Goal: Task Accomplishment & Management: Manage account settings

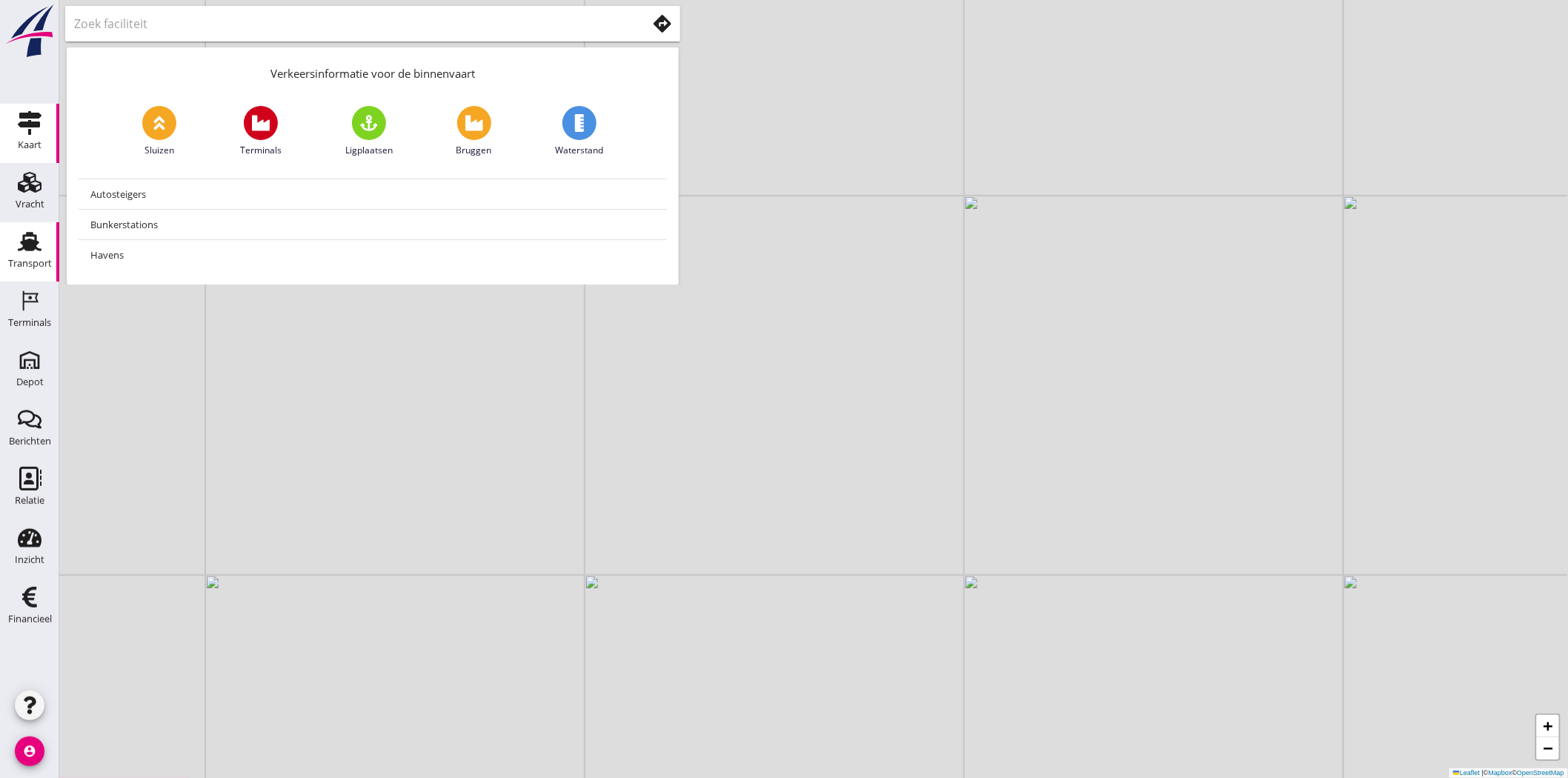
click at [38, 255] on div "Transport" at bounding box center [30, 264] width 44 height 20
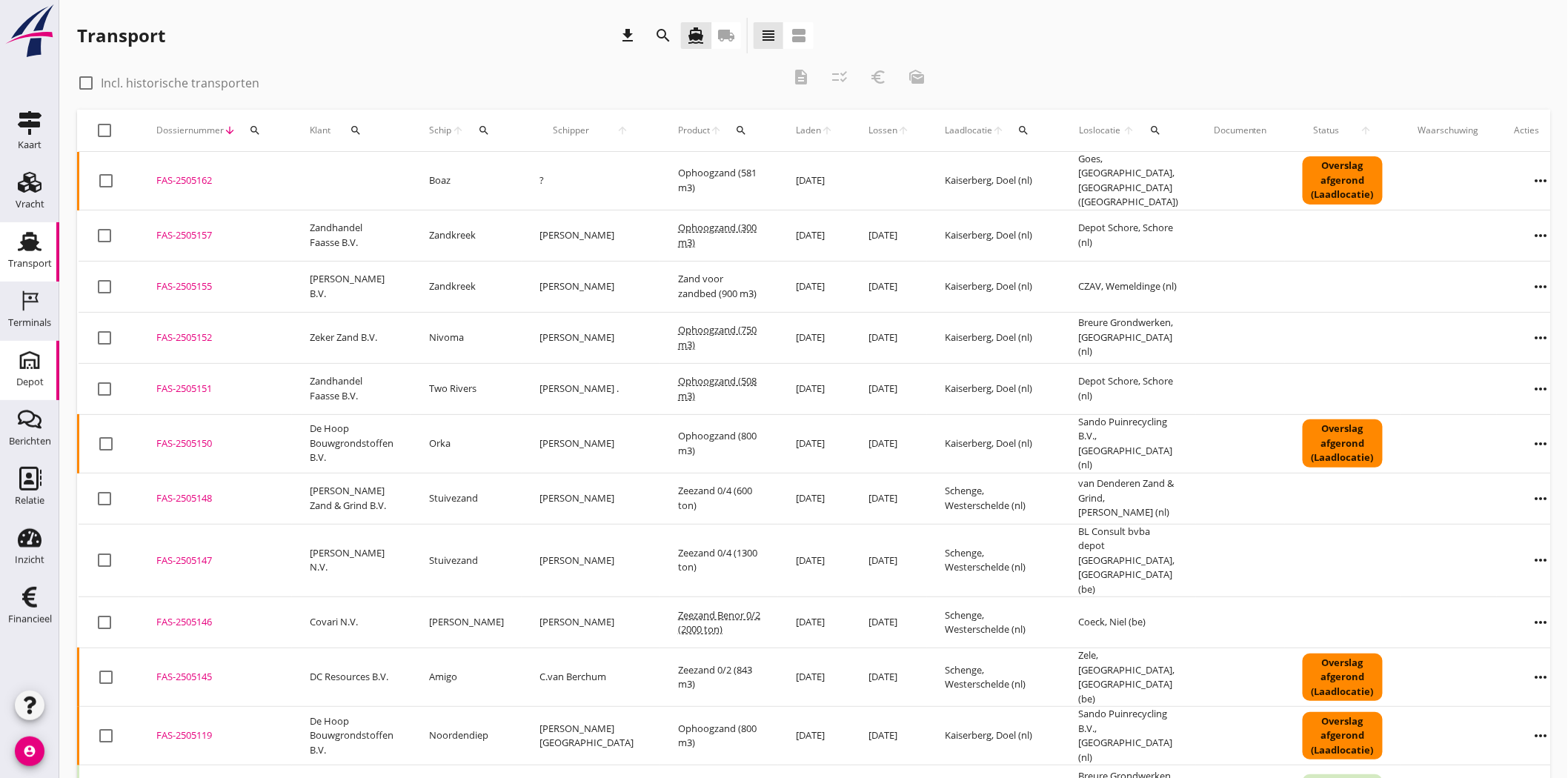
click at [50, 365] on link "[GEOGRAPHIC_DATA]" at bounding box center [30, 370] width 59 height 59
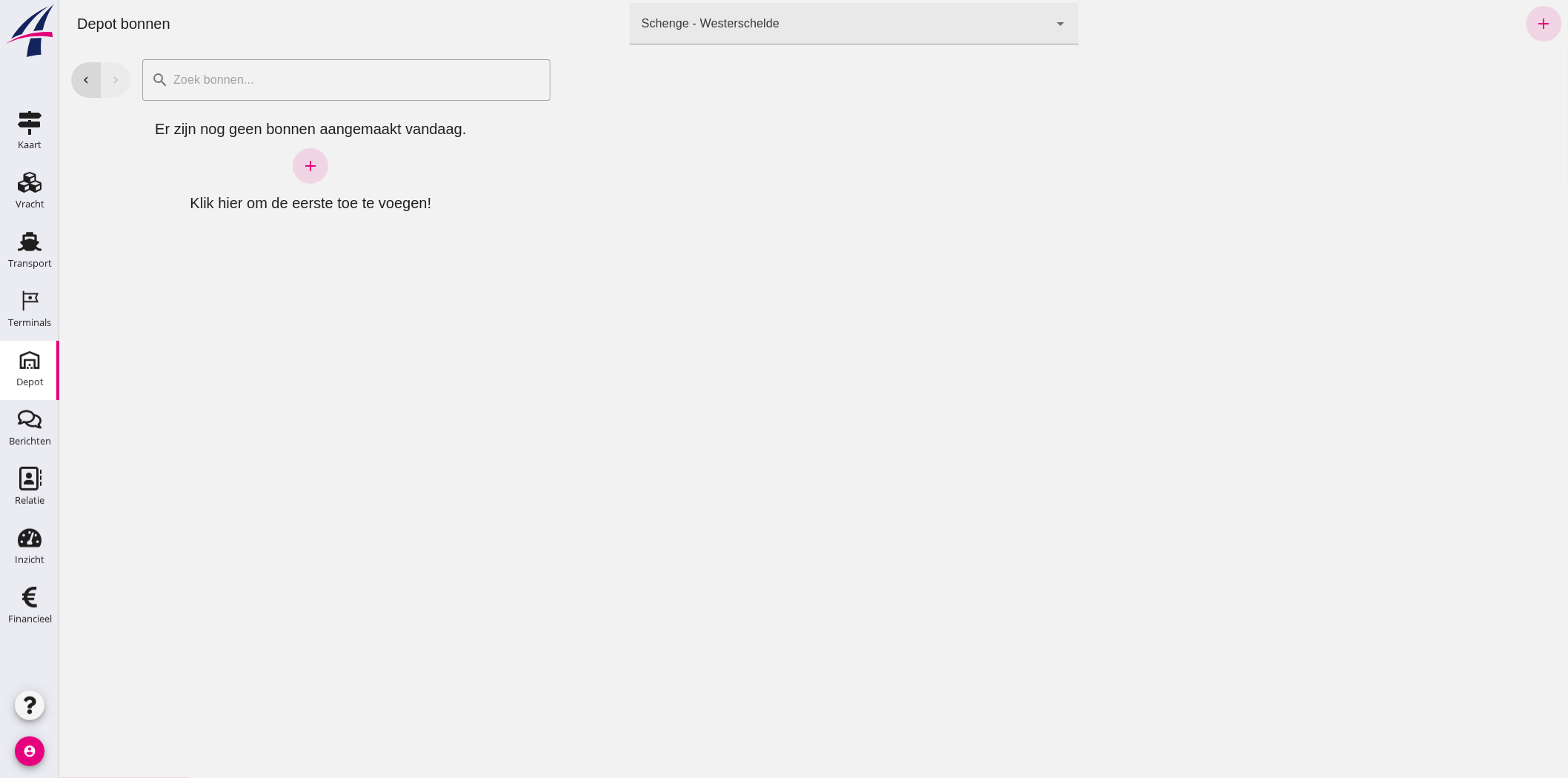
click at [711, 22] on div "Schenge - Westerschelde" at bounding box center [710, 23] width 137 height 18
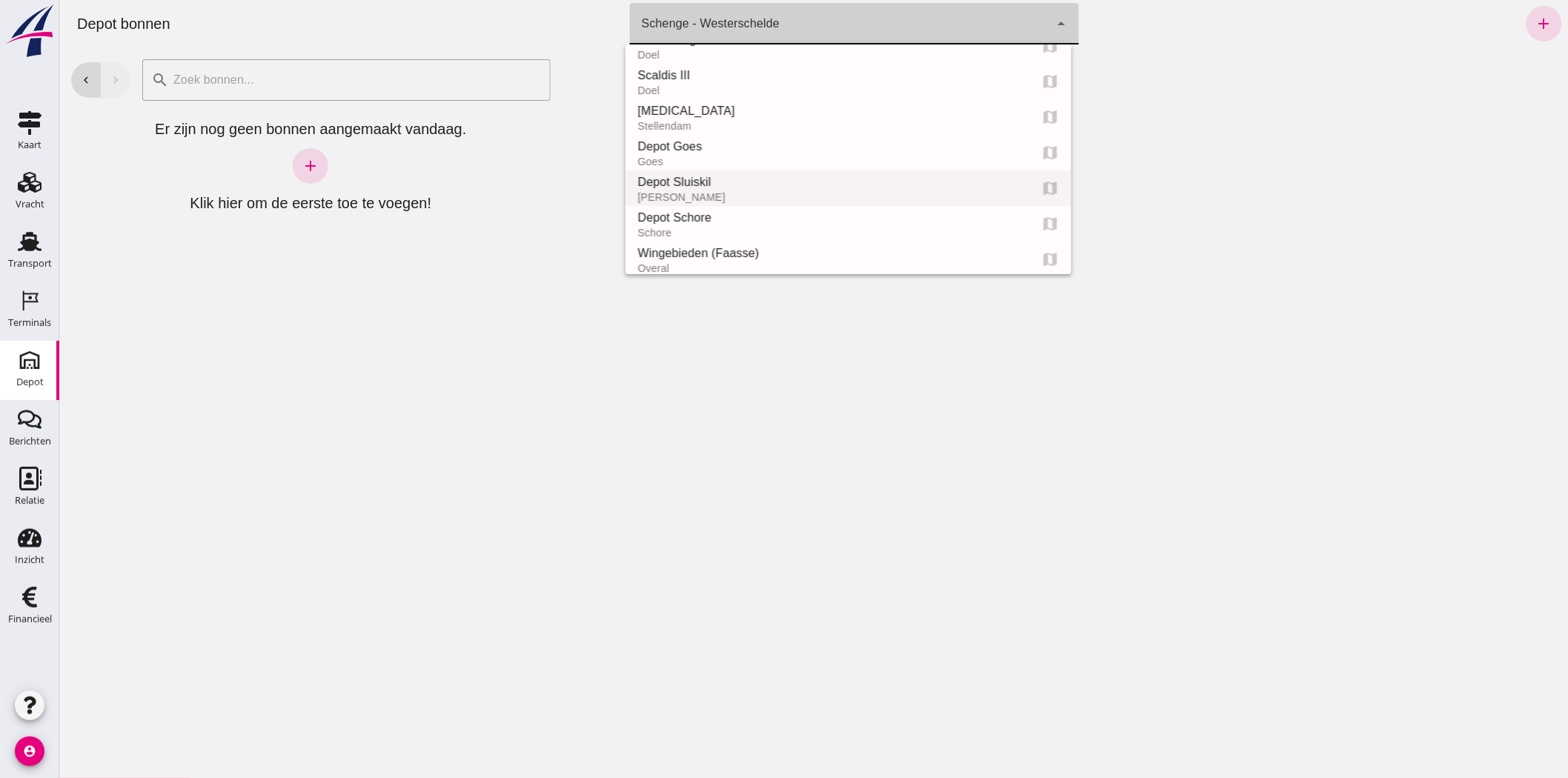
scroll to position [83, 0]
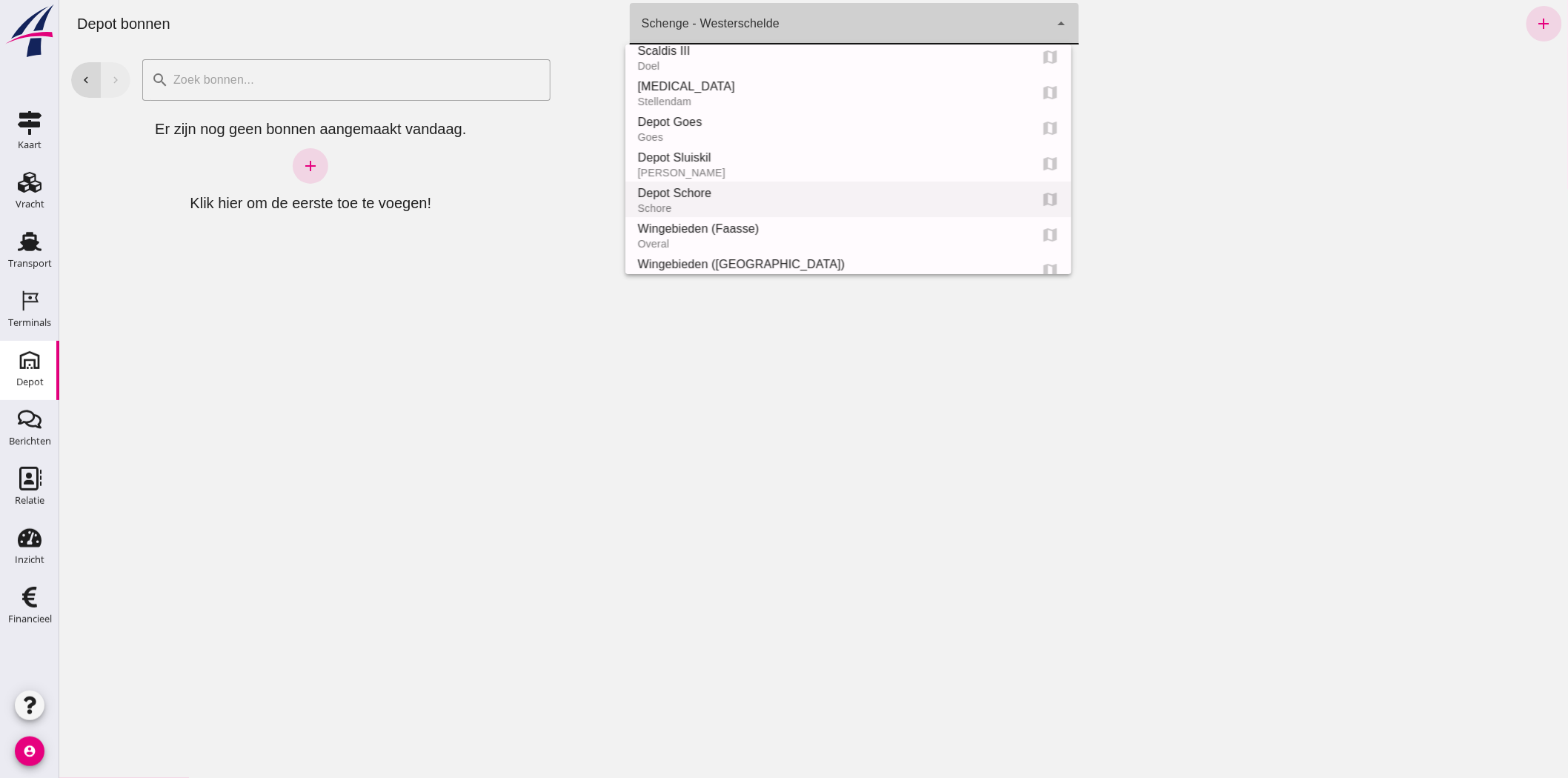
click at [694, 197] on div "Depot Schore" at bounding box center [826, 193] width 380 height 18
type input "da4e762a-ddf1-4556-b2ca-bcf6277de398"
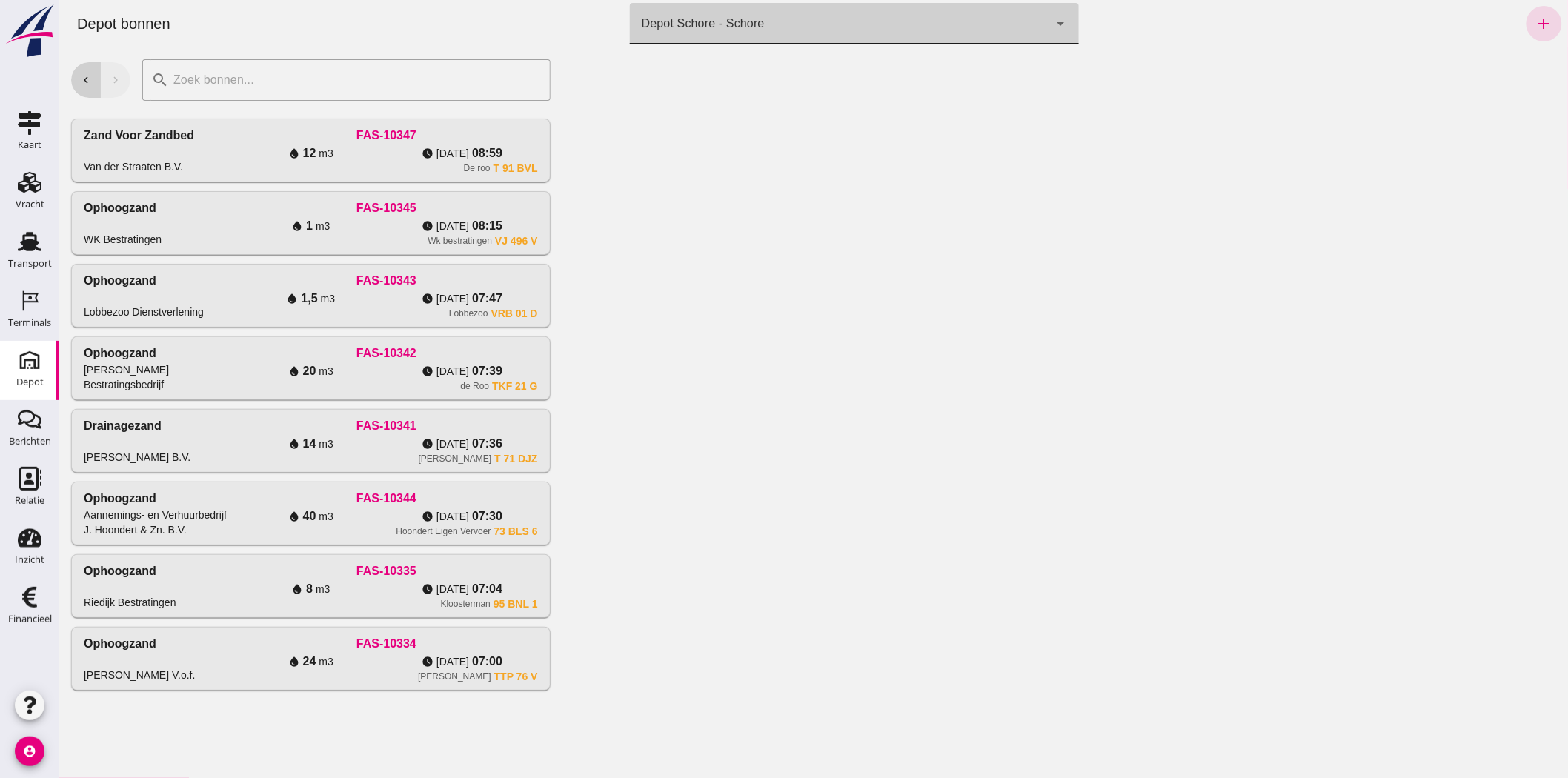
click at [83, 83] on icon "chevron_left" at bounding box center [85, 80] width 13 height 13
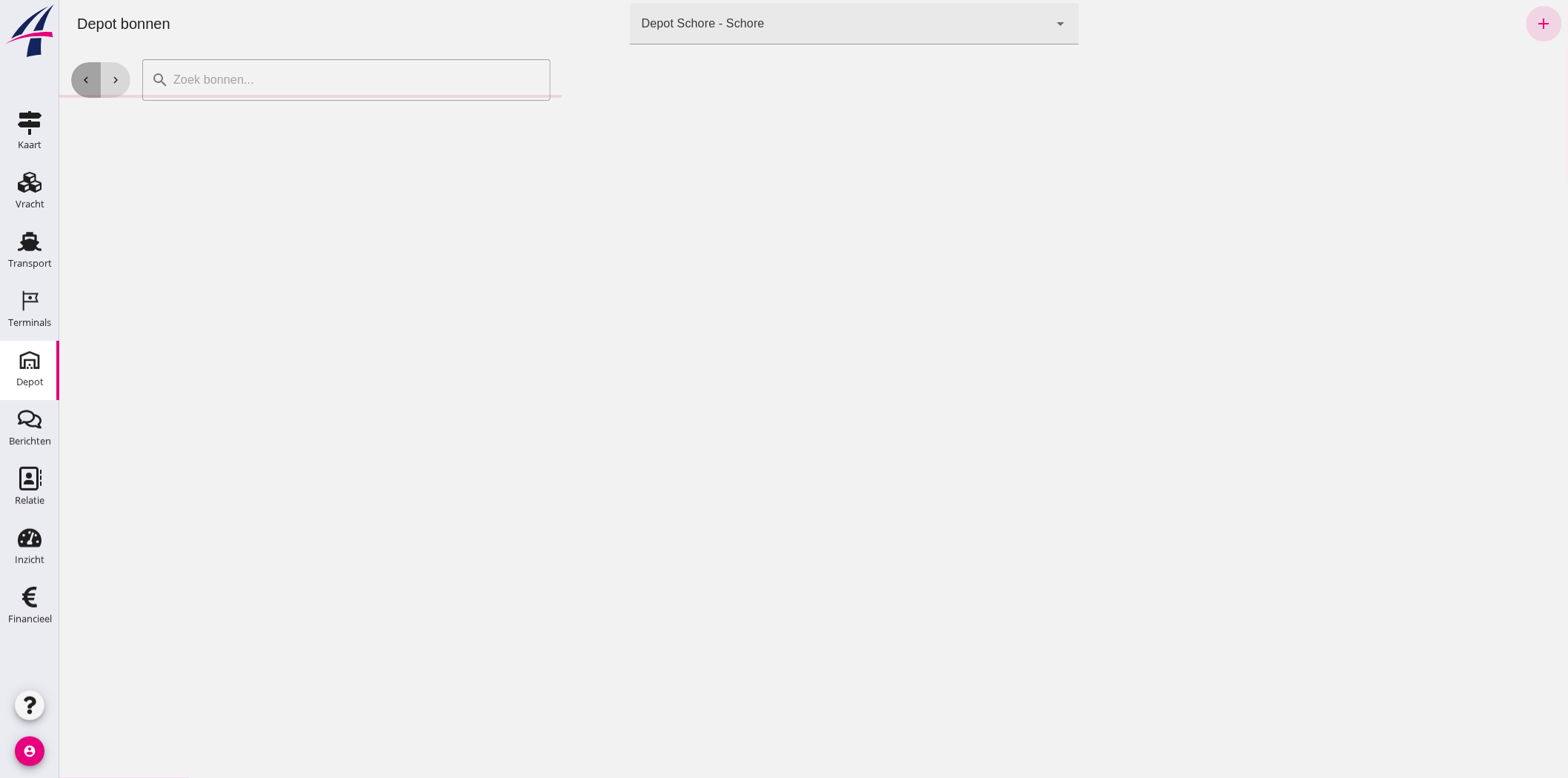
click at [85, 83] on icon "chevron_left" at bounding box center [85, 80] width 13 height 13
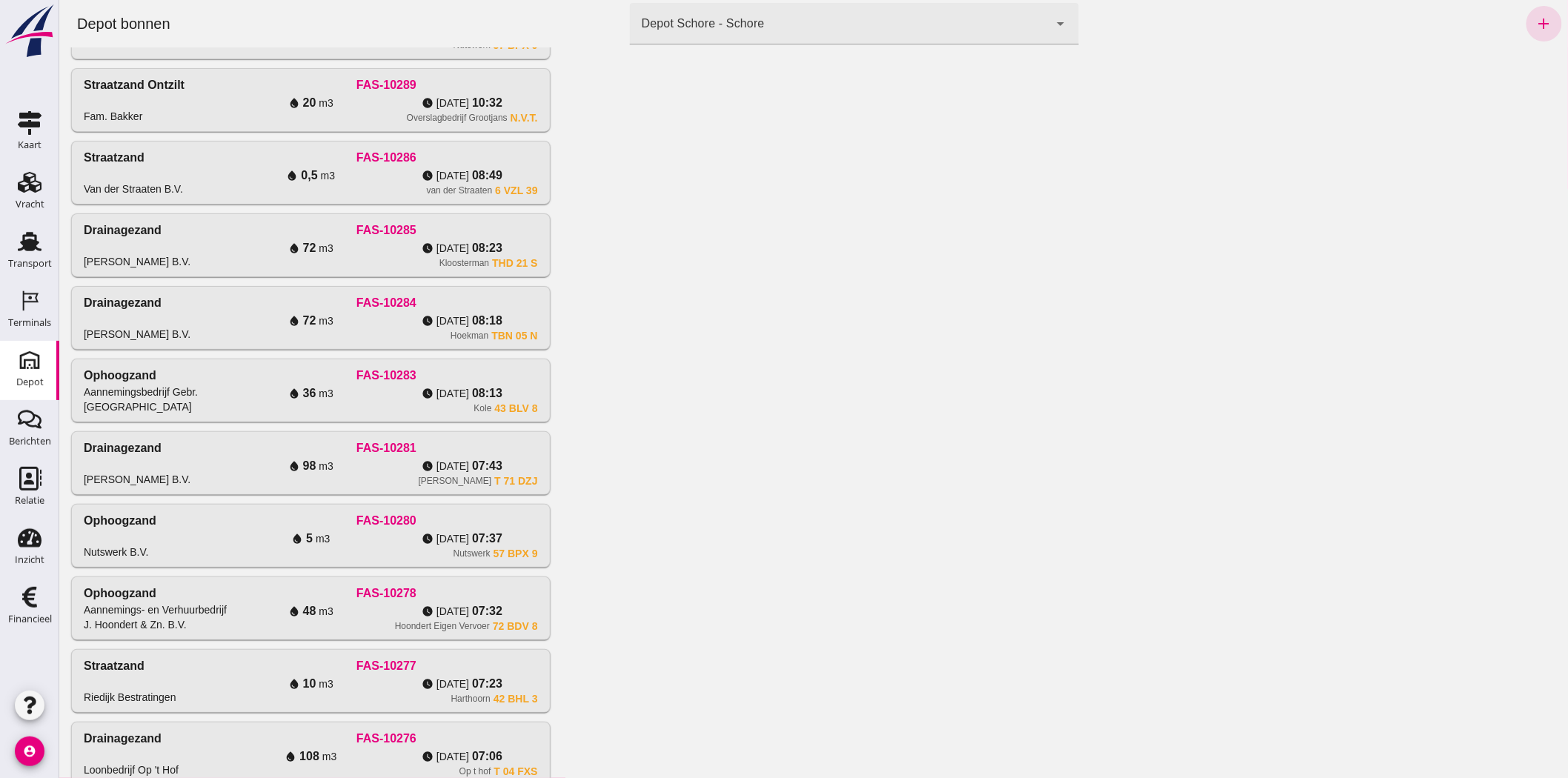
scroll to position [611, 0]
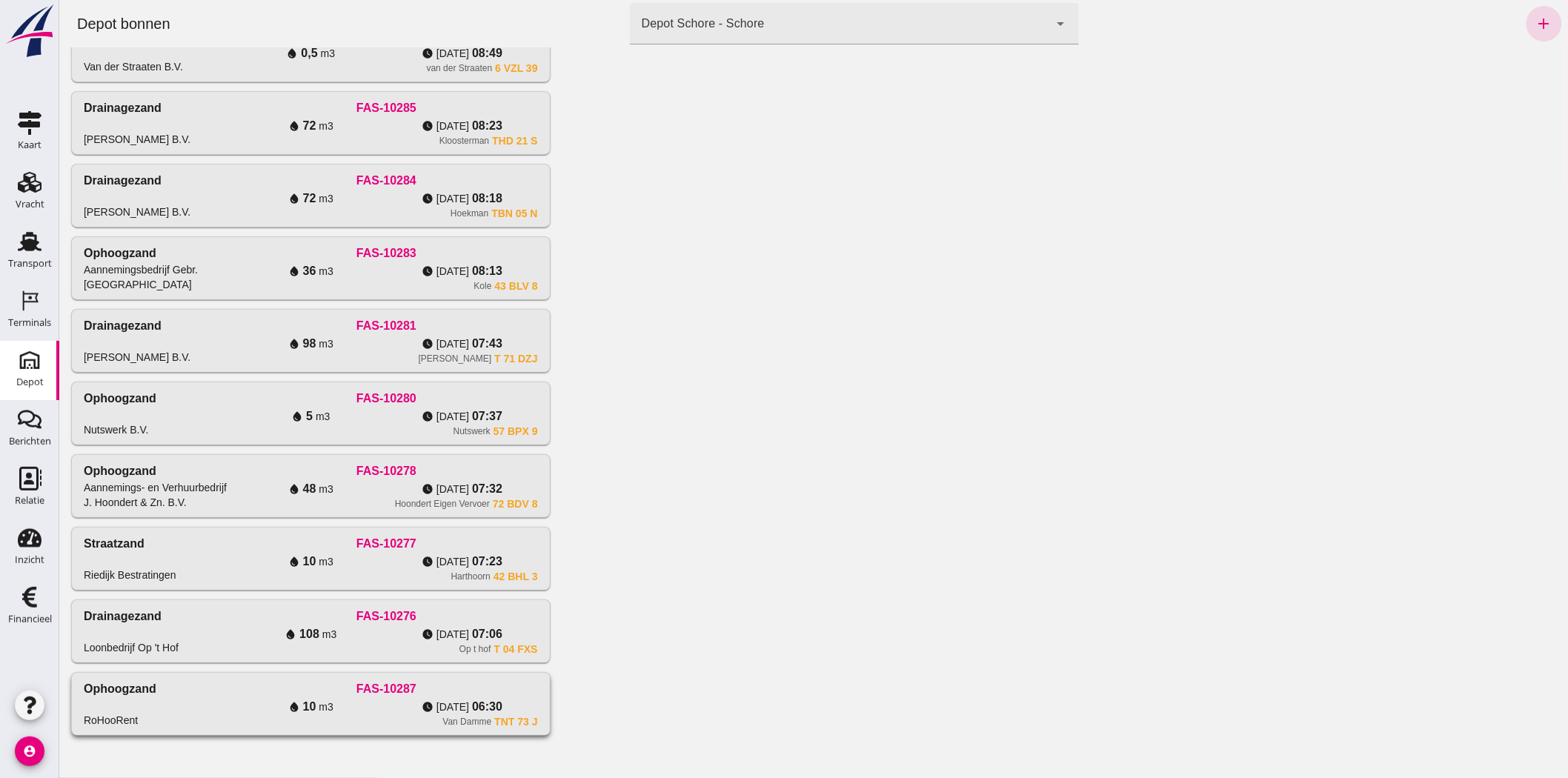
click at [229, 692] on div "Ophoogzand RoHooRent" at bounding box center [158, 703] width 151 height 47
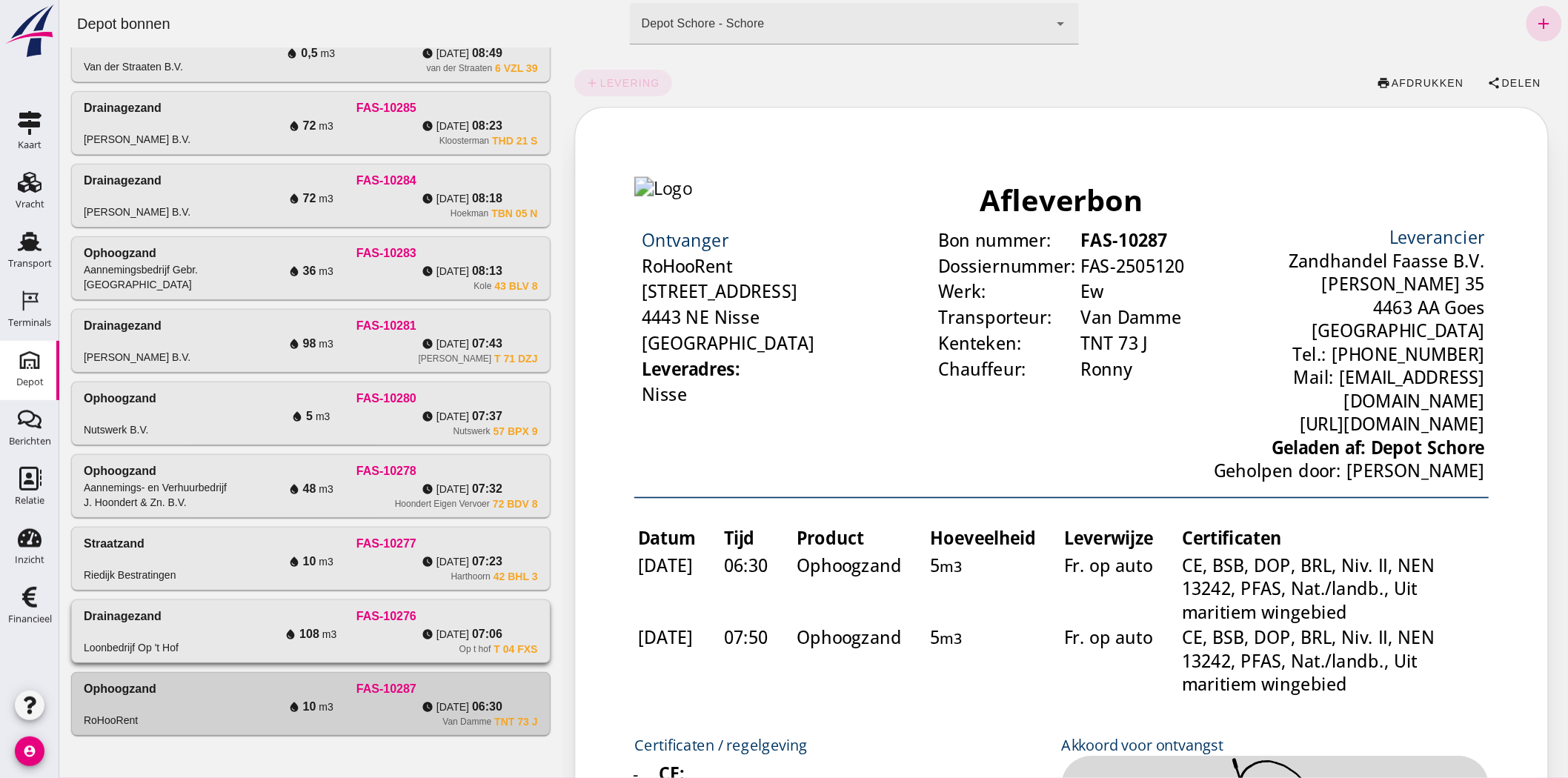
scroll to position [0, 0]
click at [1506, 82] on span "Delen" at bounding box center [1520, 83] width 40 height 12
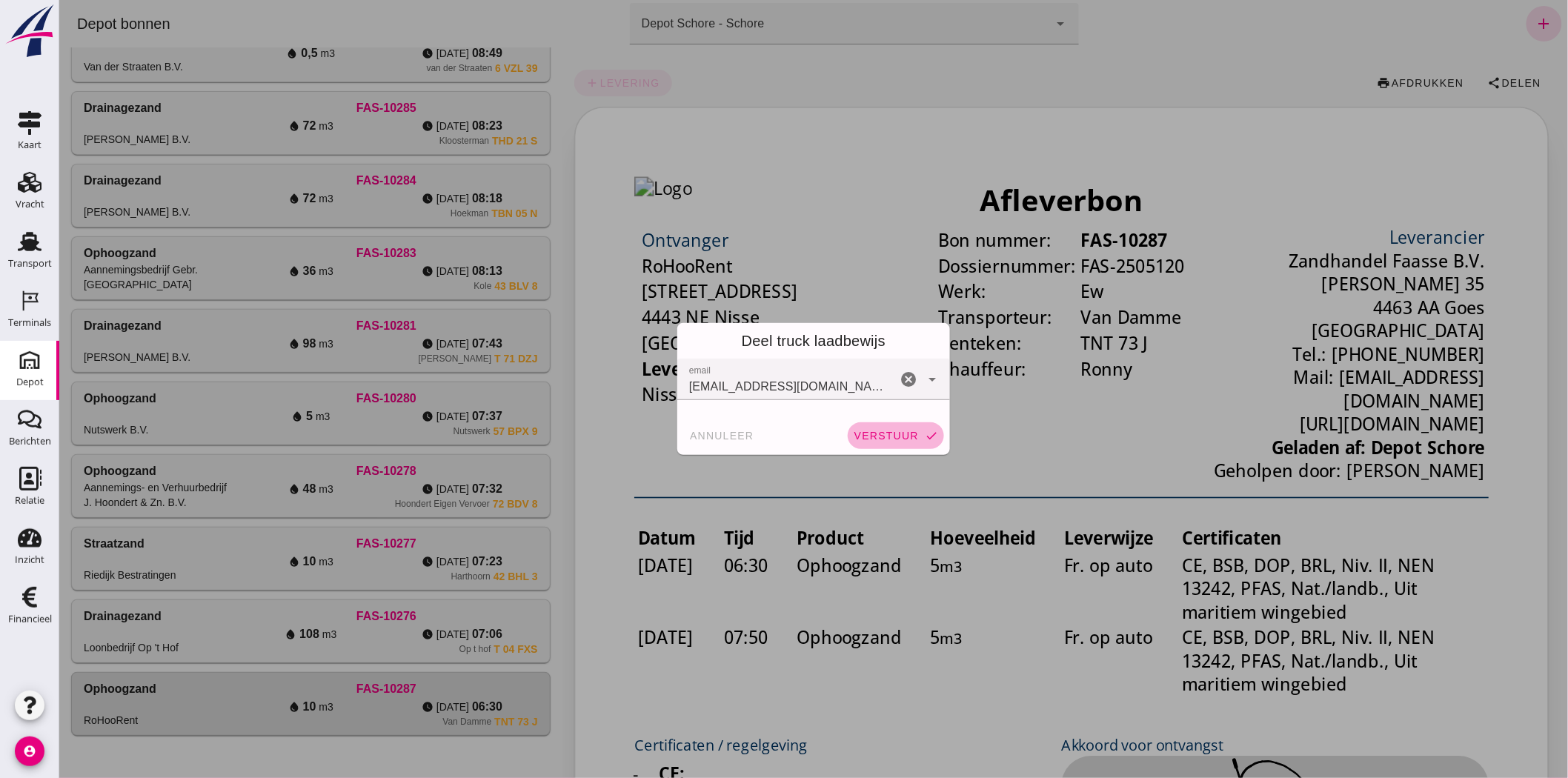
click at [879, 437] on span "verstuur" at bounding box center [885, 435] width 65 height 12
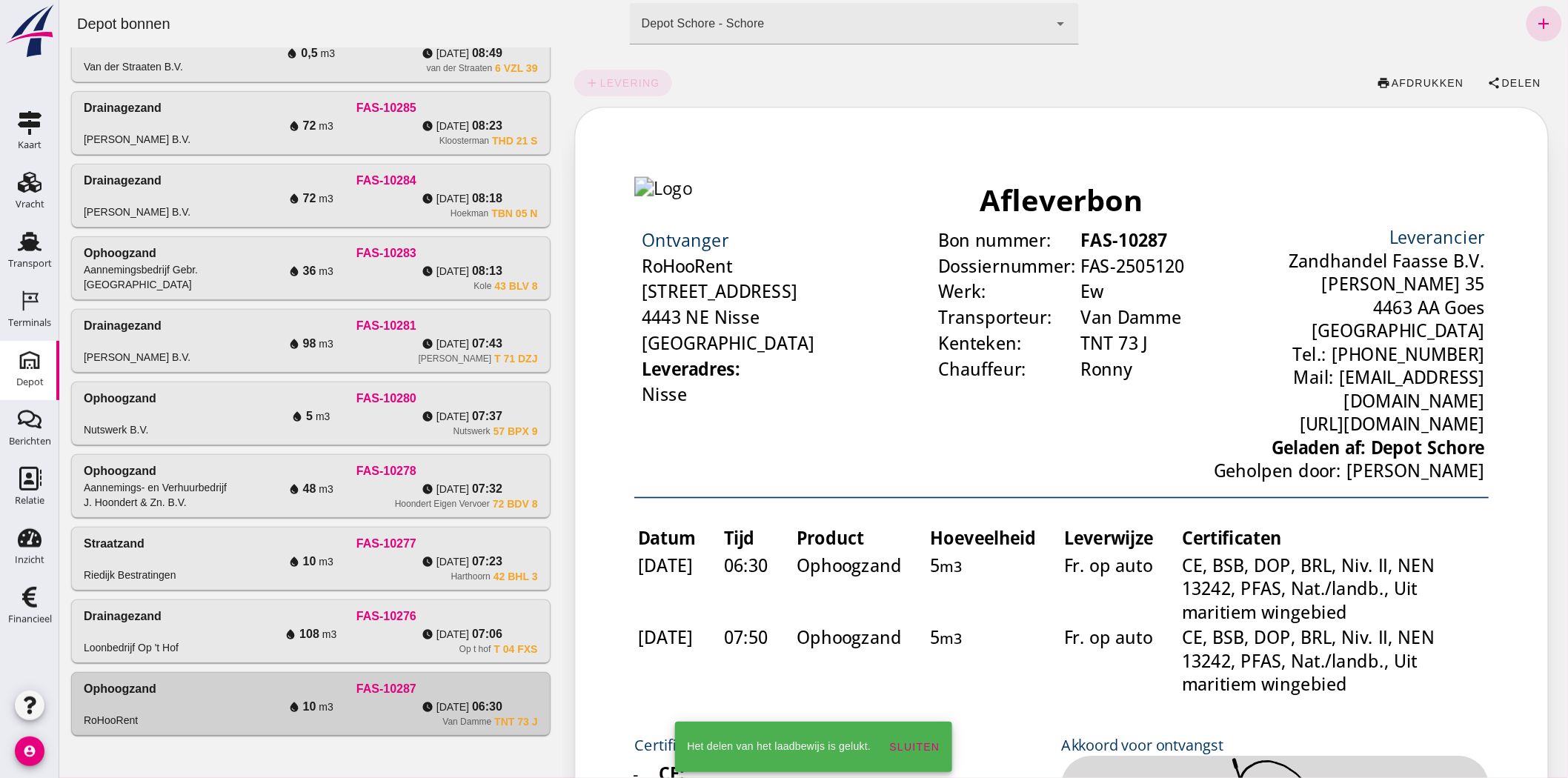
click at [433, 641] on div "watch_later [DATE] 07:06" at bounding box center [461, 633] width 151 height 18
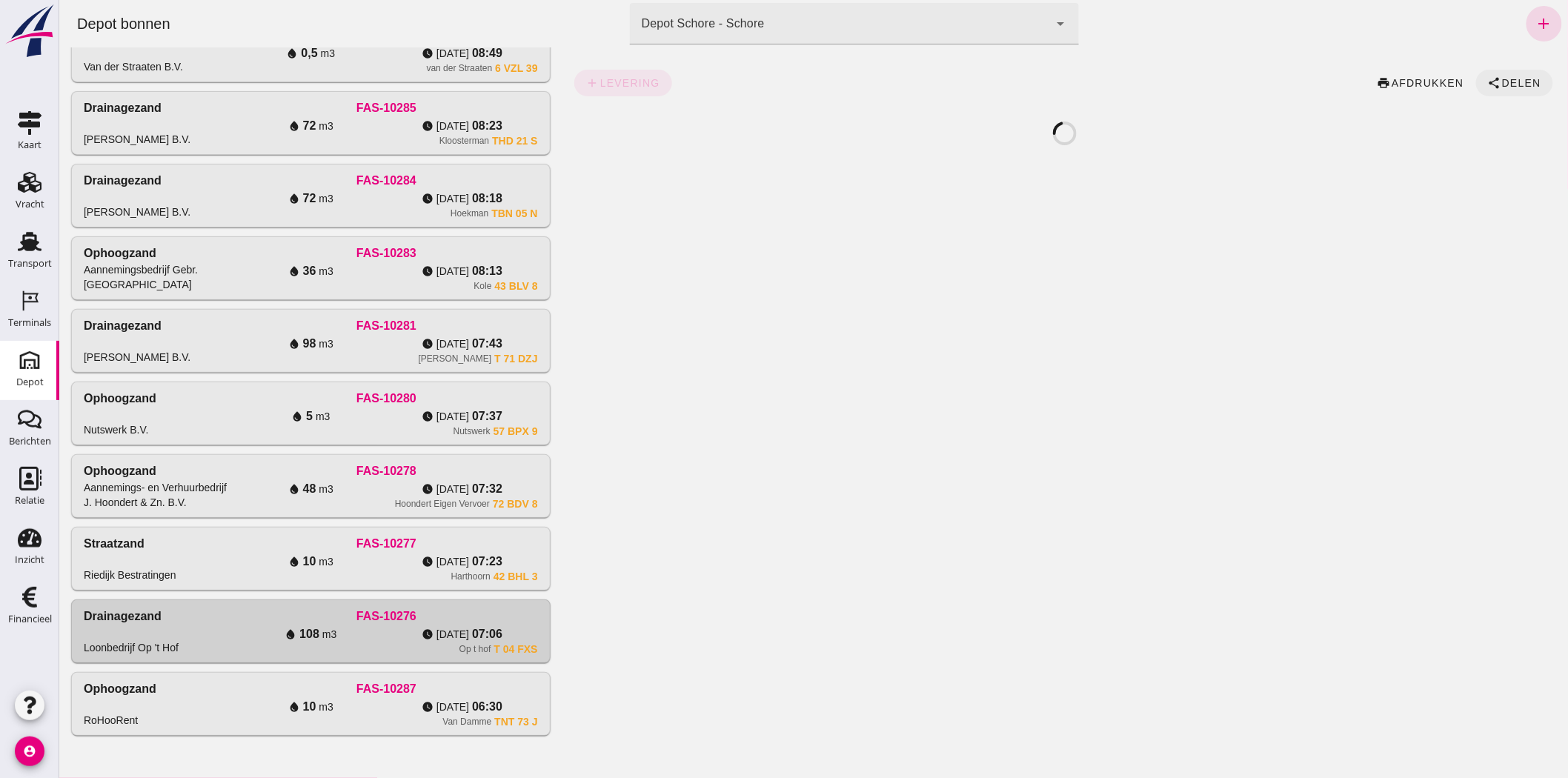
click at [1500, 77] on span "Delen" at bounding box center [1520, 83] width 40 height 12
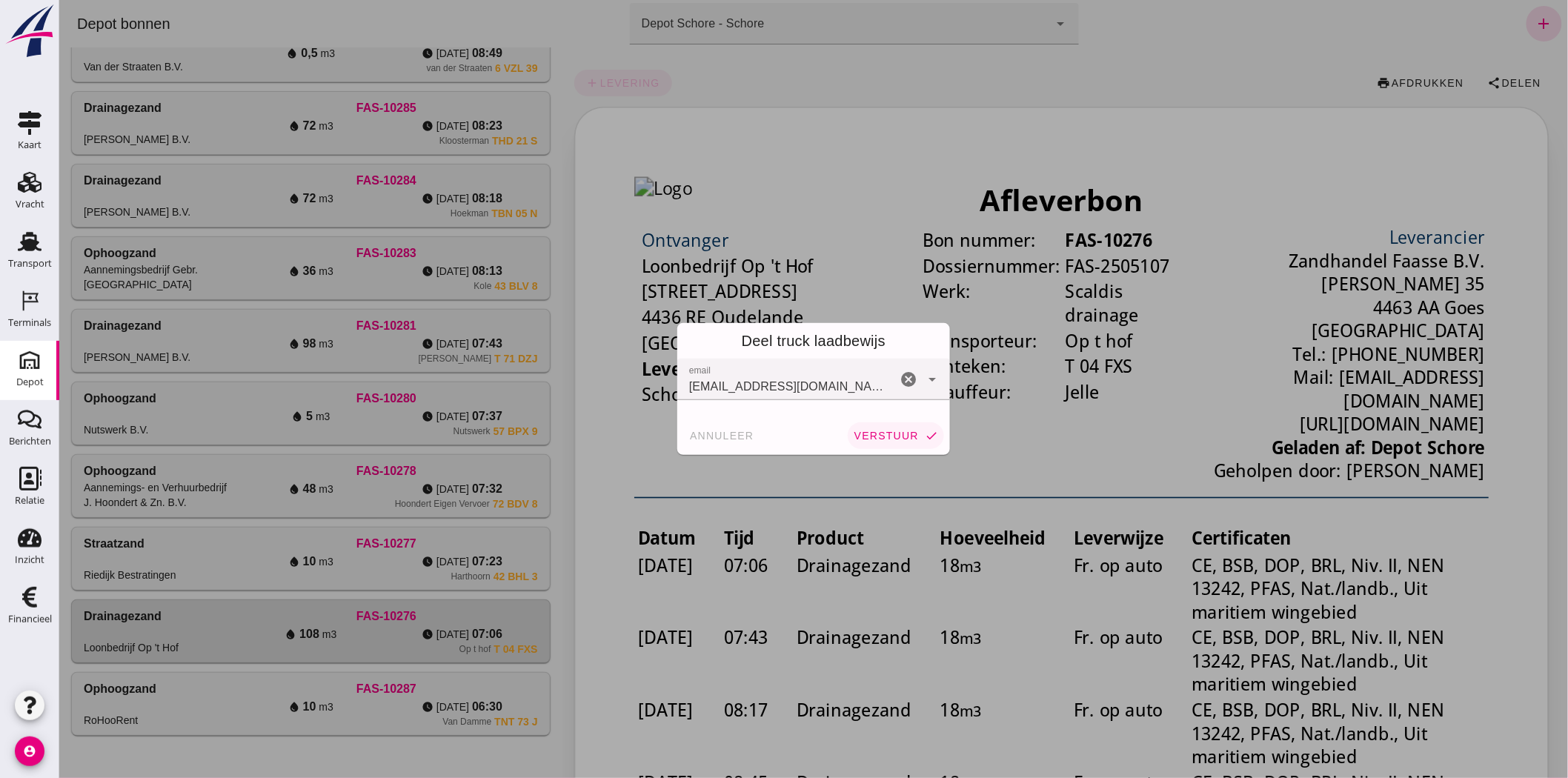
click at [911, 434] on span "verstuur" at bounding box center [885, 435] width 65 height 12
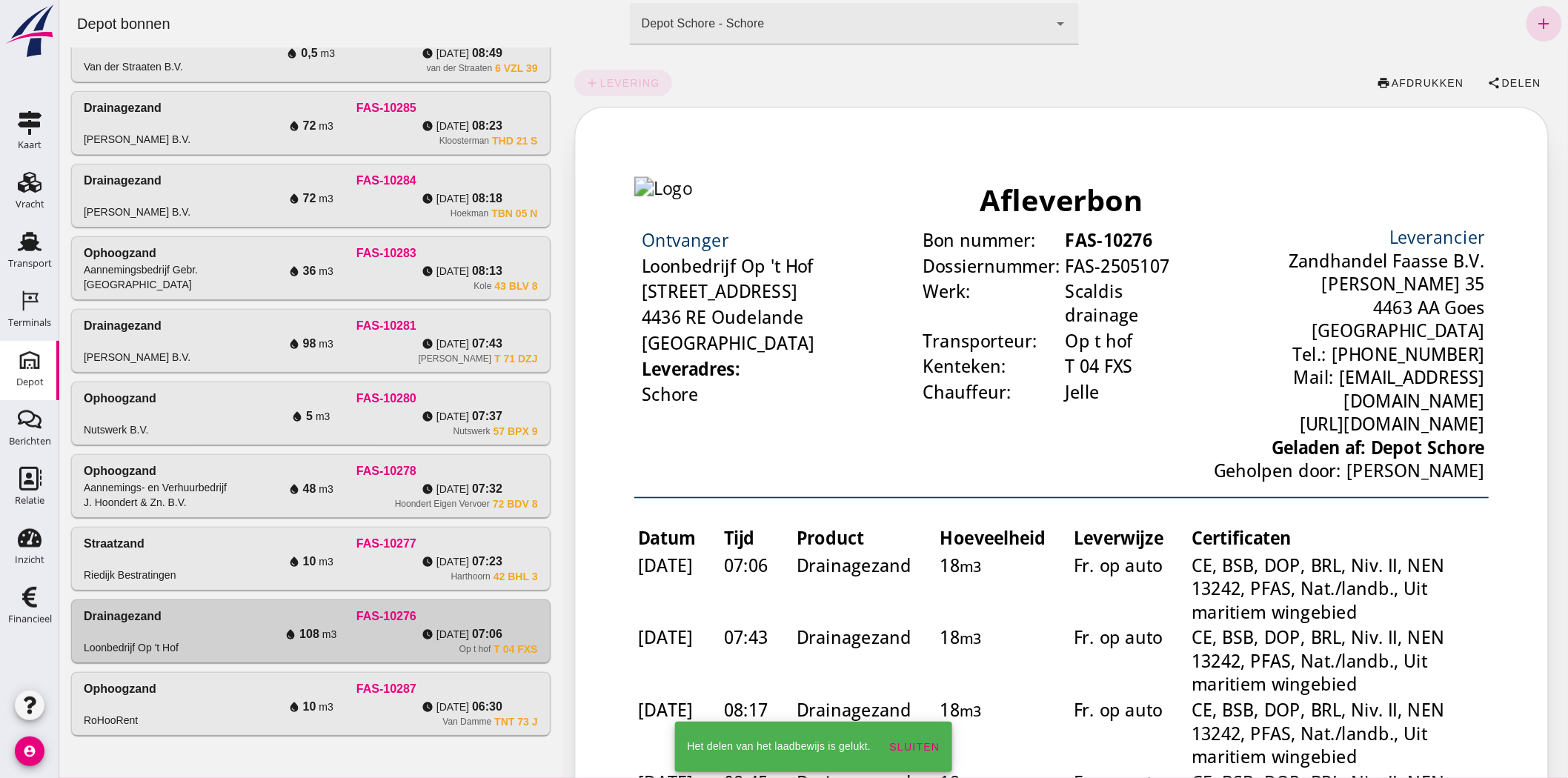
click at [394, 547] on div "FAS-10277" at bounding box center [385, 543] width 302 height 18
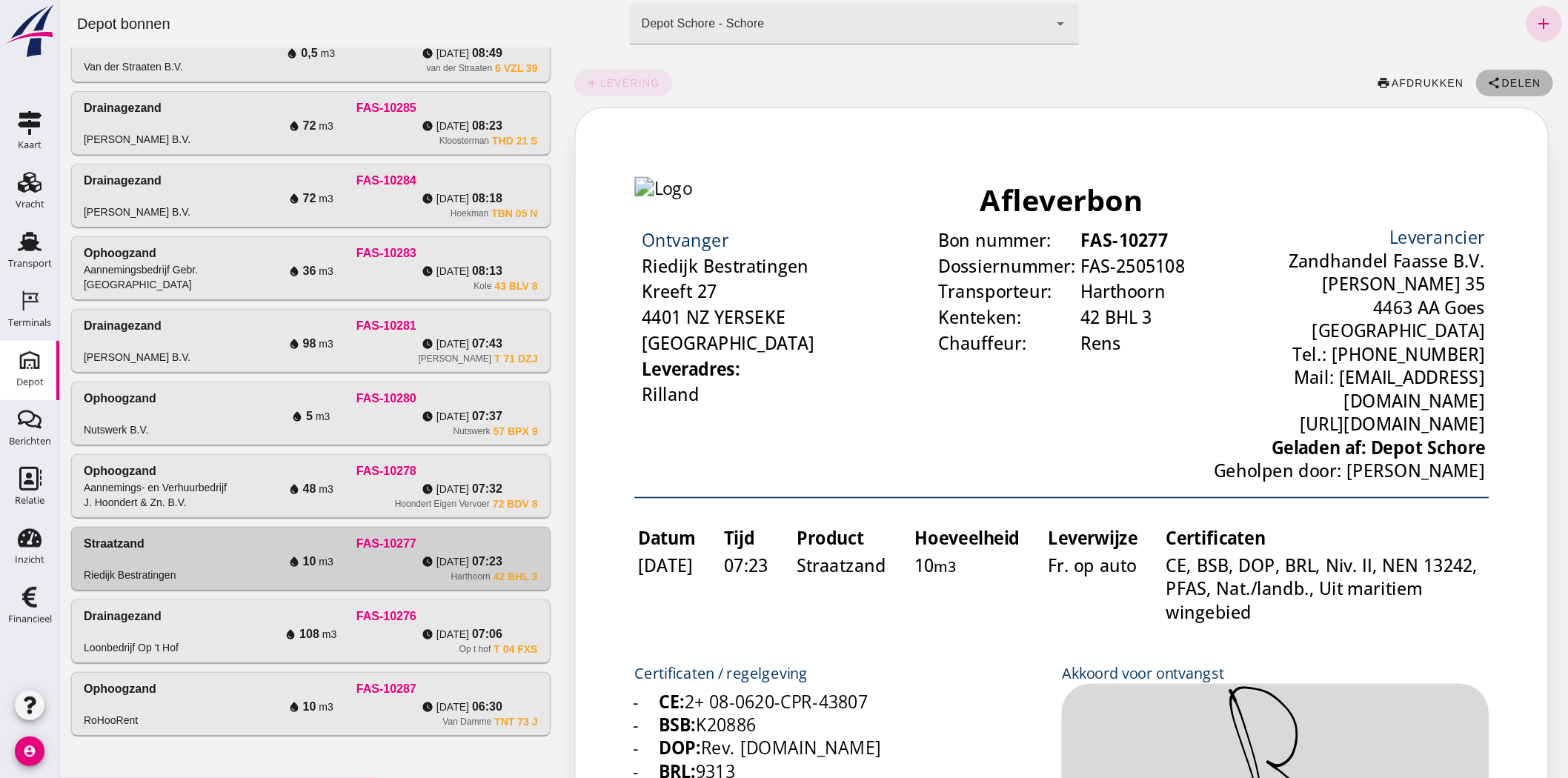
click at [1511, 79] on span "Delen" at bounding box center [1520, 83] width 40 height 12
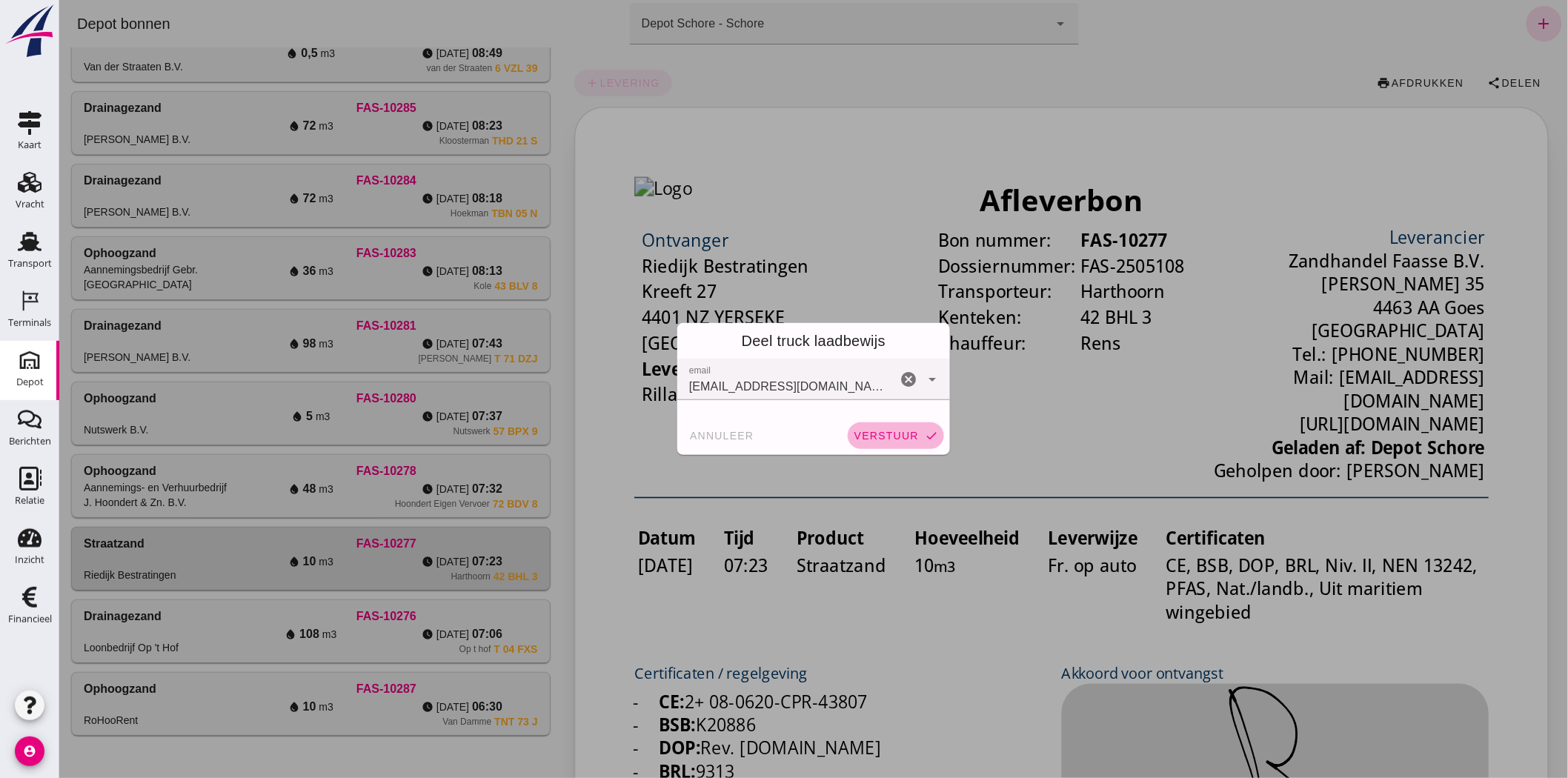
click at [869, 430] on span "verstuur" at bounding box center [885, 435] width 65 height 12
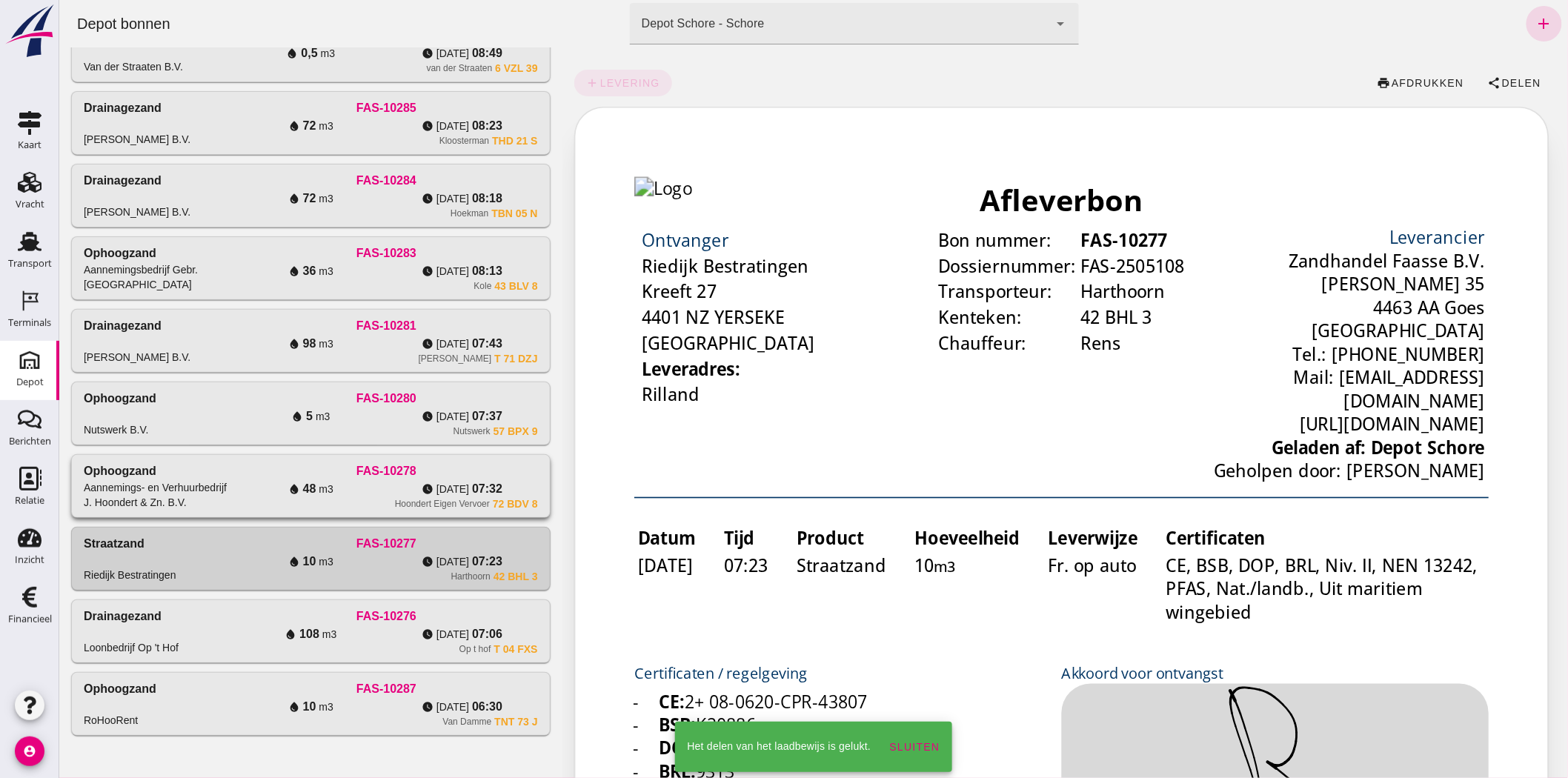
click at [360, 499] on div "Hoondert Eigen Vervoer 72 BDV 8" at bounding box center [385, 503] width 302 height 12
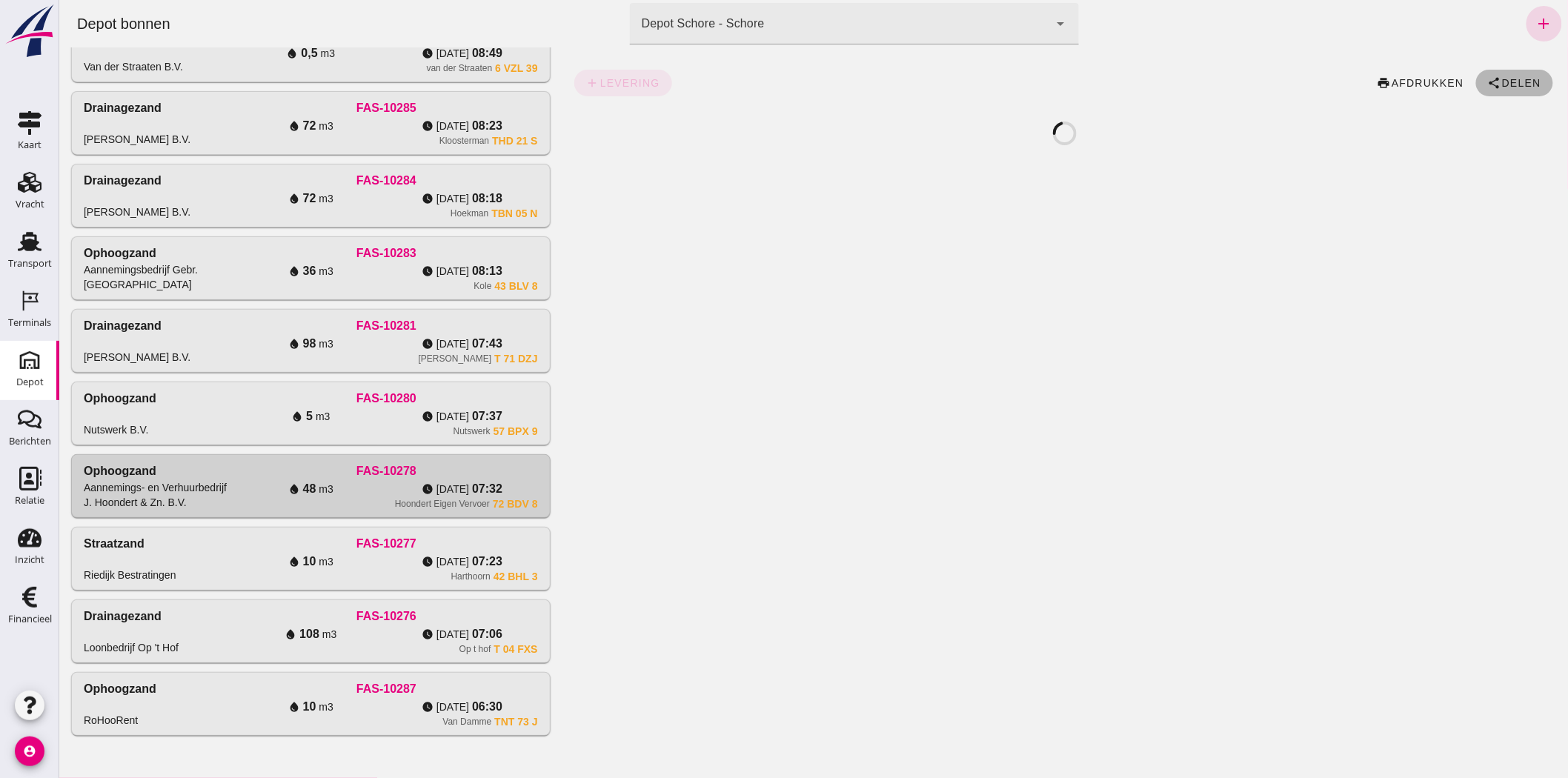
click at [1510, 84] on span "Delen" at bounding box center [1520, 83] width 40 height 12
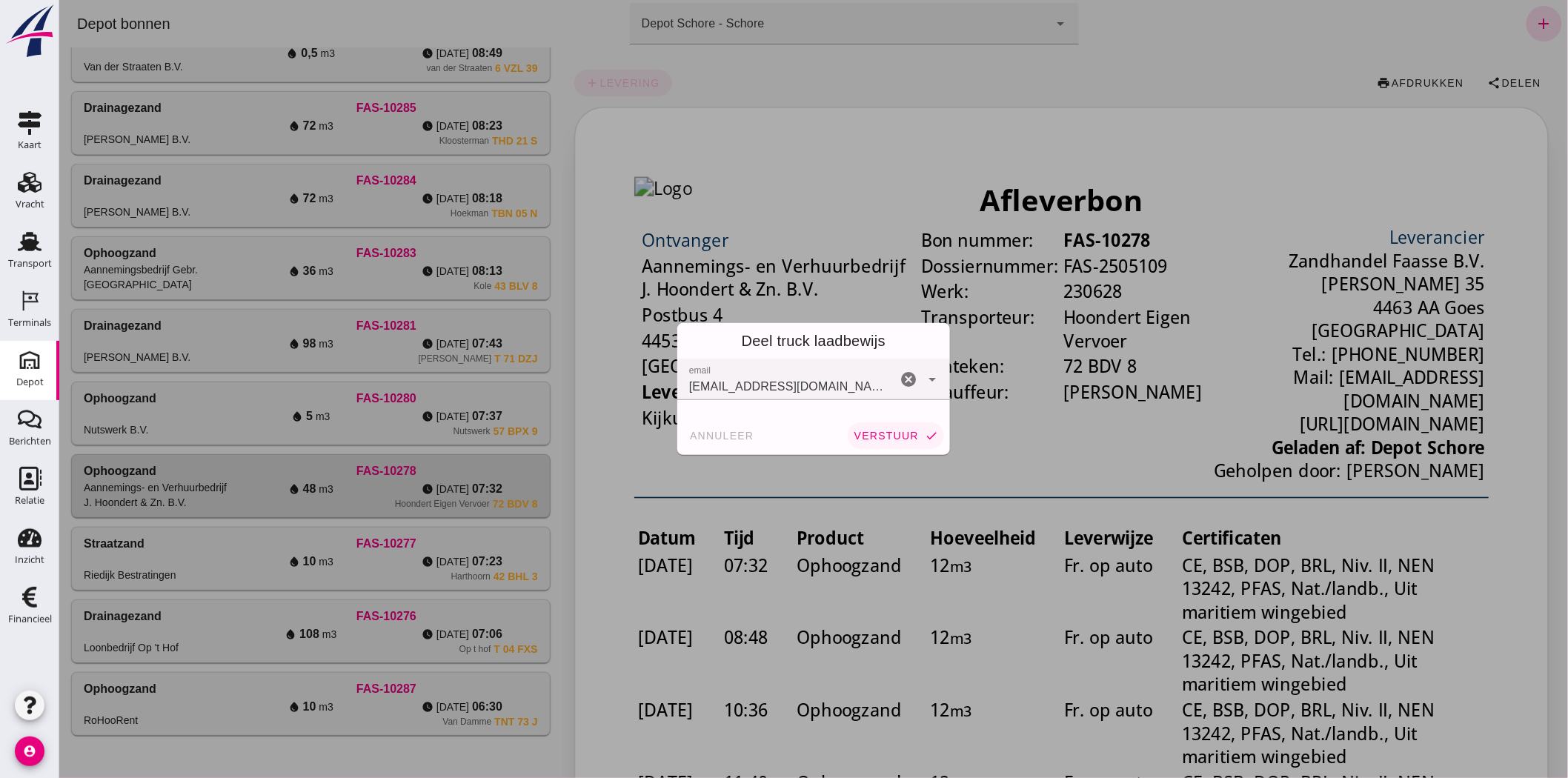
click at [873, 430] on button "verstuur check" at bounding box center [895, 435] width 97 height 27
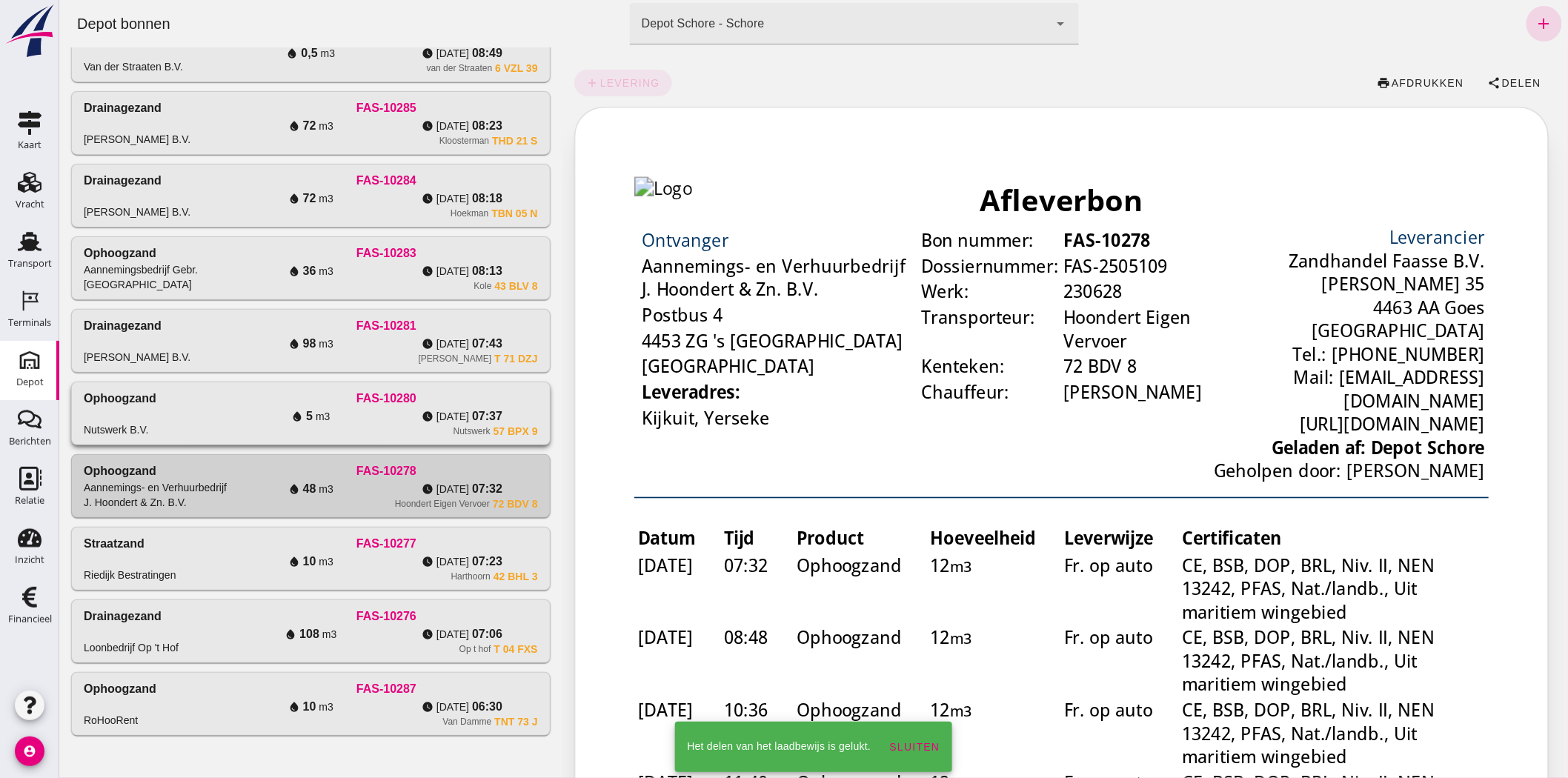
click at [359, 422] on div "water_drop 5 m3" at bounding box center [309, 416] width 151 height 18
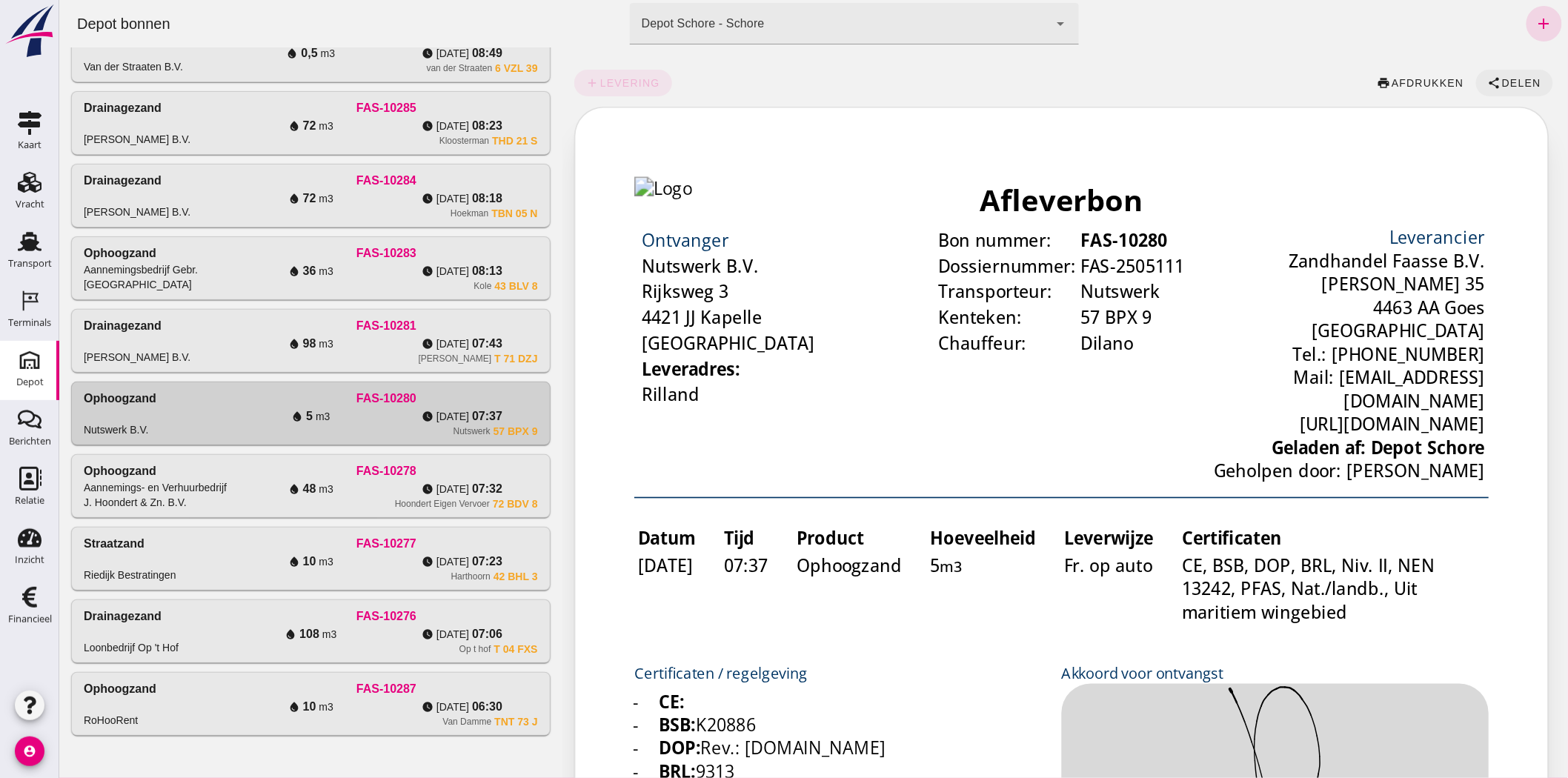
click at [1507, 84] on span "Delen" at bounding box center [1520, 83] width 40 height 12
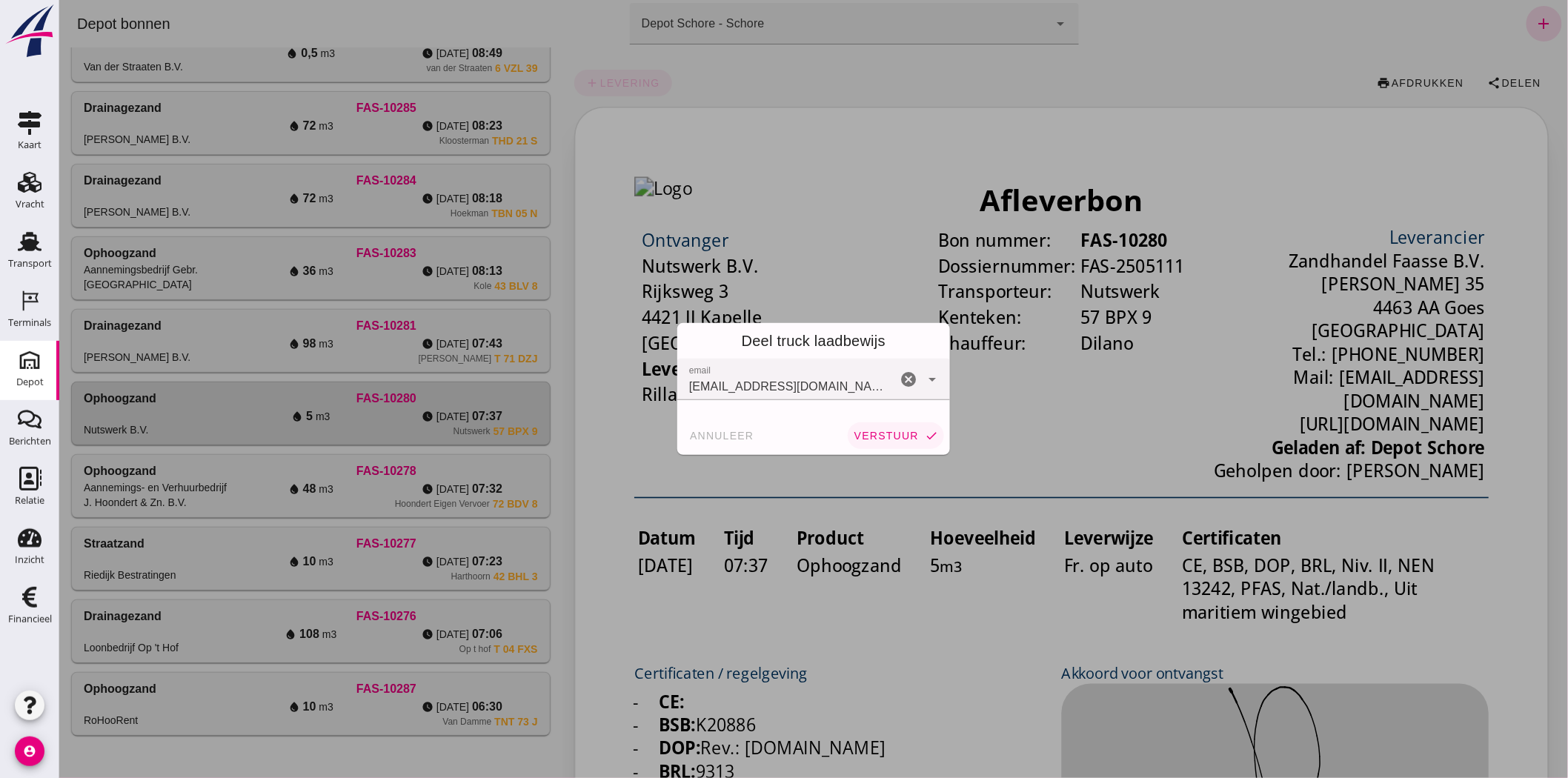
click at [868, 432] on span "verstuur" at bounding box center [885, 435] width 65 height 12
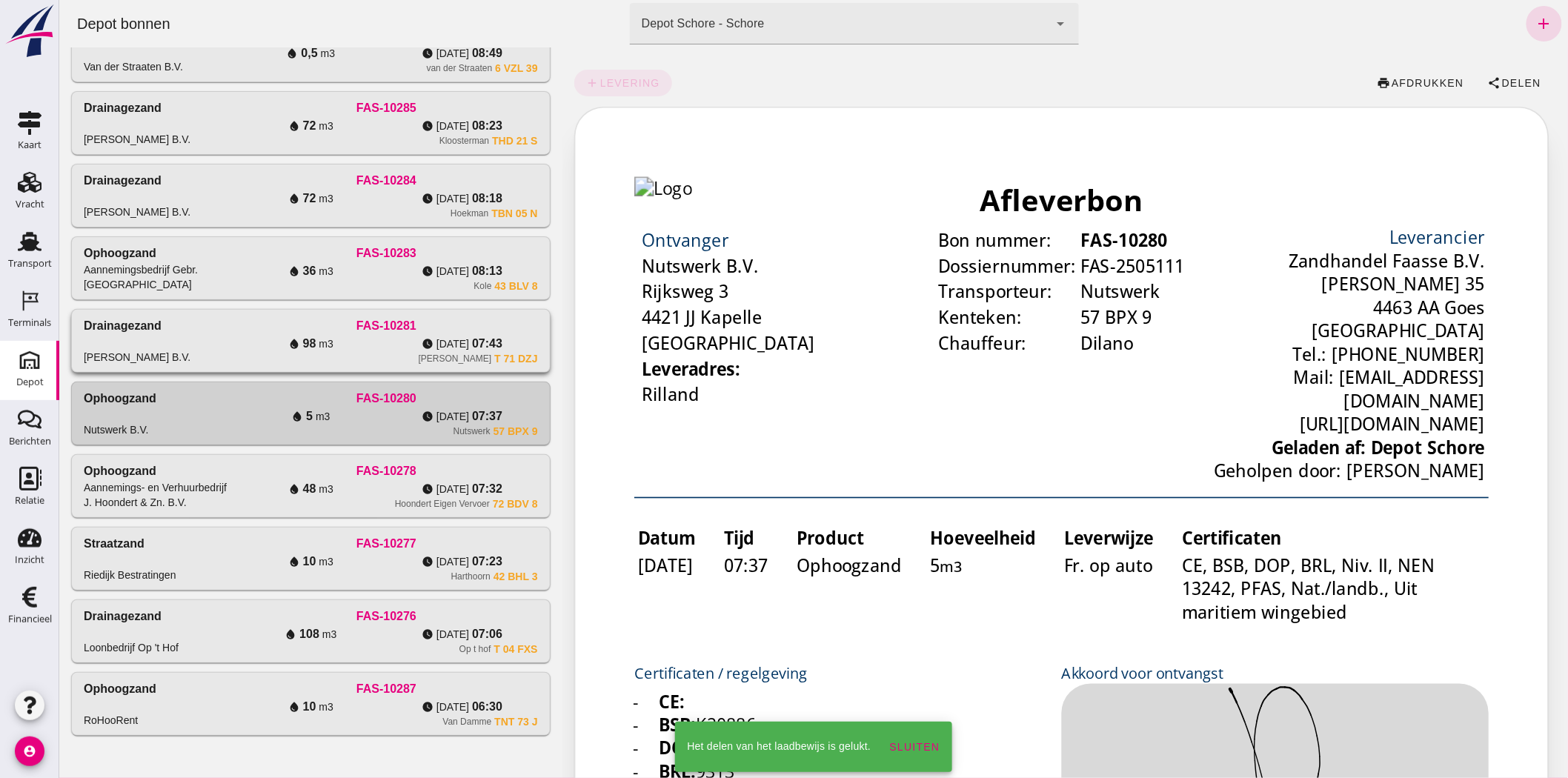
click at [234, 342] on div "water_drop 98 m3" at bounding box center [309, 344] width 151 height 18
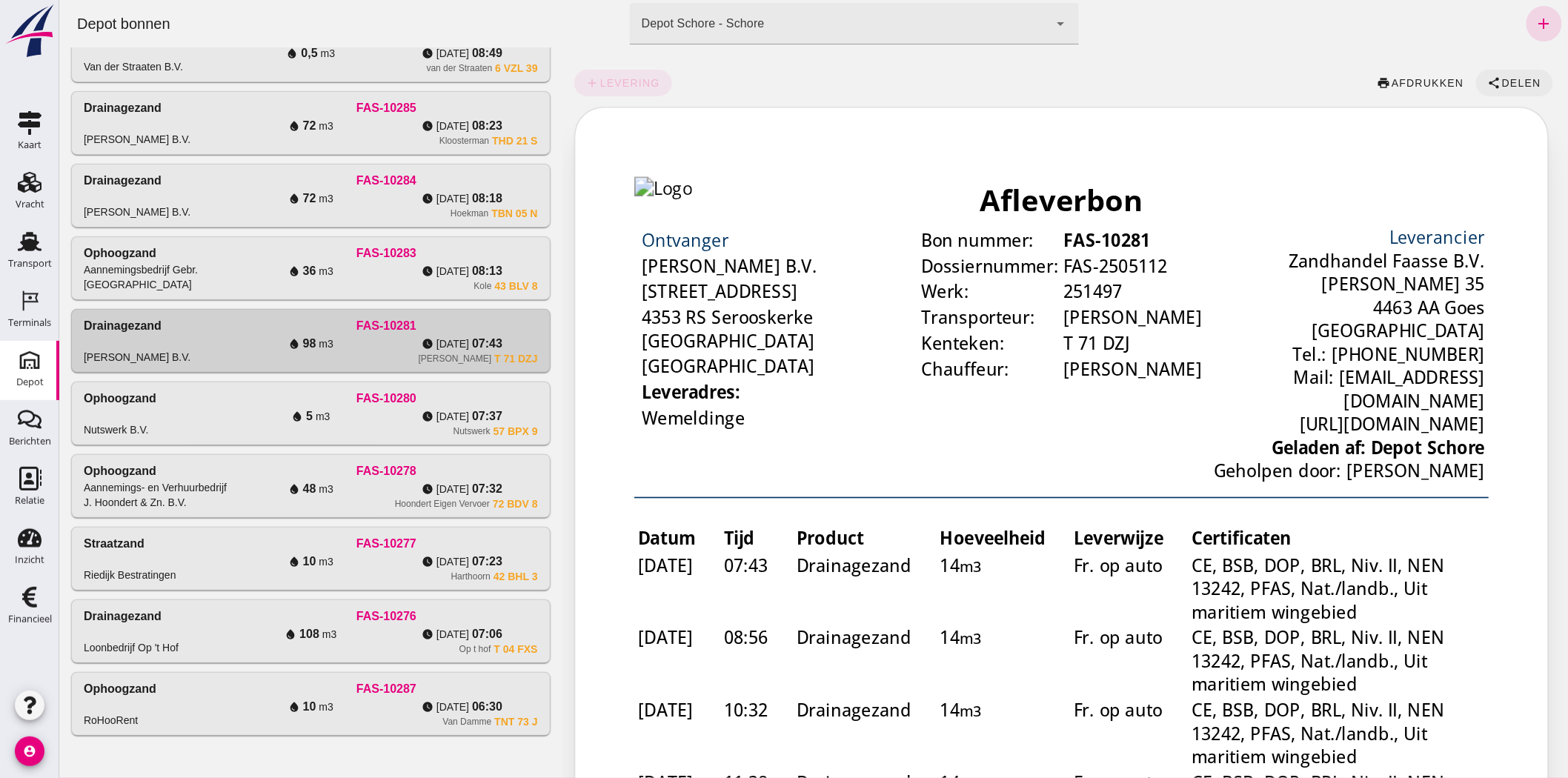
click at [1508, 75] on button "share Delen" at bounding box center [1513, 83] width 77 height 27
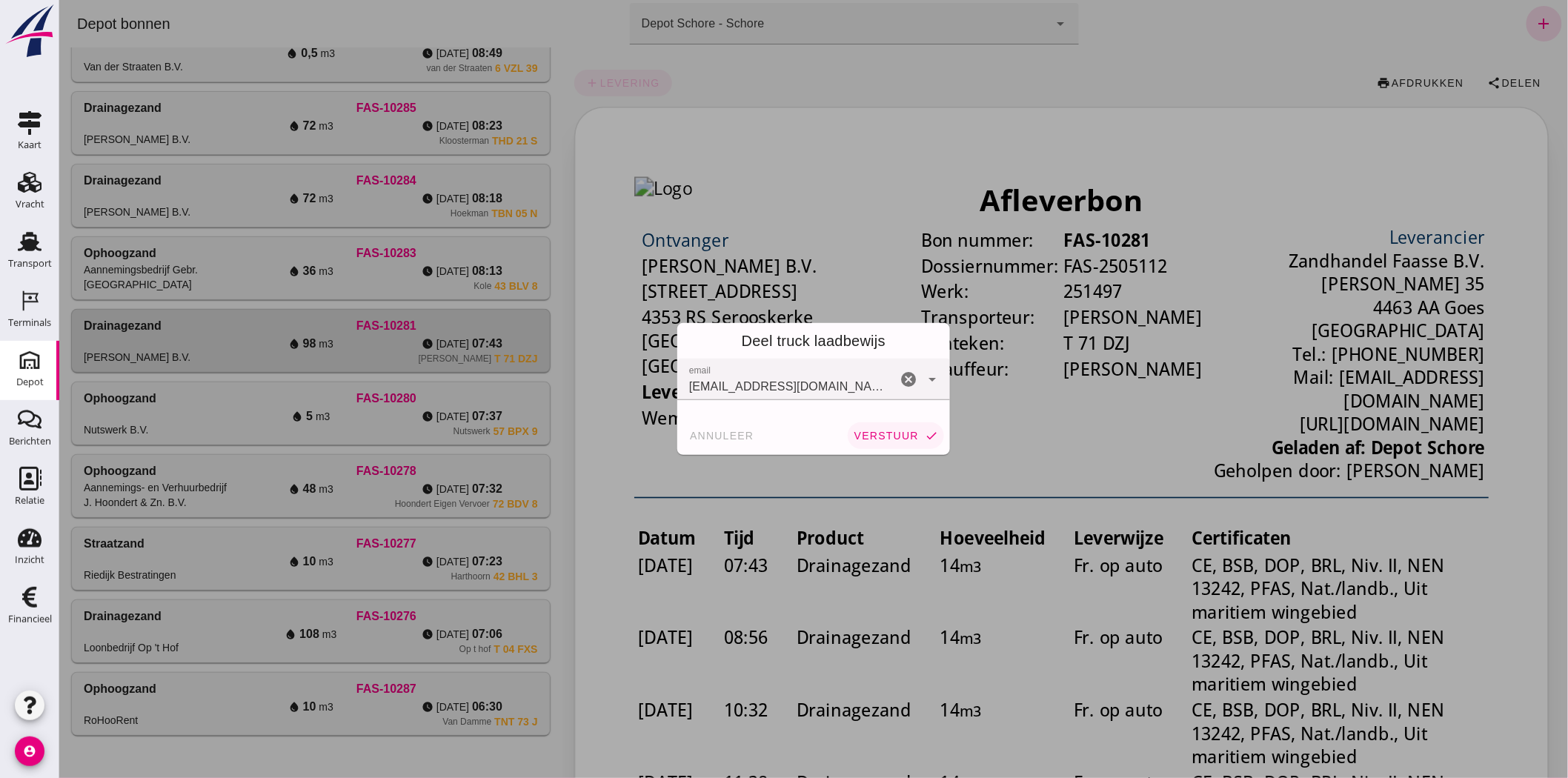
click at [916, 426] on button "verstuur check" at bounding box center [895, 435] width 97 height 27
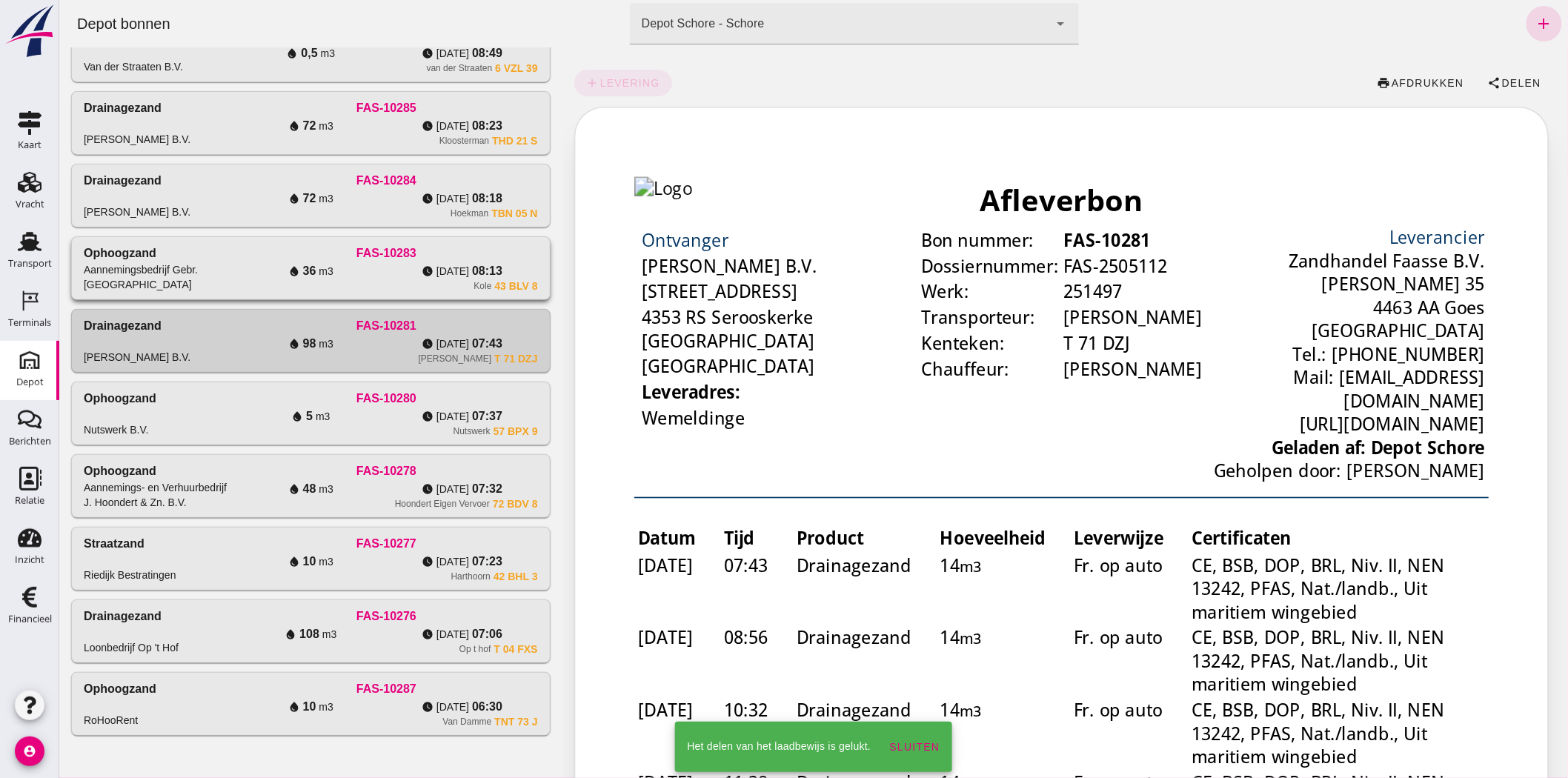
click at [412, 277] on div "FAS-10283 water_drop 36 m3 watch_later [DATE] 08:13 Kole 43 BLV 8" at bounding box center [385, 267] width 302 height 47
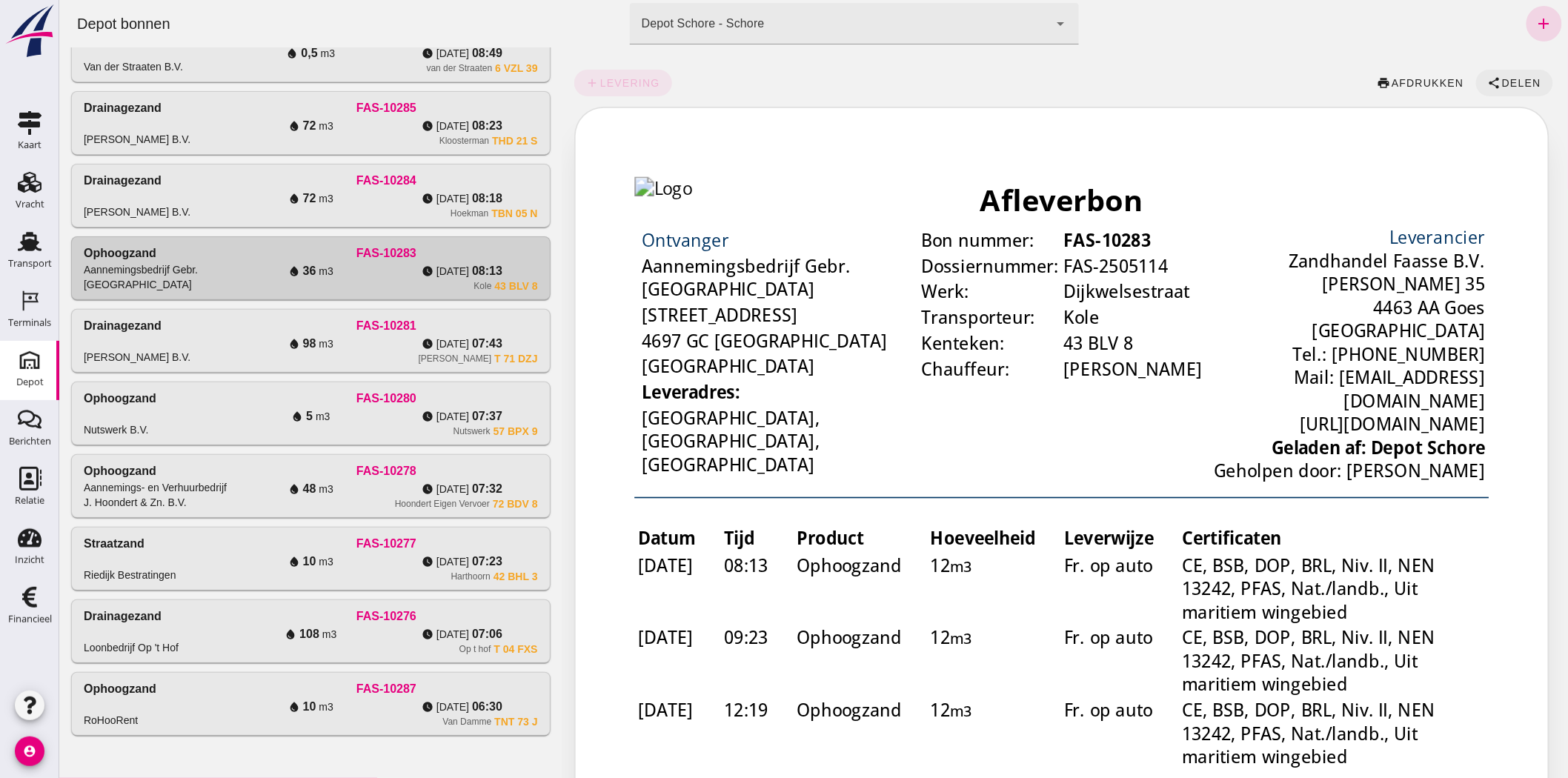
click at [1509, 74] on button "share Delen" at bounding box center [1513, 83] width 77 height 27
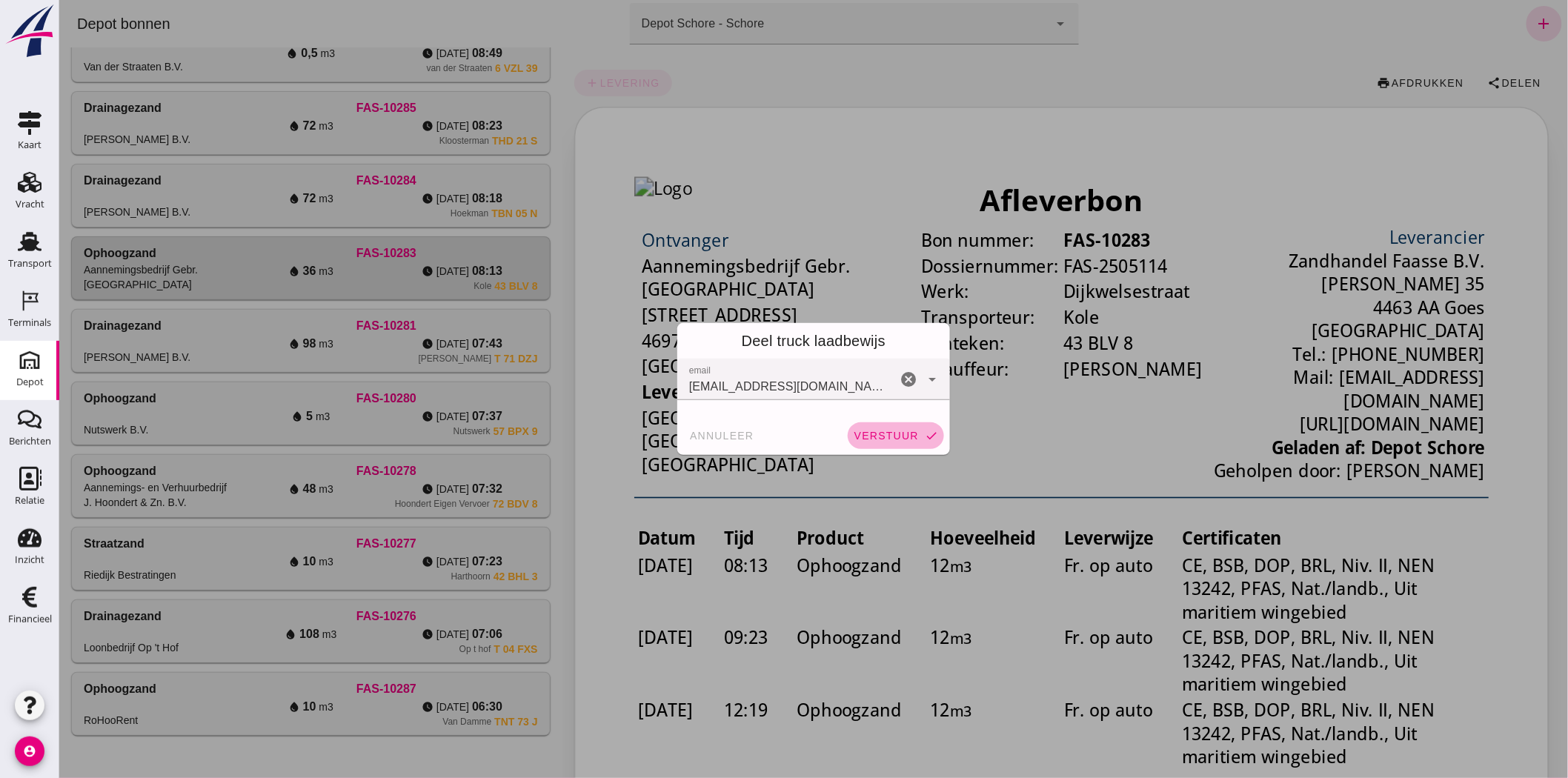
click at [891, 438] on span "verstuur" at bounding box center [885, 435] width 65 height 12
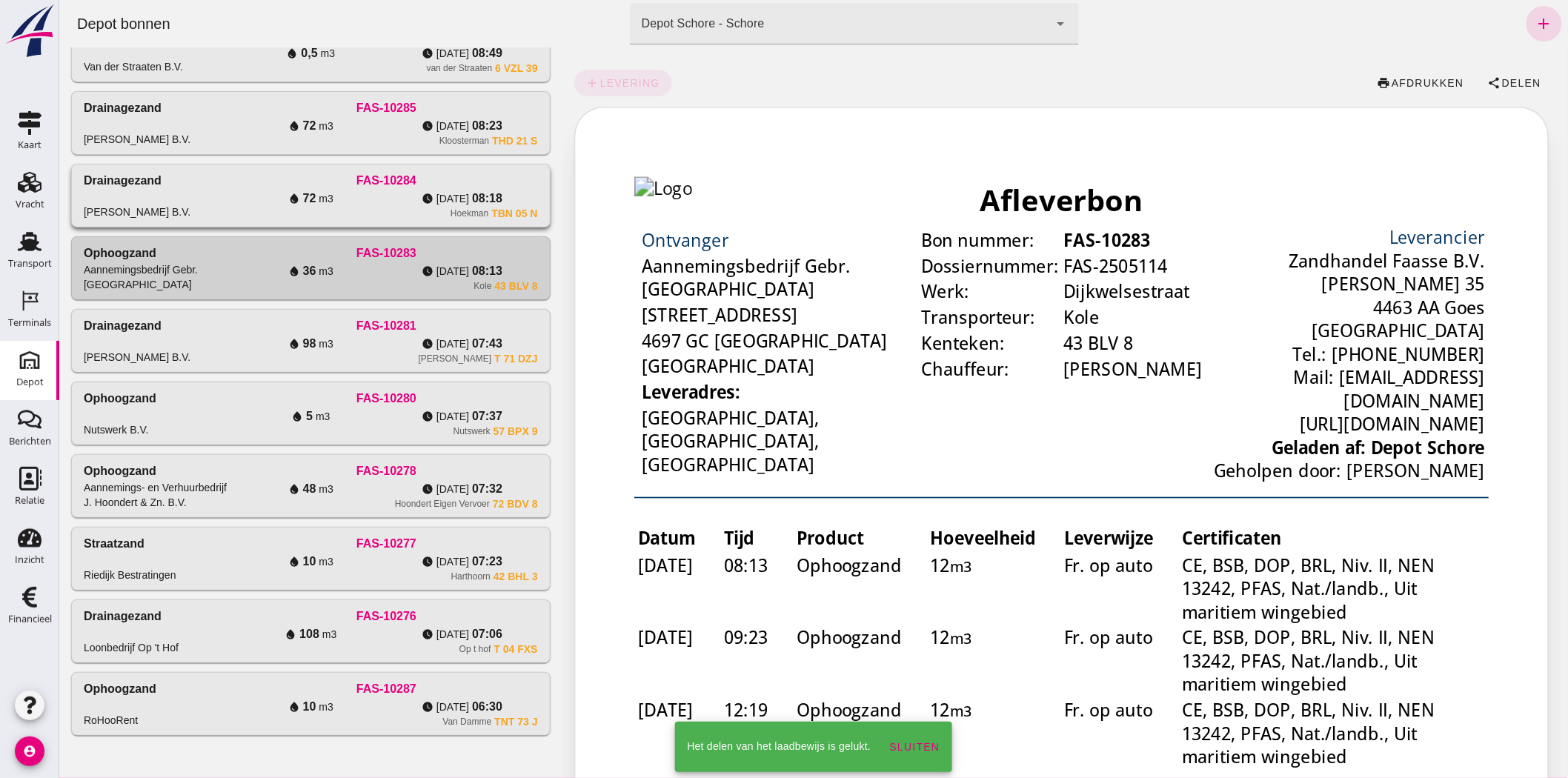
click at [324, 218] on div "Drainagezand [PERSON_NAME] B.V. FAS-10284 water_drop 72 m3 watch_later [DATE] 0…" at bounding box center [310, 195] width 477 height 62
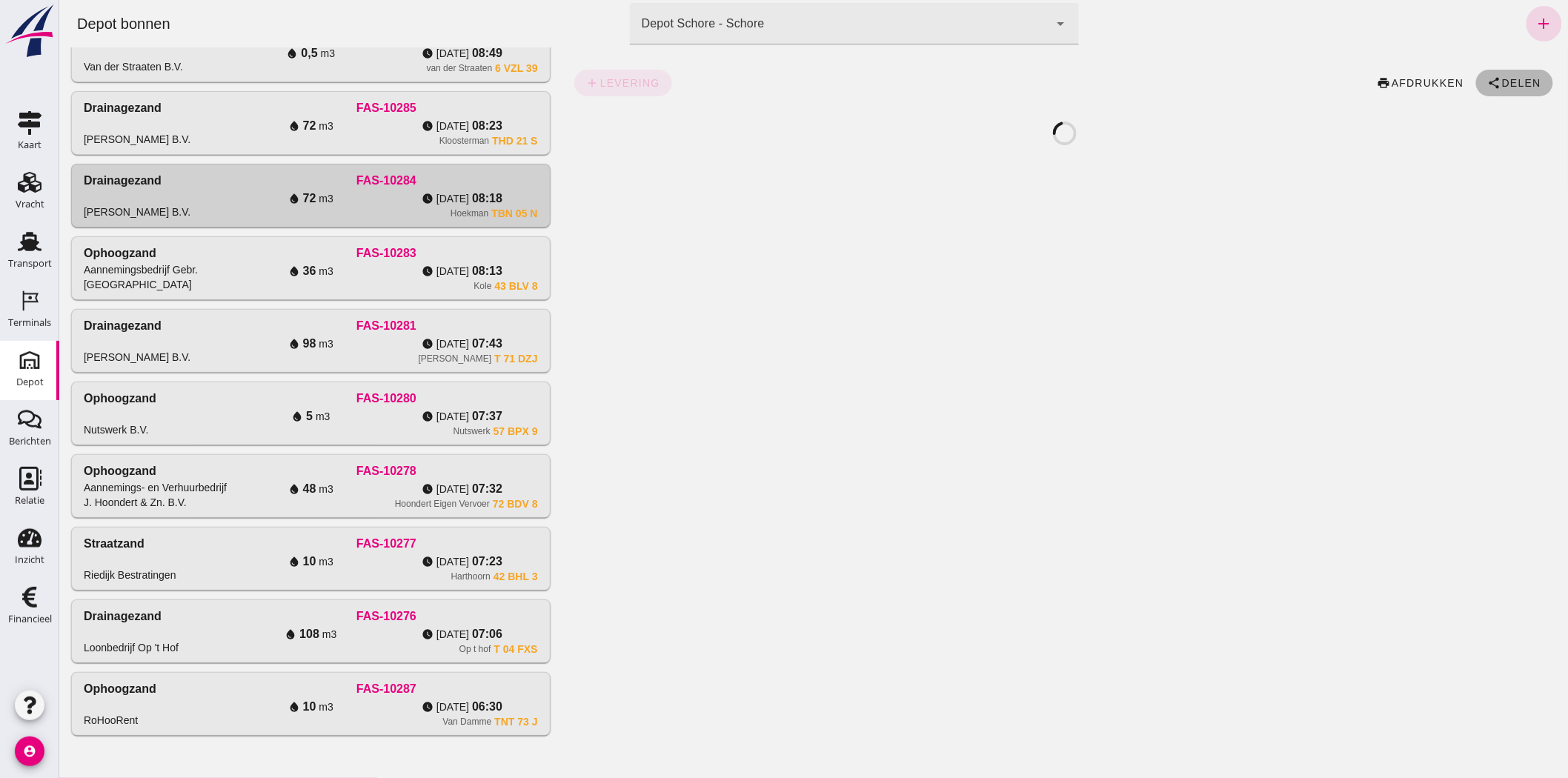
click at [1506, 84] on span "Delen" at bounding box center [1520, 83] width 40 height 12
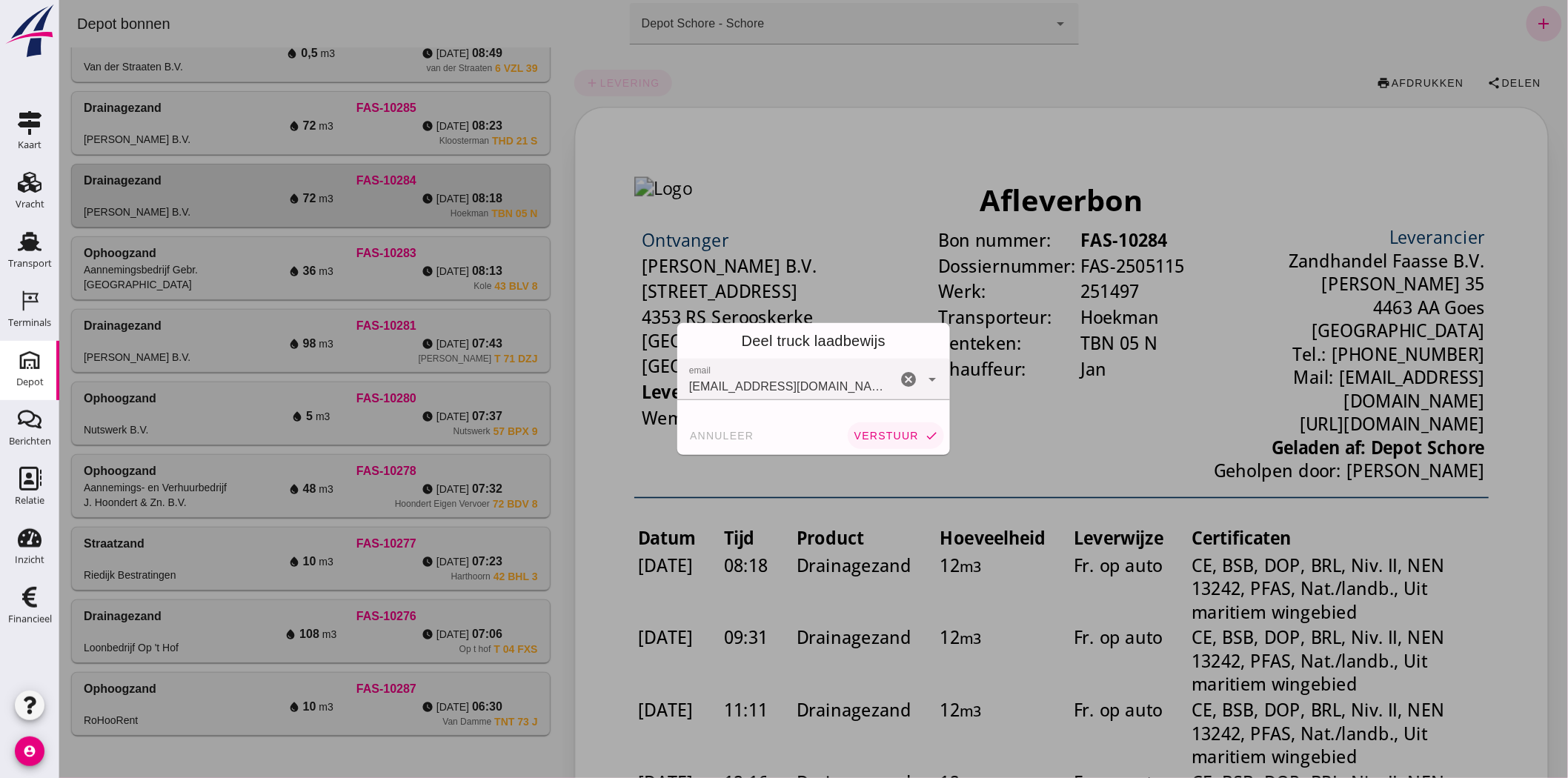
click at [892, 434] on span "verstuur" at bounding box center [885, 435] width 65 height 12
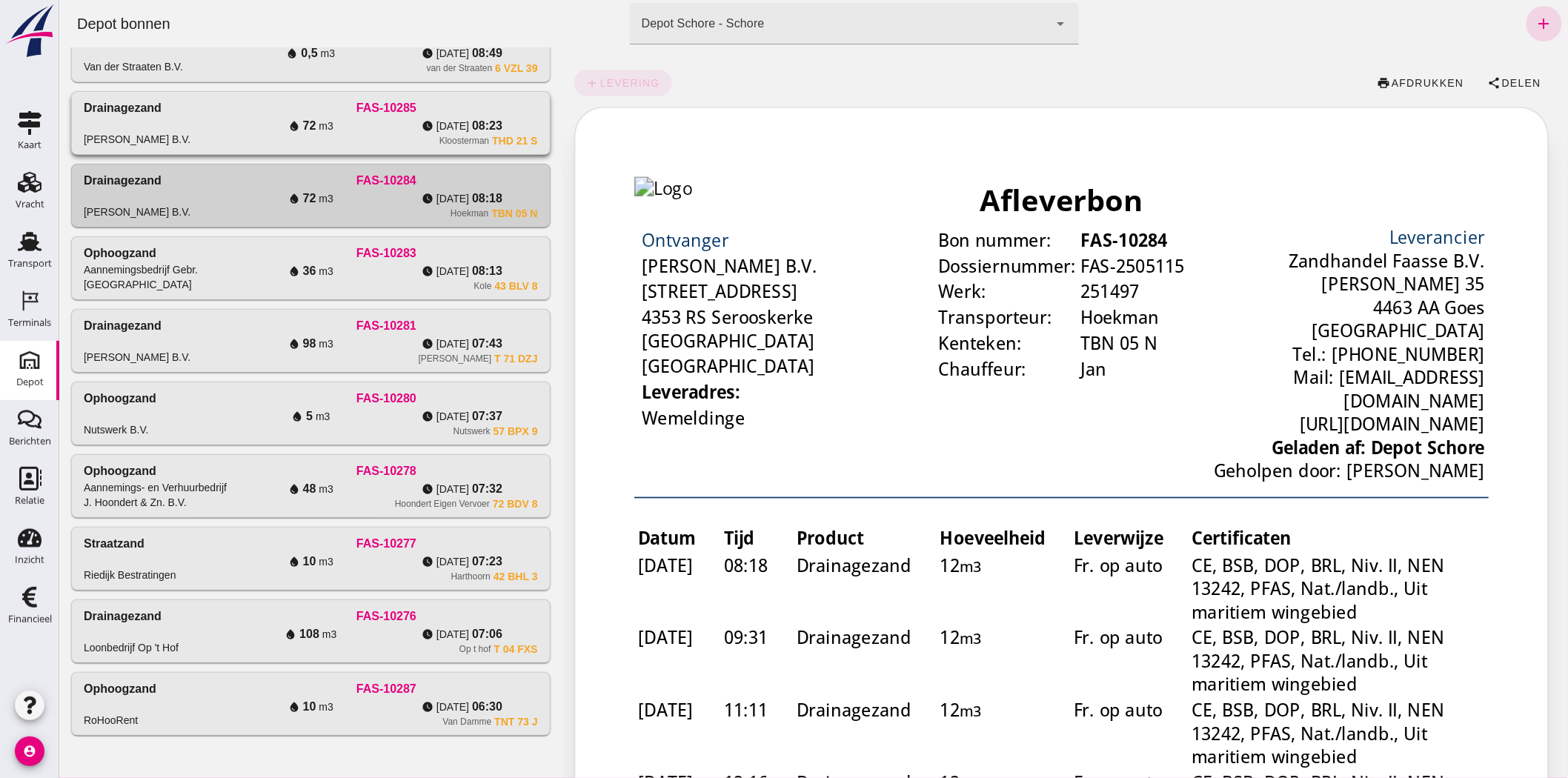
click at [368, 152] on div "Drainagezand [PERSON_NAME] B.V. FAS-10285 water_drop 72 m3 watch_later [DATE] 0…" at bounding box center [310, 123] width 479 height 64
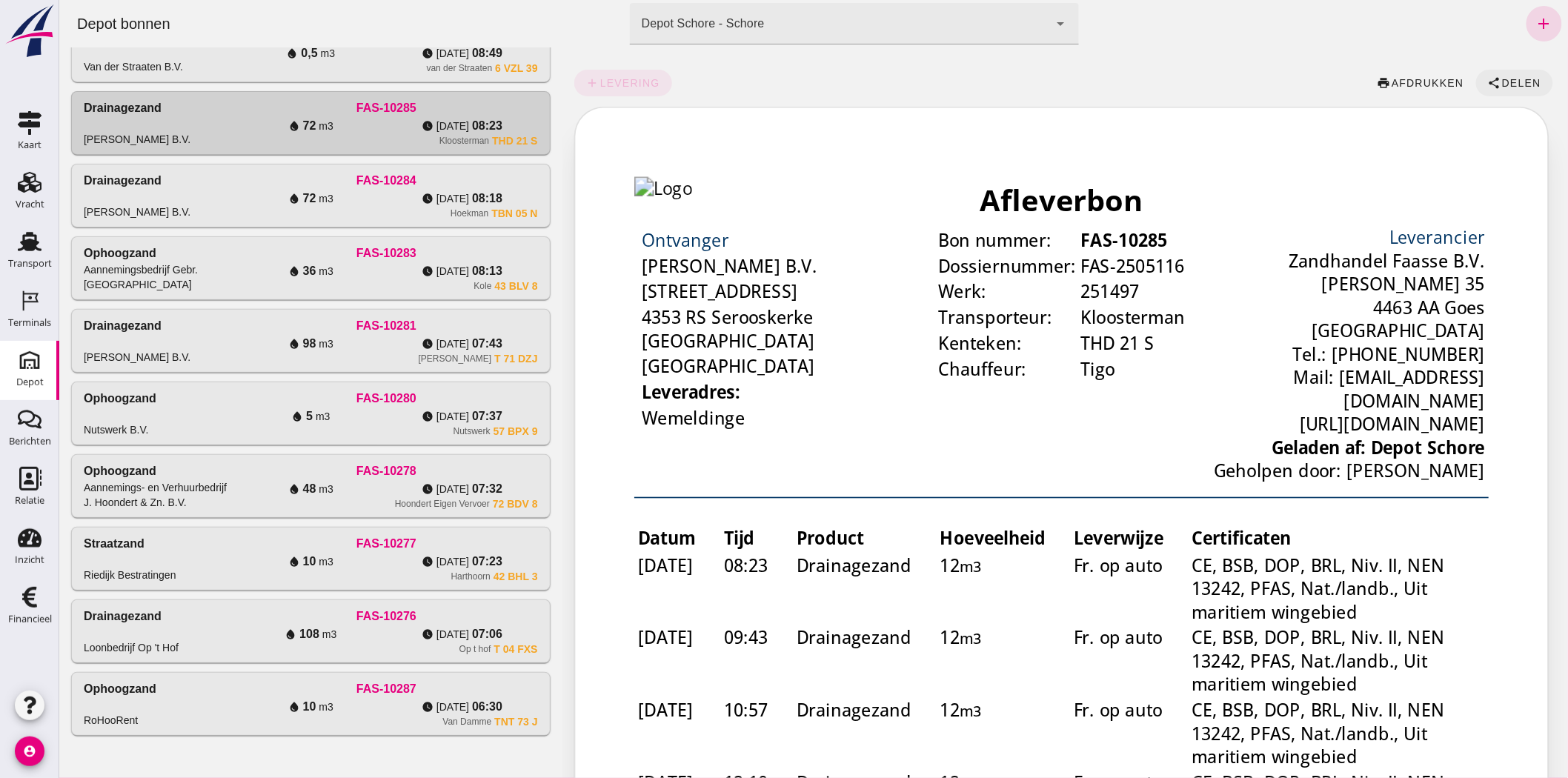
click at [1500, 84] on span "Delen" at bounding box center [1520, 83] width 40 height 12
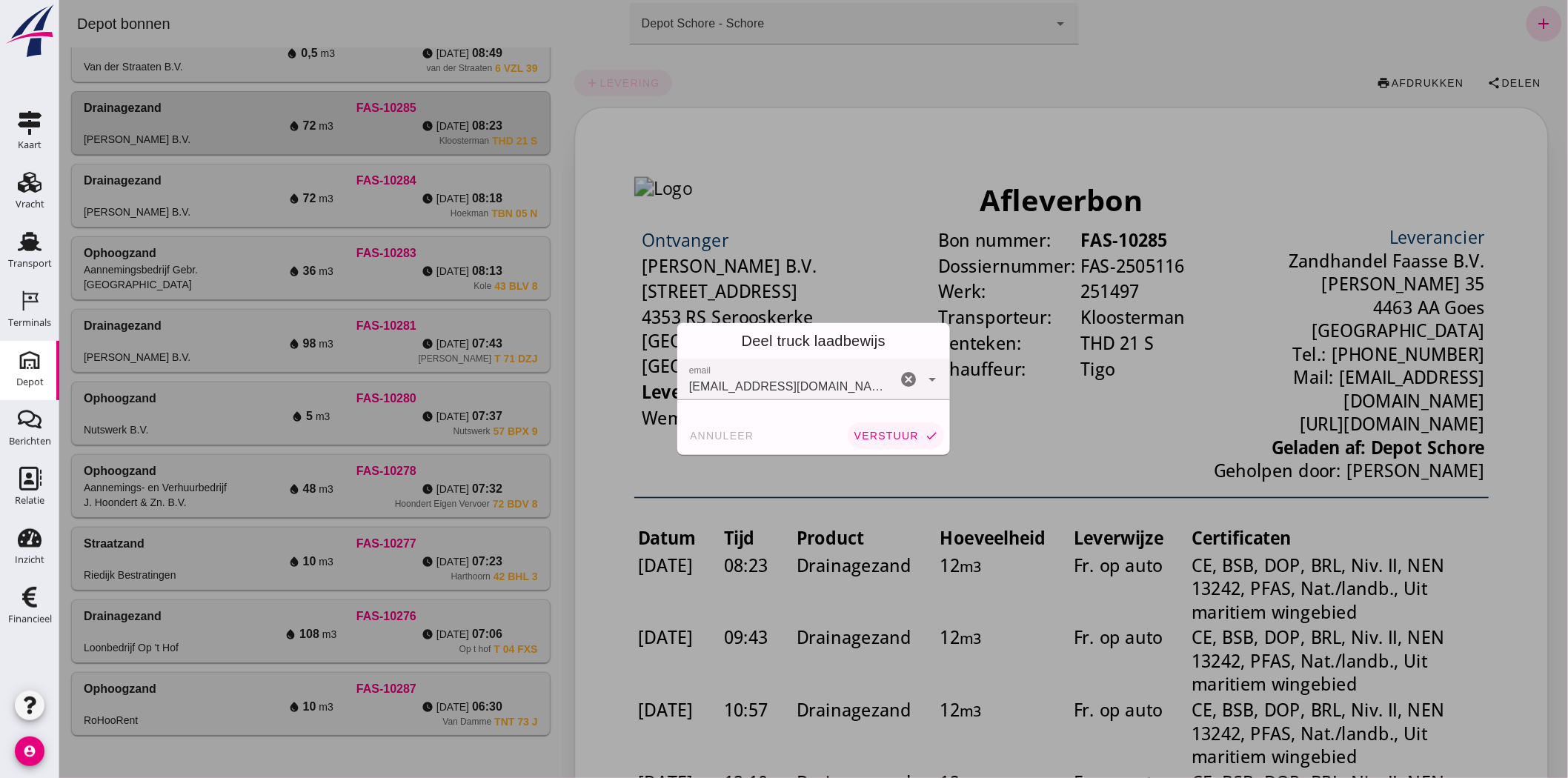
click at [900, 434] on span "verstuur" at bounding box center [885, 435] width 65 height 12
click at [900, 434] on div "annuleer verstuur check" at bounding box center [813, 434] width 273 height 38
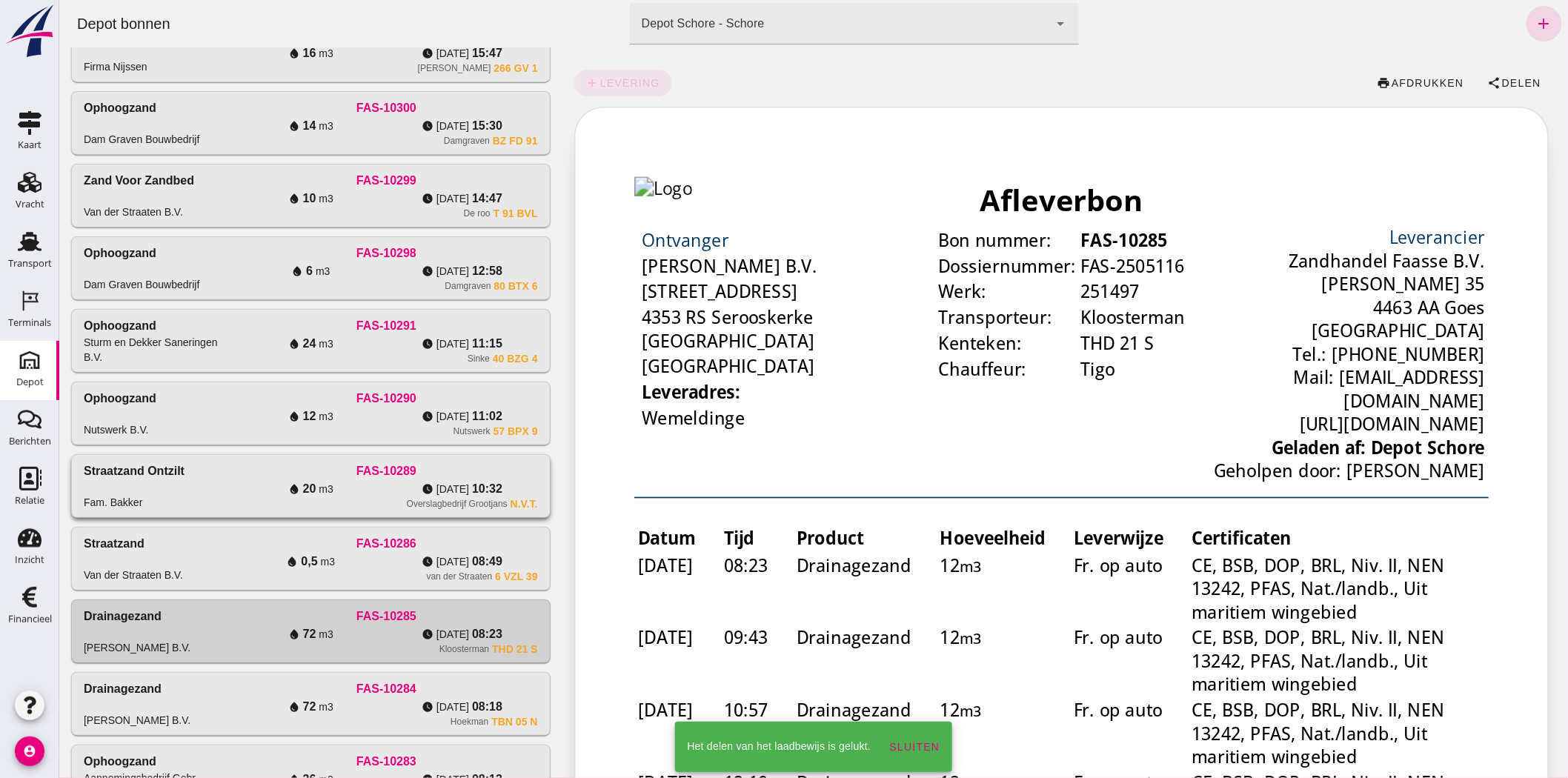
scroll to position [247, 0]
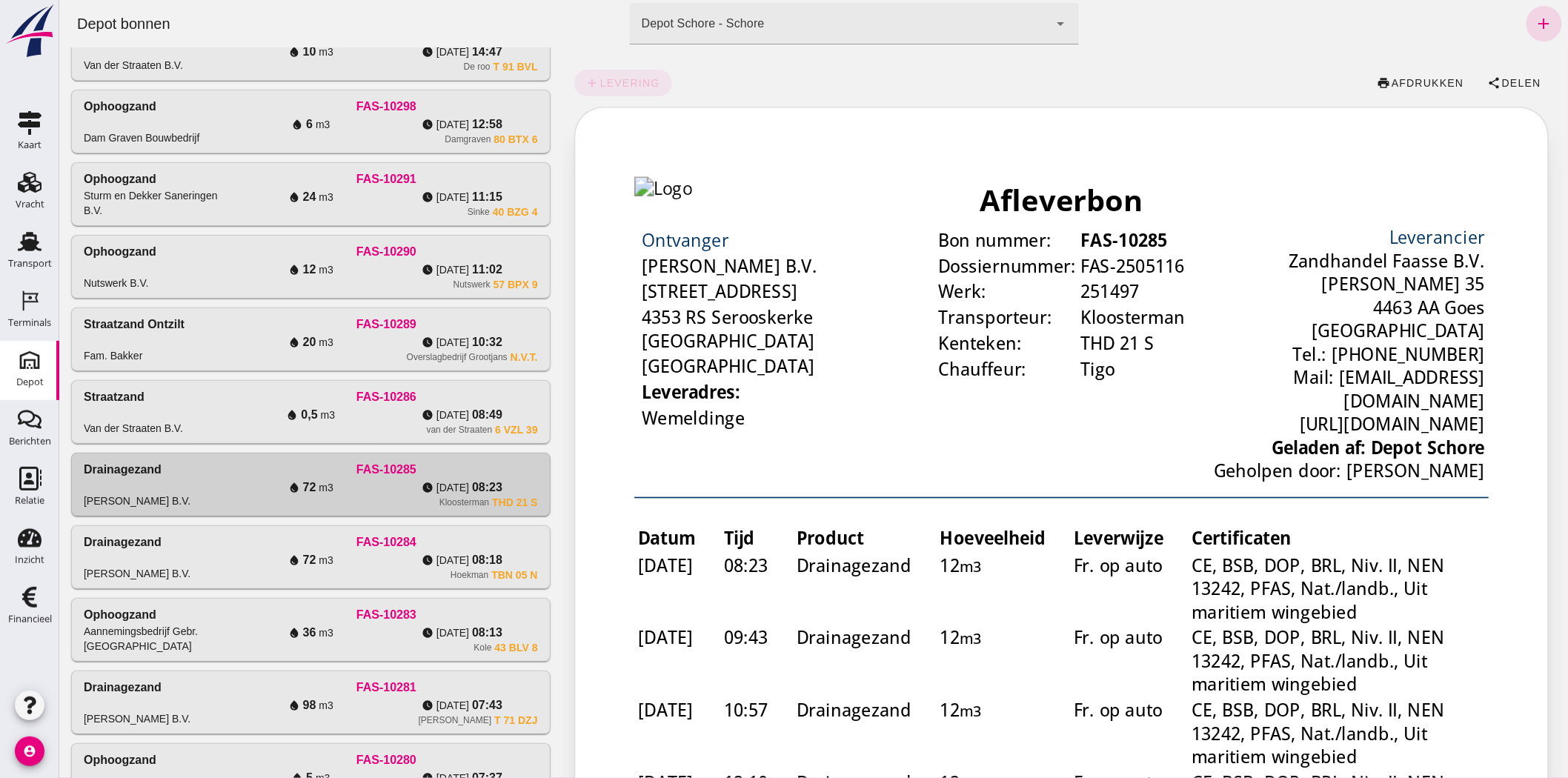
click at [283, 452] on div "Straatzand Firma Nijssen FAS-10301 water_drop 16 m3 watch_later [DATE] 15:47 [P…" at bounding box center [310, 484] width 479 height 1225
drag, startPoint x: 290, startPoint y: 425, endPoint x: 288, endPoint y: 433, distance: 8.2
click at [291, 425] on div "van der Straaten 6 VZL 39" at bounding box center [385, 429] width 302 height 12
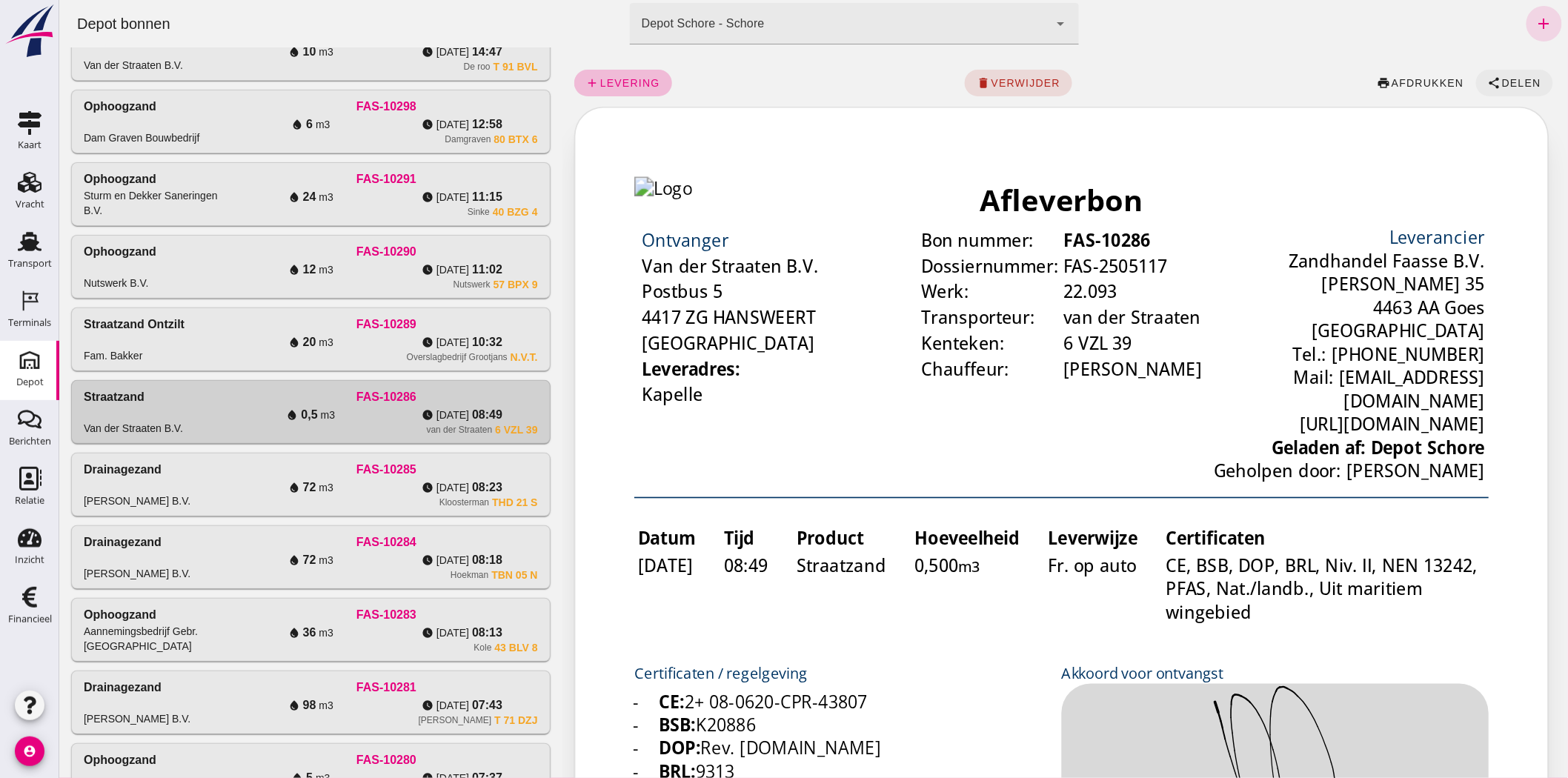
scroll to position [0, 0]
click at [1514, 79] on span "Delen" at bounding box center [1520, 83] width 40 height 12
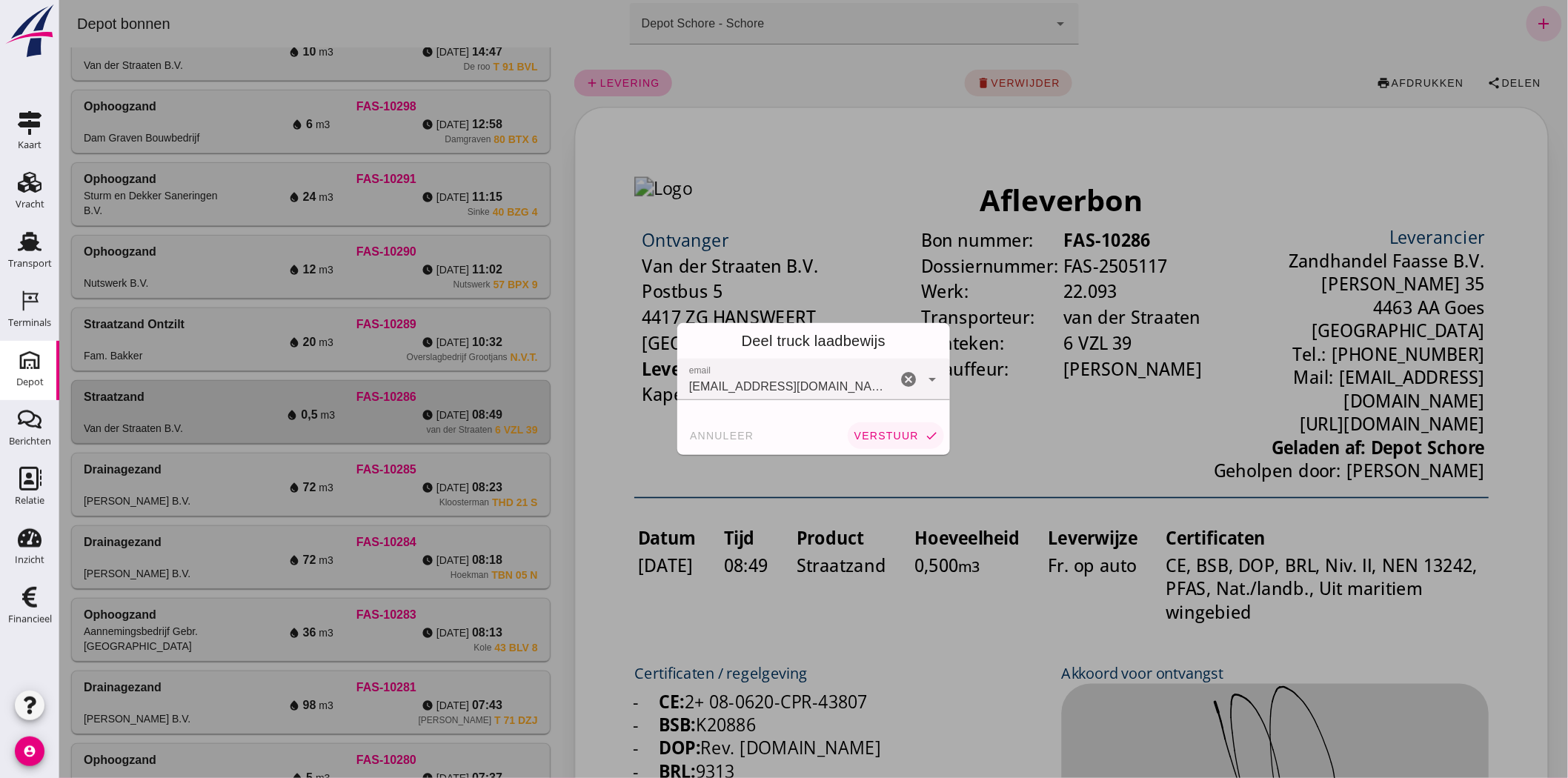
click at [868, 437] on span "verstuur" at bounding box center [885, 435] width 65 height 12
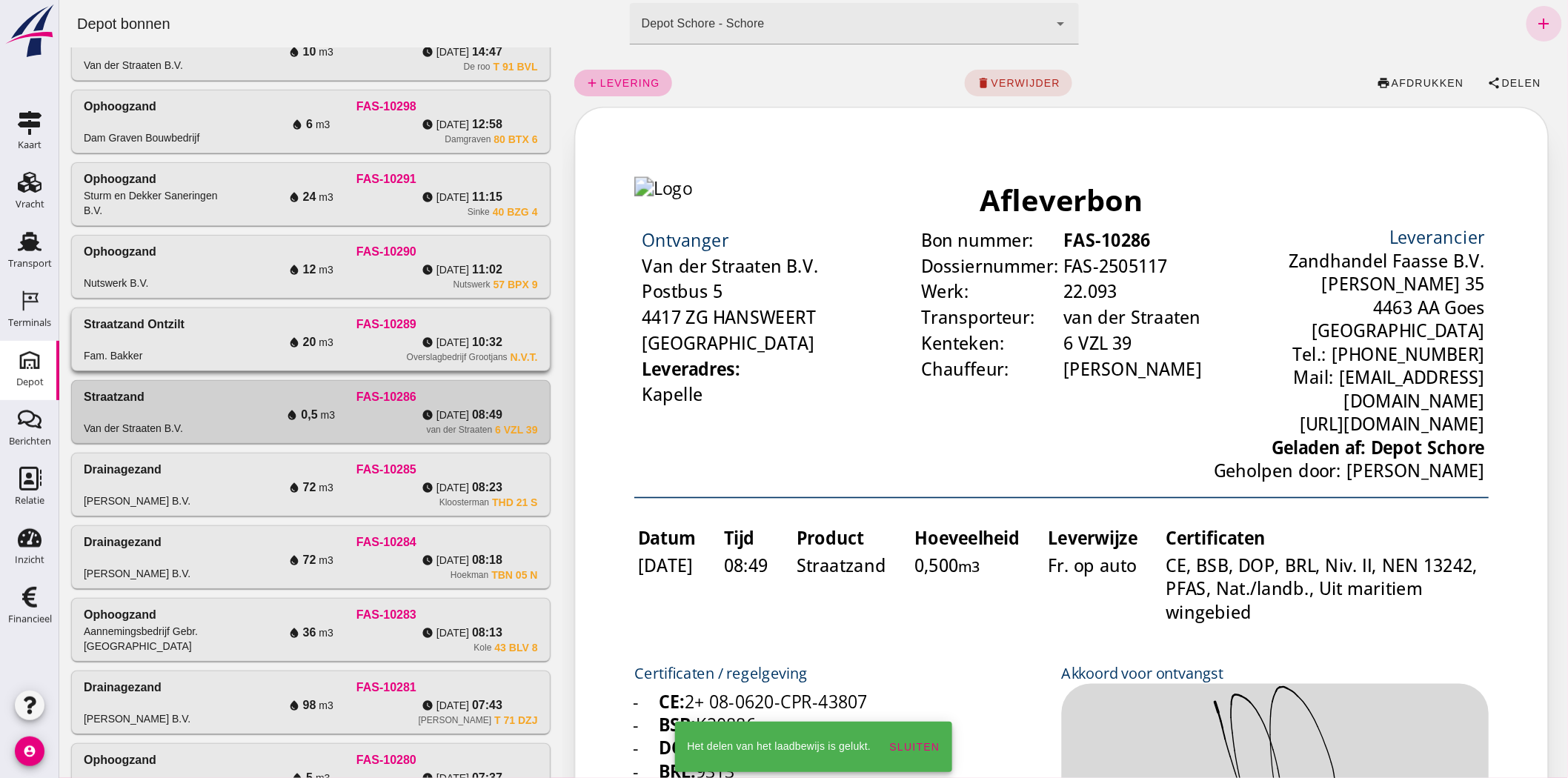
click at [356, 337] on div "water_drop 20 m3" at bounding box center [309, 342] width 151 height 18
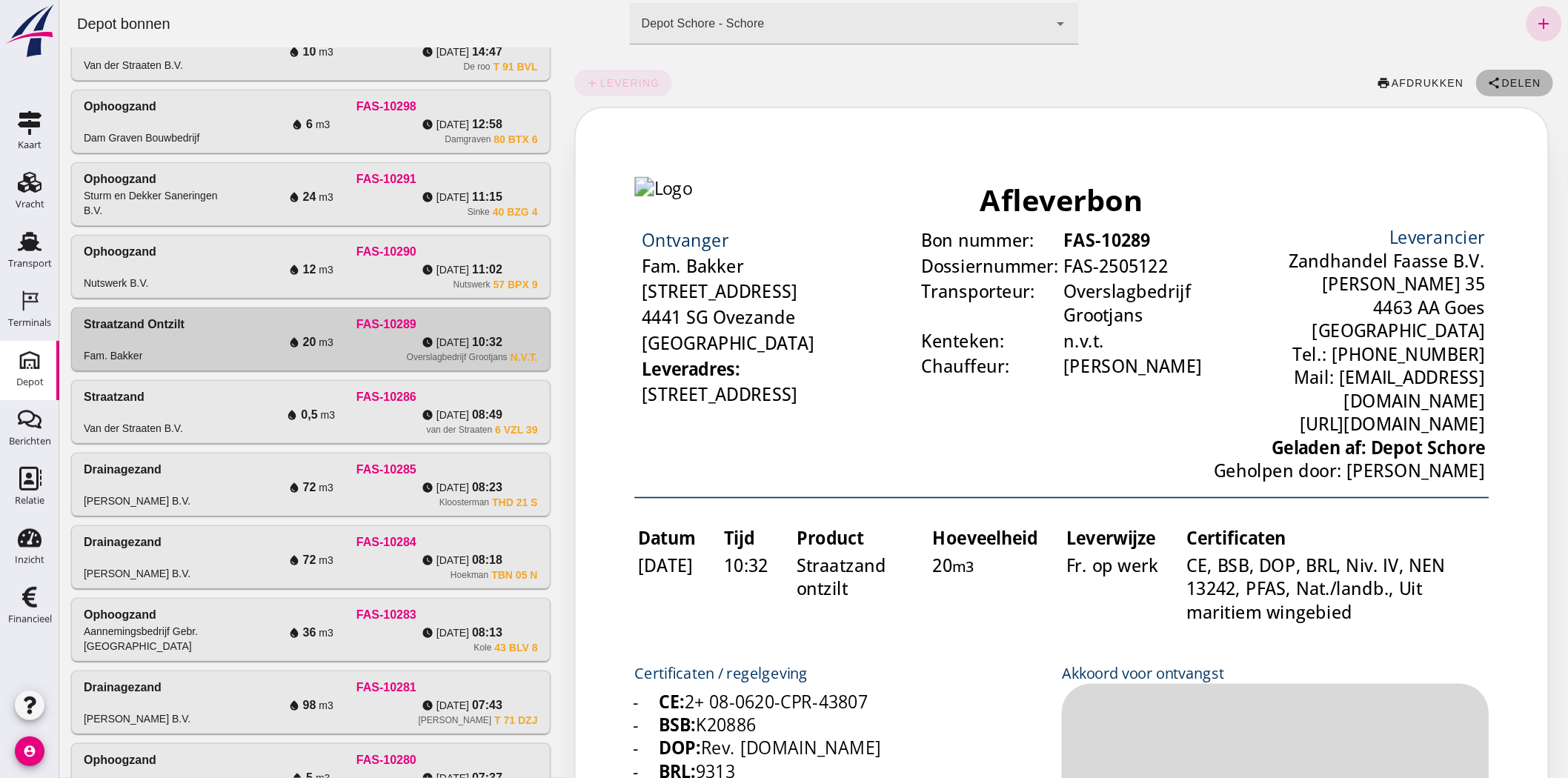
click at [1487, 79] on icon "share" at bounding box center [1494, 83] width 13 height 13
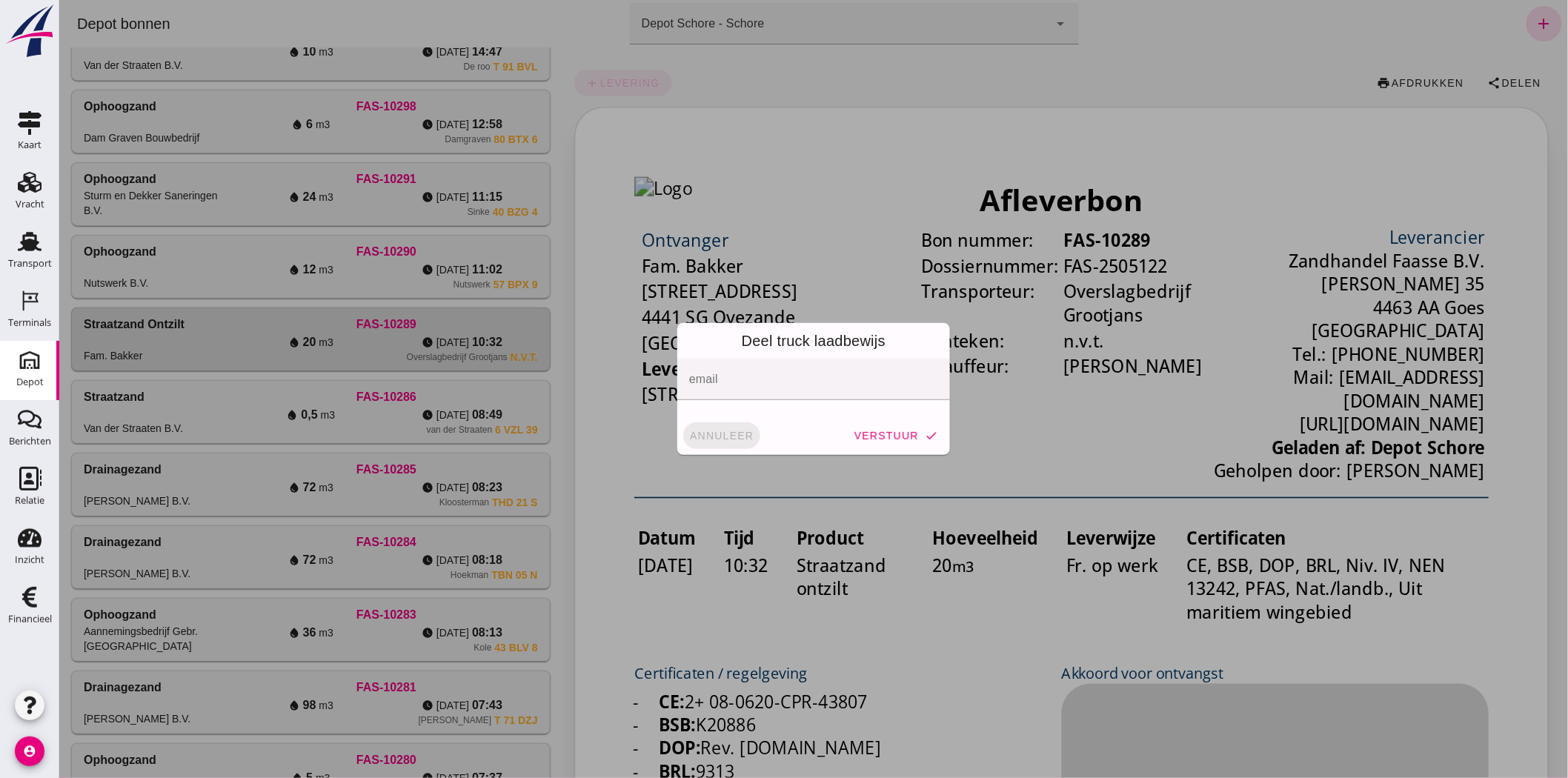
drag, startPoint x: 720, startPoint y: 435, endPoint x: 689, endPoint y: 415, distance: 36.9
click at [719, 435] on span "annuleer" at bounding box center [721, 435] width 65 height 12
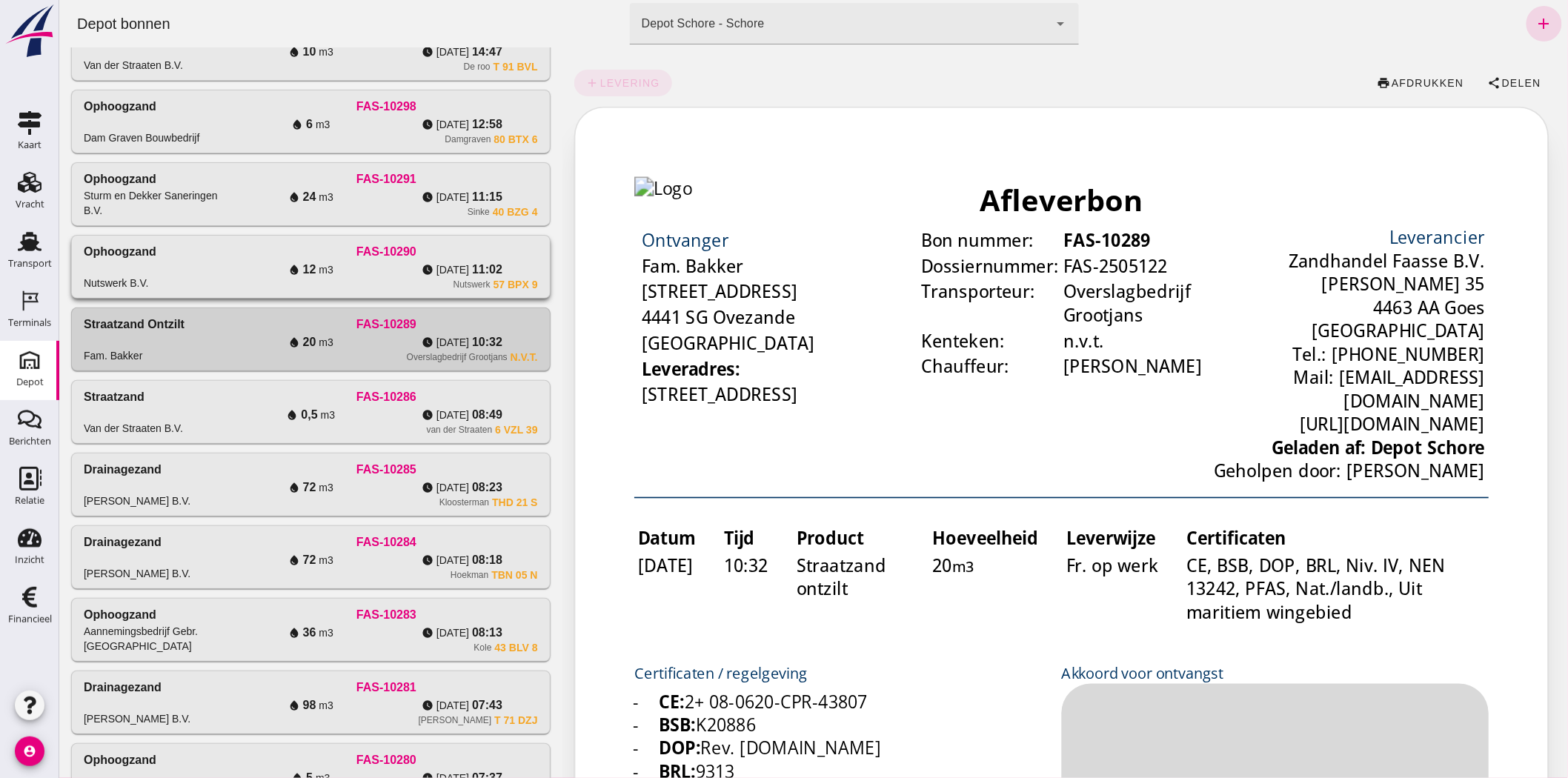
click at [456, 268] on span "[DATE]" at bounding box center [451, 269] width 33 height 15
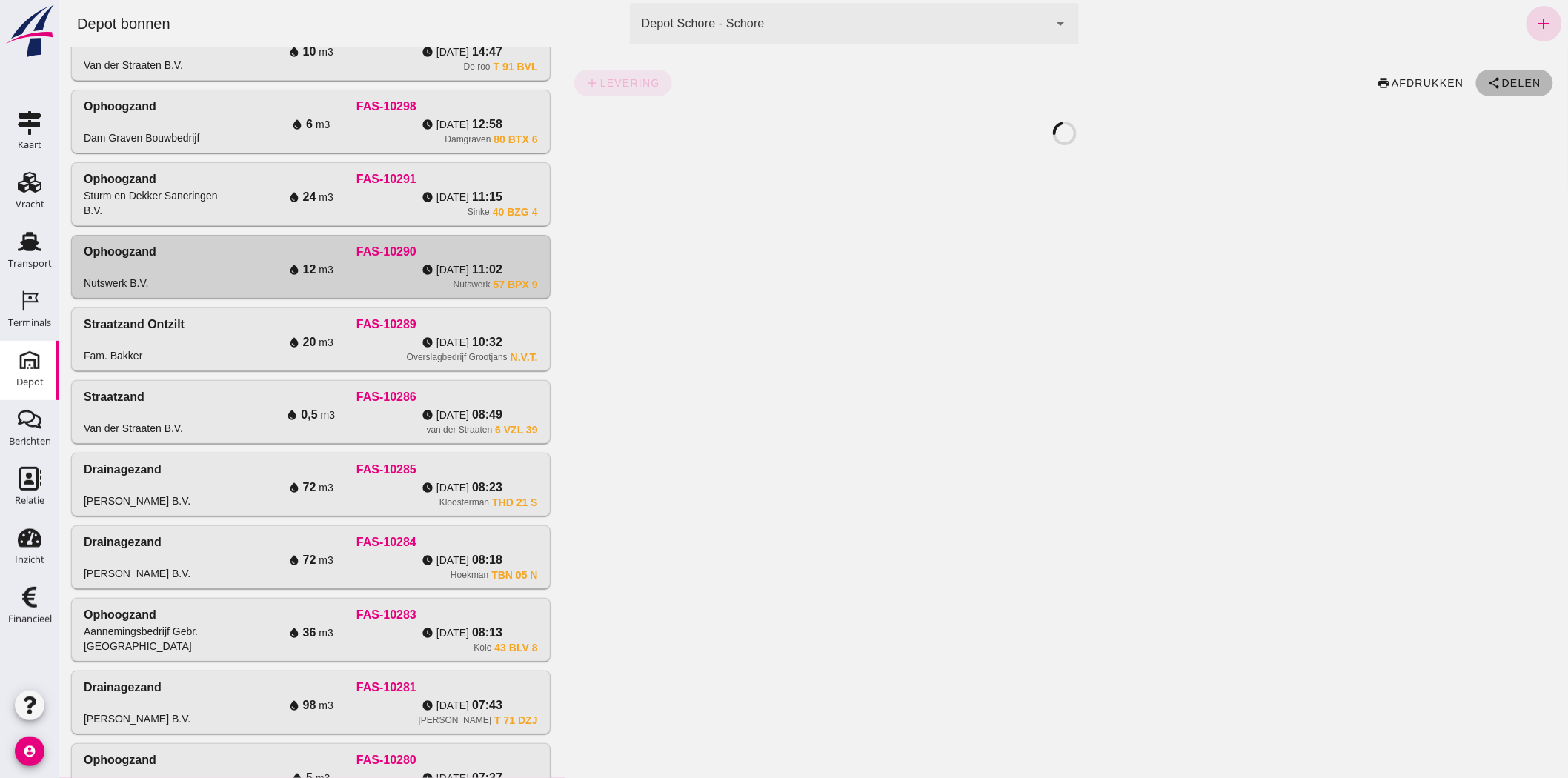
click at [1512, 77] on span "Delen" at bounding box center [1520, 83] width 40 height 12
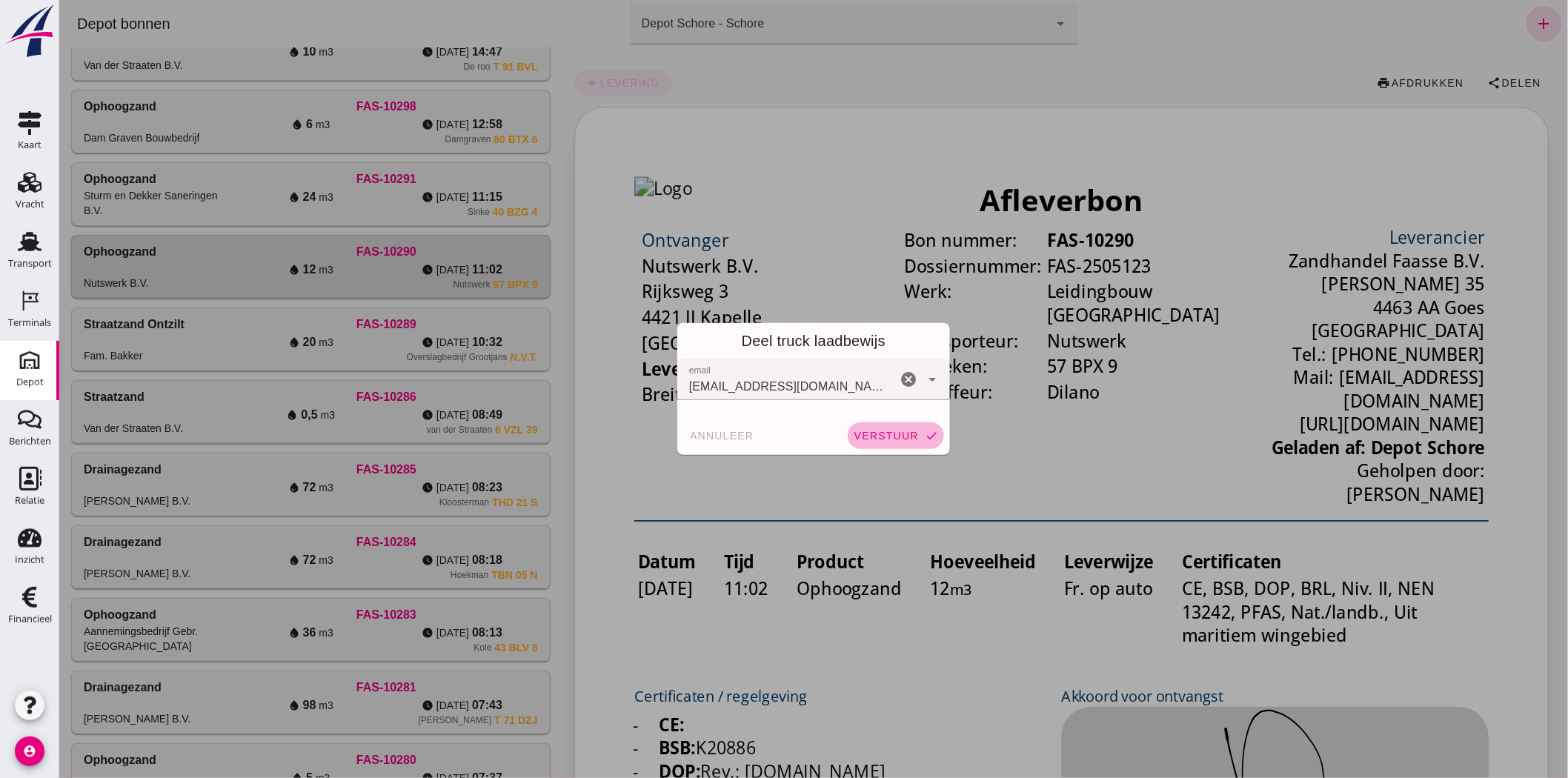
click at [883, 435] on span "verstuur" at bounding box center [885, 435] width 65 height 12
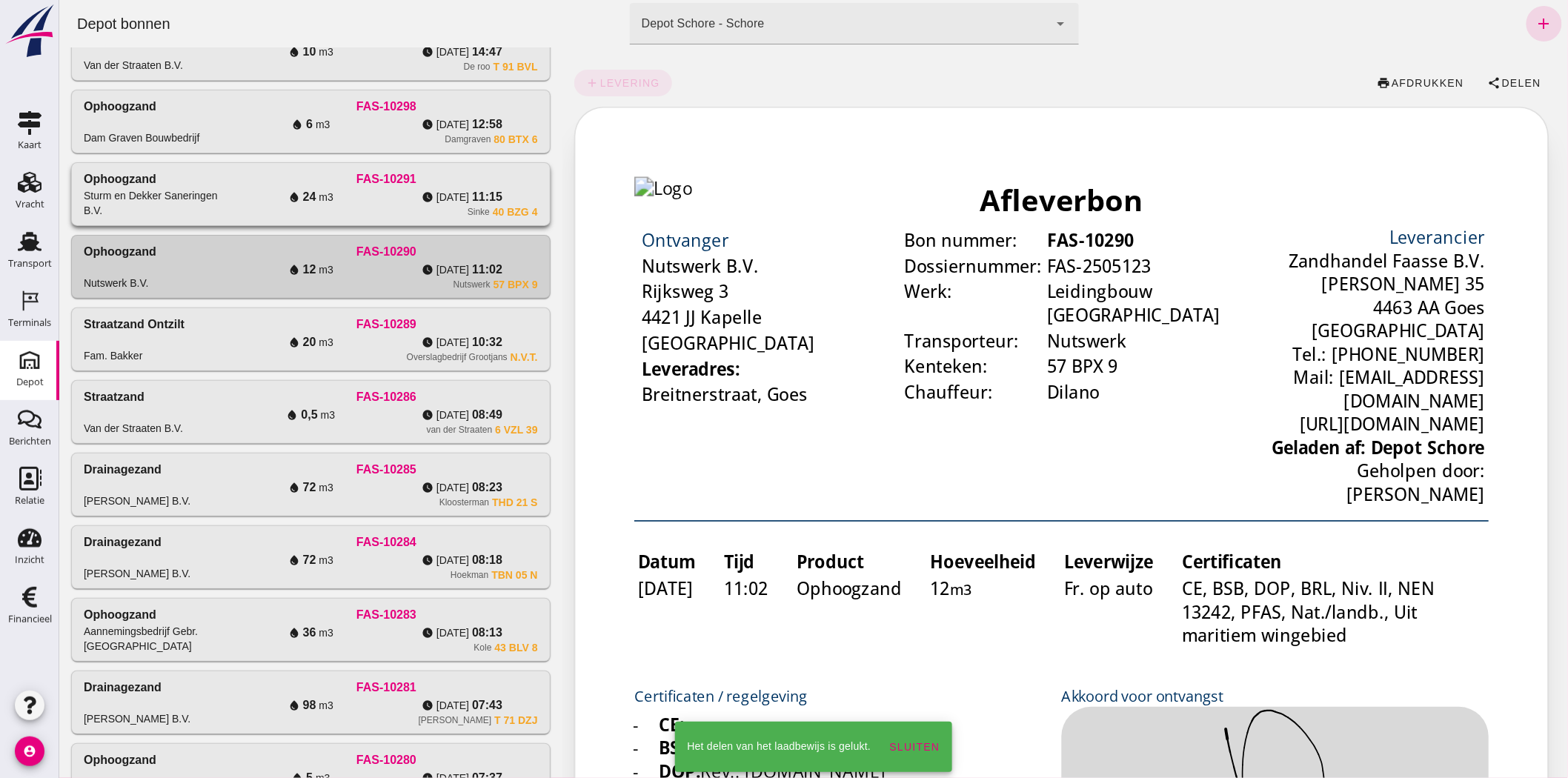
click at [367, 193] on div "water_drop 24 m3" at bounding box center [309, 197] width 151 height 18
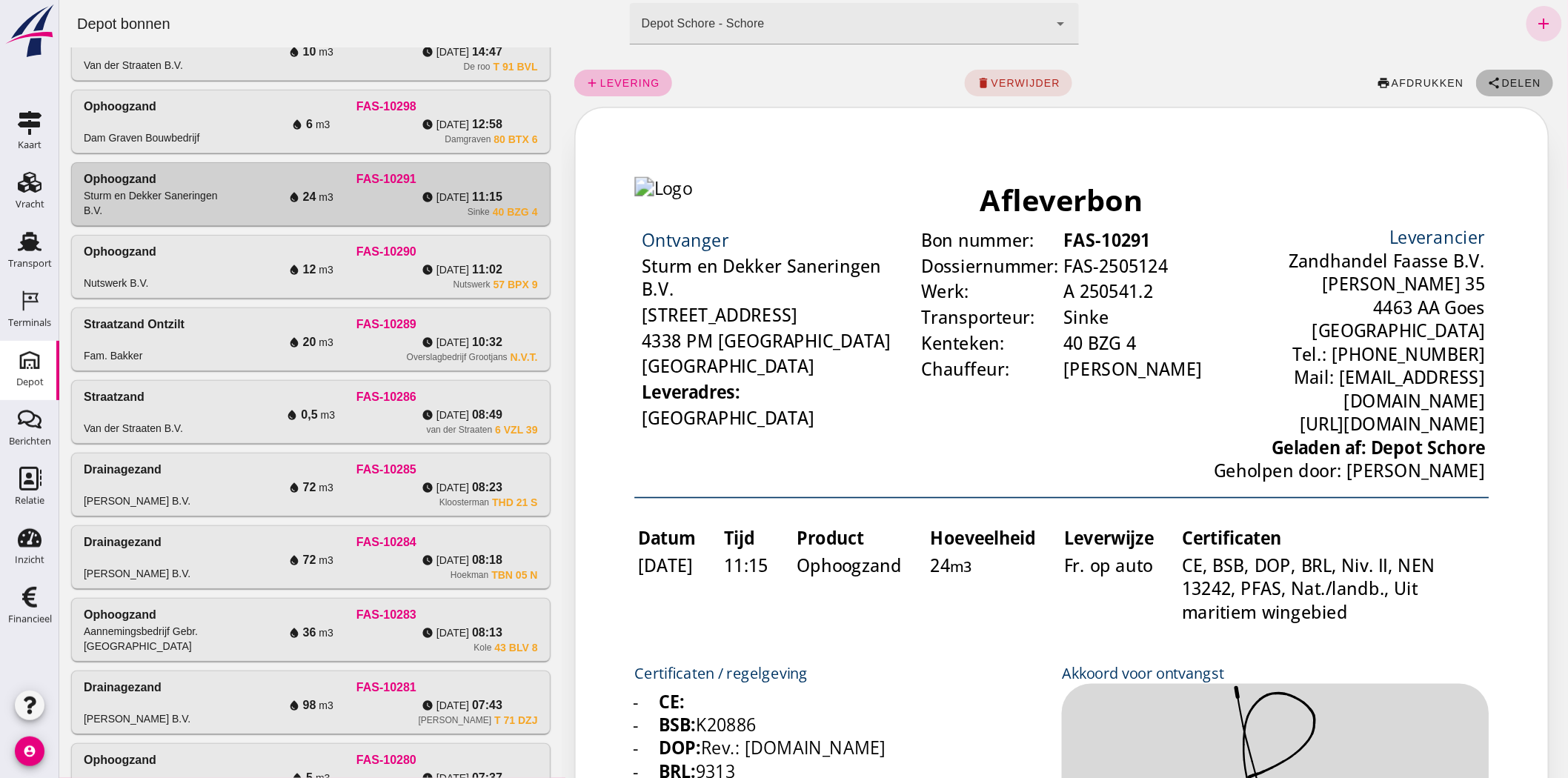
click at [1500, 85] on span "Delen" at bounding box center [1520, 83] width 40 height 12
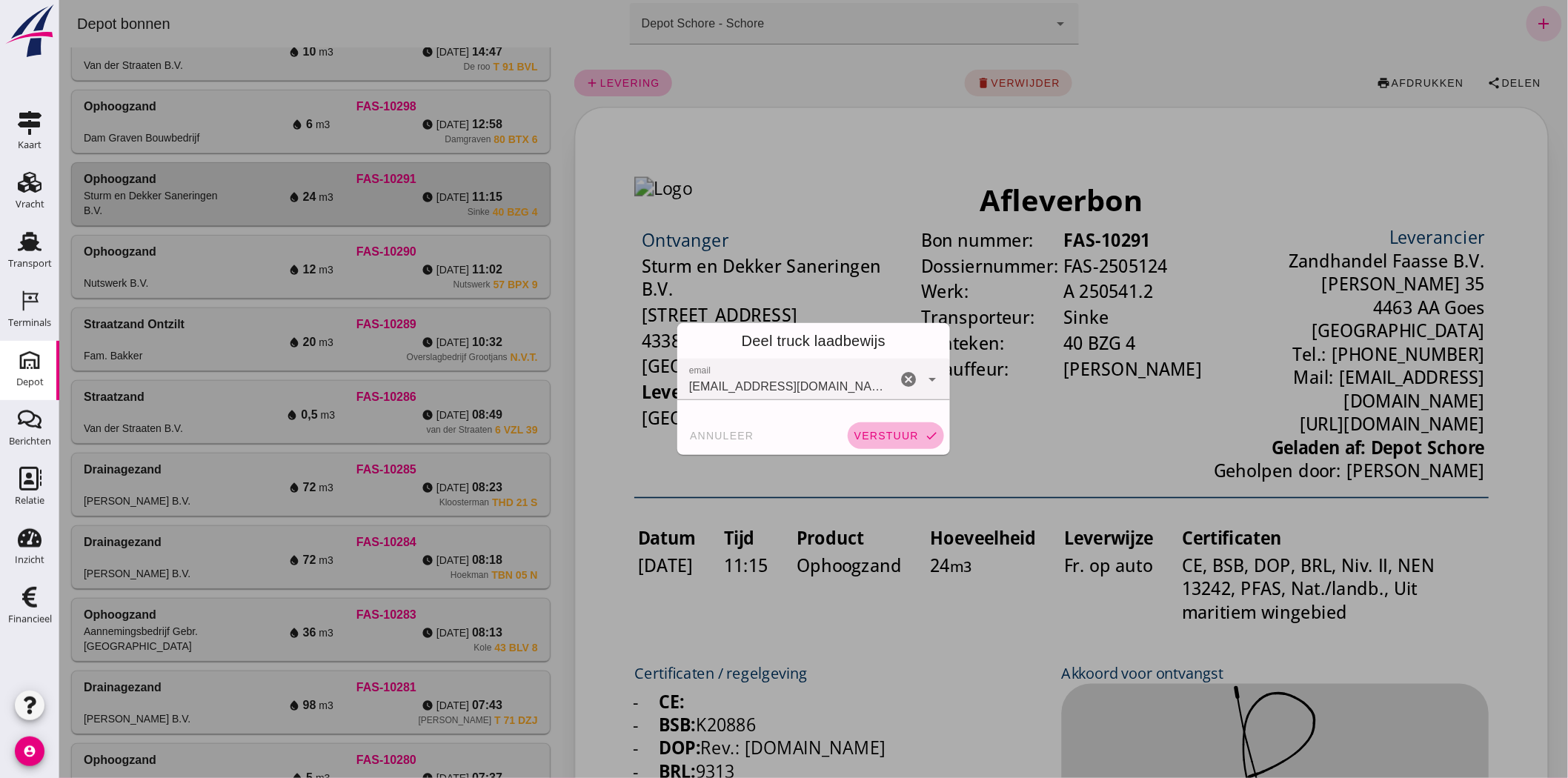
click at [877, 424] on button "verstuur check" at bounding box center [895, 435] width 97 height 27
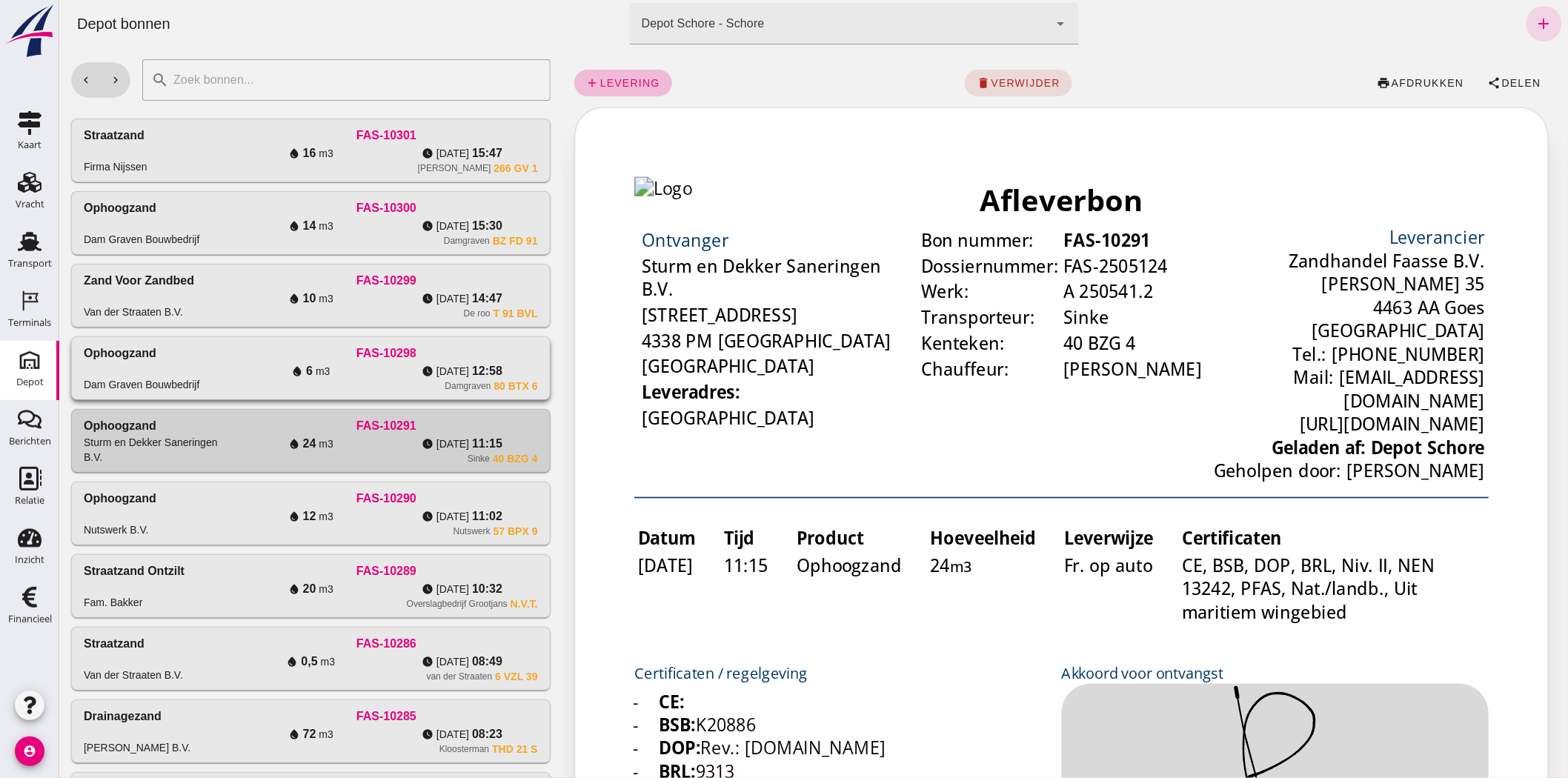
click at [409, 354] on div "FAS-10298" at bounding box center [385, 353] width 302 height 18
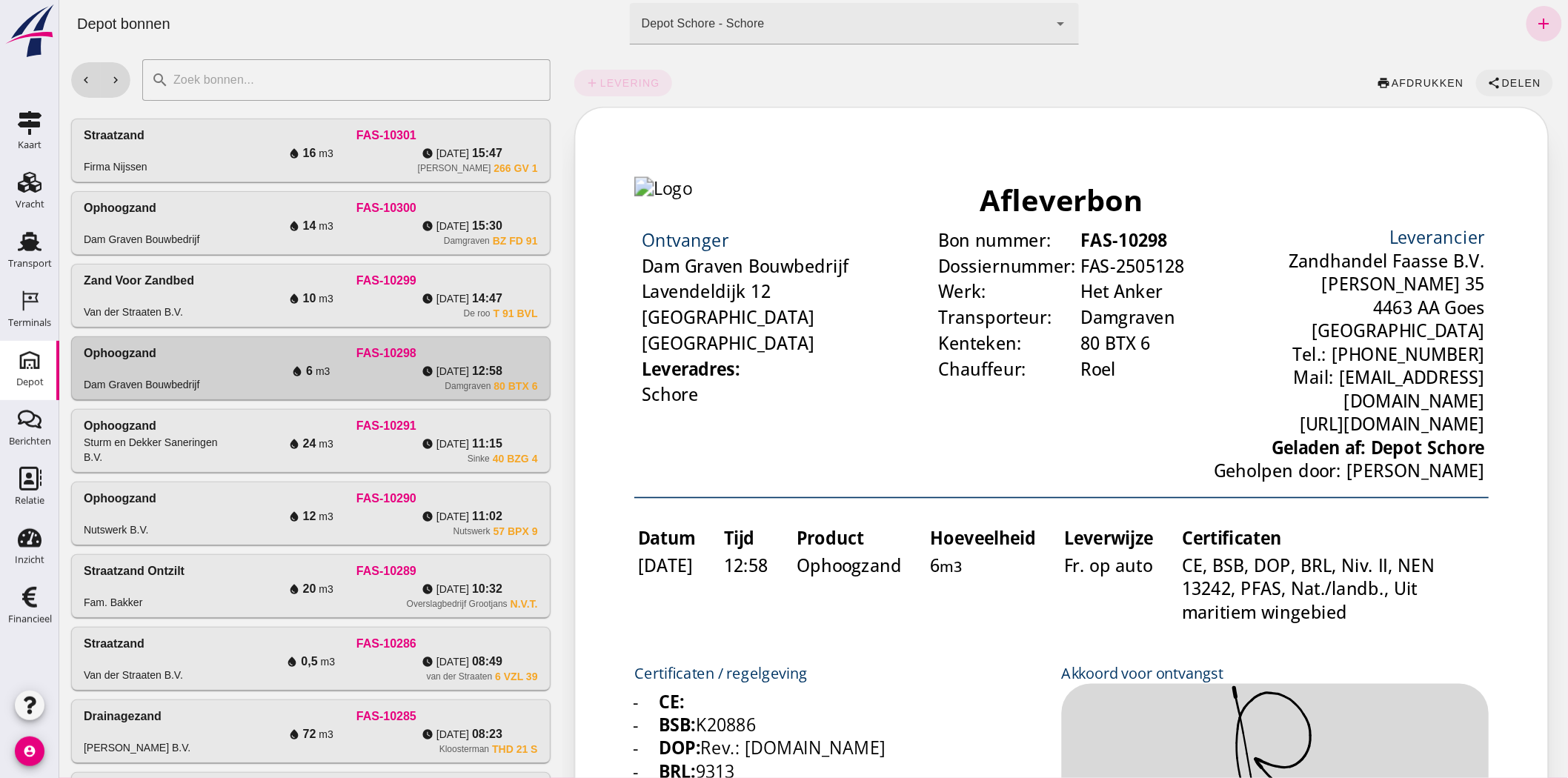
click at [1500, 83] on span "Delen" at bounding box center [1520, 83] width 40 height 12
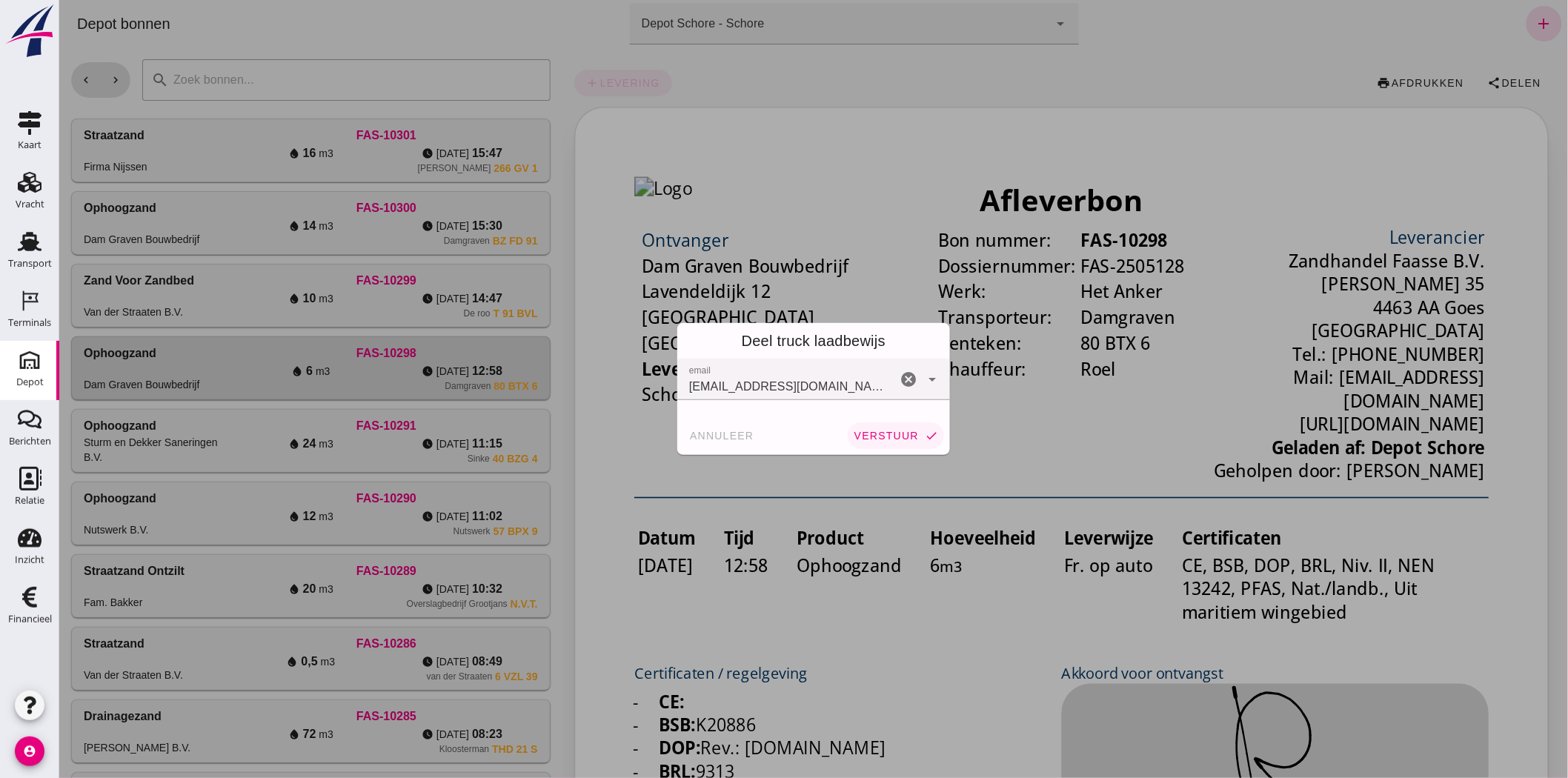
click at [881, 434] on span "verstuur" at bounding box center [885, 435] width 65 height 12
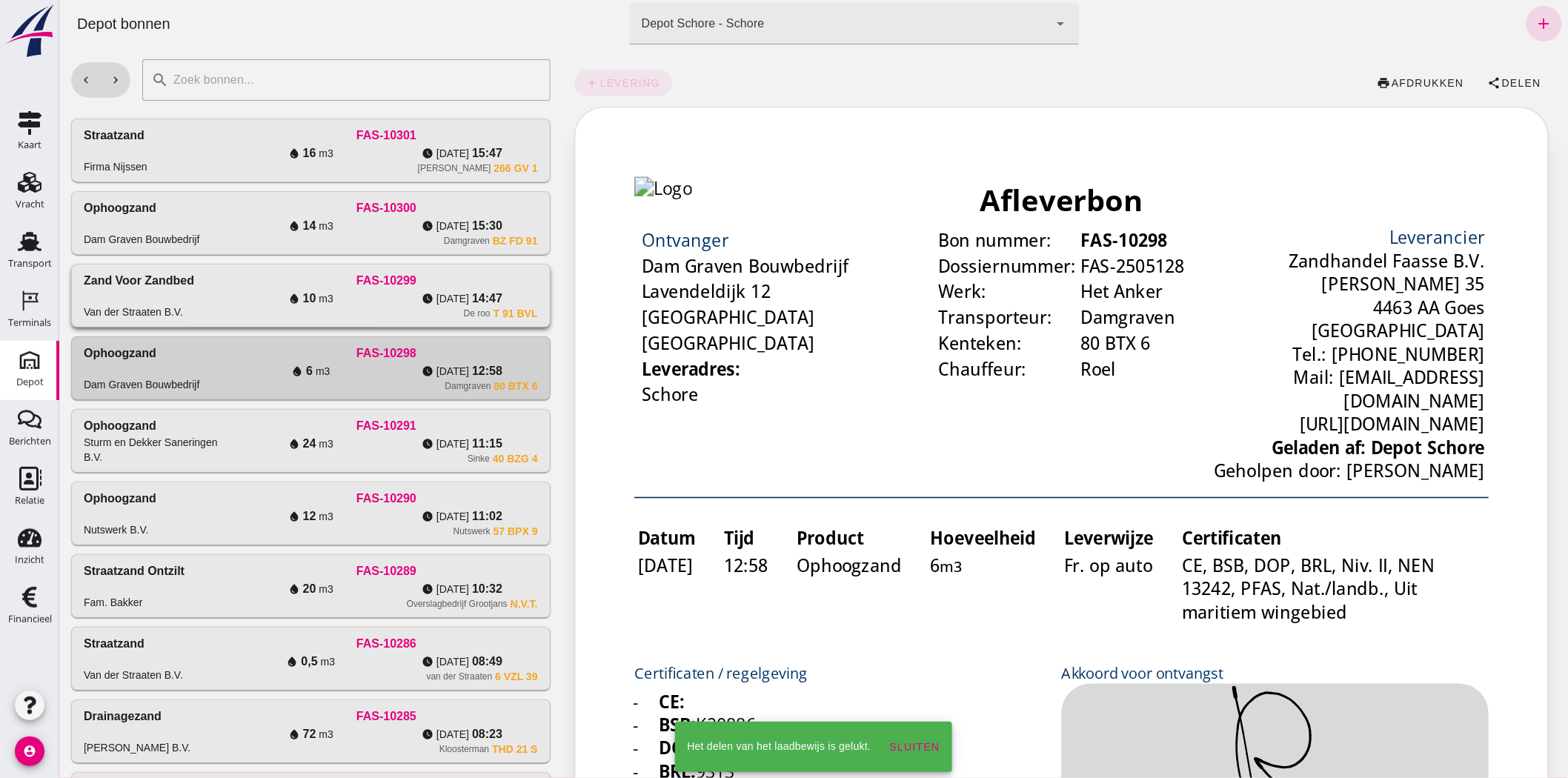
click at [520, 287] on div "FAS-10299" at bounding box center [385, 280] width 302 height 18
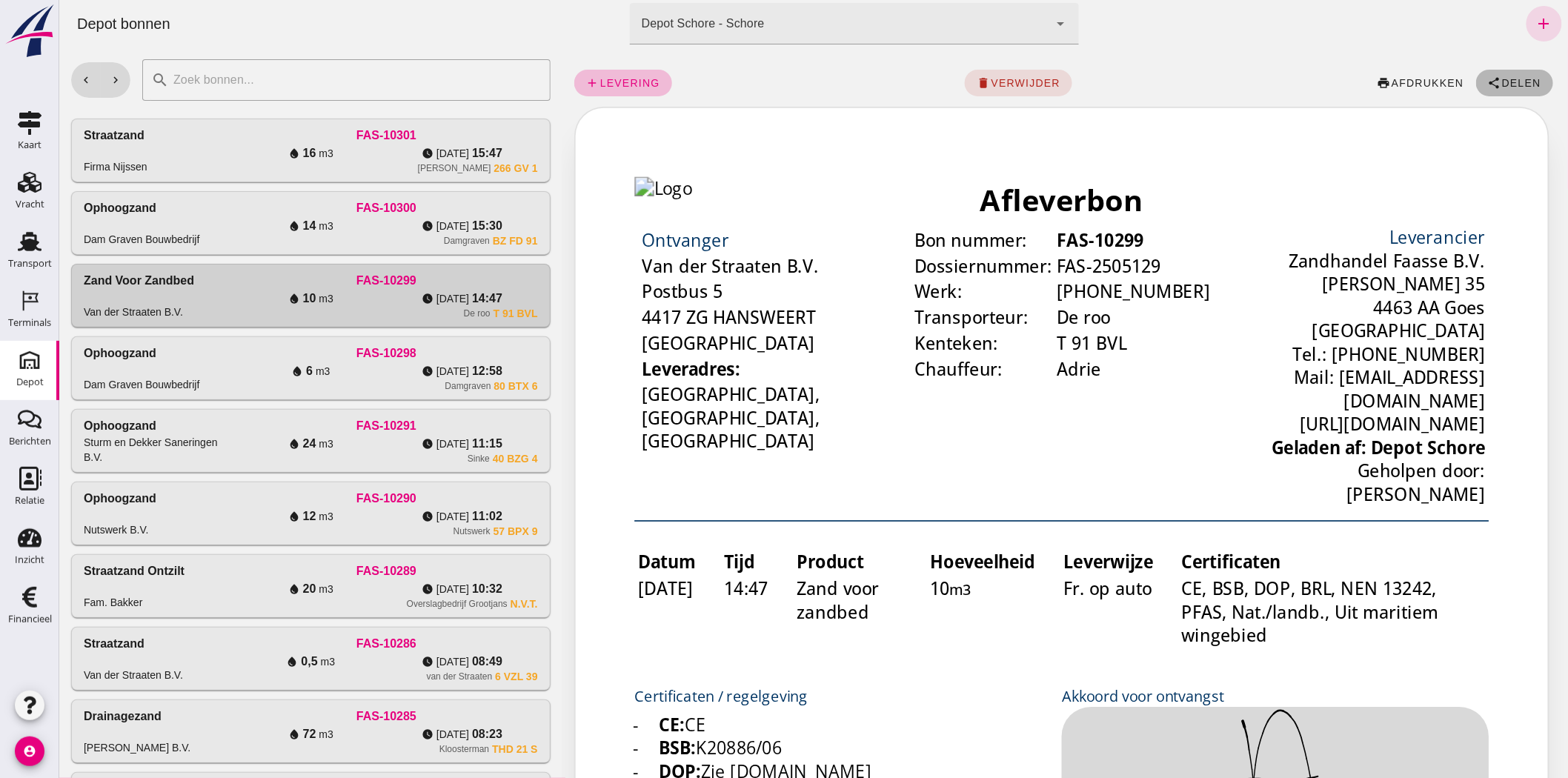
click at [1500, 83] on span "Delen" at bounding box center [1520, 83] width 40 height 12
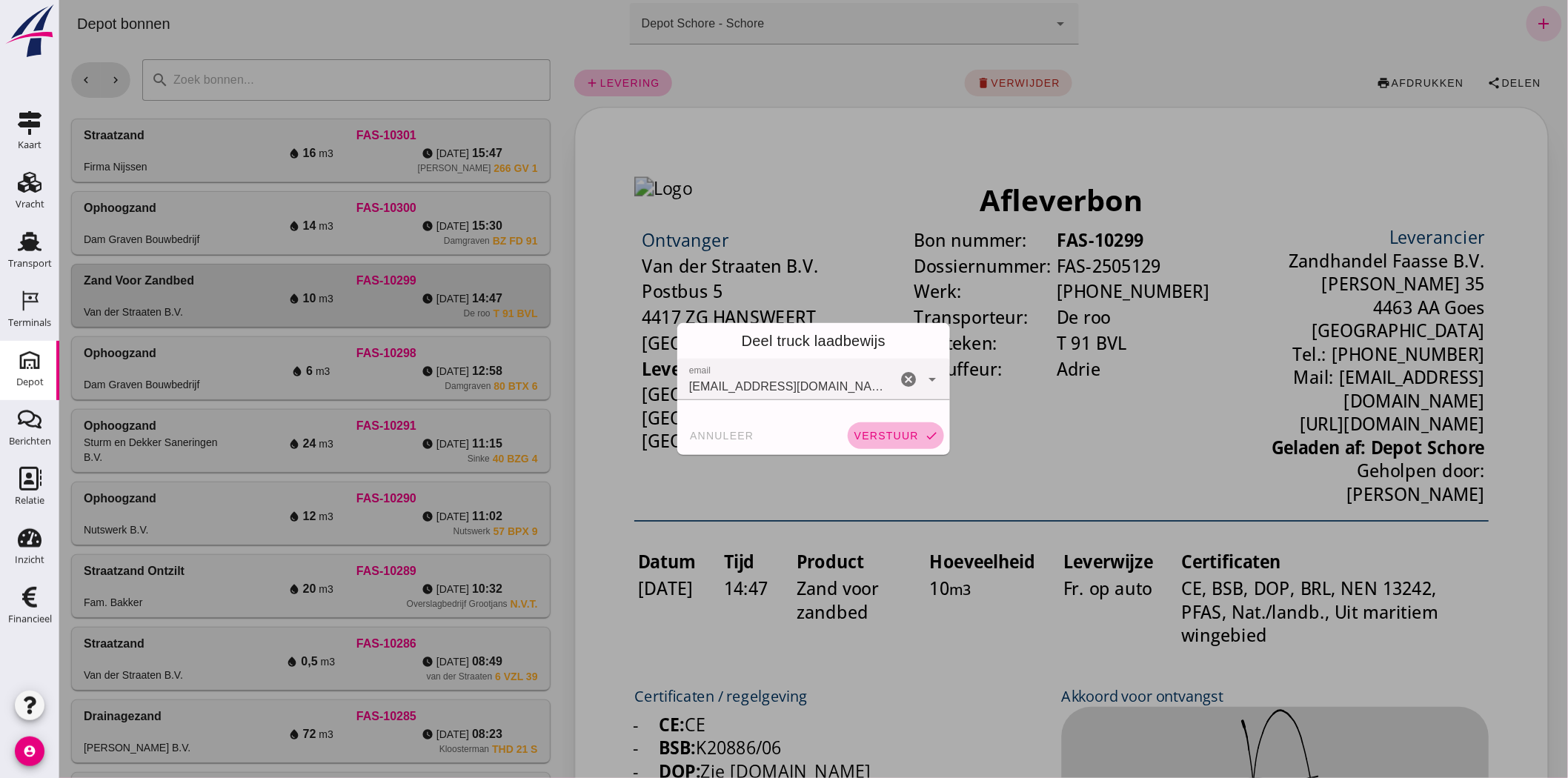
click at [882, 430] on span "verstuur" at bounding box center [885, 435] width 65 height 12
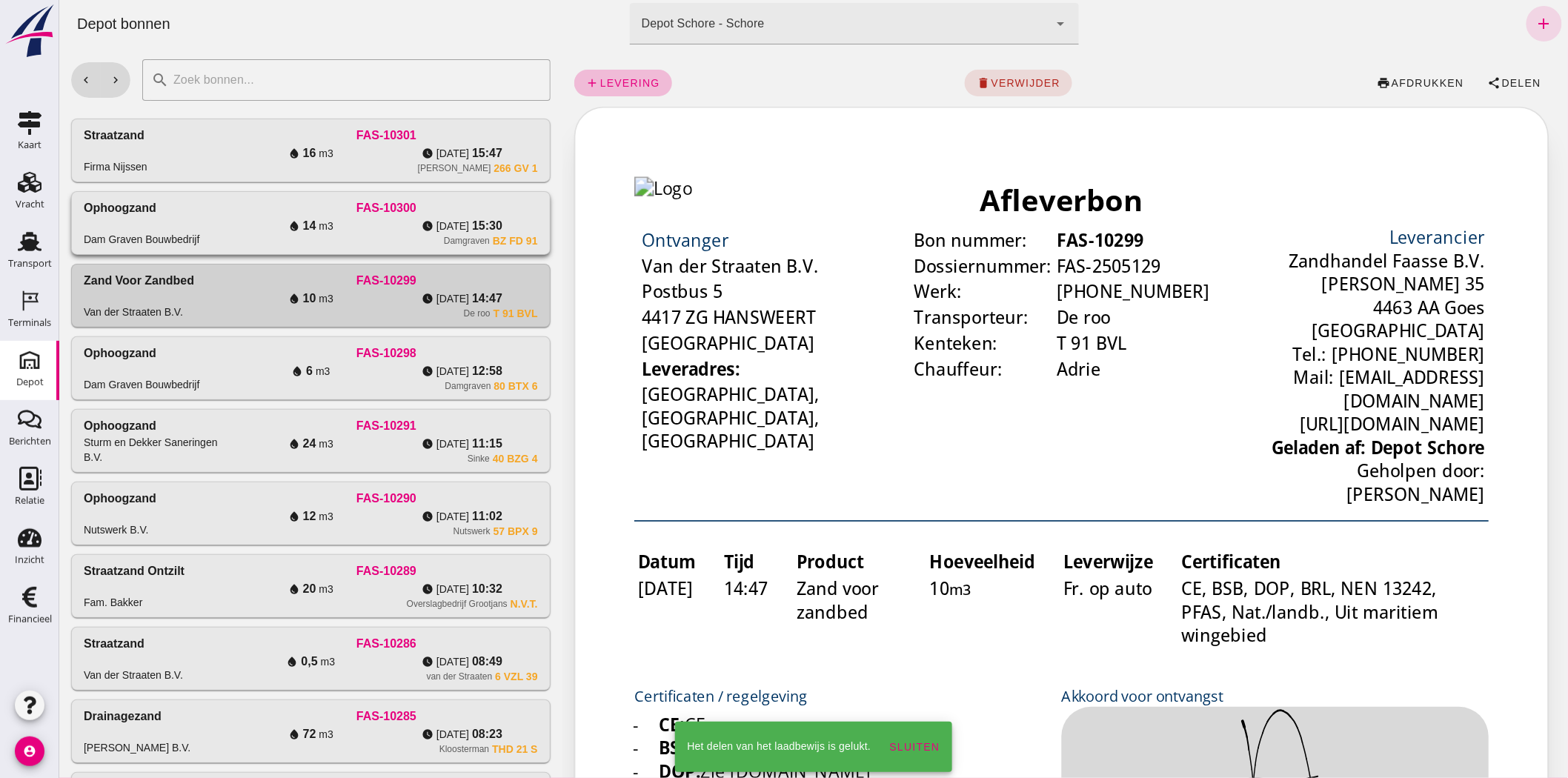
click at [325, 231] on span "m3" at bounding box center [325, 226] width 14 height 15
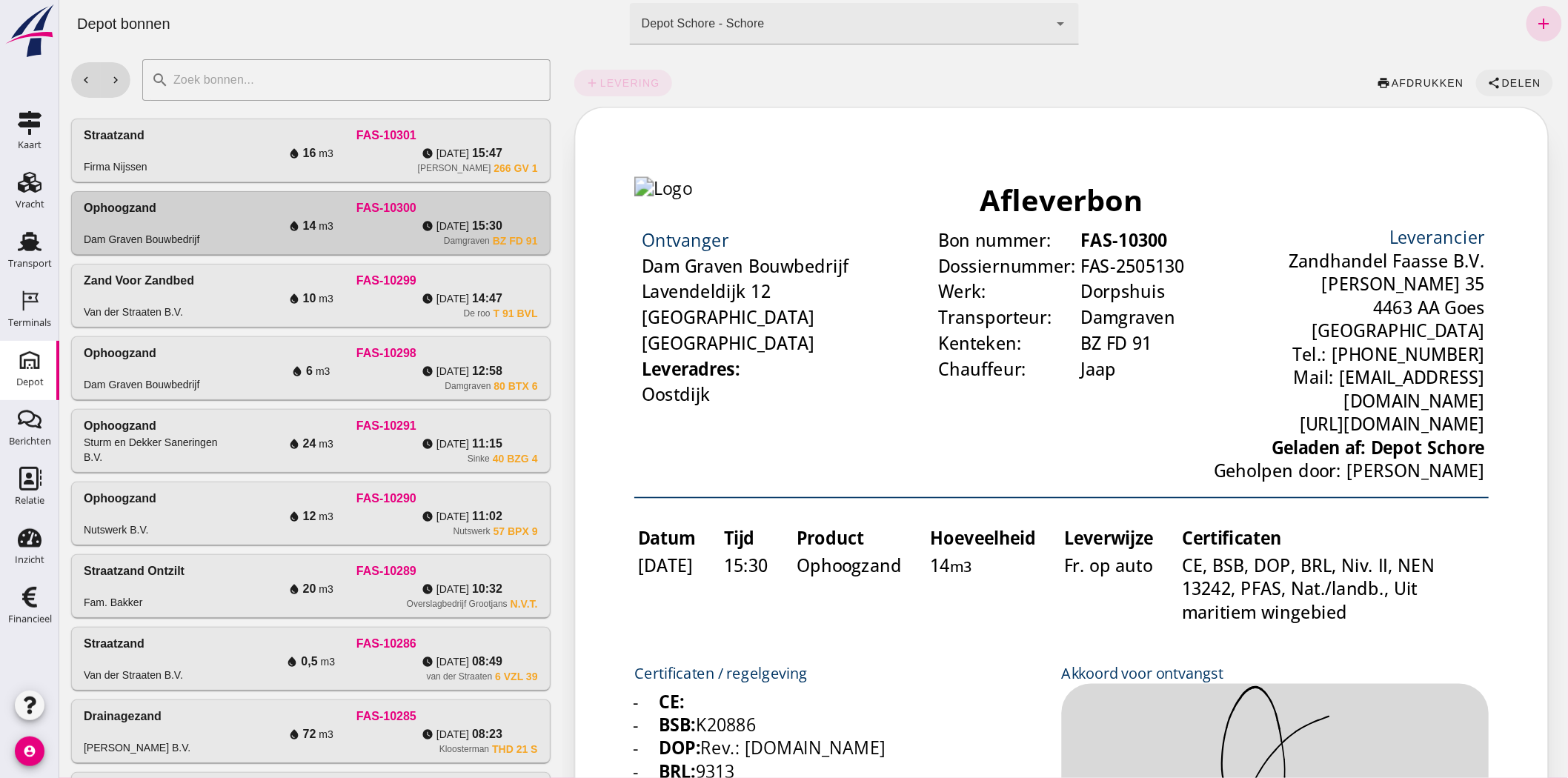
click at [1503, 78] on span "Delen" at bounding box center [1520, 83] width 40 height 12
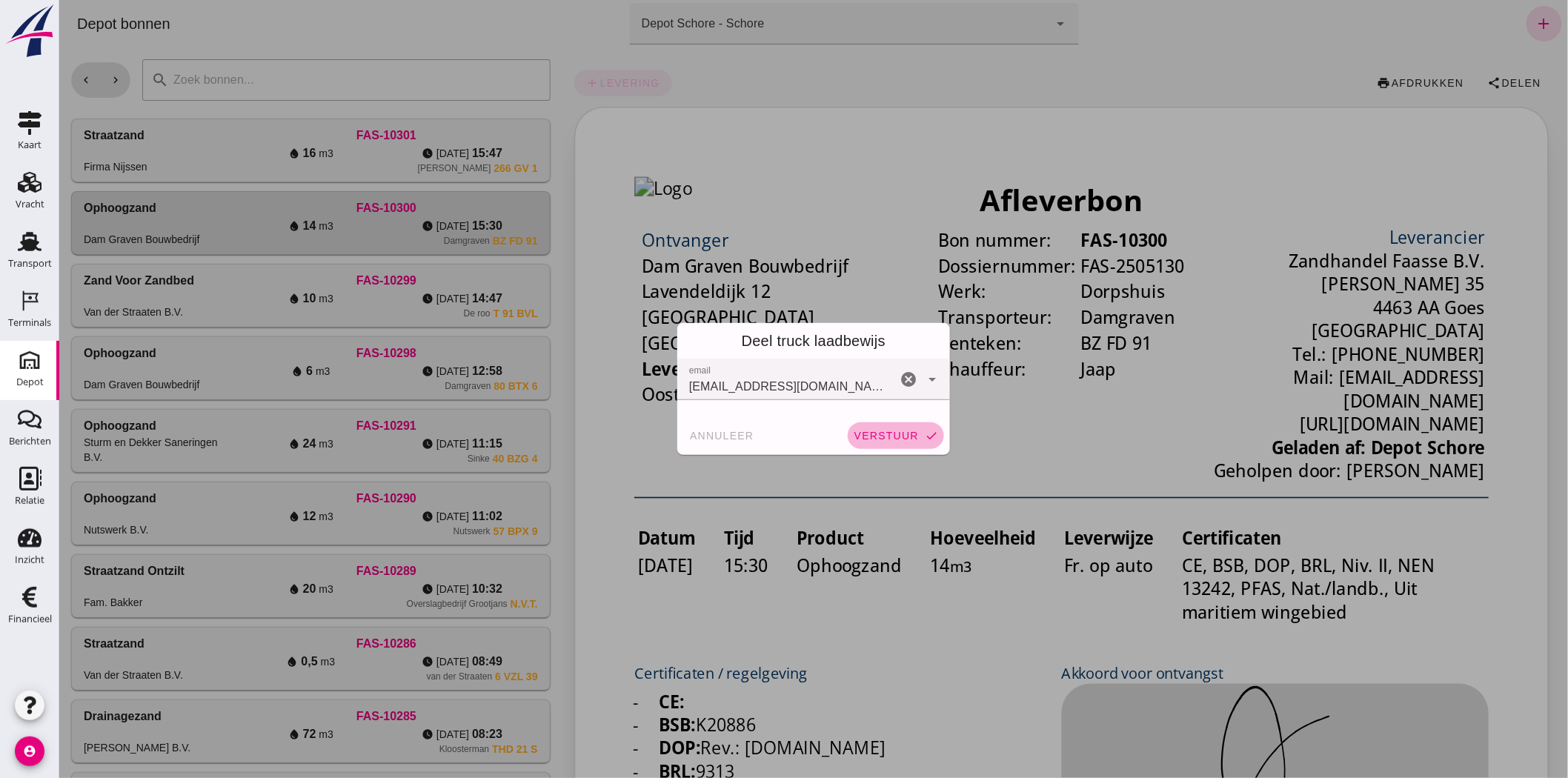
click at [909, 428] on button "verstuur check" at bounding box center [895, 435] width 97 height 27
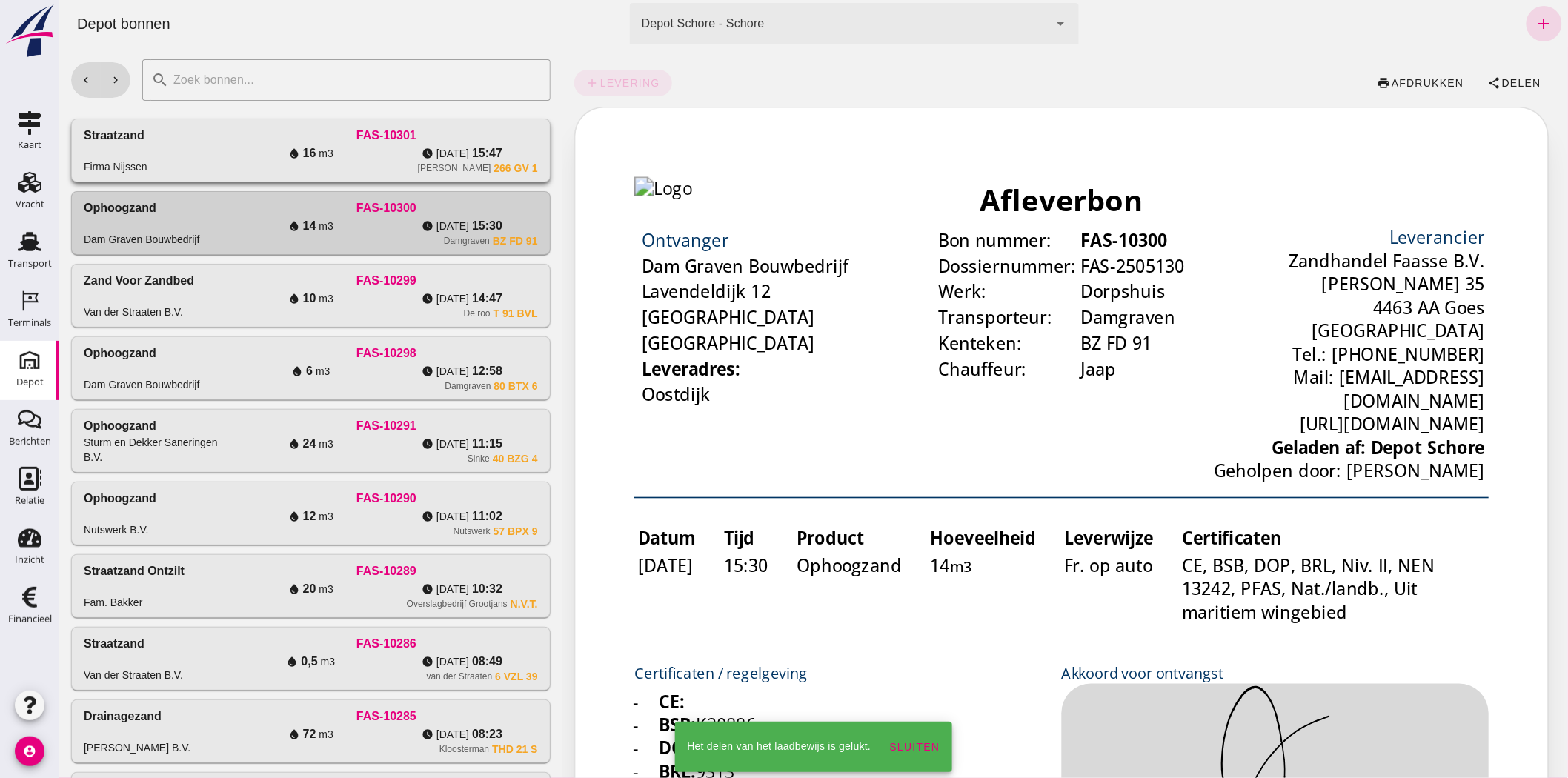
click at [373, 156] on div "water_drop 16 m3" at bounding box center [309, 153] width 151 height 18
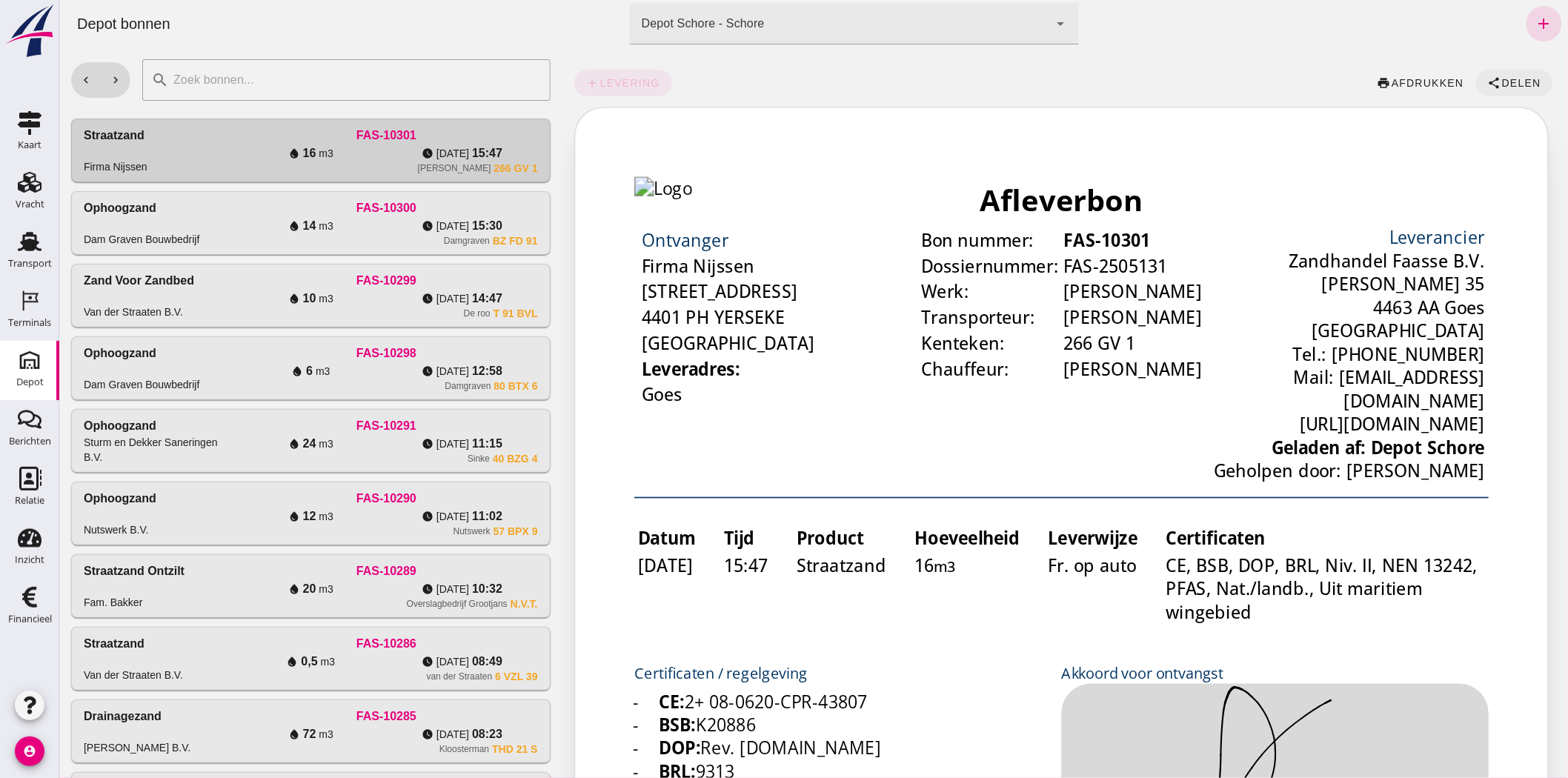
click at [1517, 84] on span "Delen" at bounding box center [1520, 83] width 40 height 12
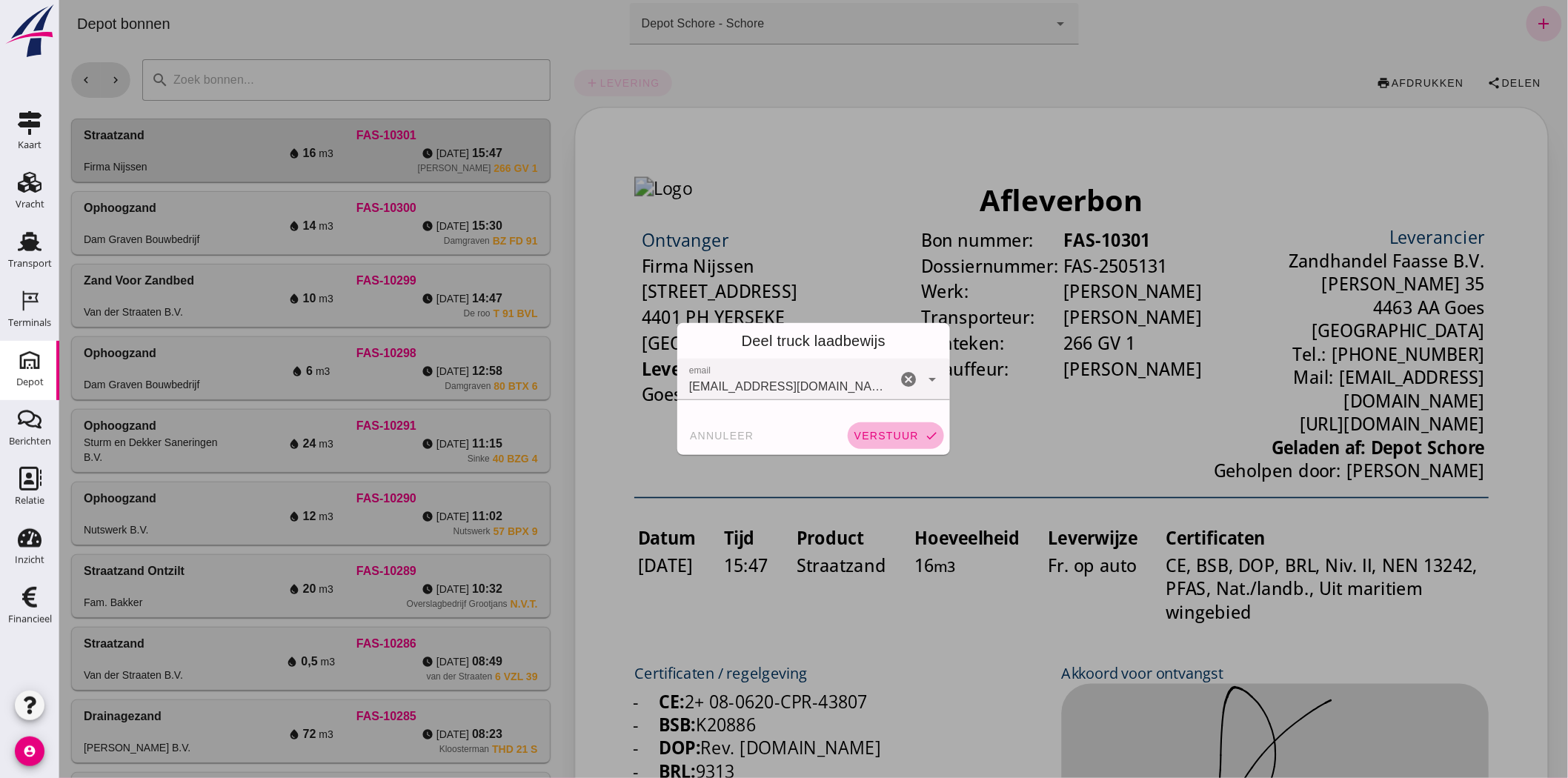
click at [870, 432] on span "verstuur" at bounding box center [885, 435] width 65 height 12
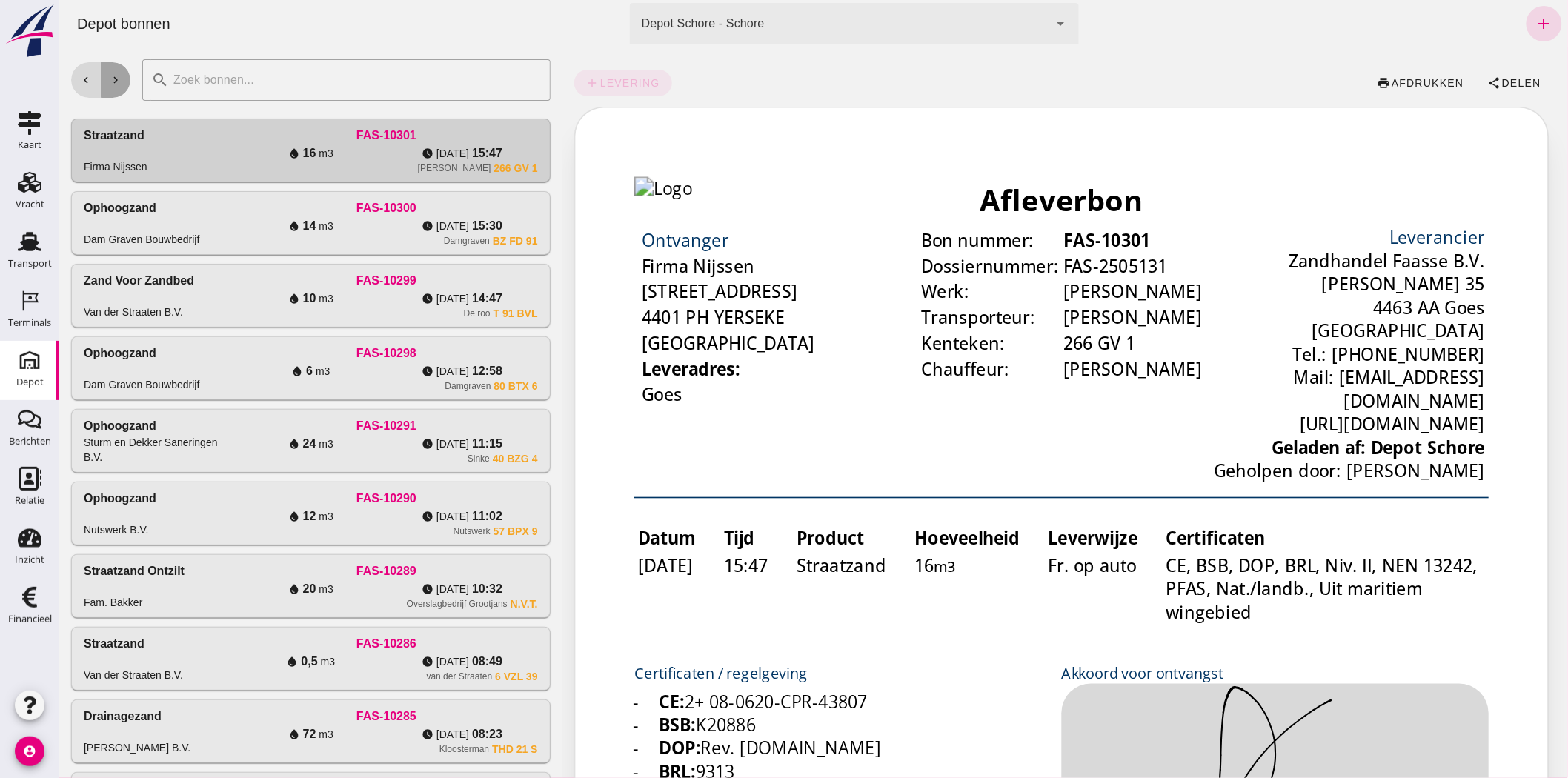
click at [123, 75] on button "chevron_right" at bounding box center [115, 80] width 30 height 35
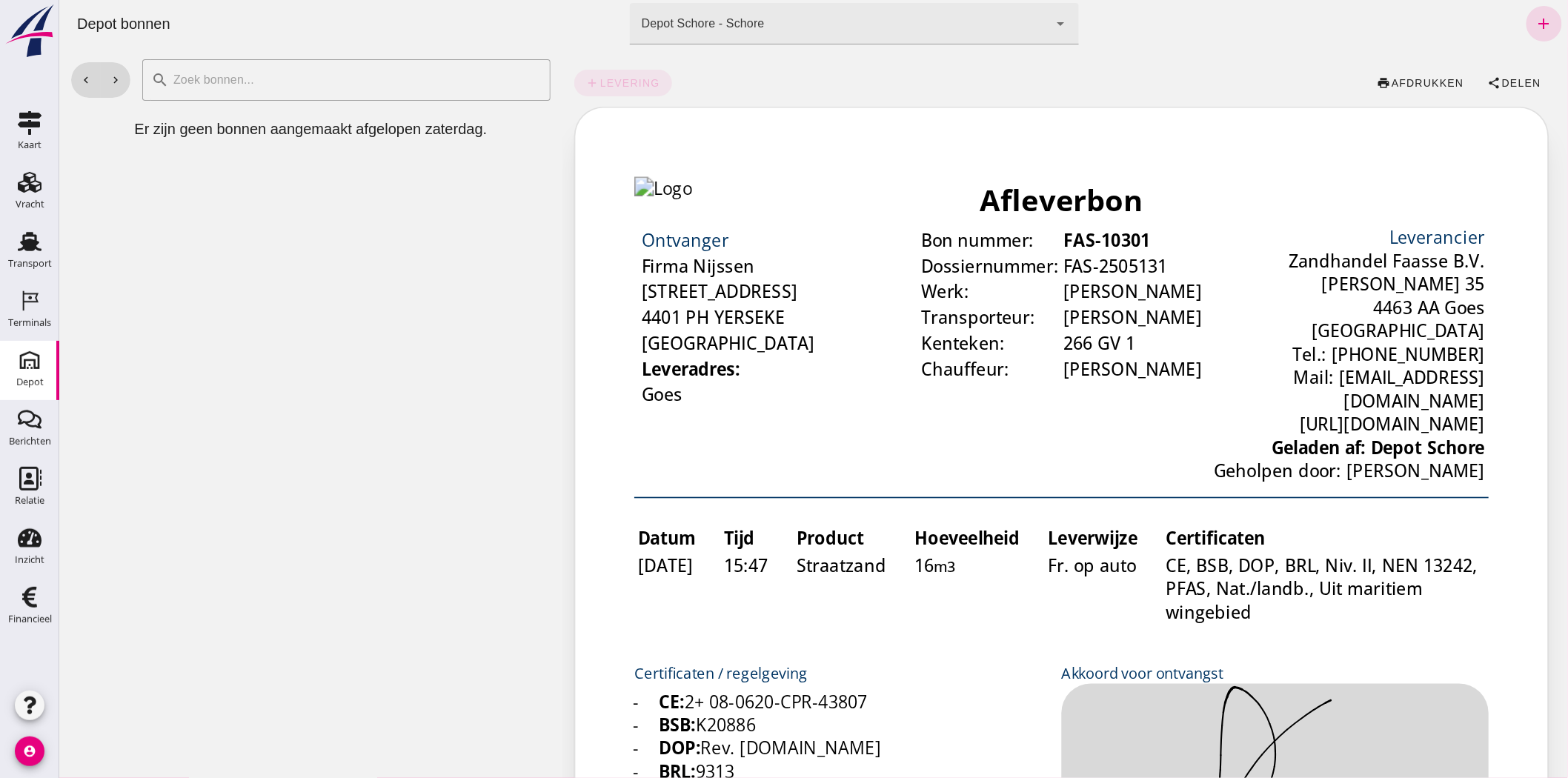
click at [158, 71] on icon "search" at bounding box center [159, 80] width 18 height 18
click at [123, 75] on button "chevron_right" at bounding box center [115, 80] width 30 height 35
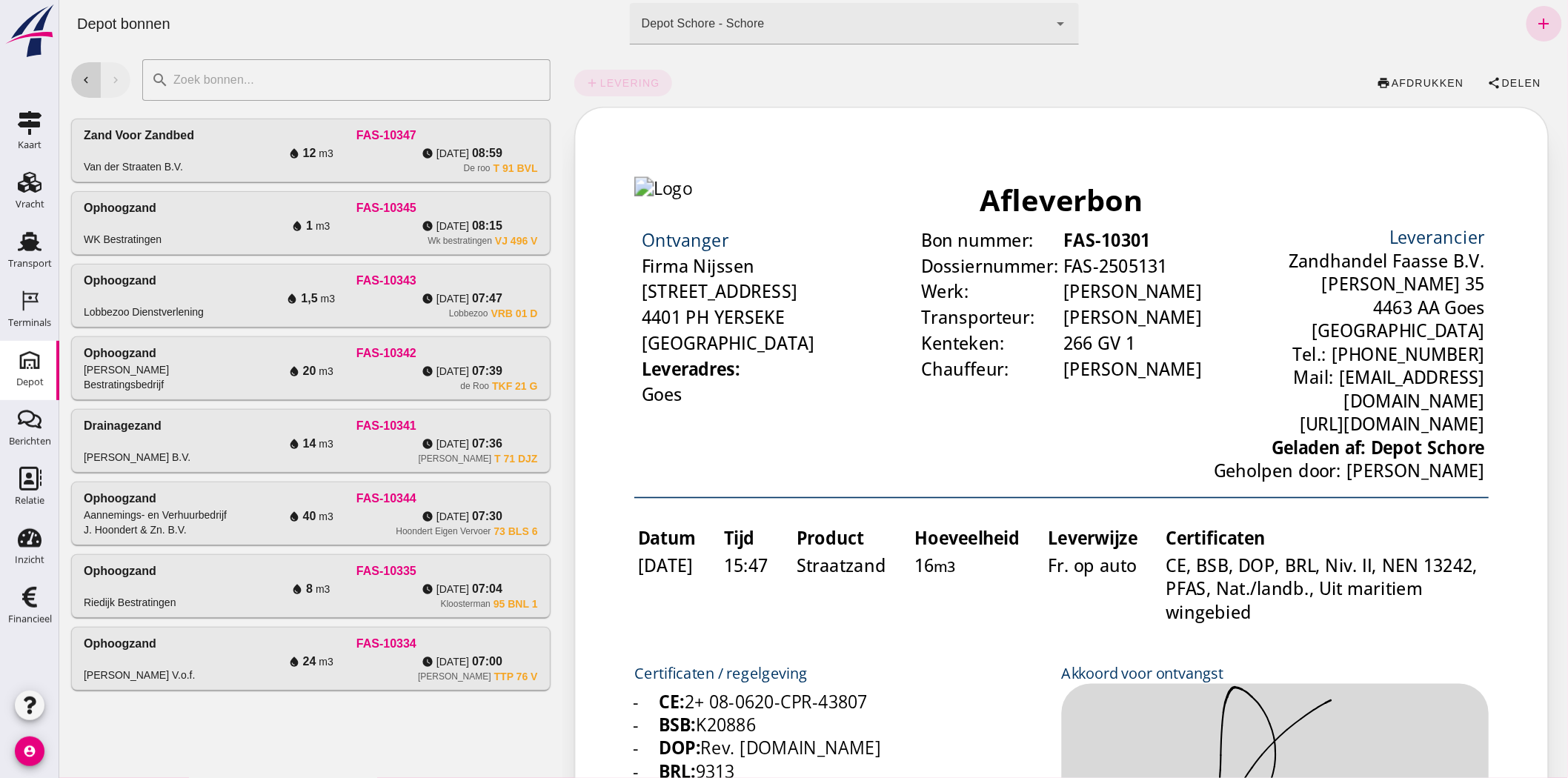
click at [82, 75] on icon "chevron_left" at bounding box center [85, 80] width 13 height 13
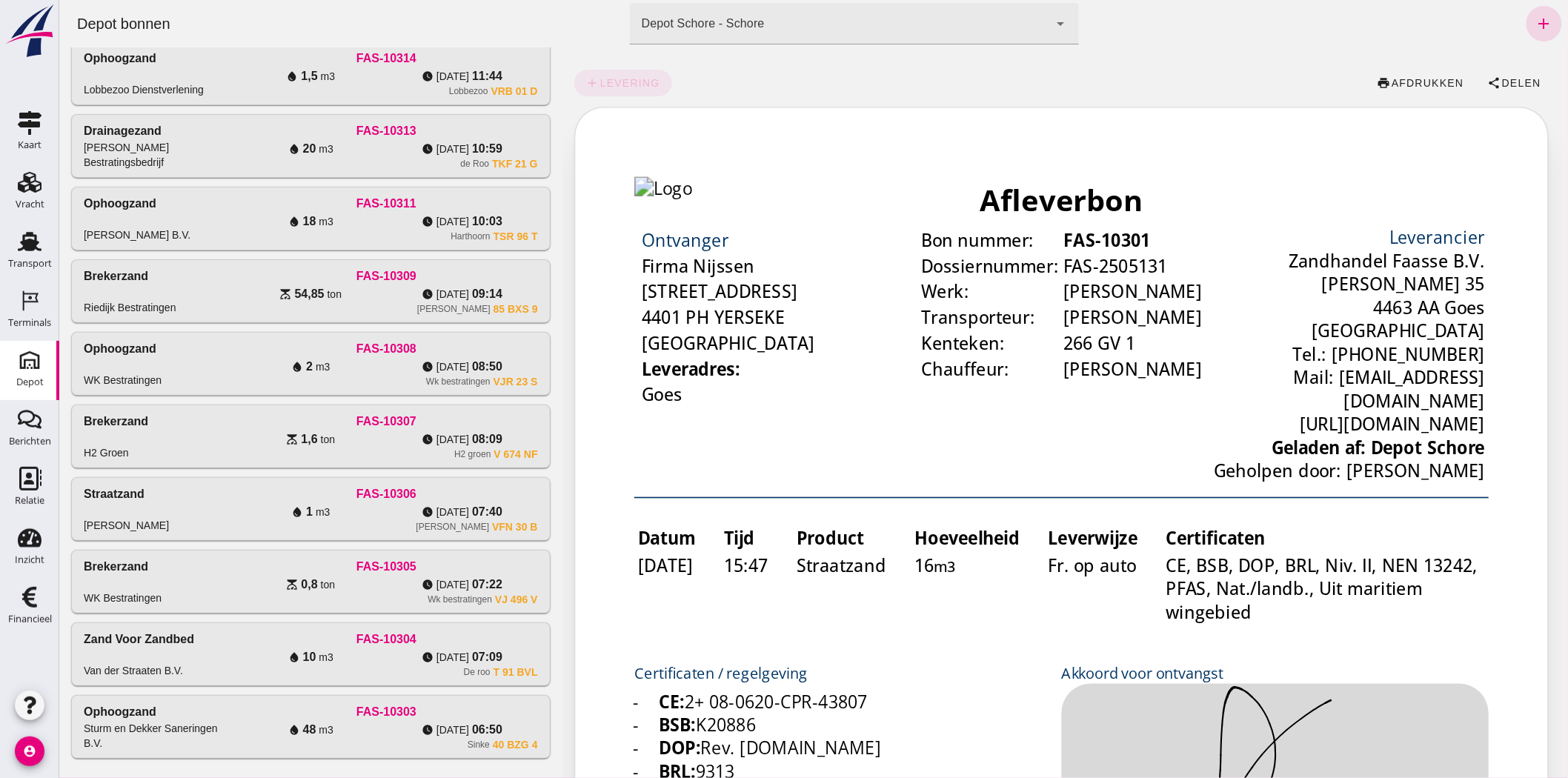
scroll to position [683, 0]
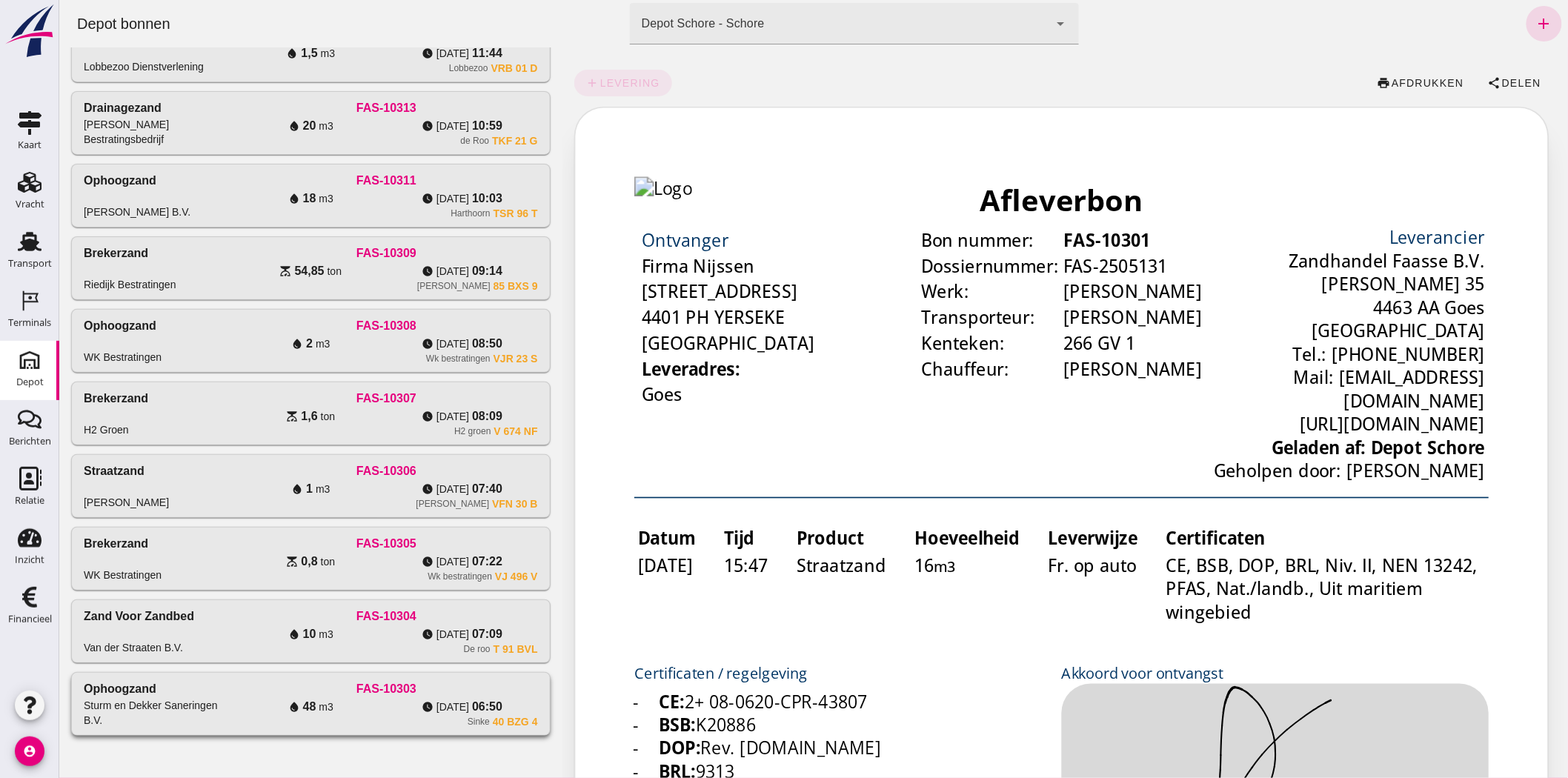
click at [357, 736] on div at bounding box center [310, 751] width 479 height 30
click at [359, 722] on div "Sinke 40 BZG 4" at bounding box center [385, 721] width 302 height 12
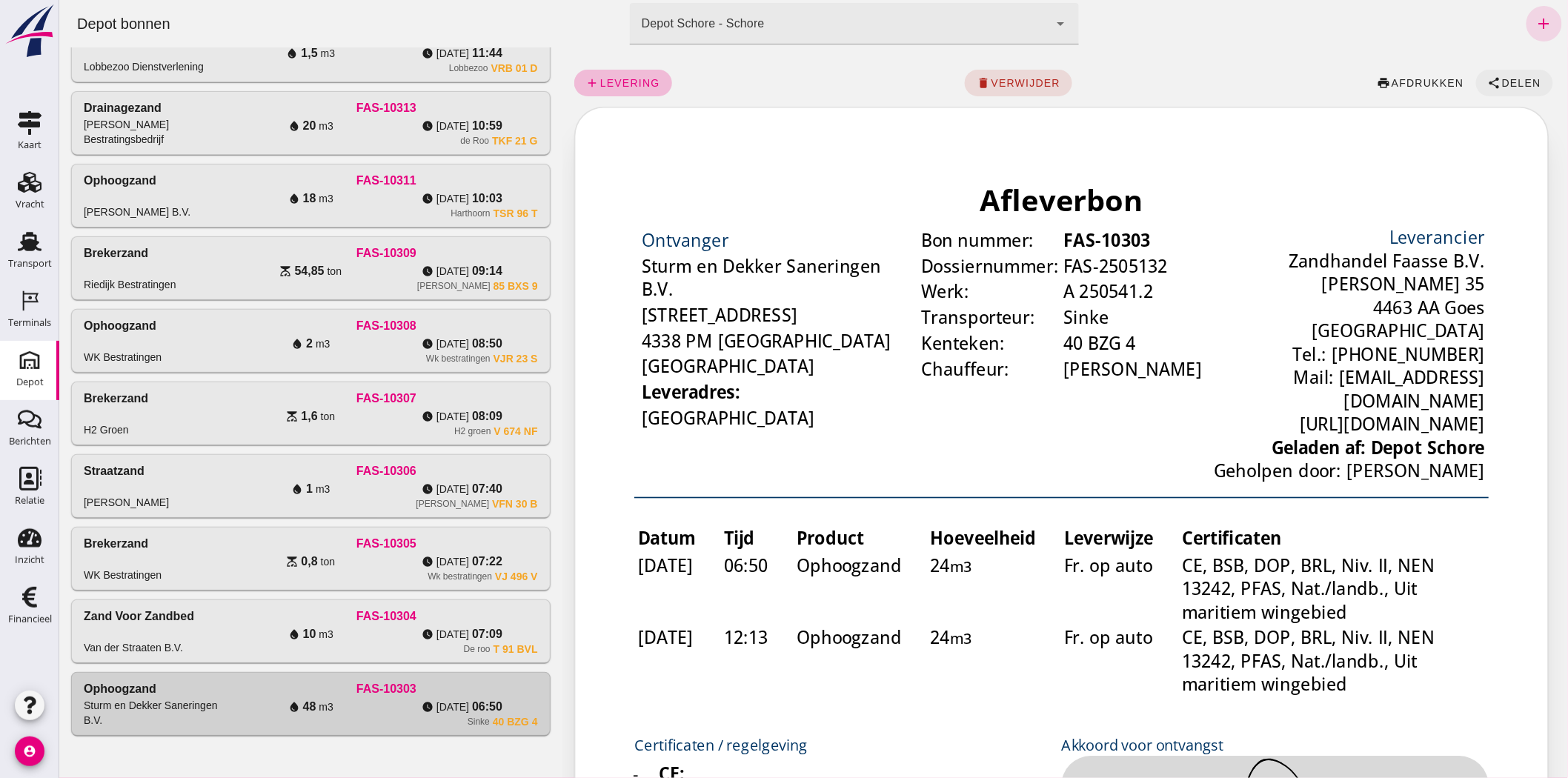
scroll to position [0, 0]
click at [1506, 78] on span "Delen" at bounding box center [1520, 83] width 40 height 12
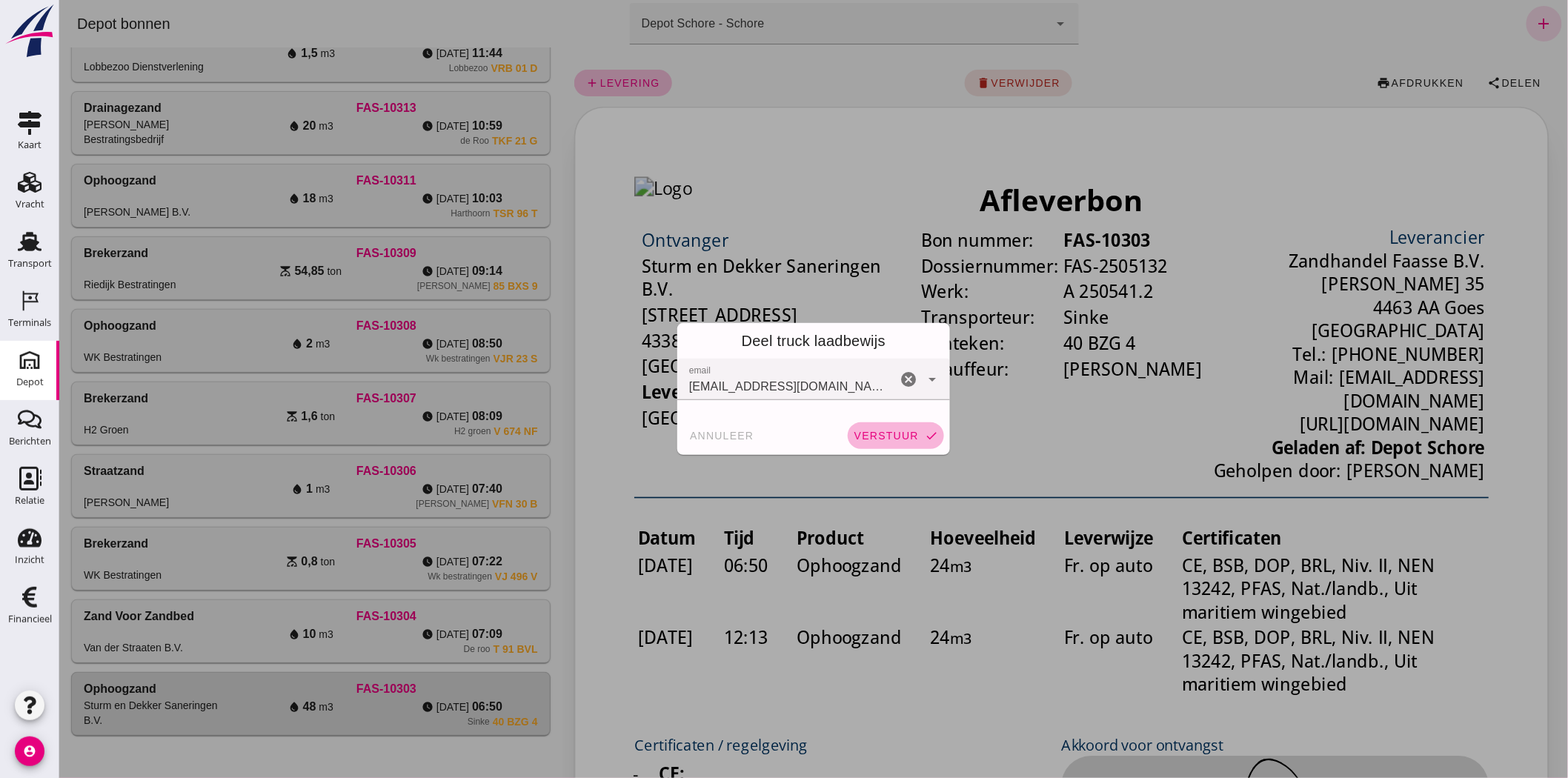
click at [886, 434] on span "verstuur" at bounding box center [885, 435] width 65 height 12
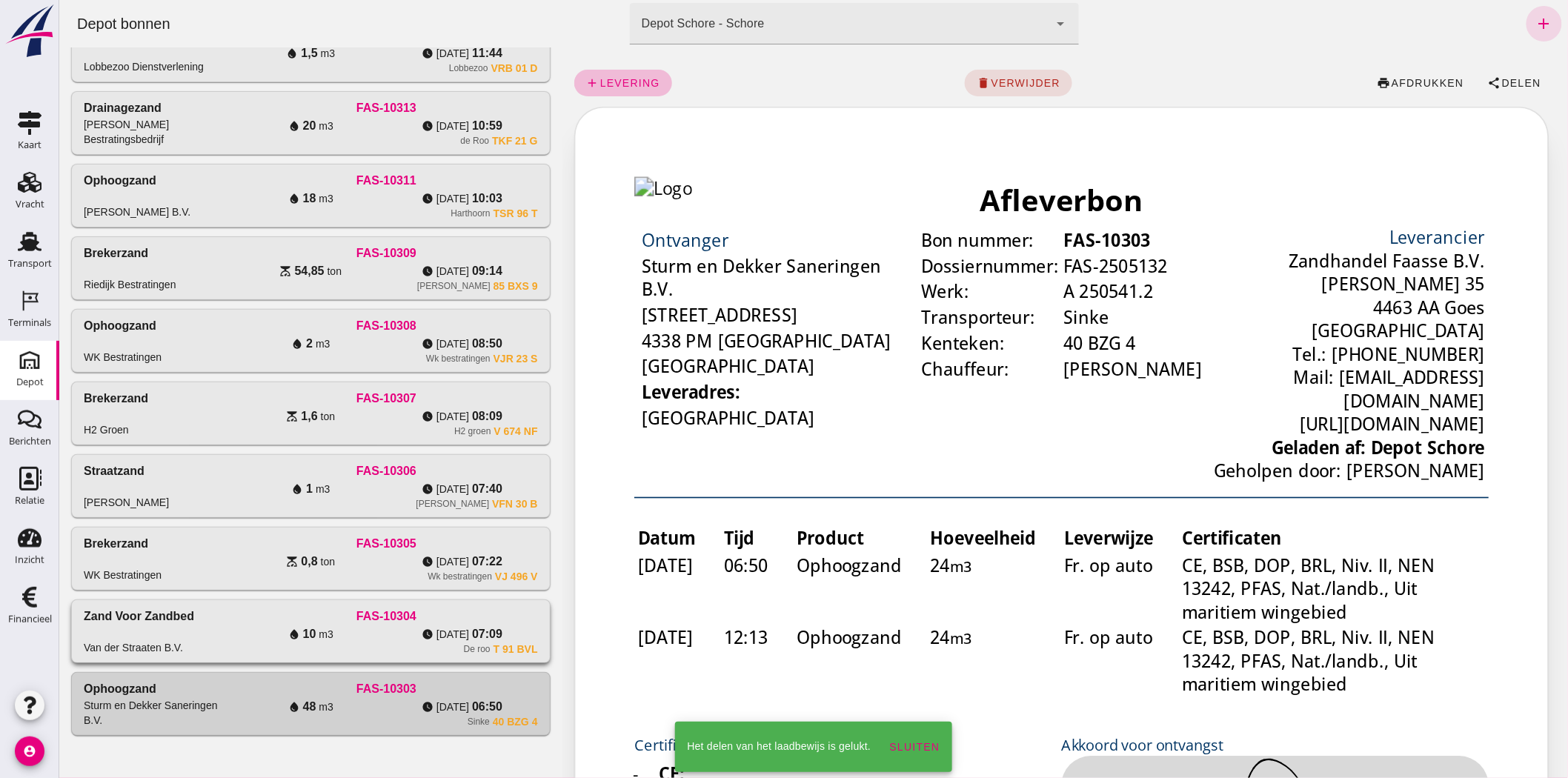
click at [373, 642] on div "De roo T 91 BVL" at bounding box center [385, 648] width 302 height 12
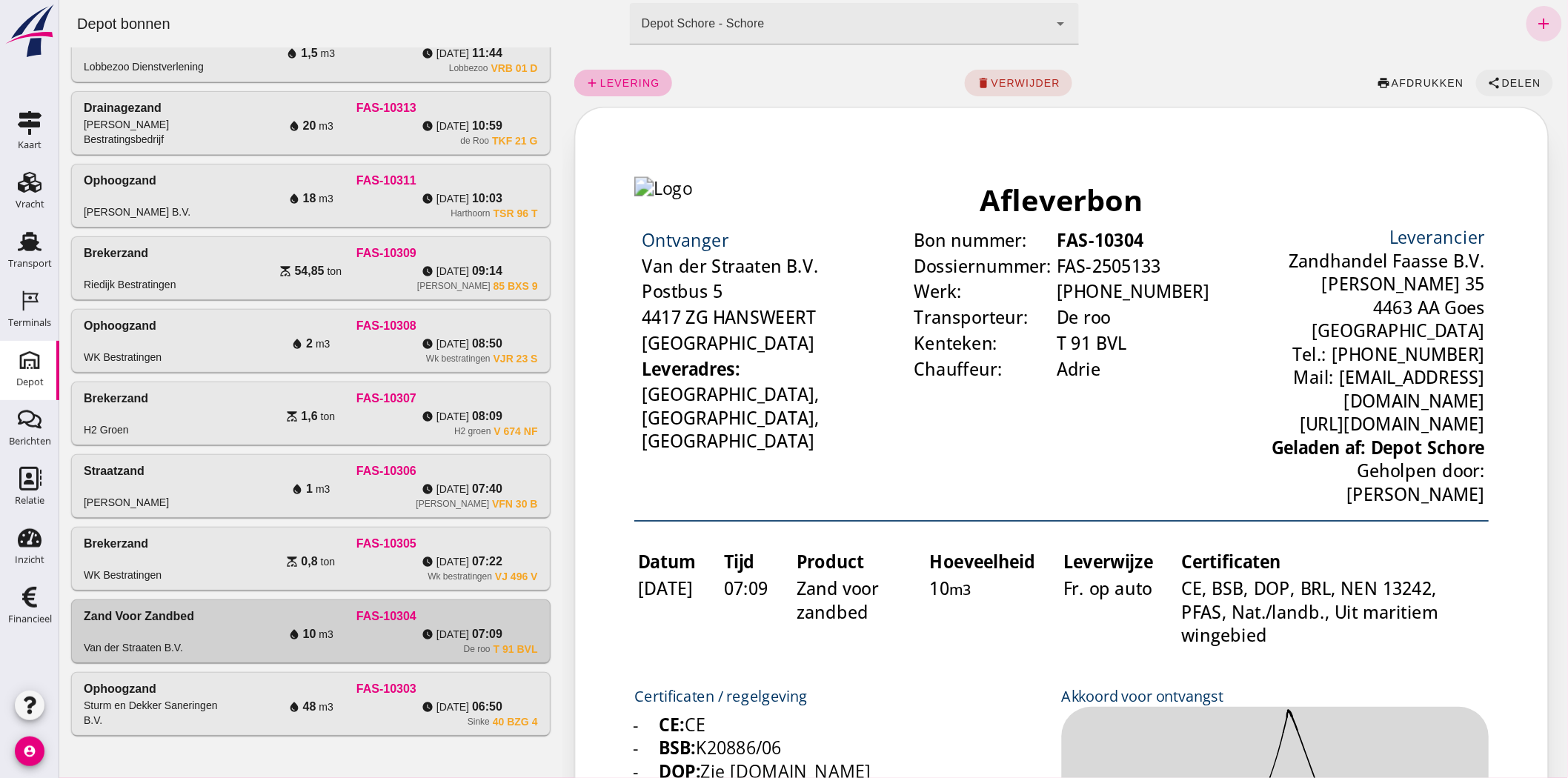
click at [1500, 78] on span "Delen" at bounding box center [1520, 83] width 40 height 12
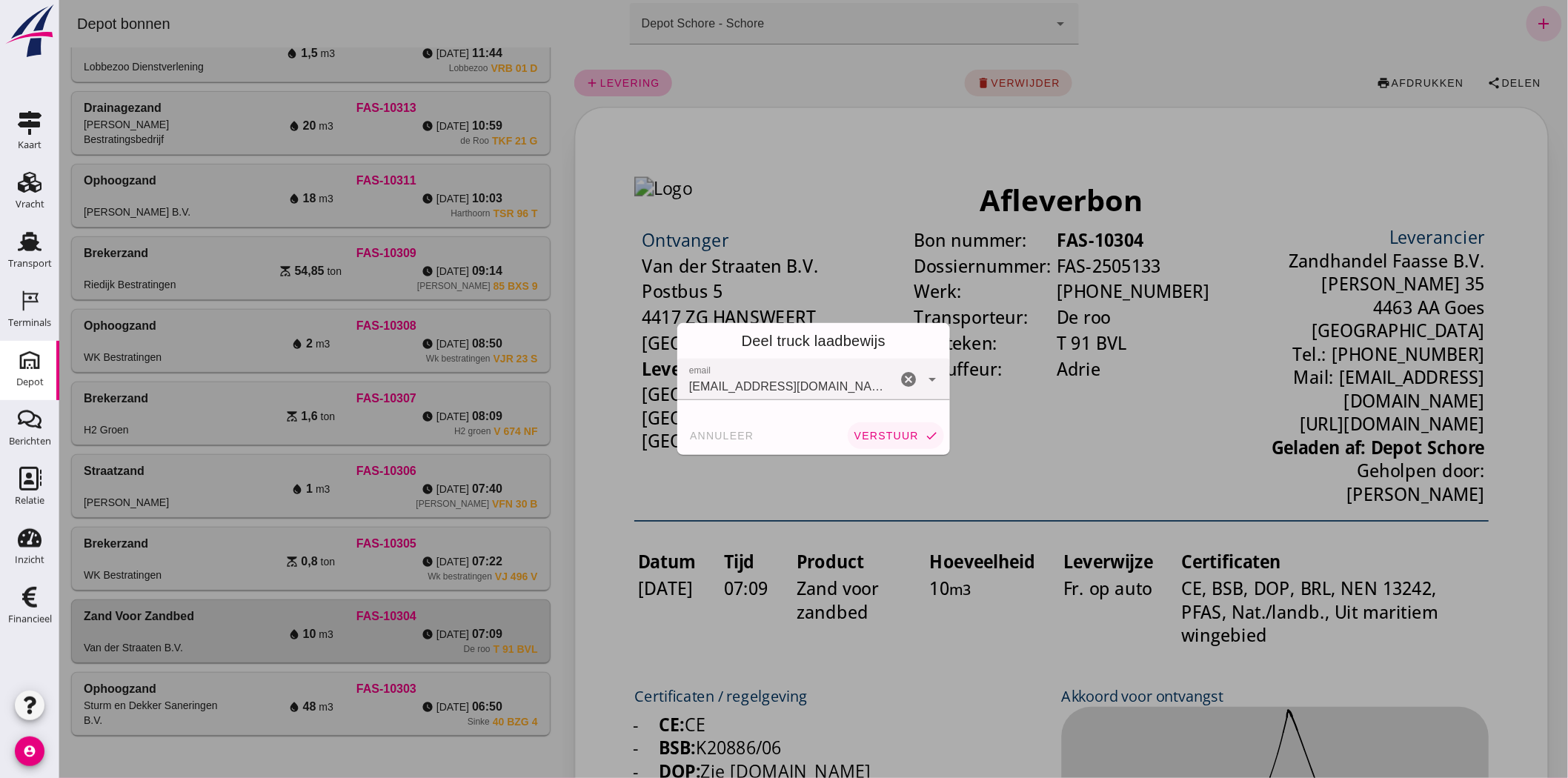
click at [892, 435] on span "verstuur" at bounding box center [885, 435] width 65 height 12
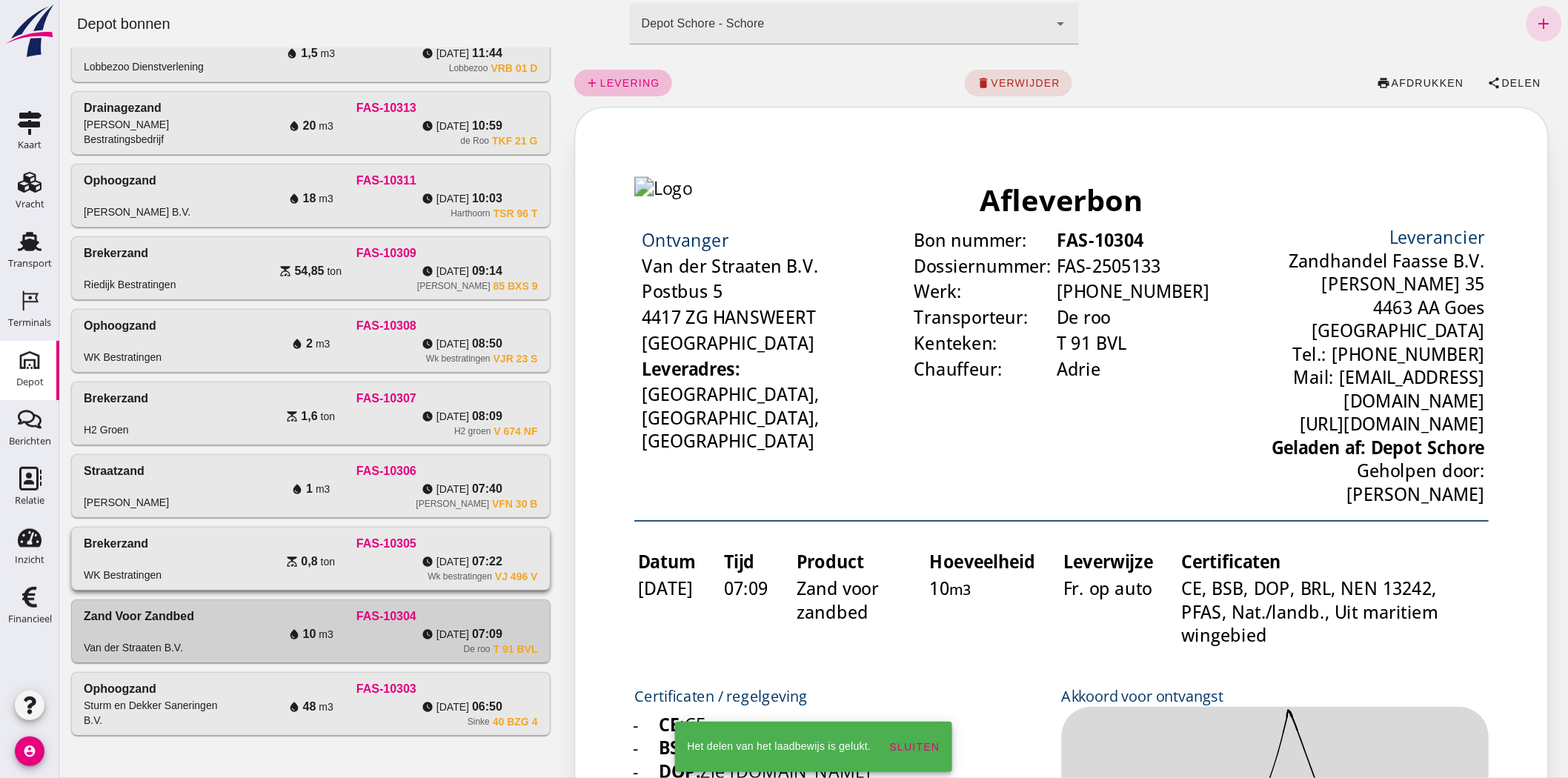
drag, startPoint x: 372, startPoint y: 562, endPoint x: 426, endPoint y: 549, distance: 55.5
click at [372, 564] on div "scale 0,8 ton" at bounding box center [309, 561] width 151 height 18
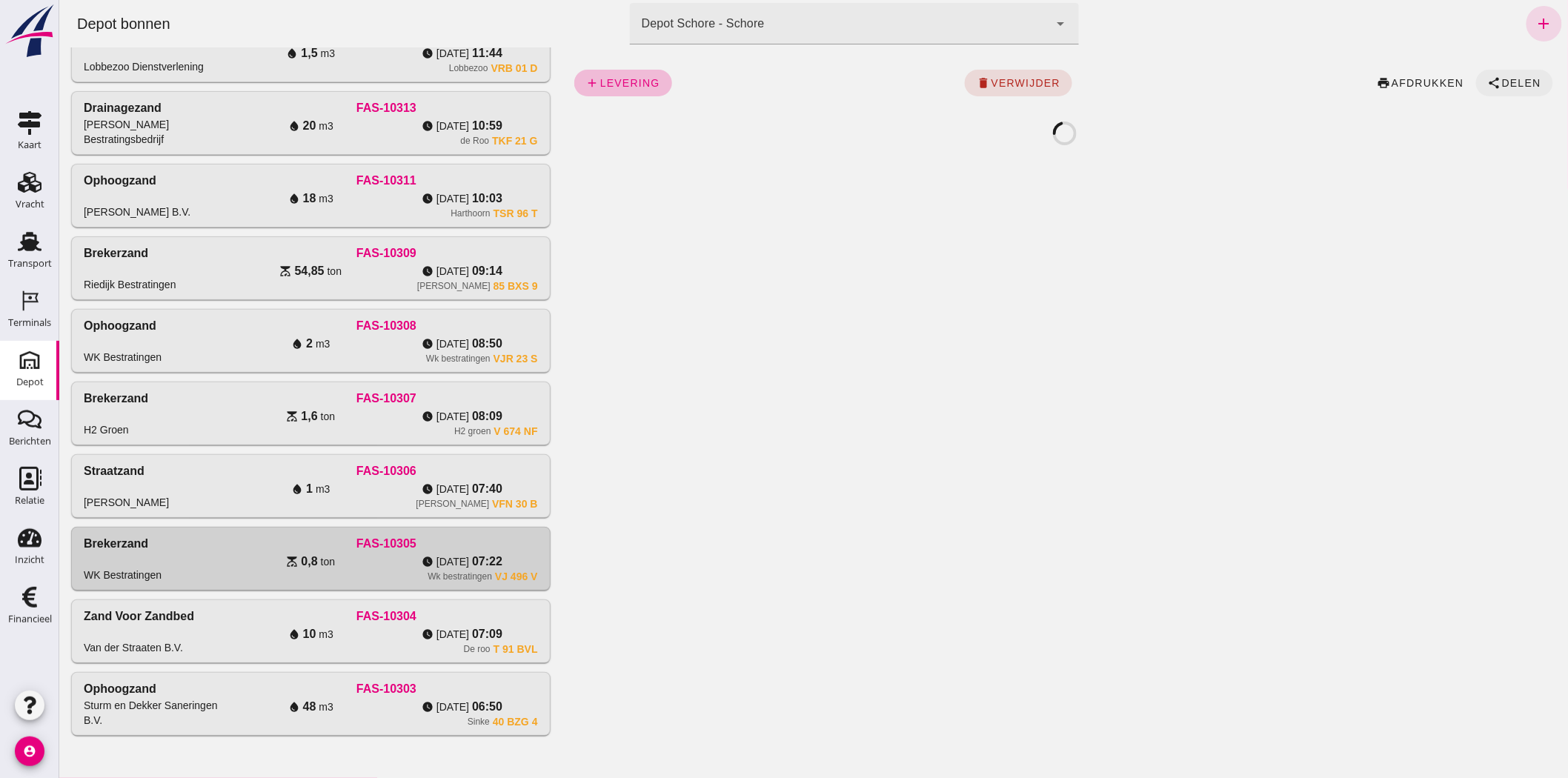
click at [1487, 84] on icon "share" at bounding box center [1494, 83] width 13 height 13
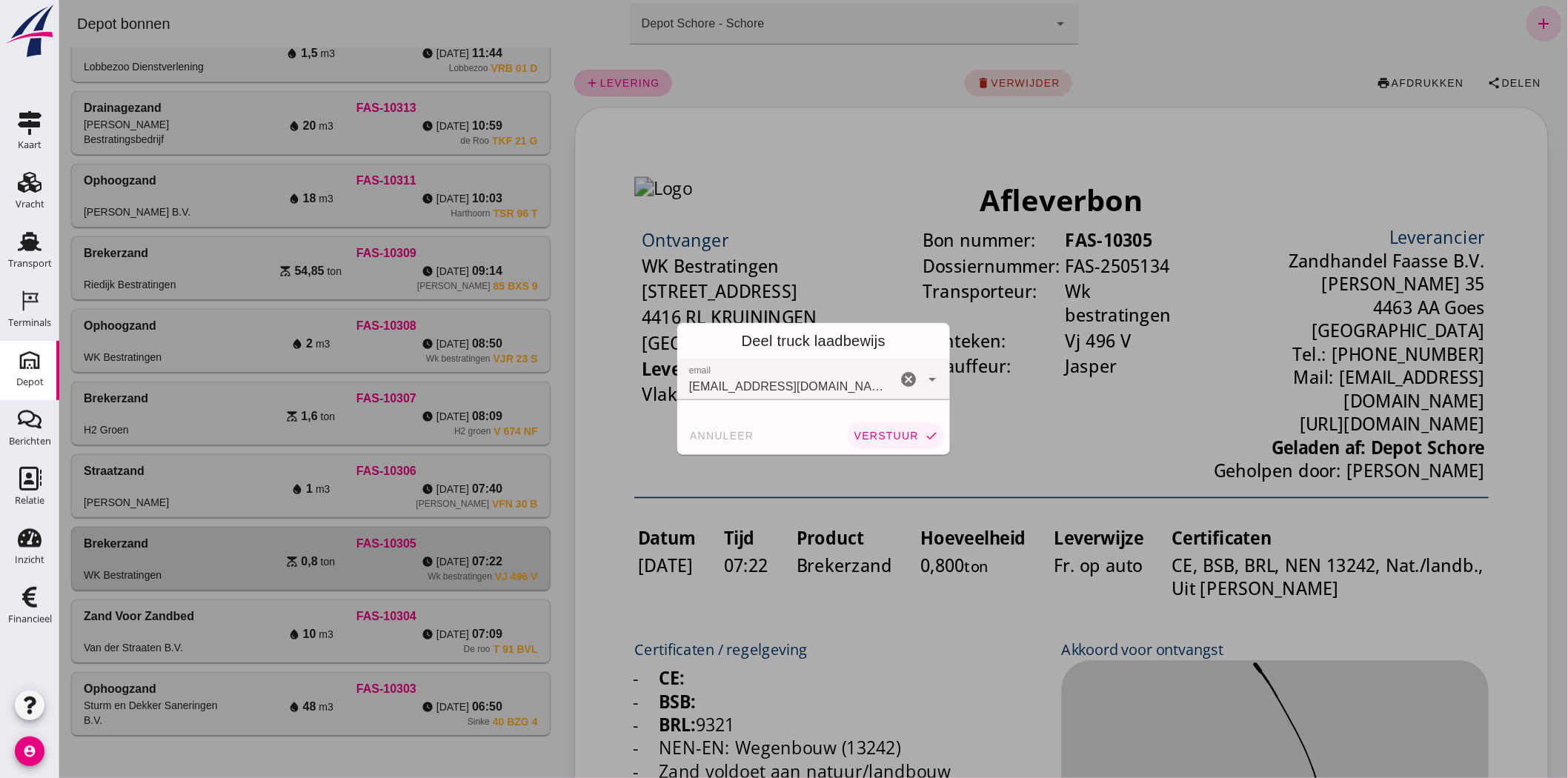
click at [870, 434] on span "verstuur" at bounding box center [885, 435] width 65 height 12
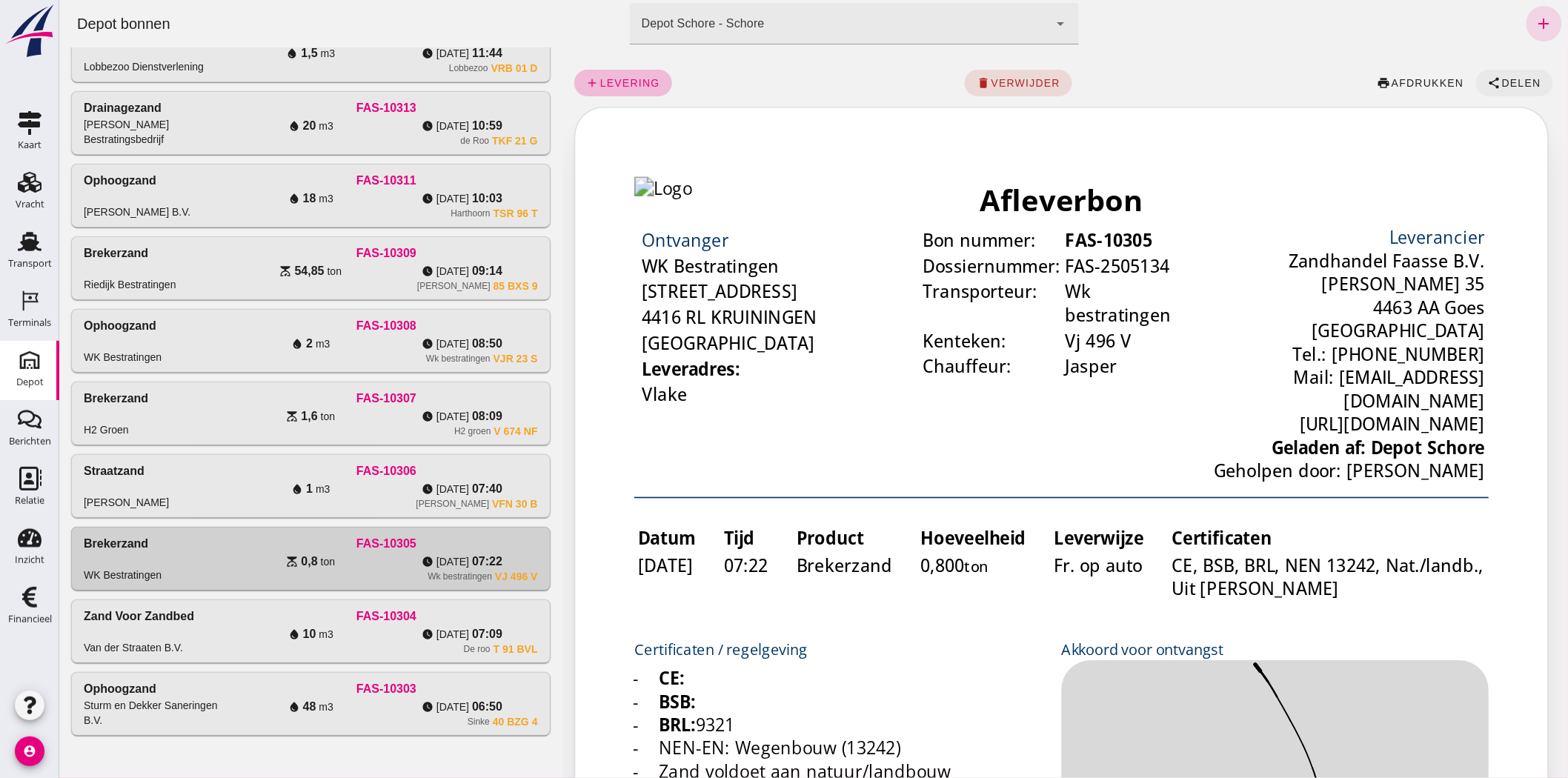
click at [1505, 79] on span "Delen" at bounding box center [1520, 83] width 40 height 12
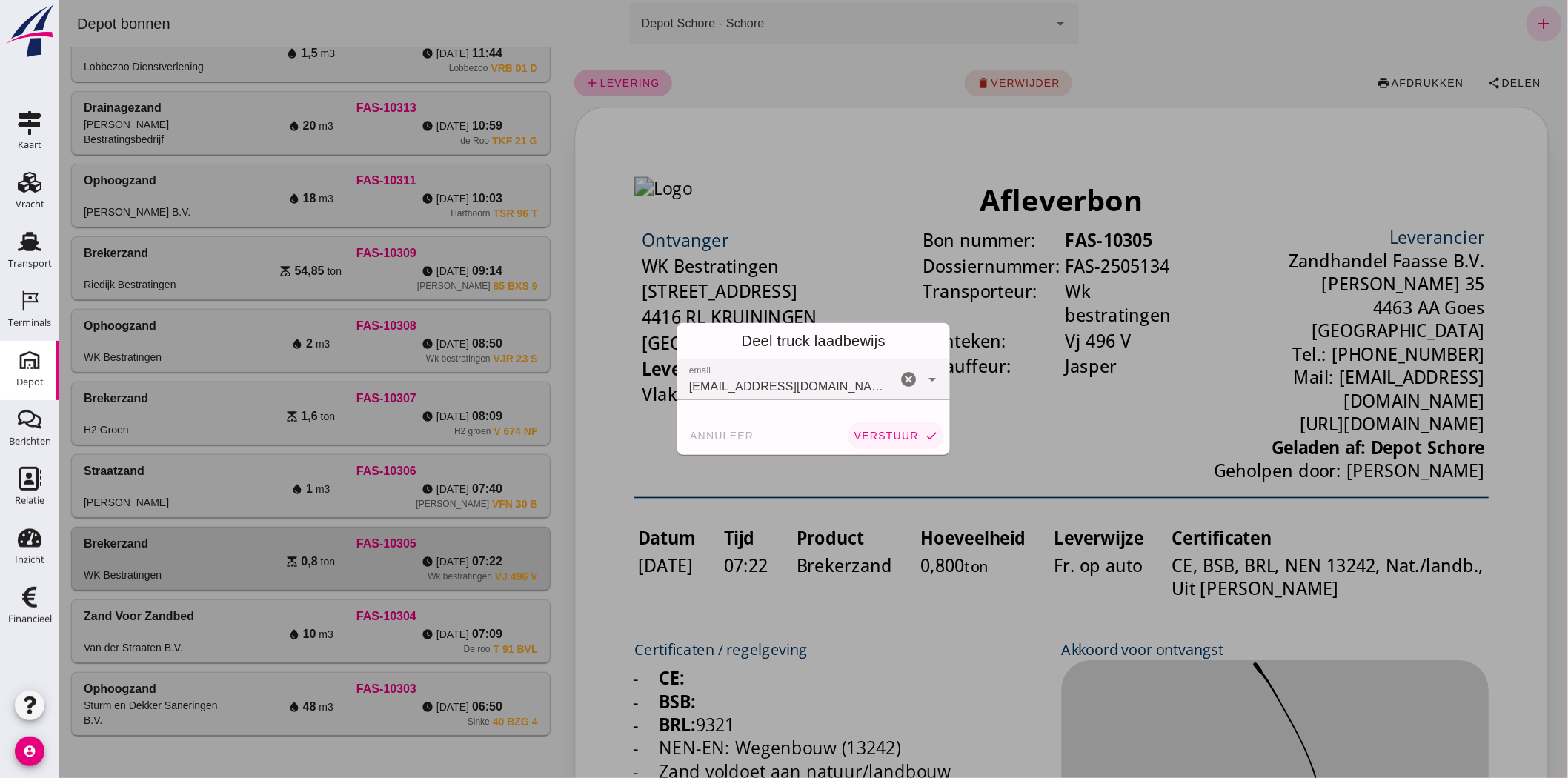
click at [876, 422] on button "verstuur check" at bounding box center [895, 435] width 97 height 27
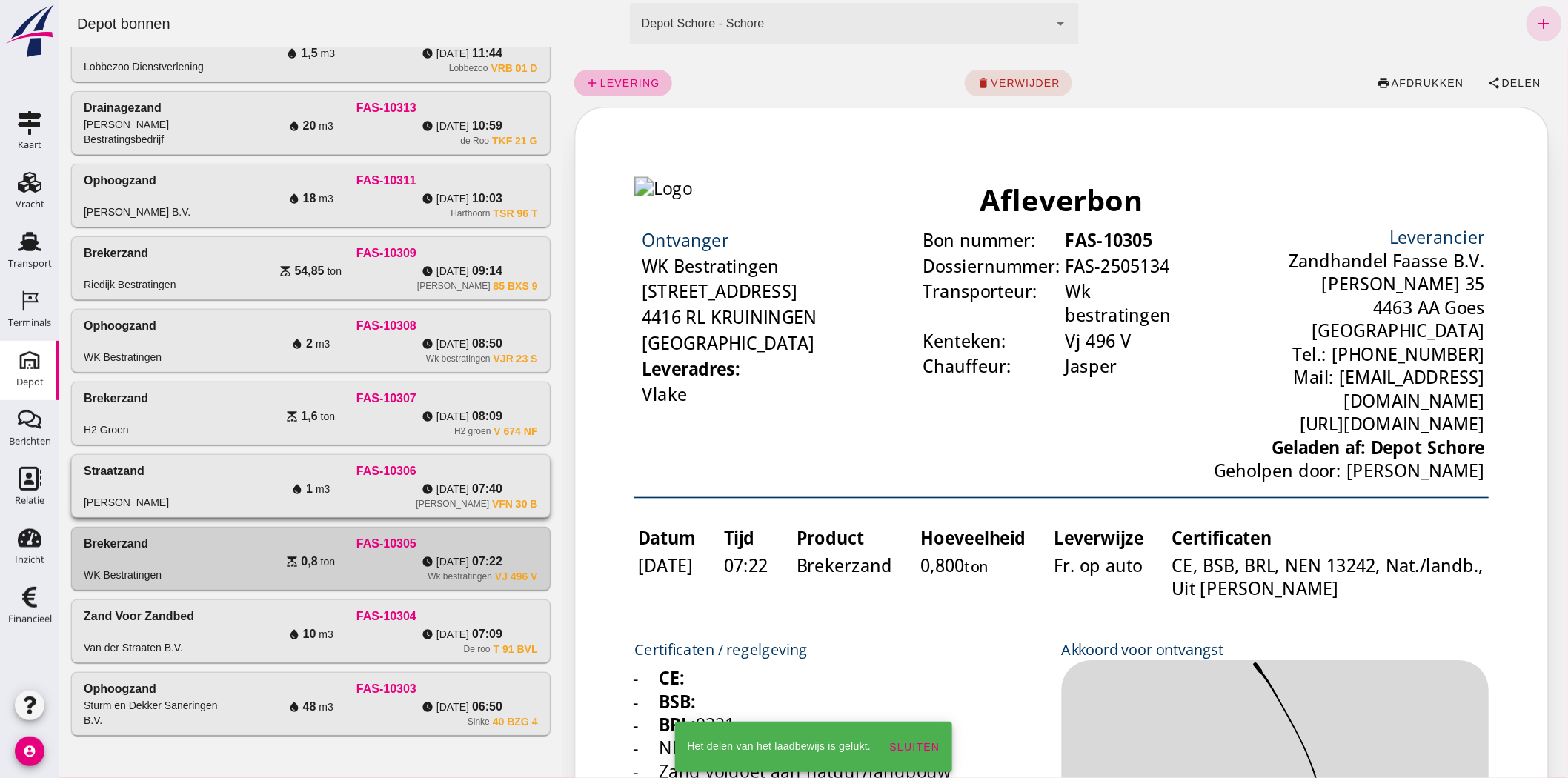
click at [260, 480] on div "water_drop 1 m3" at bounding box center [309, 488] width 151 height 18
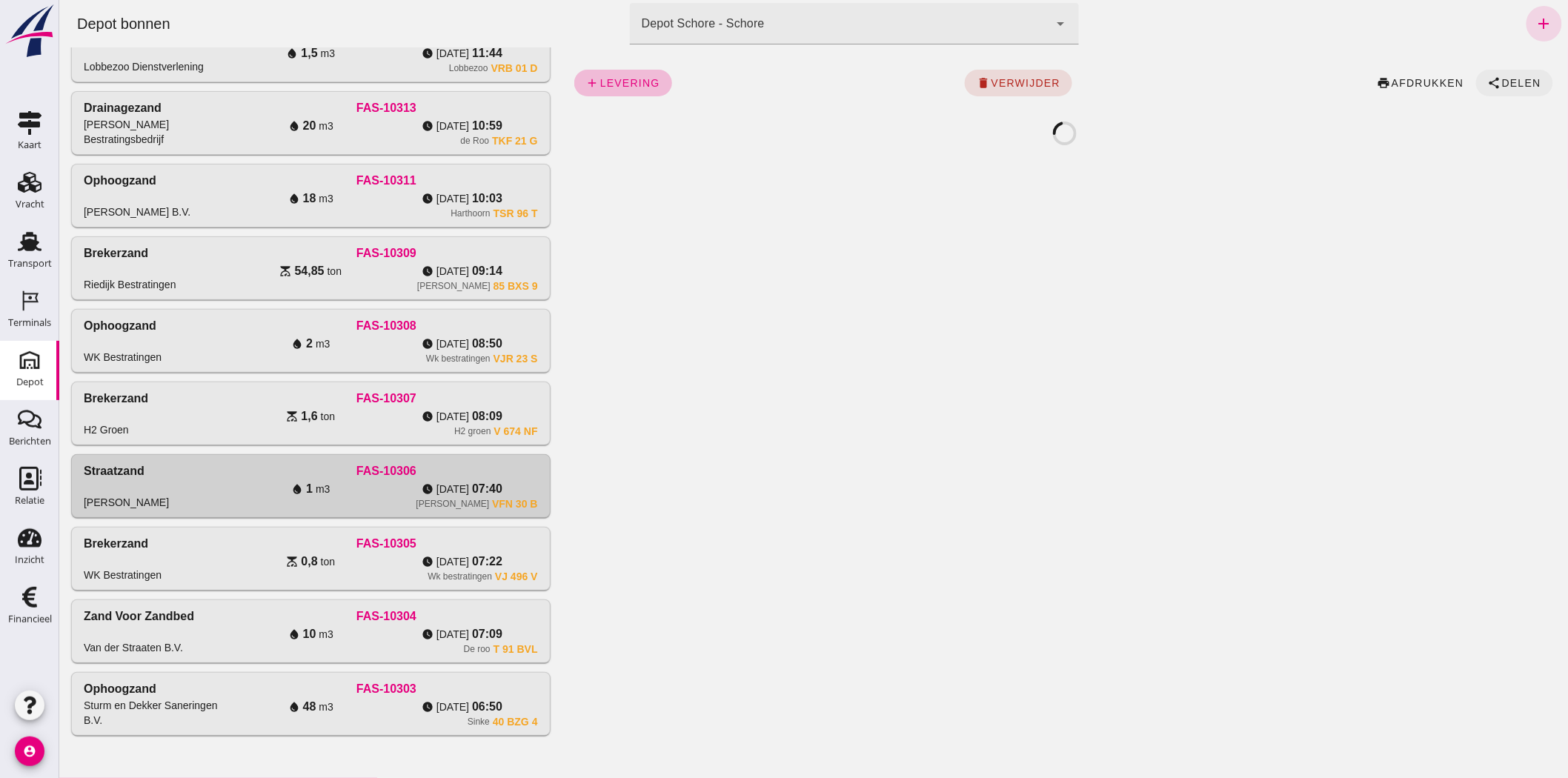
click at [1500, 78] on span "Delen" at bounding box center [1520, 83] width 40 height 12
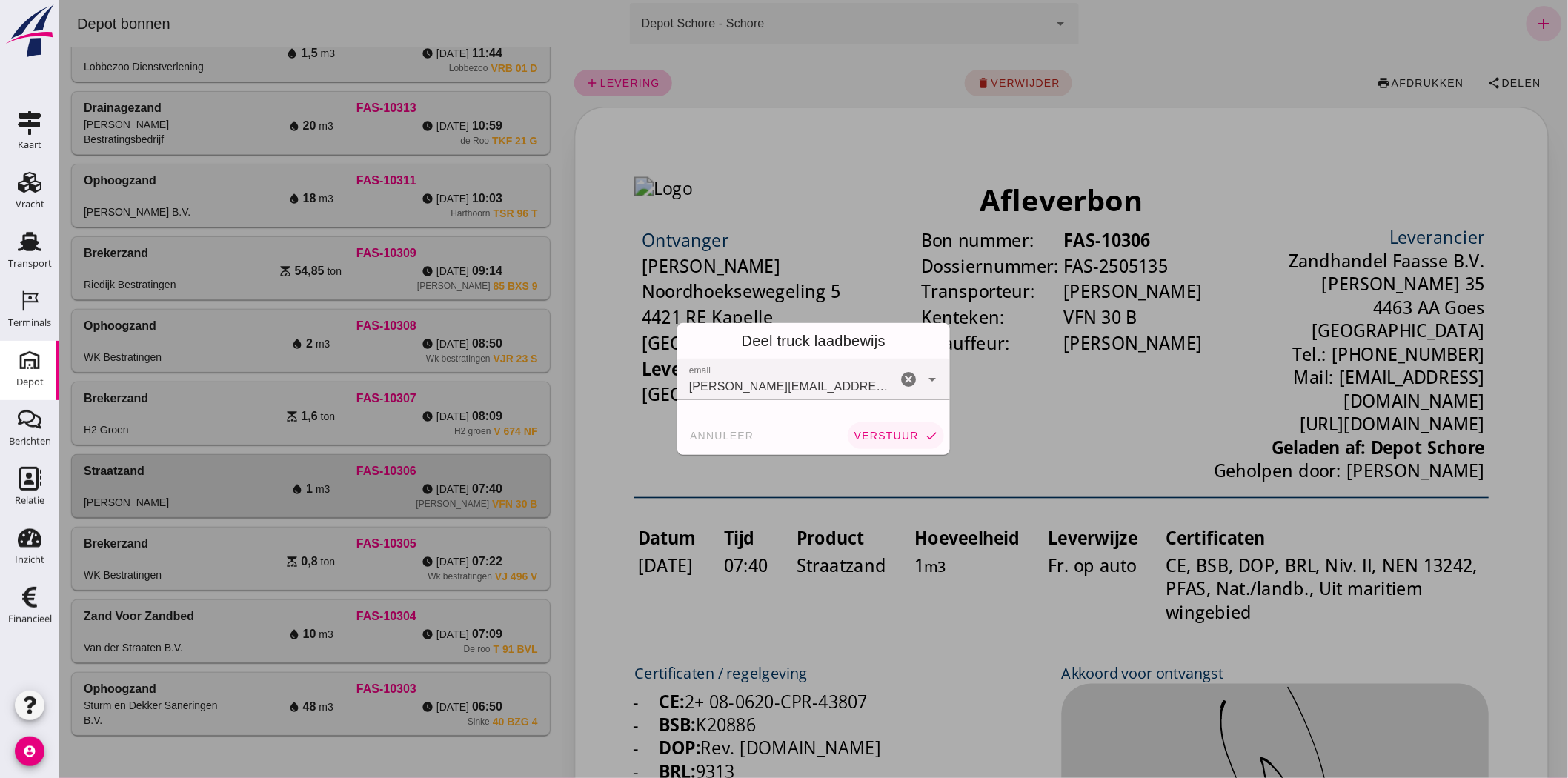
click at [887, 431] on span "verstuur" at bounding box center [885, 435] width 65 height 12
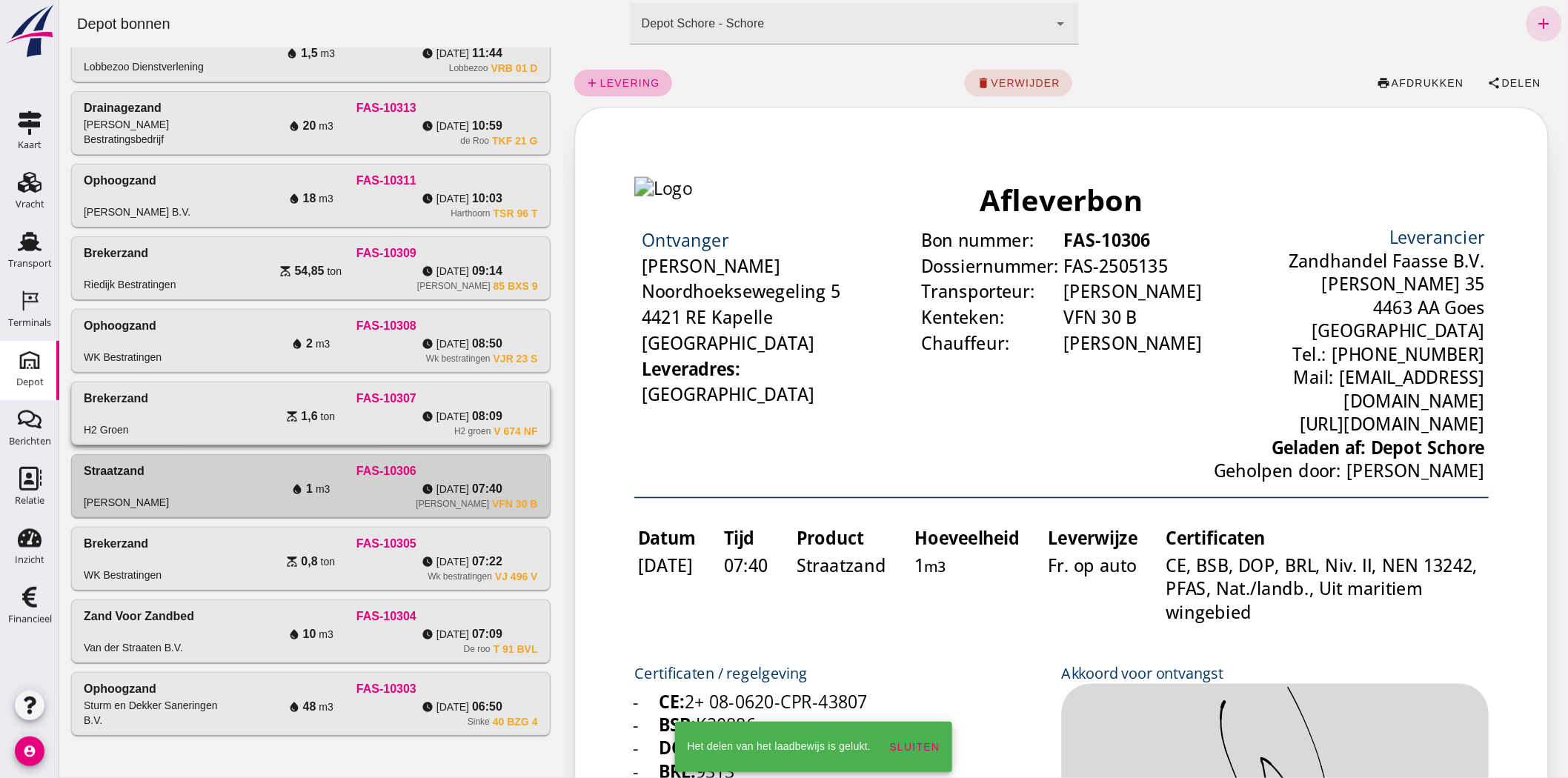
click at [141, 403] on div "Brekerzand" at bounding box center [114, 398] width 64 height 18
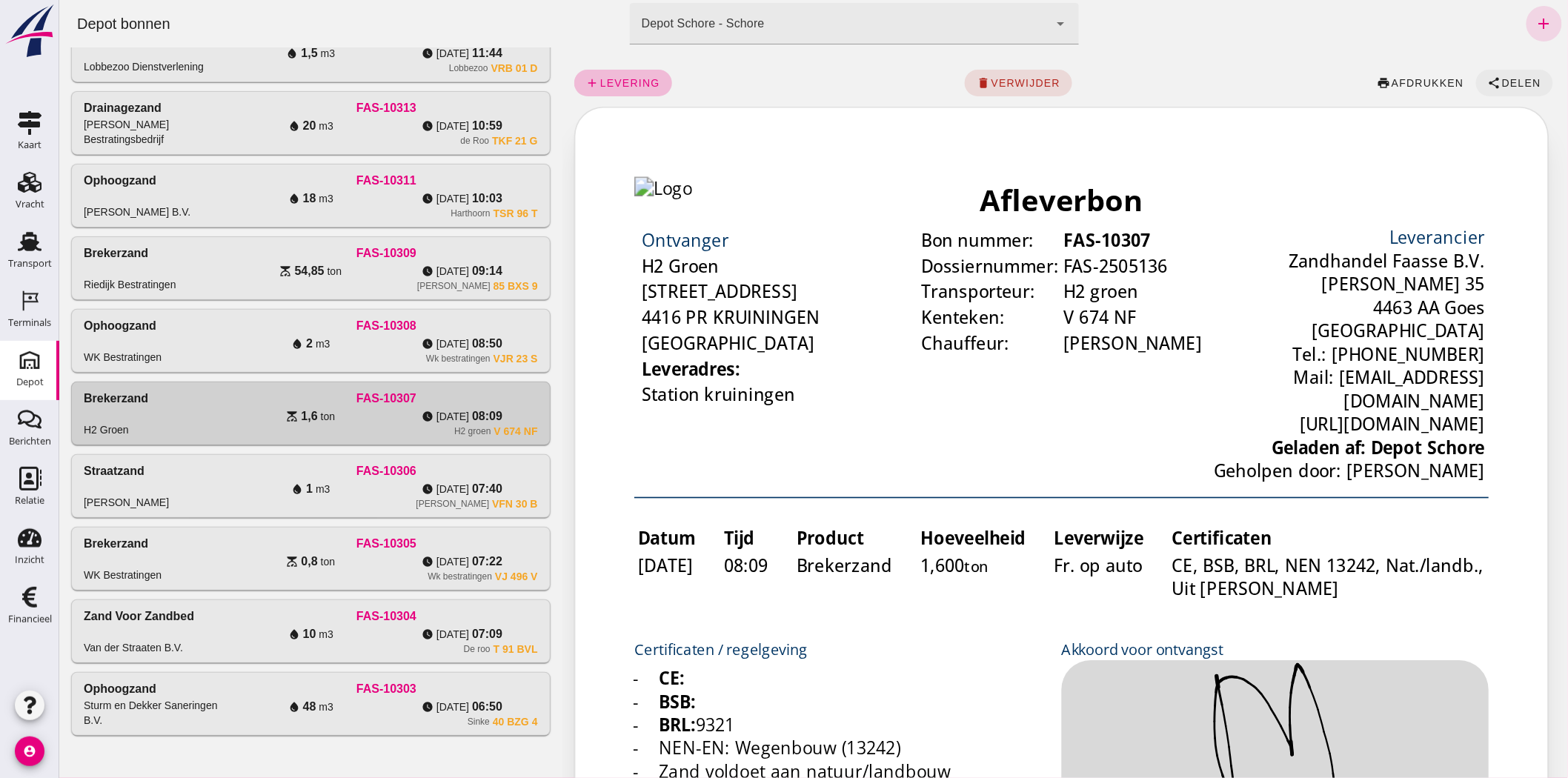
click at [1514, 78] on span "Delen" at bounding box center [1520, 83] width 40 height 12
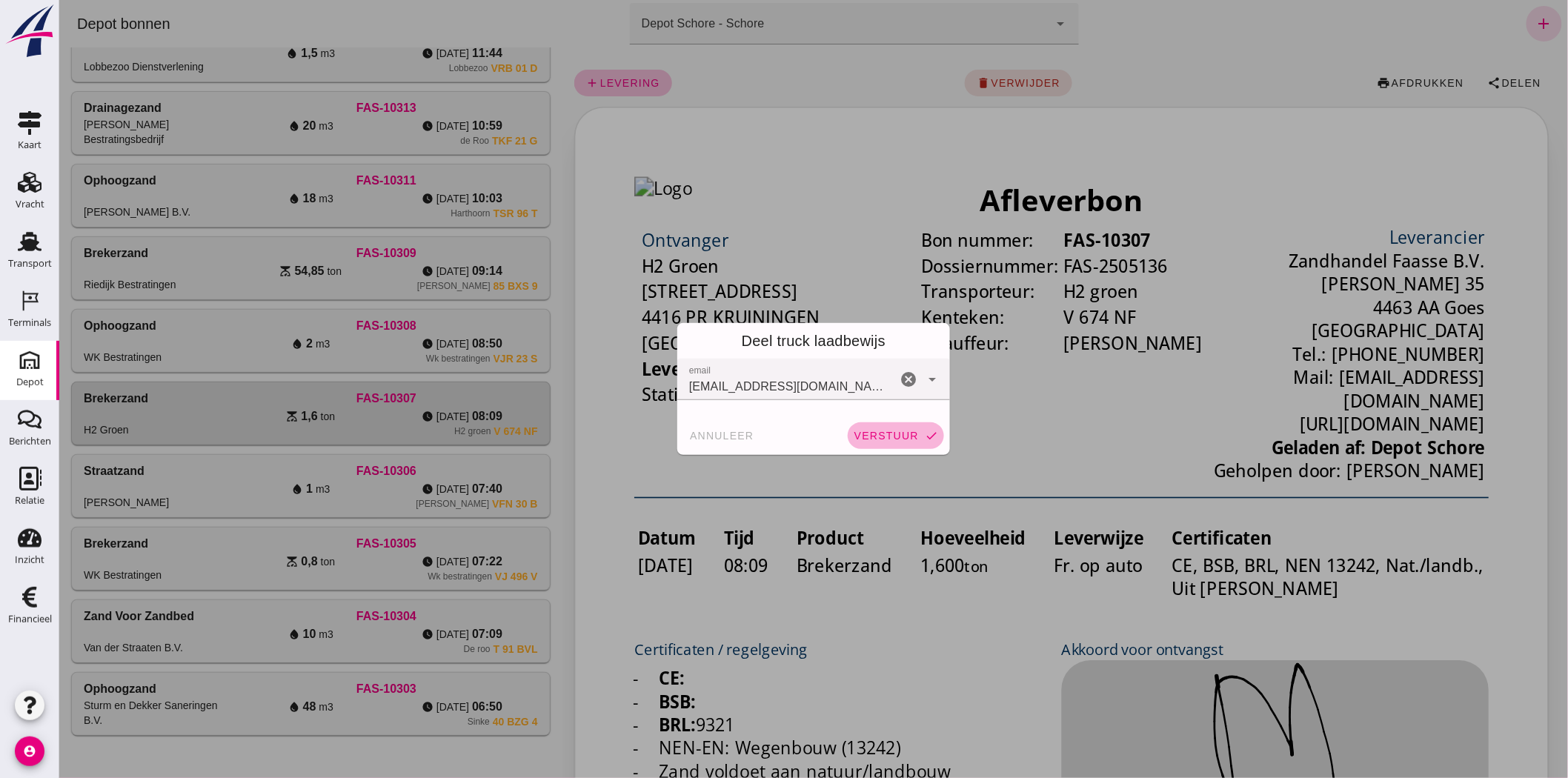
click at [872, 430] on span "verstuur" at bounding box center [885, 435] width 65 height 12
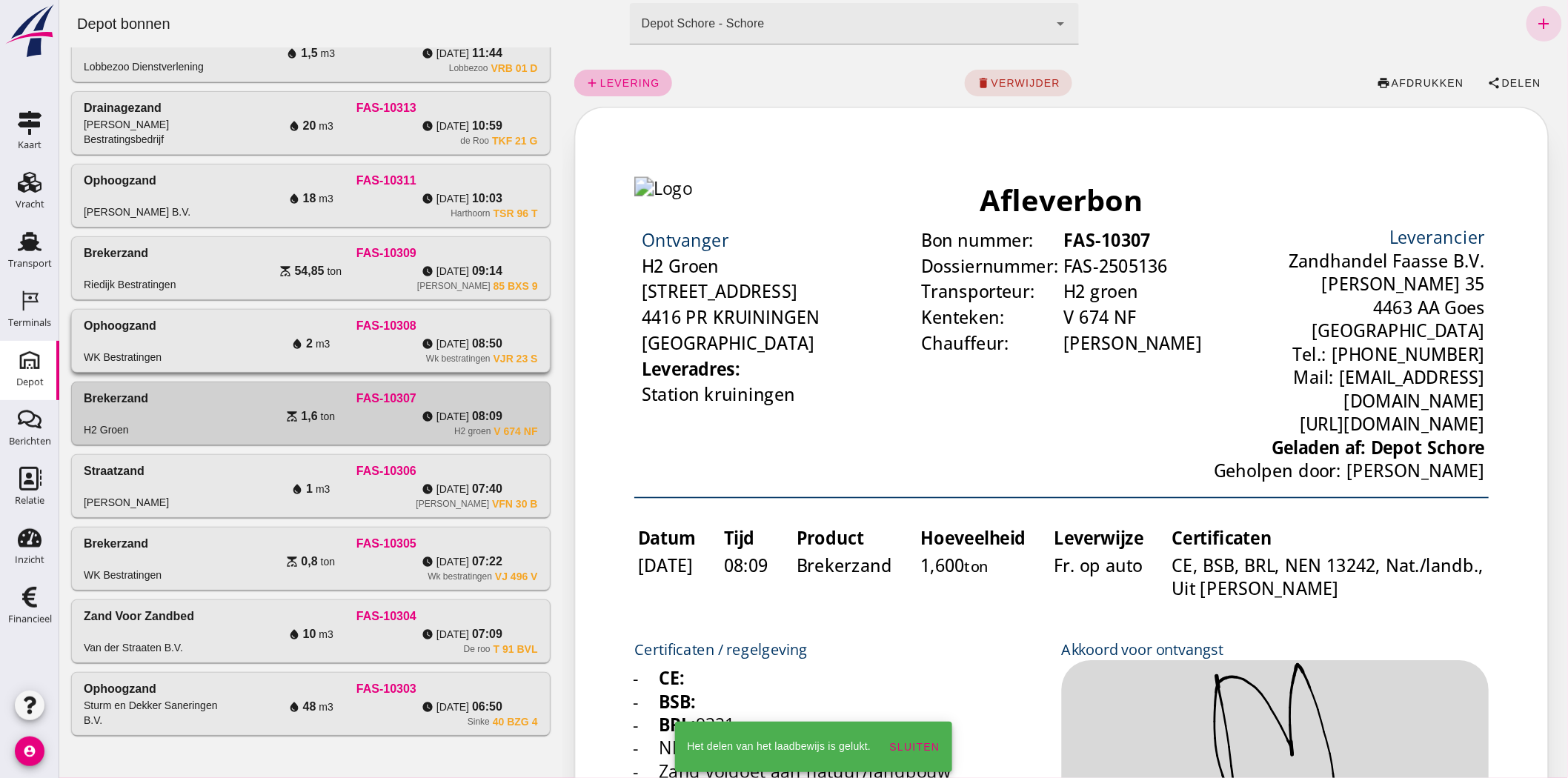
click at [166, 344] on div "Ophoogzand WK Bestratingen" at bounding box center [158, 340] width 151 height 47
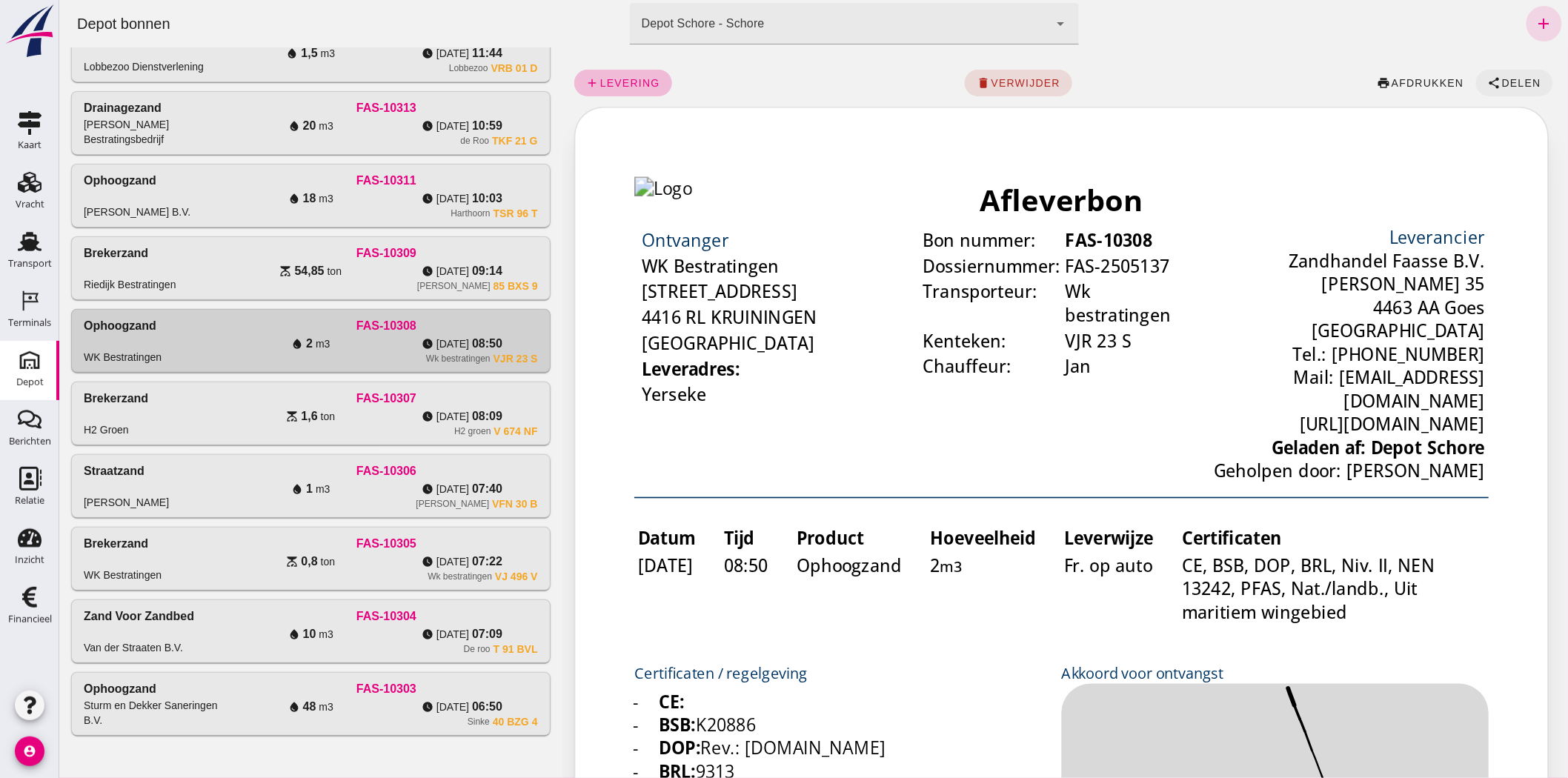
click at [1494, 89] on span "share Delen" at bounding box center [1513, 83] width 53 height 13
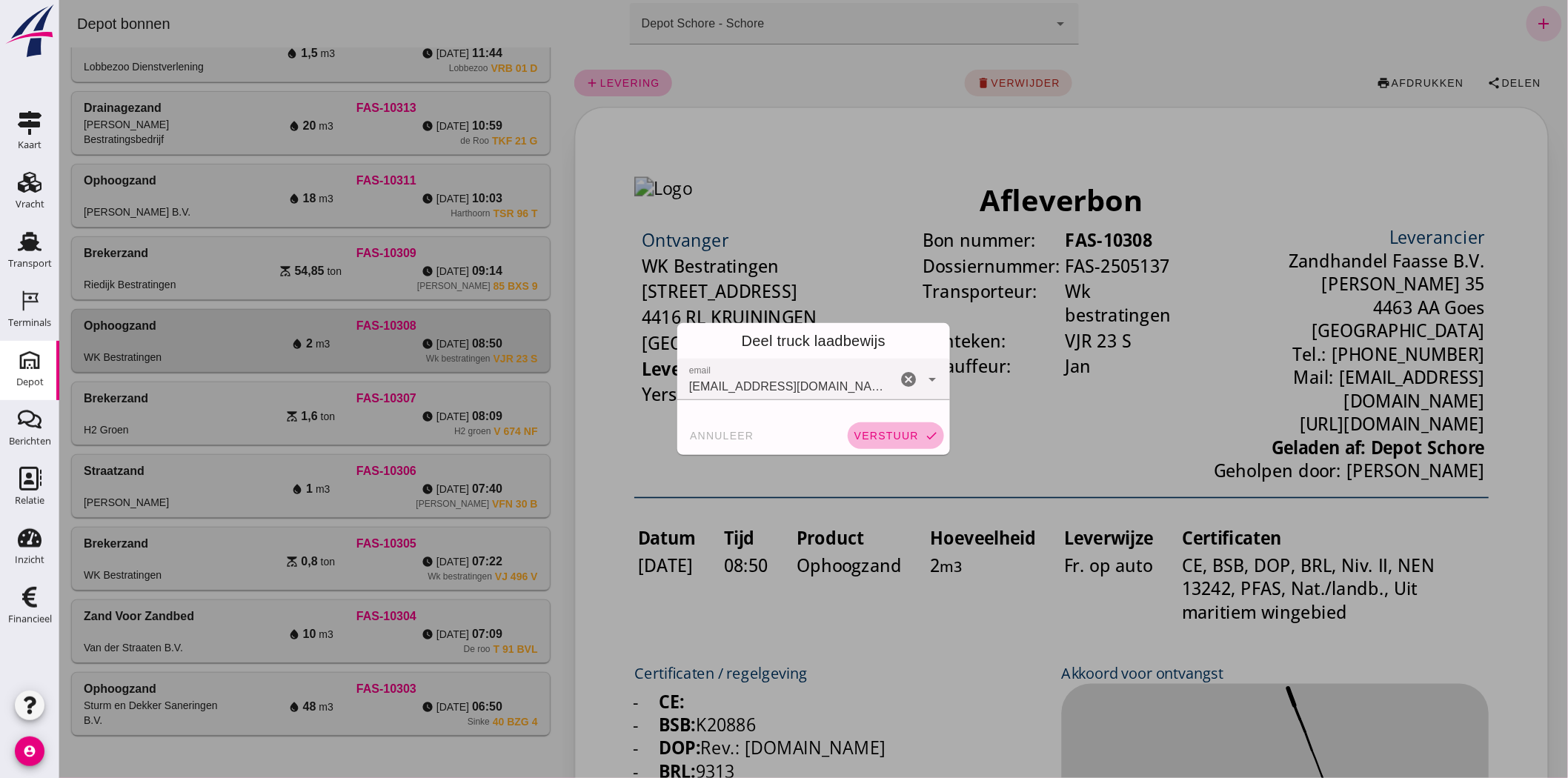
click at [873, 426] on button "verstuur check" at bounding box center [895, 435] width 97 height 27
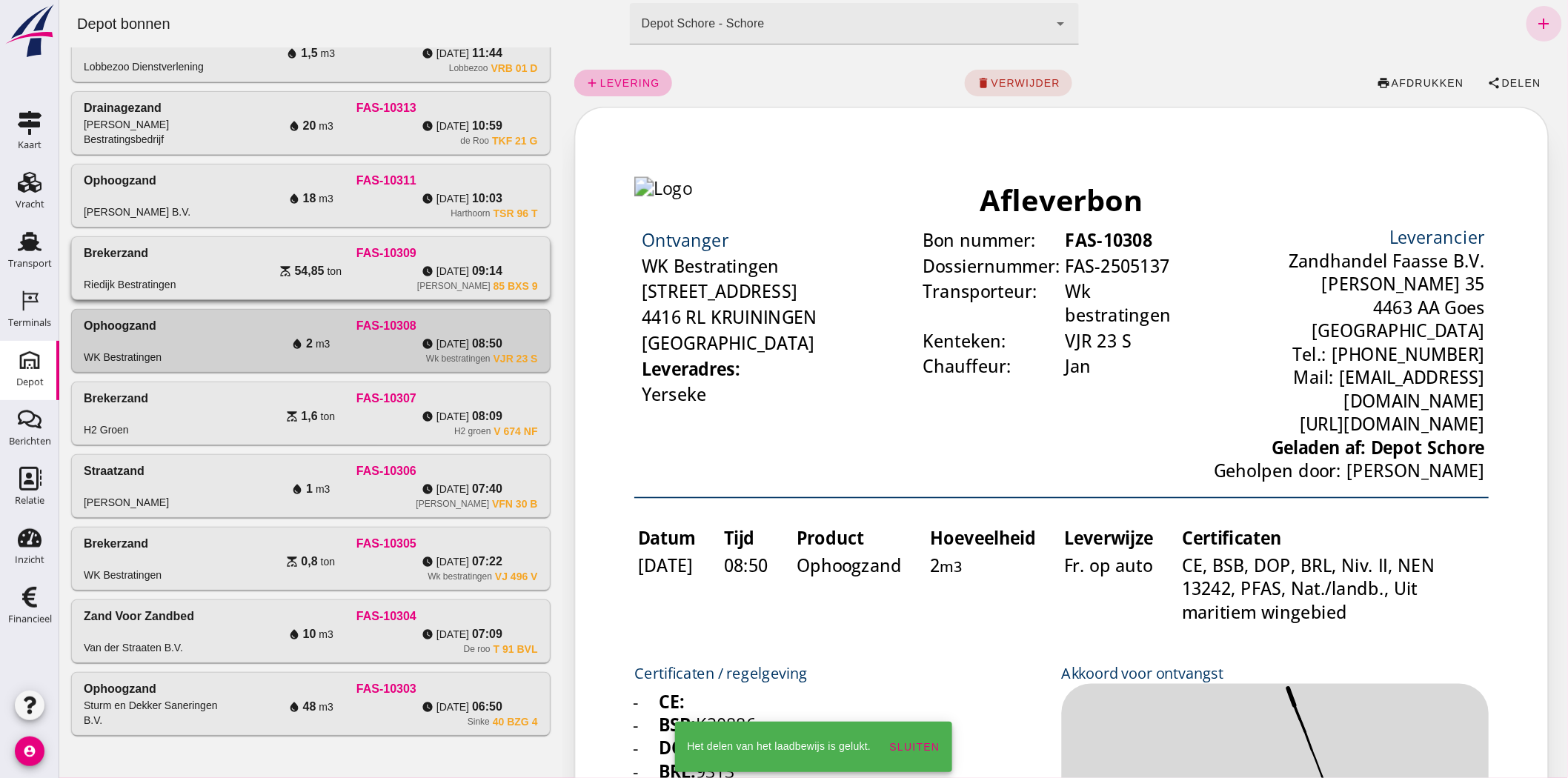
click at [223, 268] on div "Brekerzand Riedijk Bestratingen" at bounding box center [158, 267] width 151 height 47
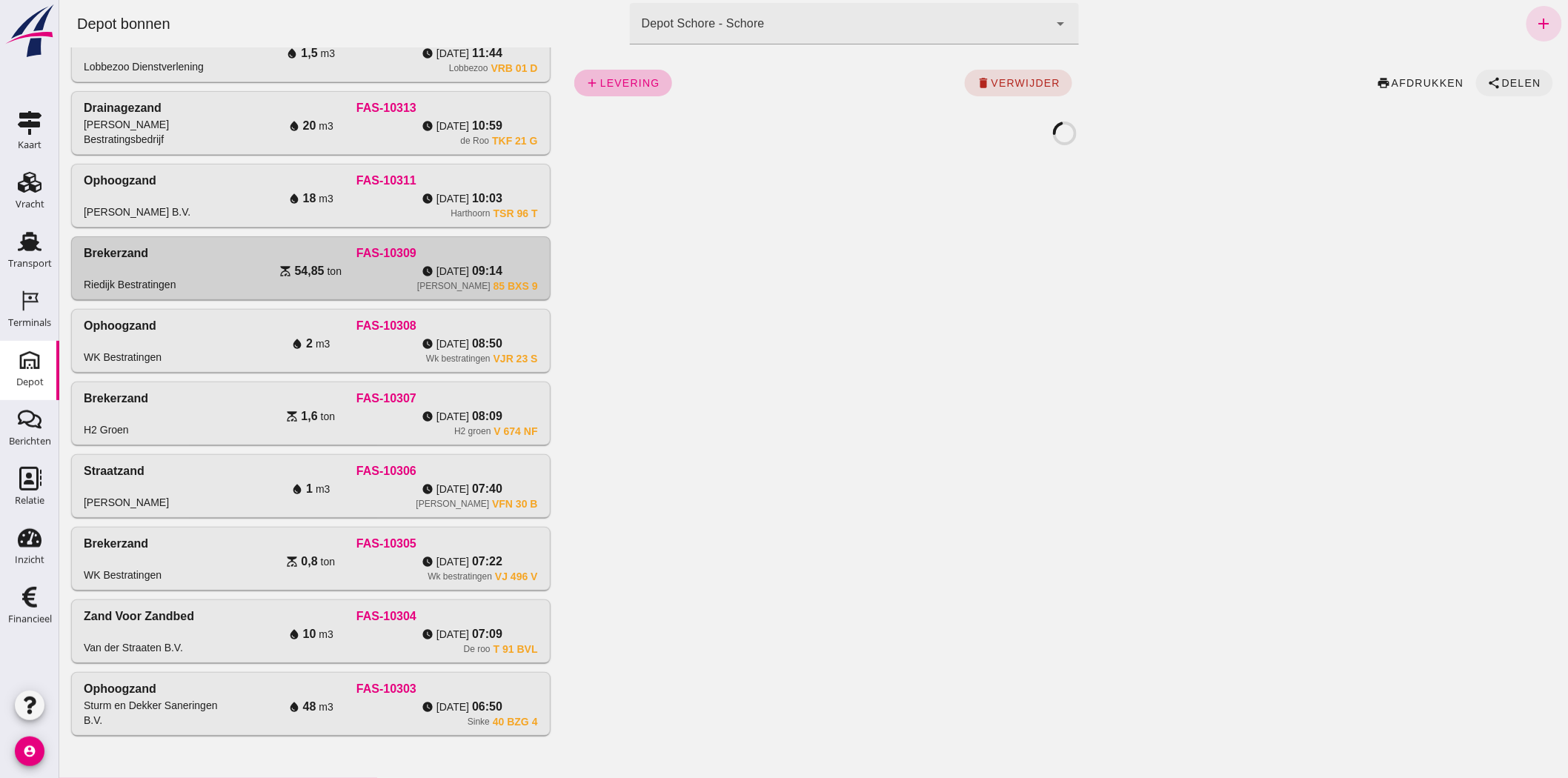
click at [1487, 78] on icon "share" at bounding box center [1494, 83] width 13 height 13
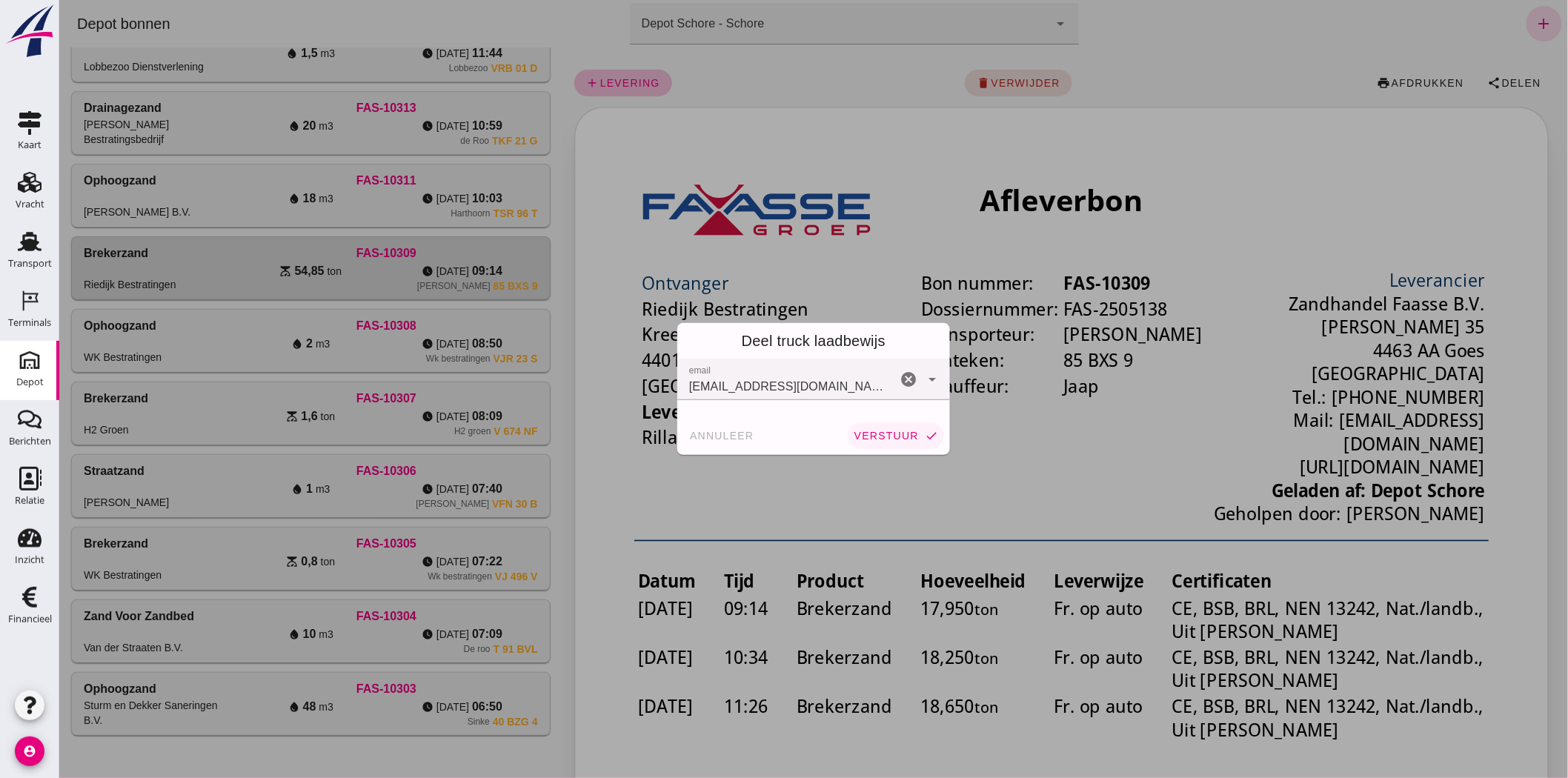
click at [891, 439] on span "verstuur" at bounding box center [885, 435] width 65 height 12
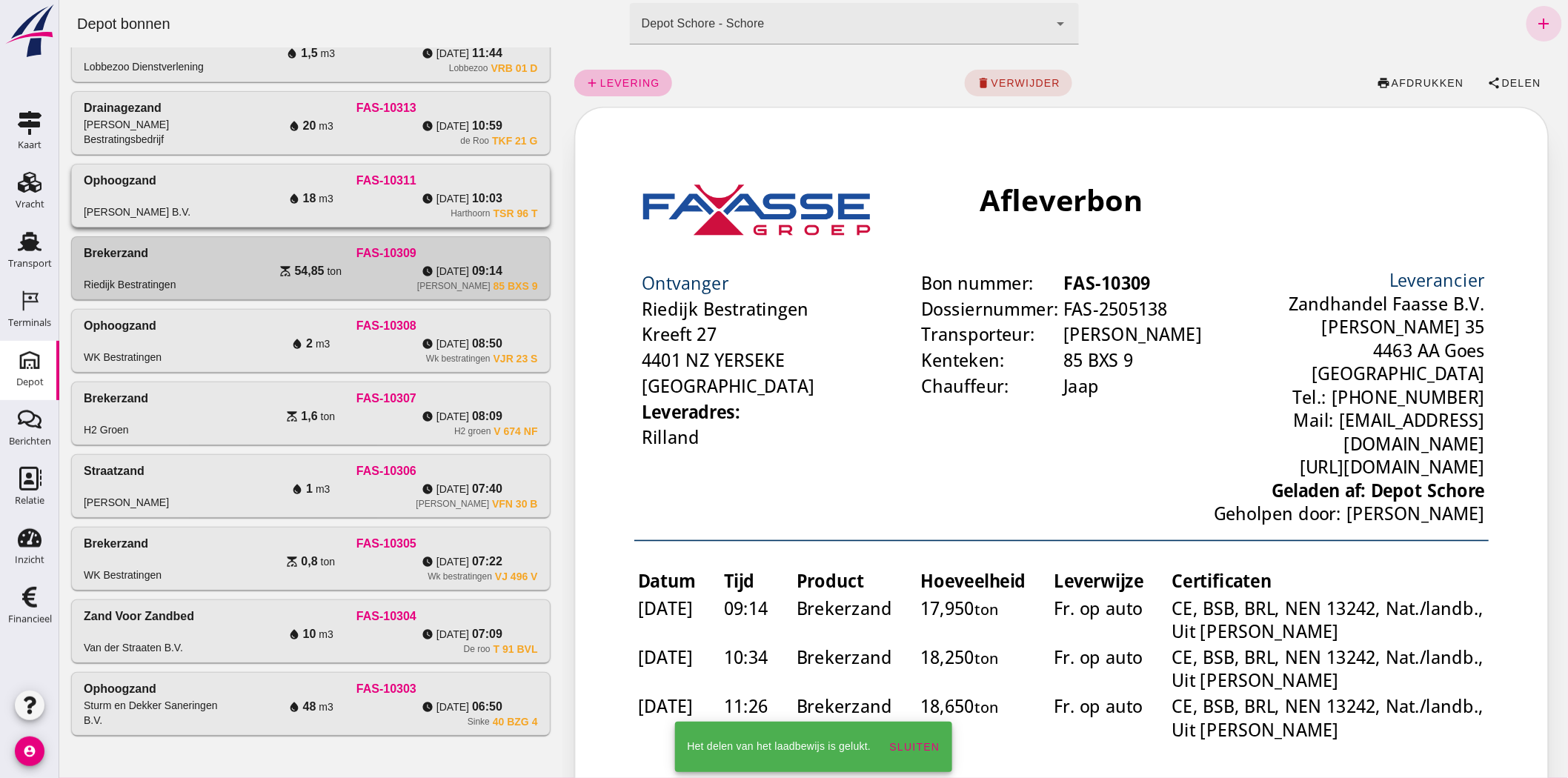
click at [100, 211] on div "[PERSON_NAME] B.V." at bounding box center [136, 212] width 107 height 15
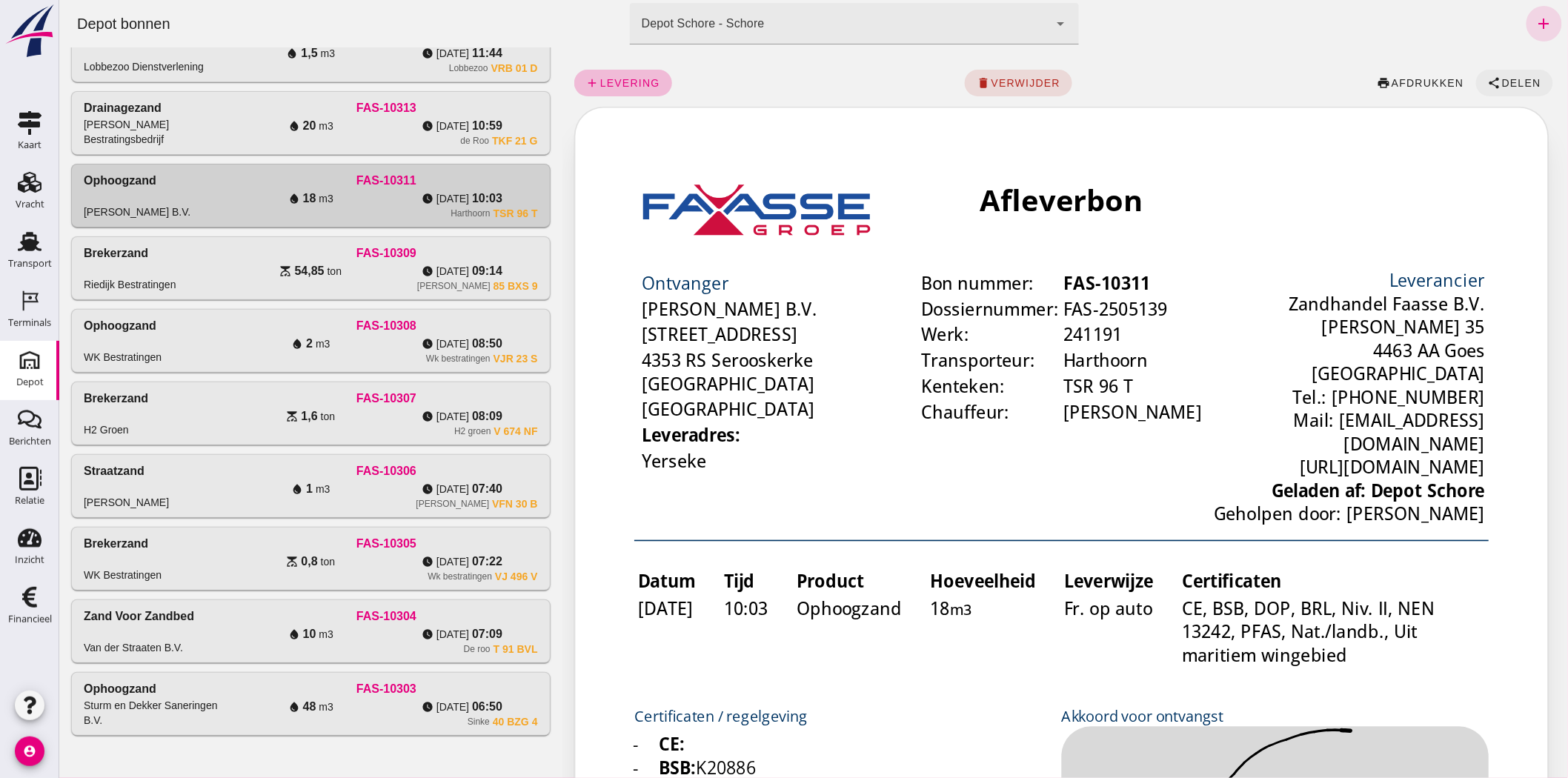
click at [1509, 83] on span "Delen" at bounding box center [1520, 83] width 40 height 12
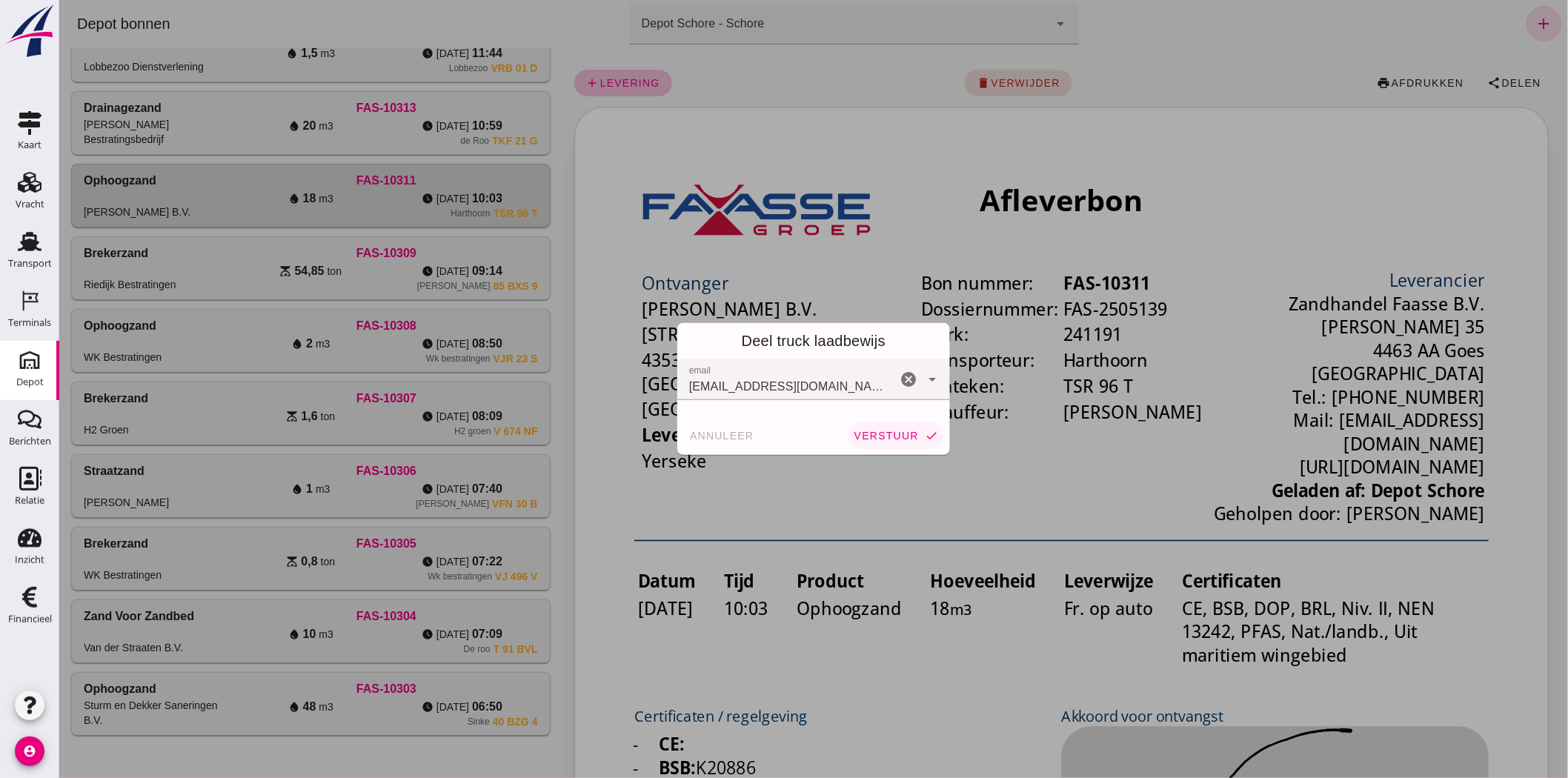
click at [872, 430] on span "verstuur" at bounding box center [885, 435] width 65 height 12
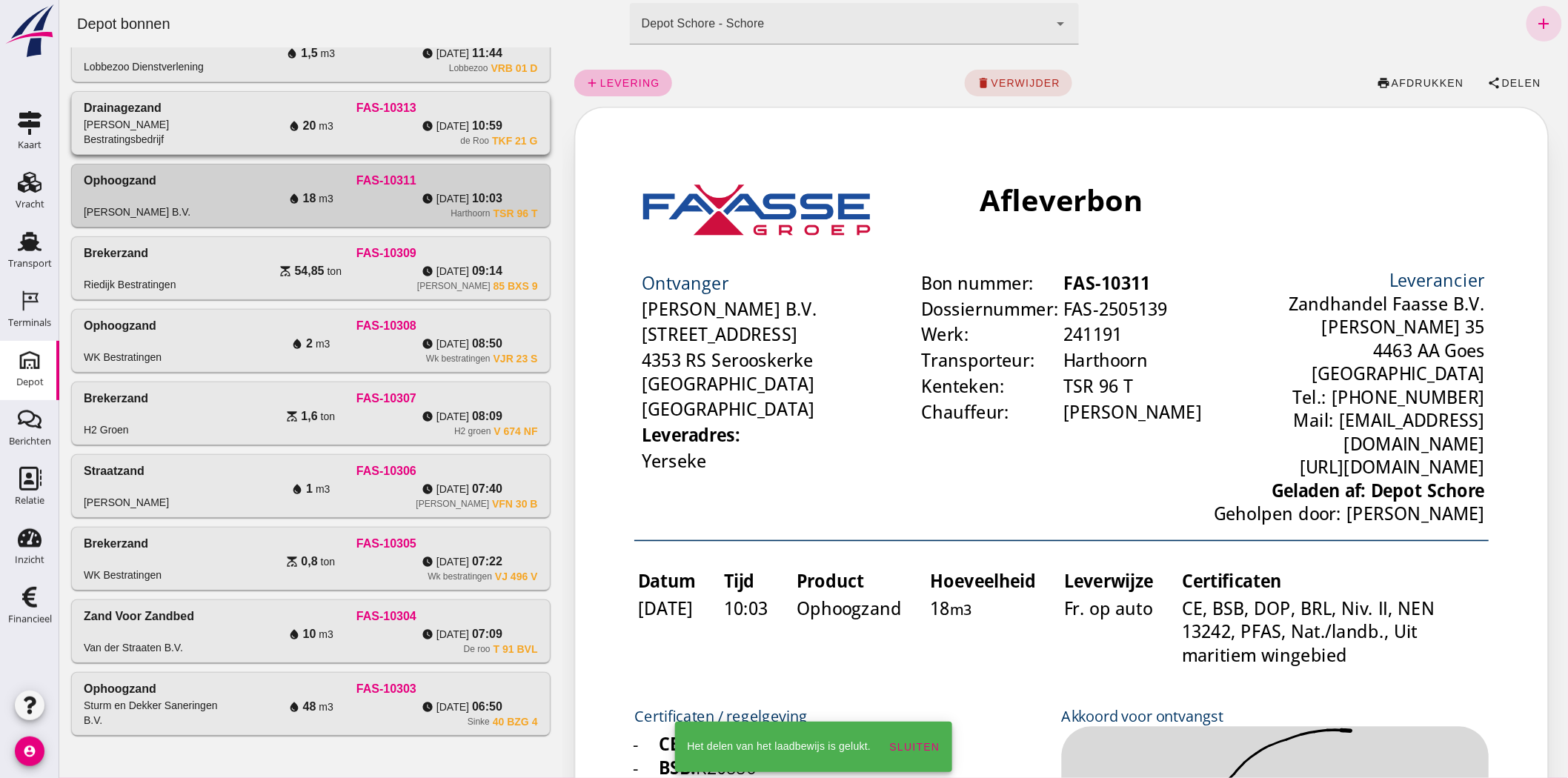
click at [234, 117] on div "water_drop 20 m3" at bounding box center [309, 125] width 151 height 18
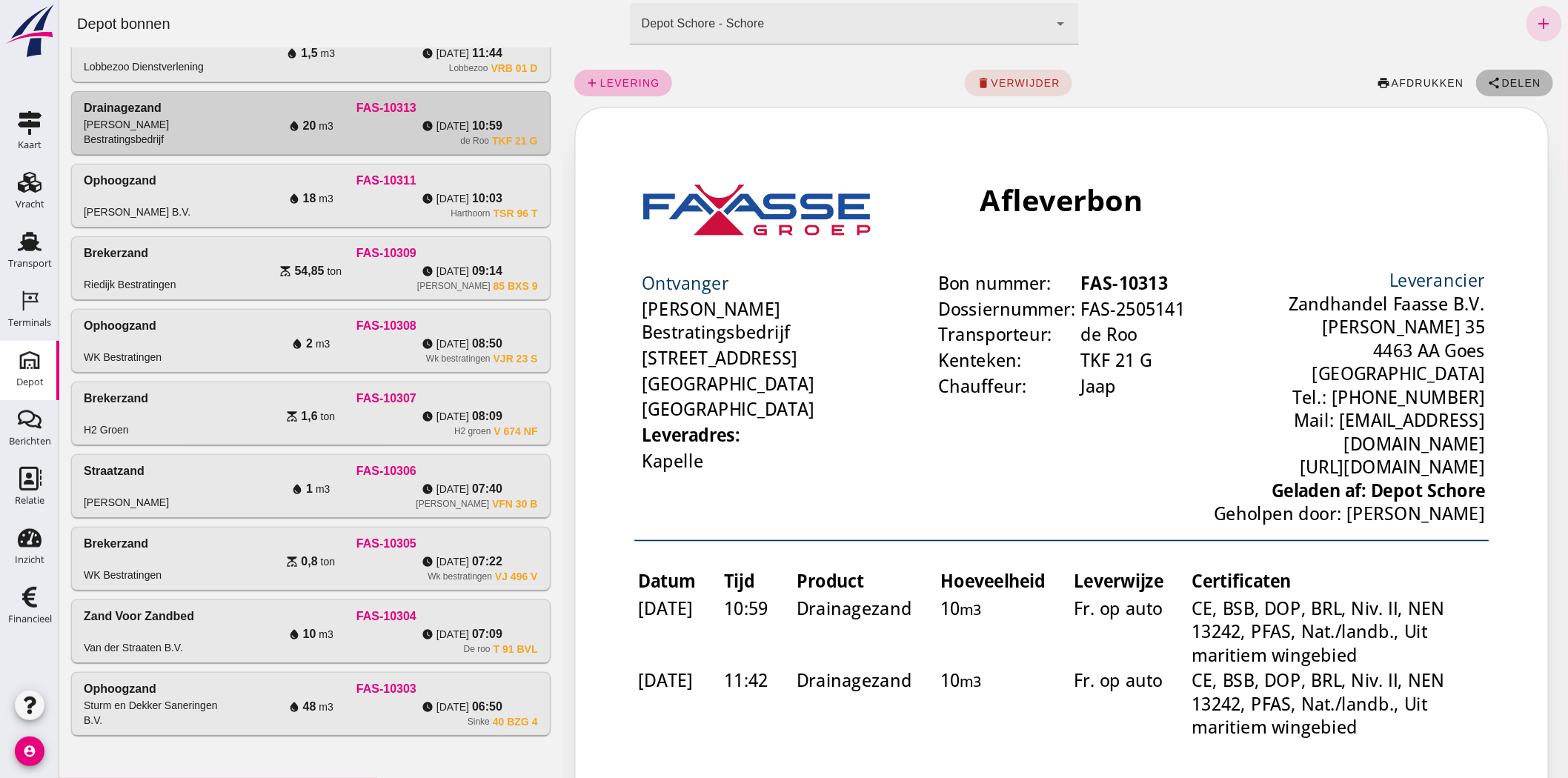
click at [1487, 79] on icon "share" at bounding box center [1494, 83] width 13 height 13
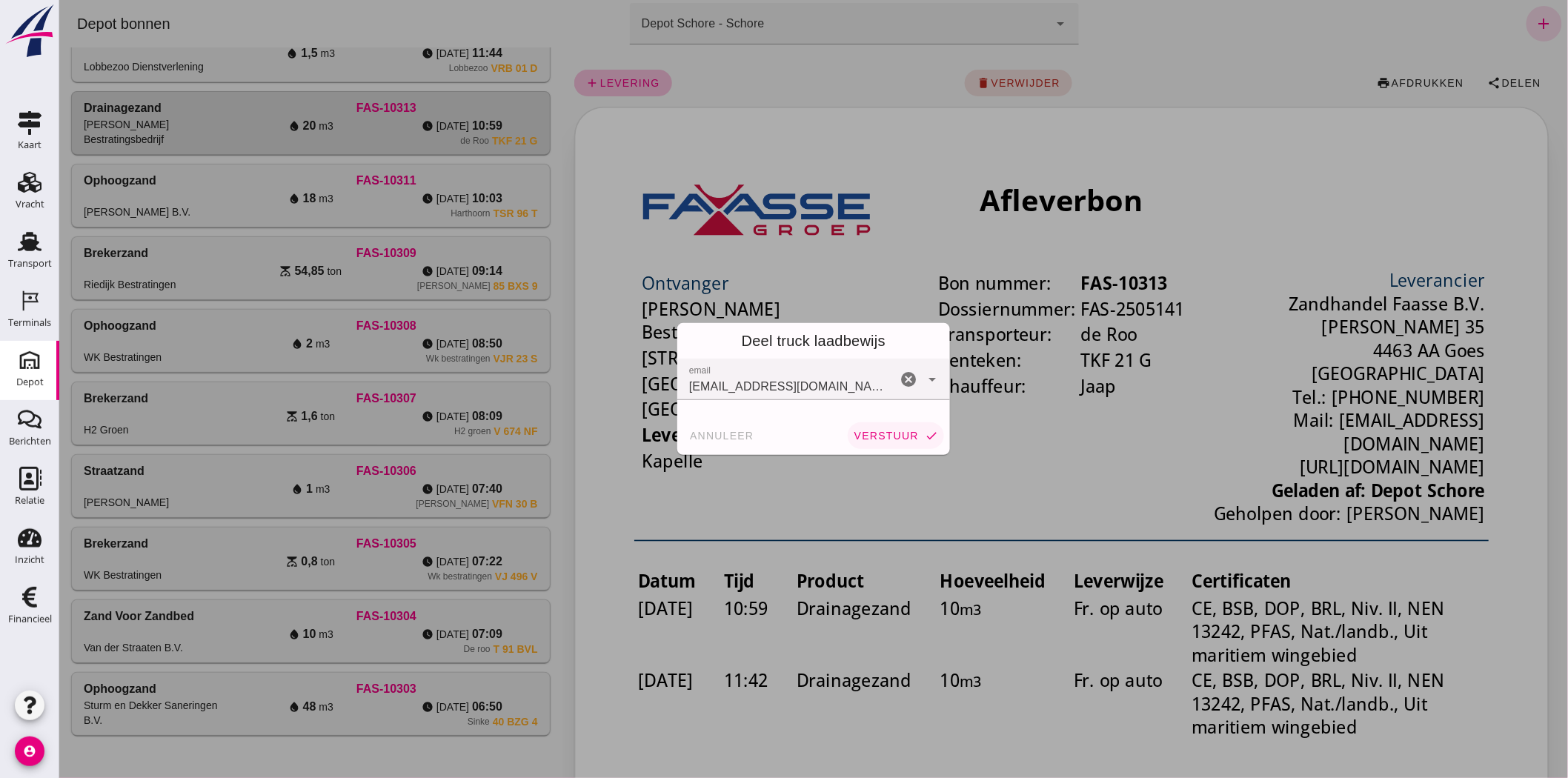
click at [882, 430] on span "verstuur" at bounding box center [885, 435] width 65 height 12
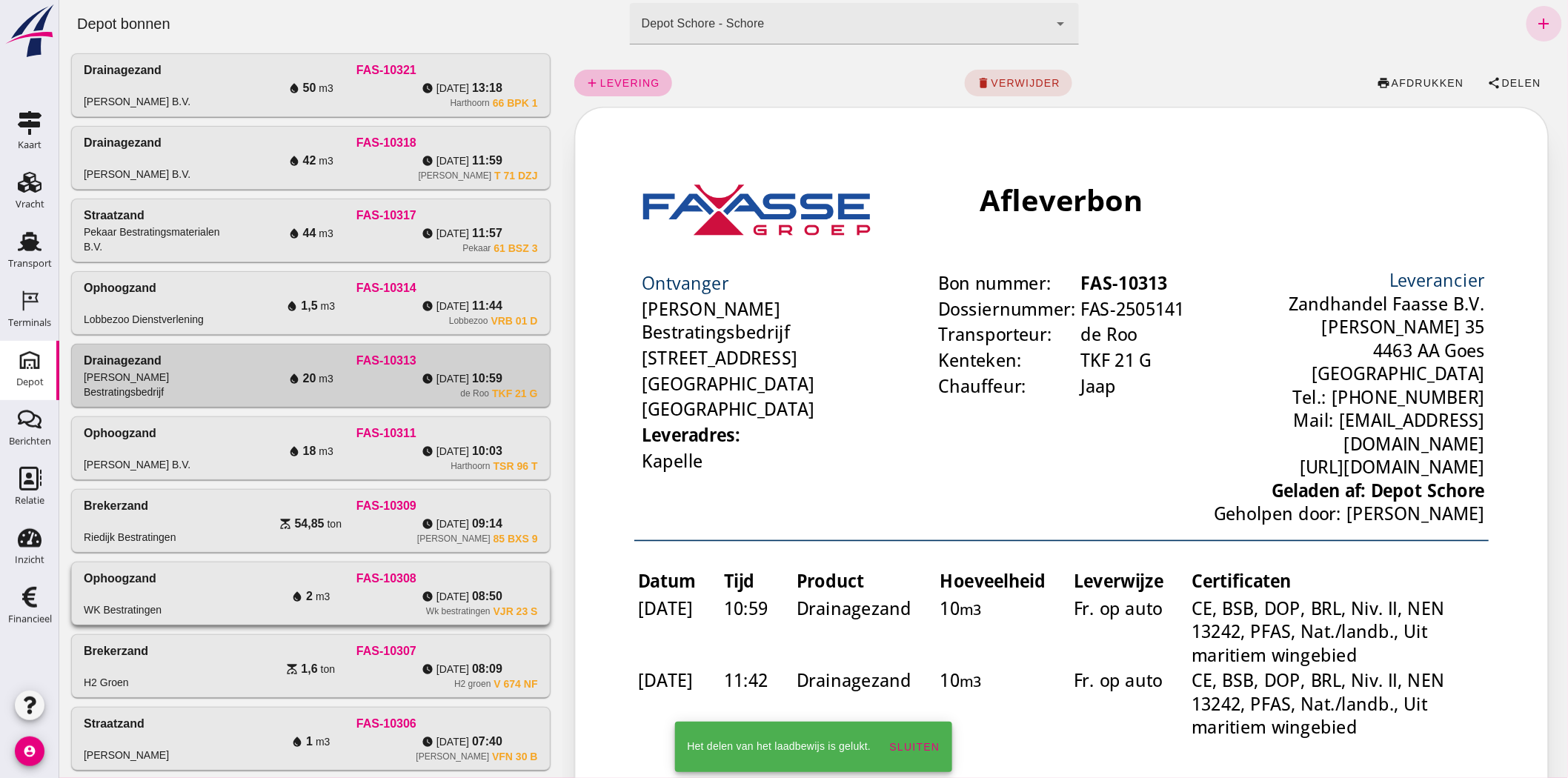
scroll to position [272, 0]
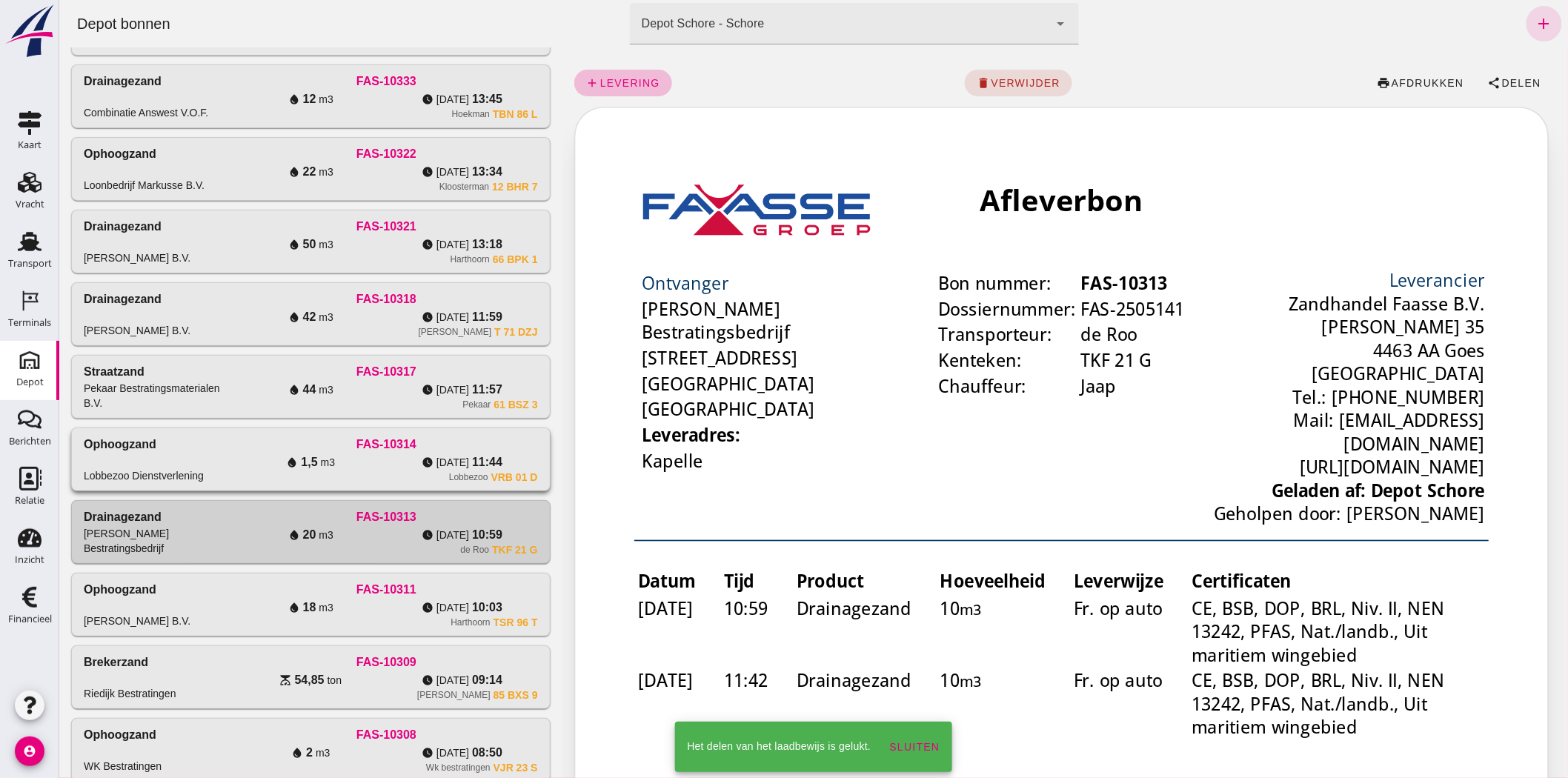
click at [168, 484] on div "Ophoogzand Lobbezoo Dienstverlening FAS-10314 water_drop 1,5 m3 watch_later [DA…" at bounding box center [310, 459] width 477 height 62
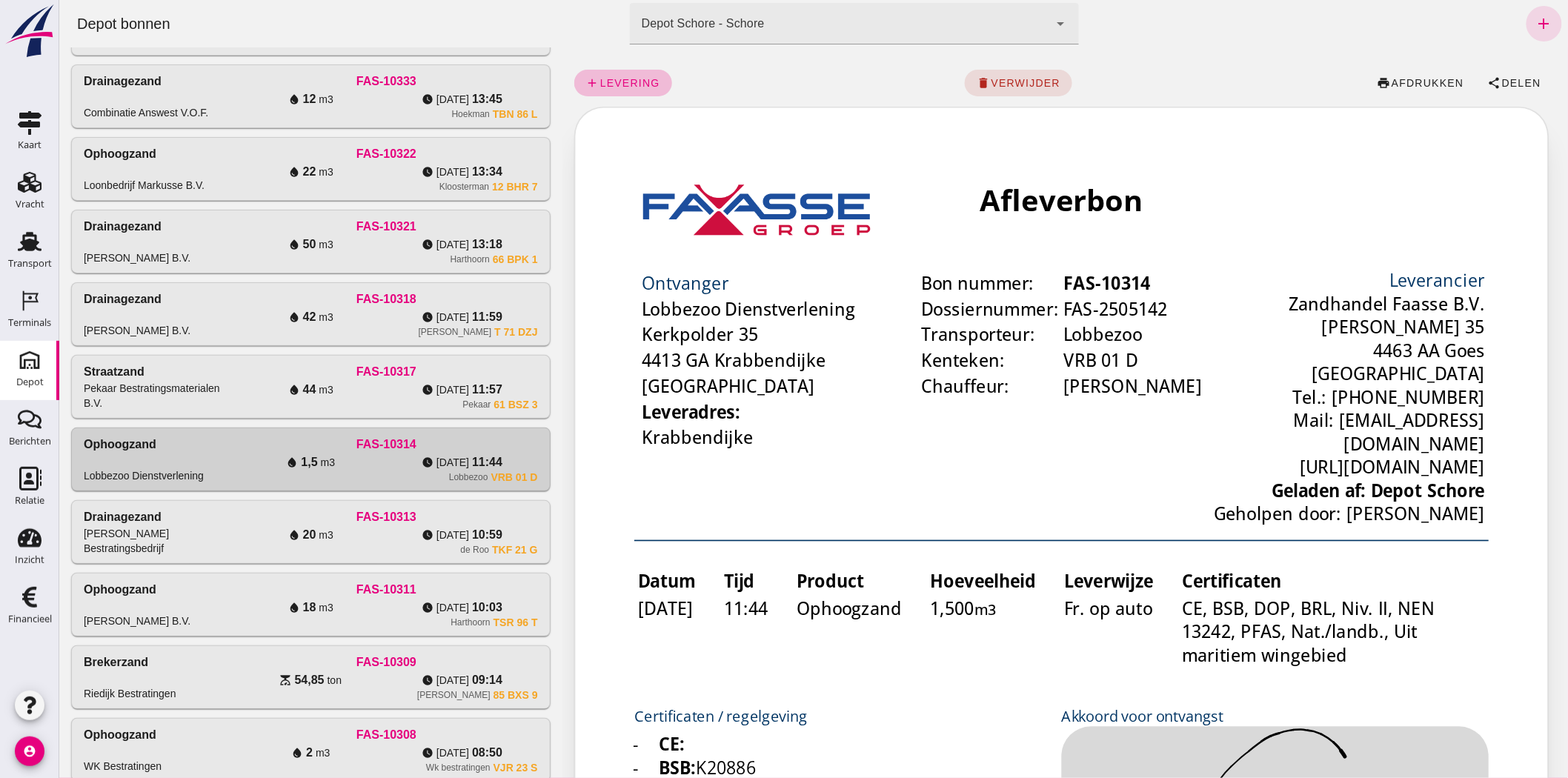
scroll to position [0, 0]
click at [1500, 82] on span "Delen" at bounding box center [1520, 83] width 40 height 12
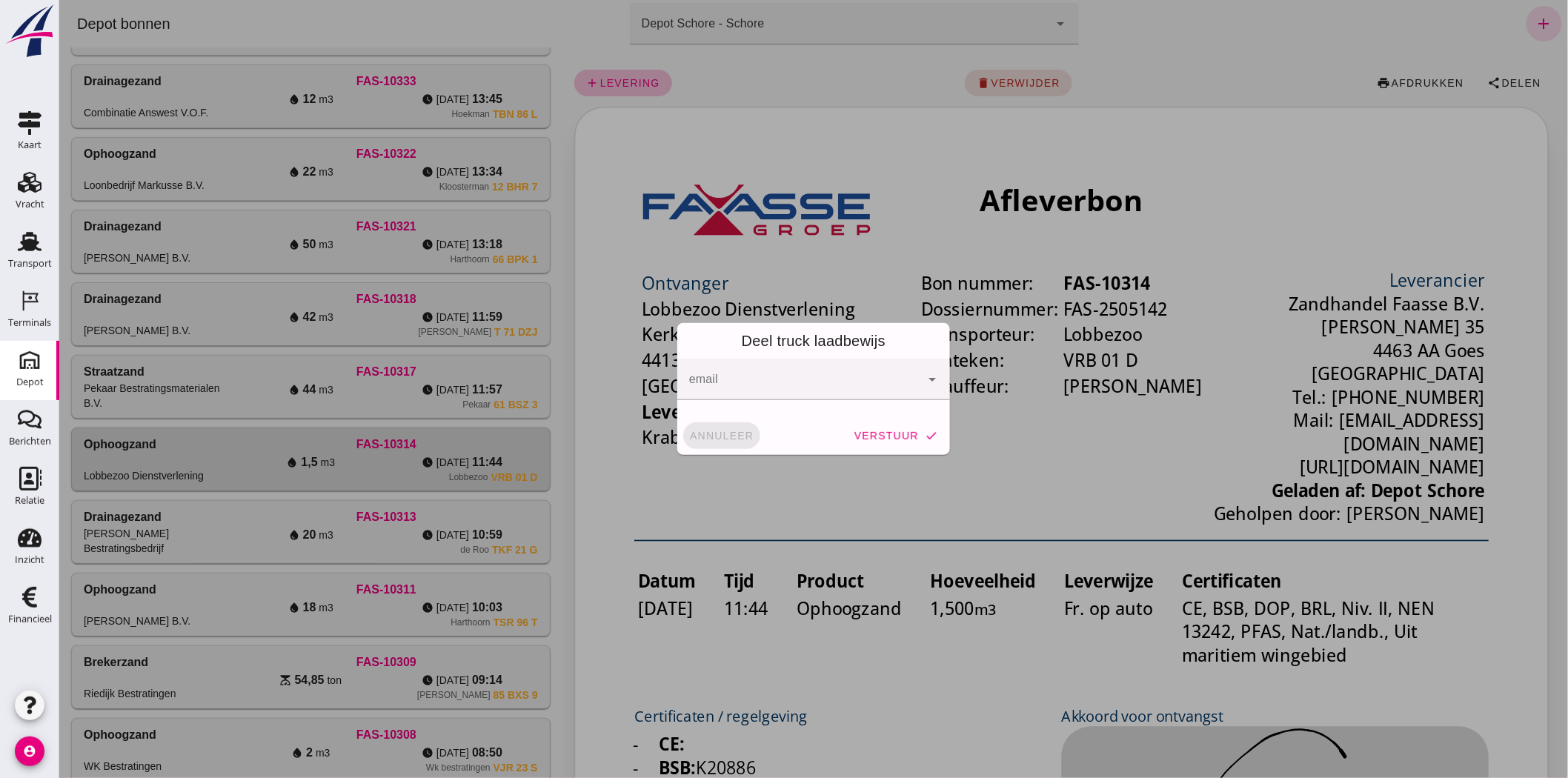
click at [729, 428] on button "annuleer" at bounding box center [721, 435] width 77 height 27
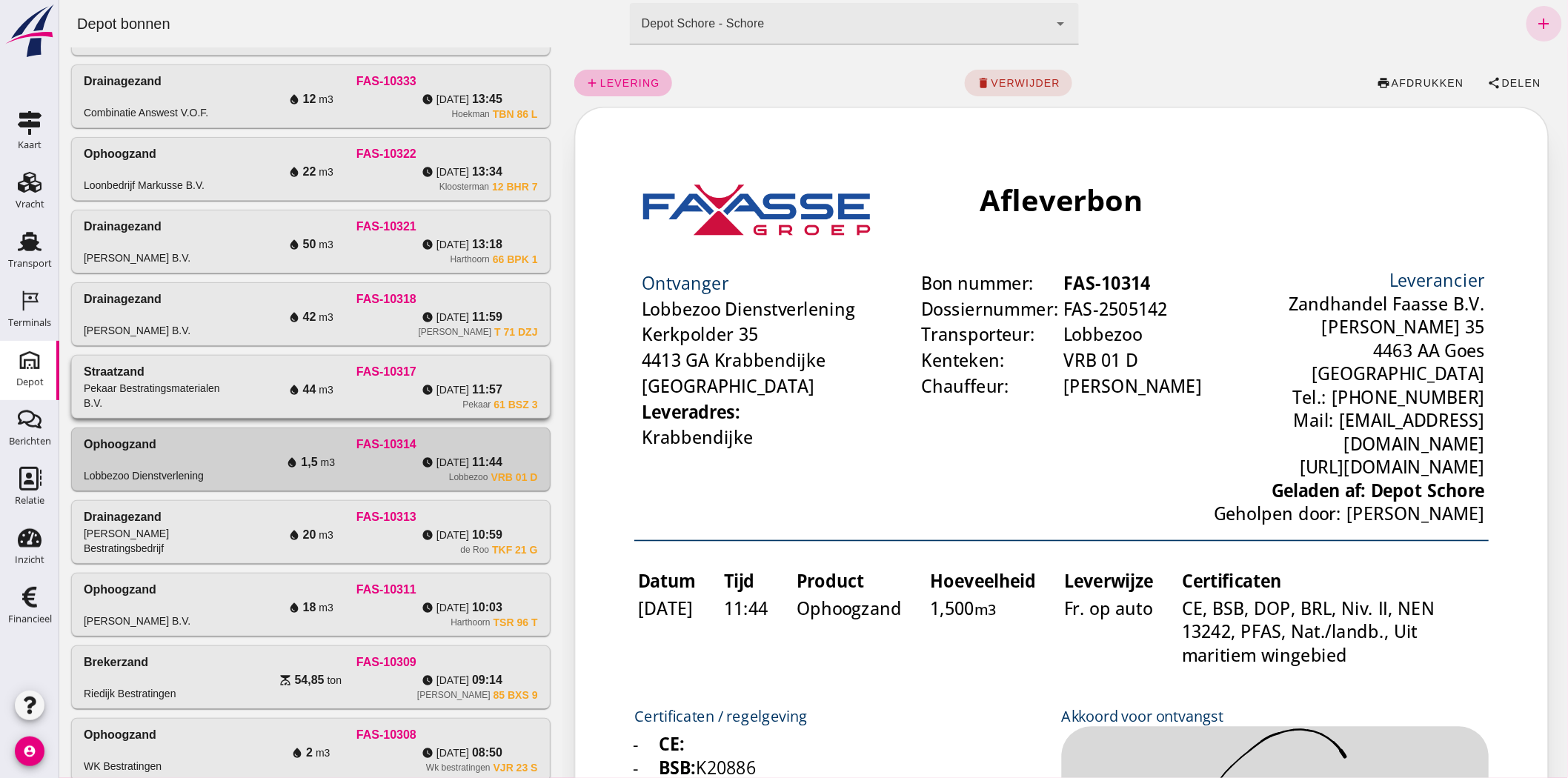
click at [171, 405] on div "Pekaar Bestratingsmaterialen B.V." at bounding box center [158, 395] width 151 height 30
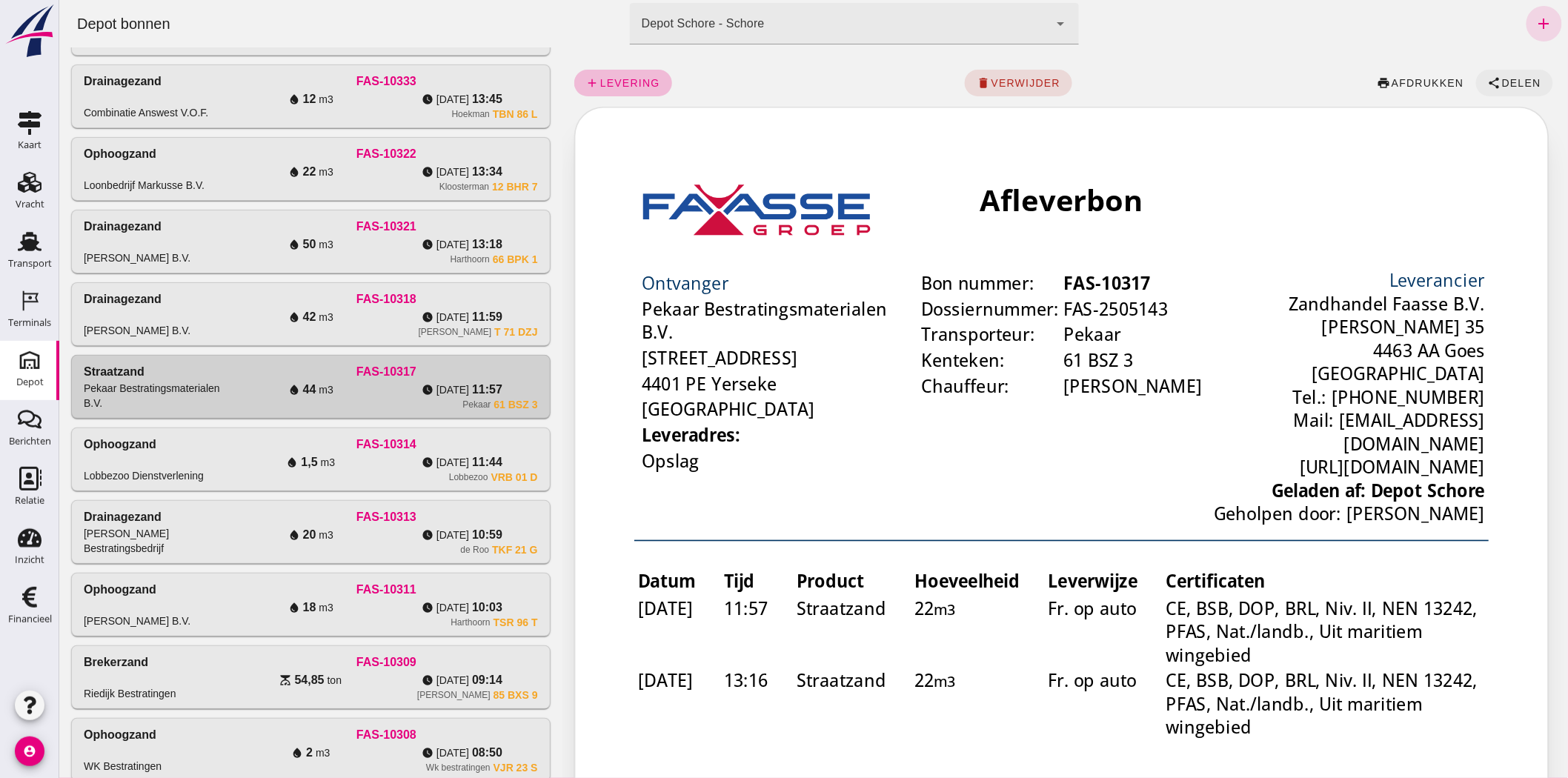
click at [1487, 76] on icon "share" at bounding box center [1494, 83] width 13 height 13
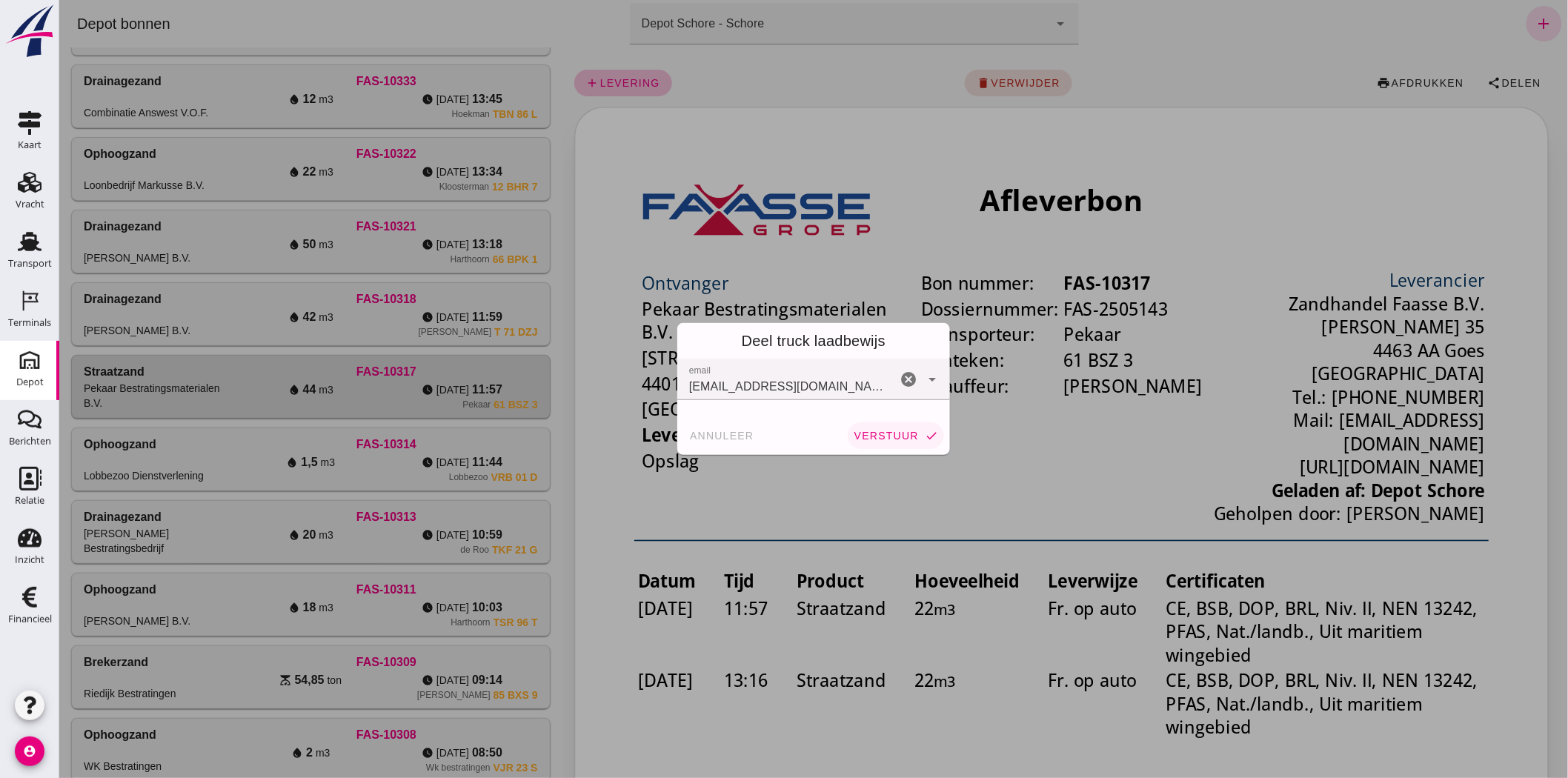
click at [892, 437] on span "verstuur" at bounding box center [885, 435] width 65 height 12
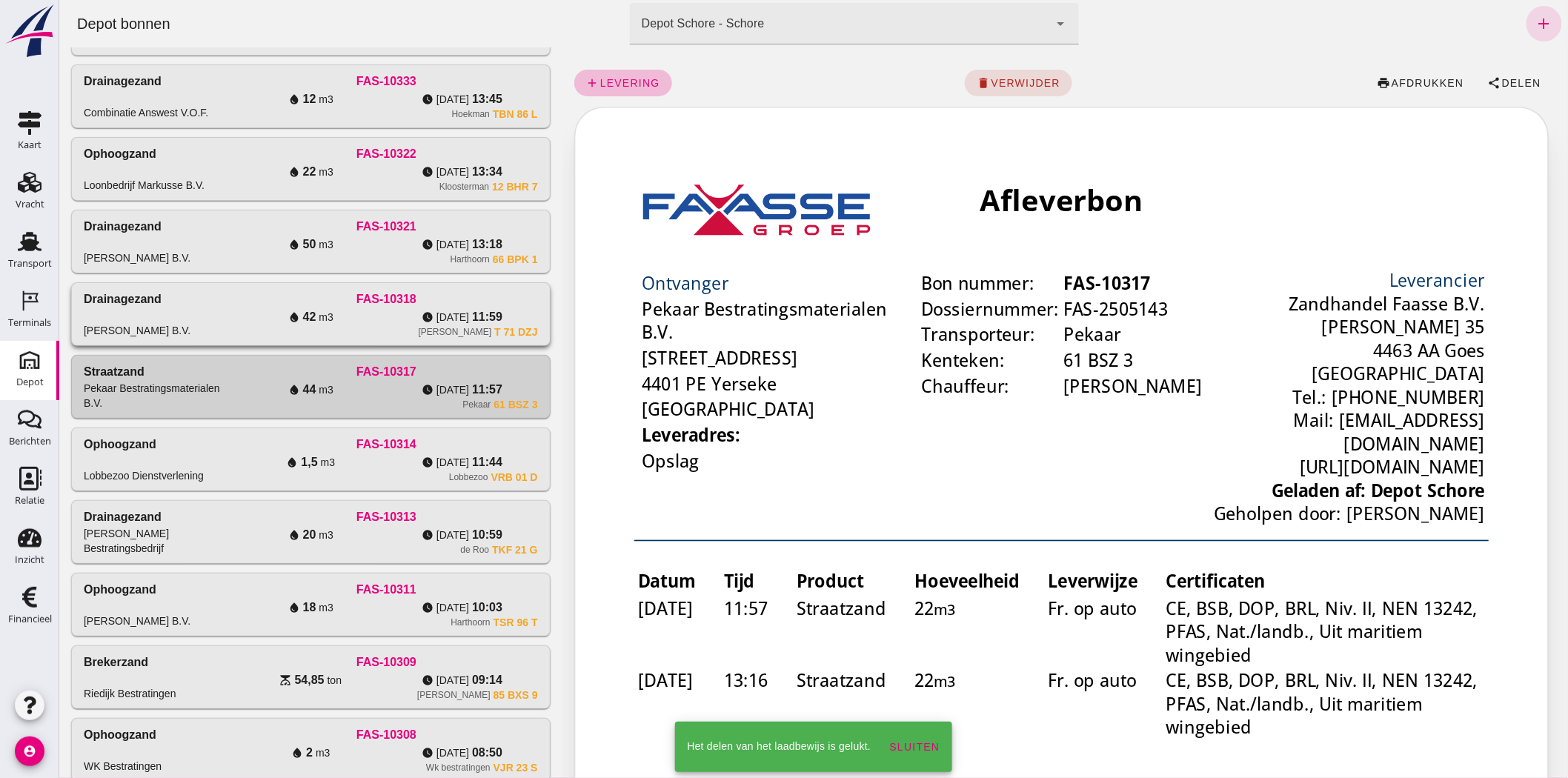
click at [223, 307] on div "Drainagezand [PERSON_NAME] B.V." at bounding box center [158, 314] width 151 height 47
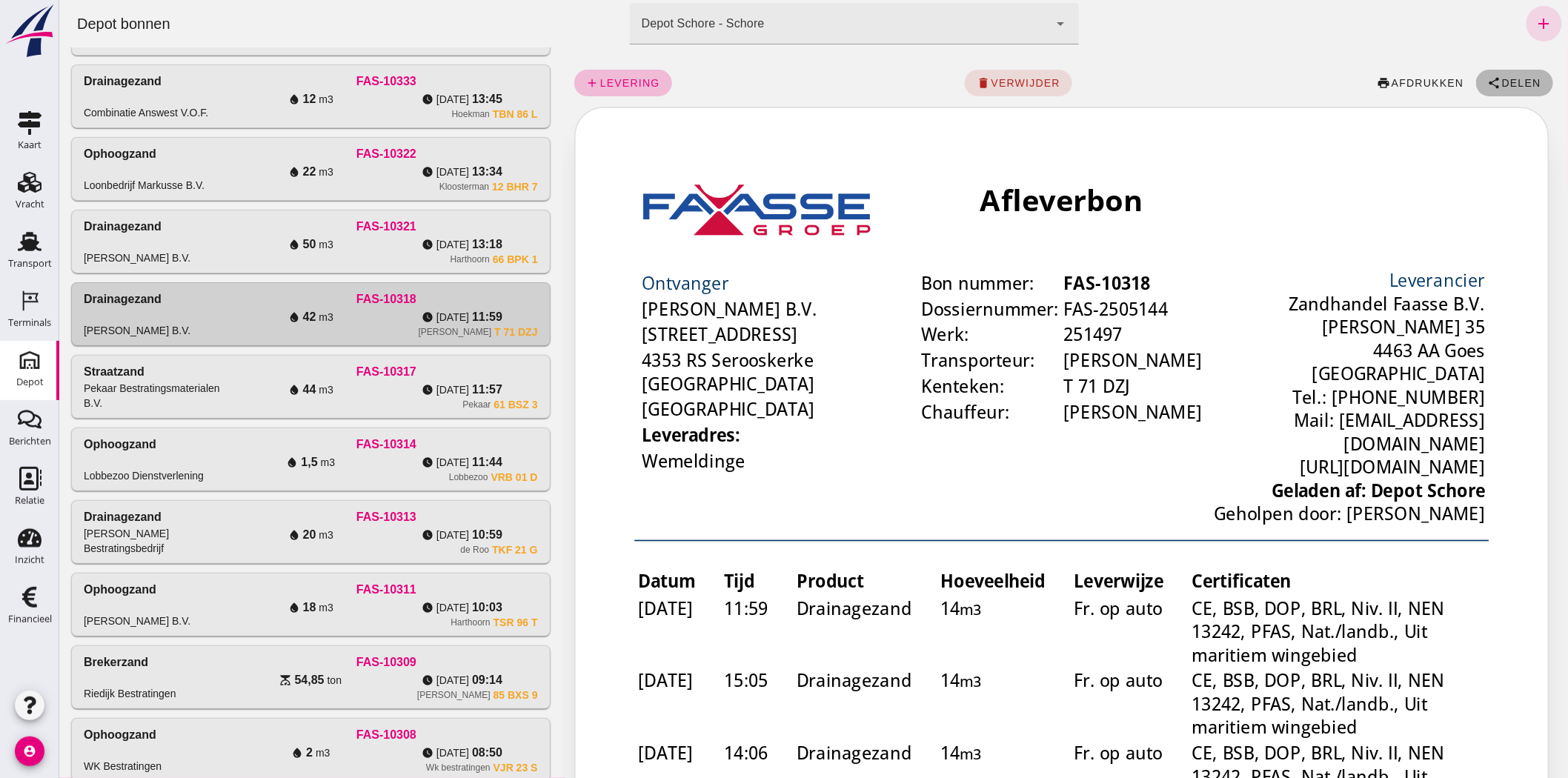
click at [1506, 74] on button "share Delen" at bounding box center [1513, 83] width 77 height 27
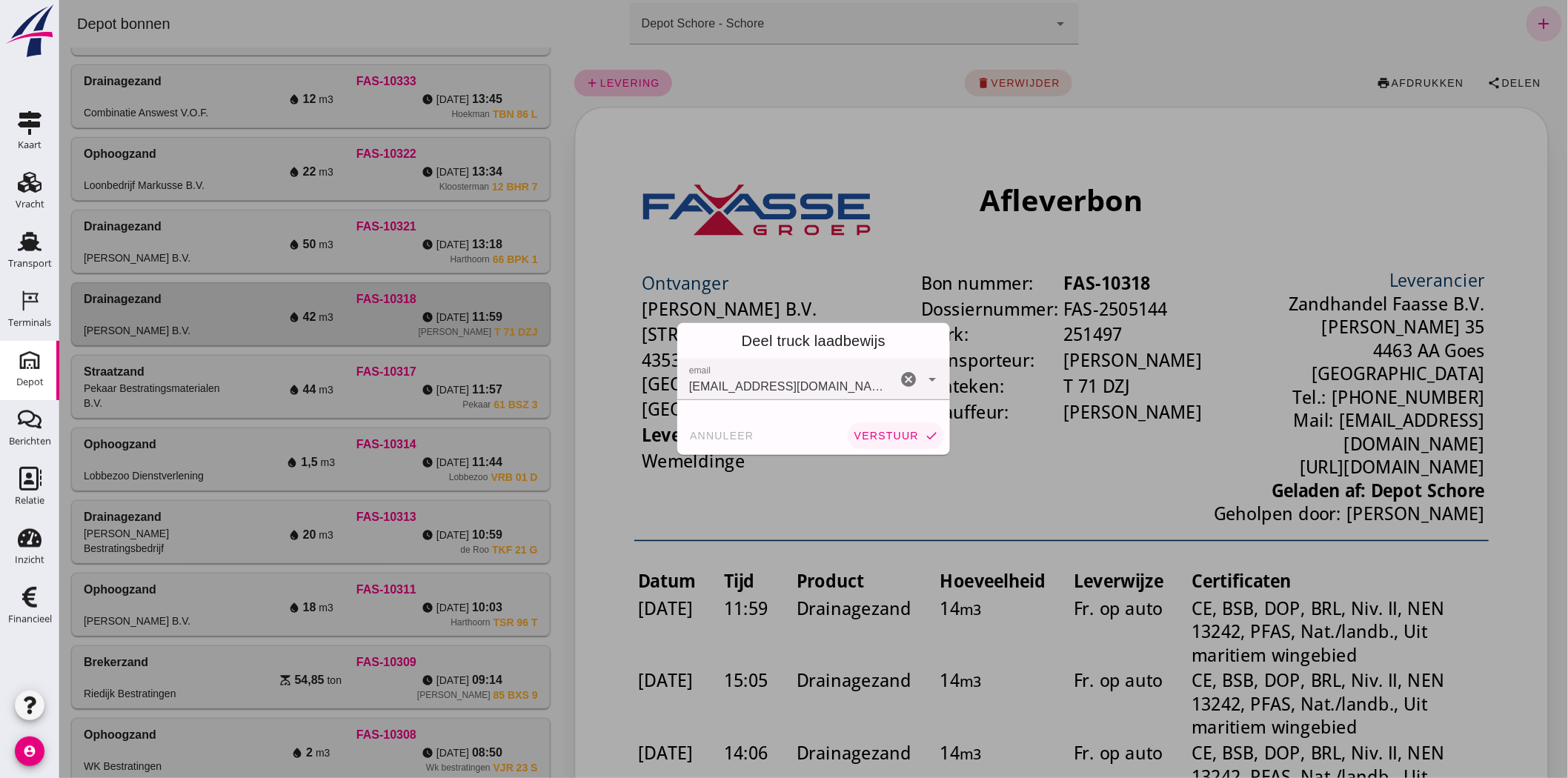
click at [892, 434] on span "verstuur" at bounding box center [885, 435] width 65 height 12
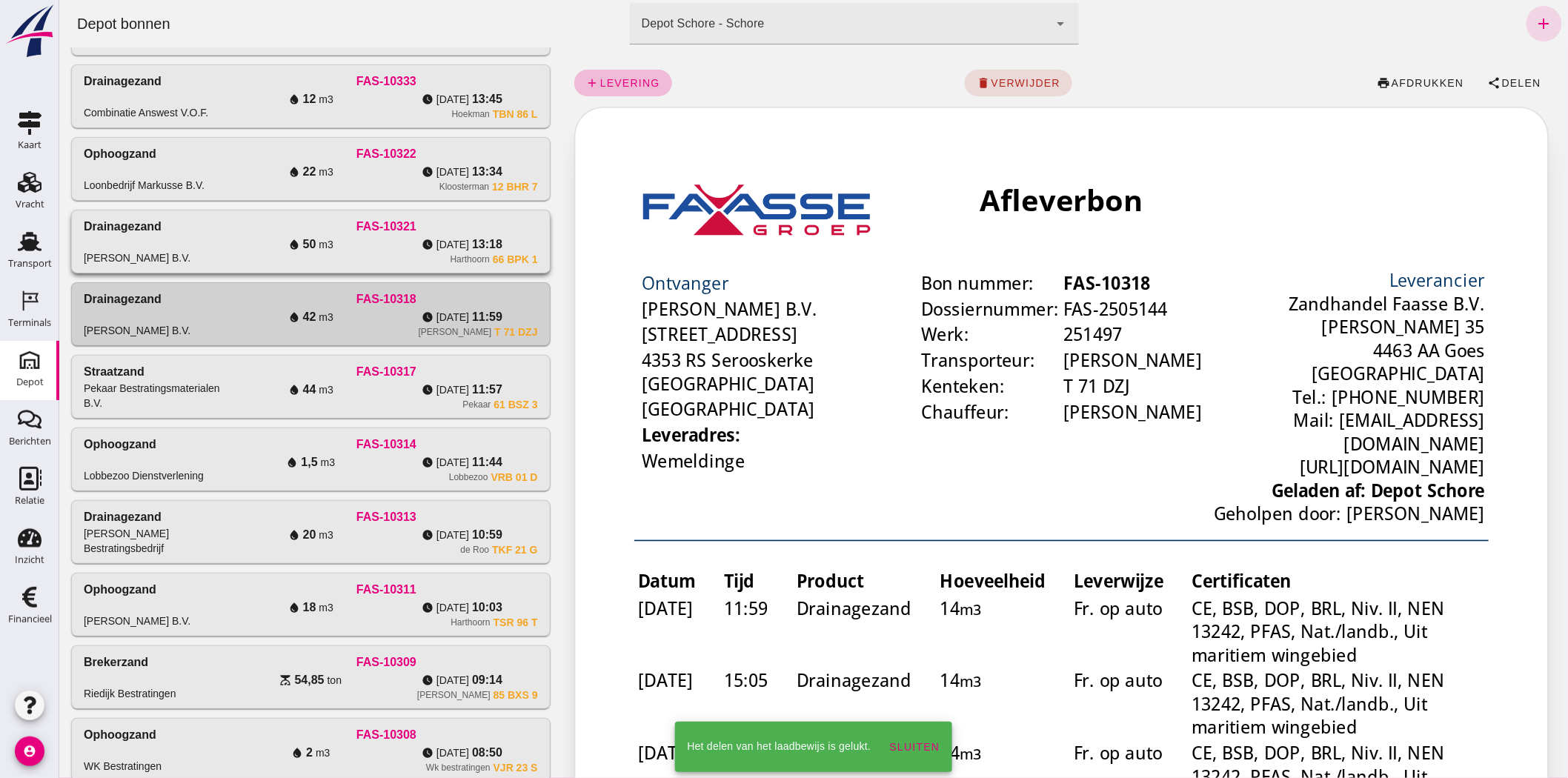
click at [125, 254] on div "[PERSON_NAME] B.V." at bounding box center [136, 258] width 107 height 15
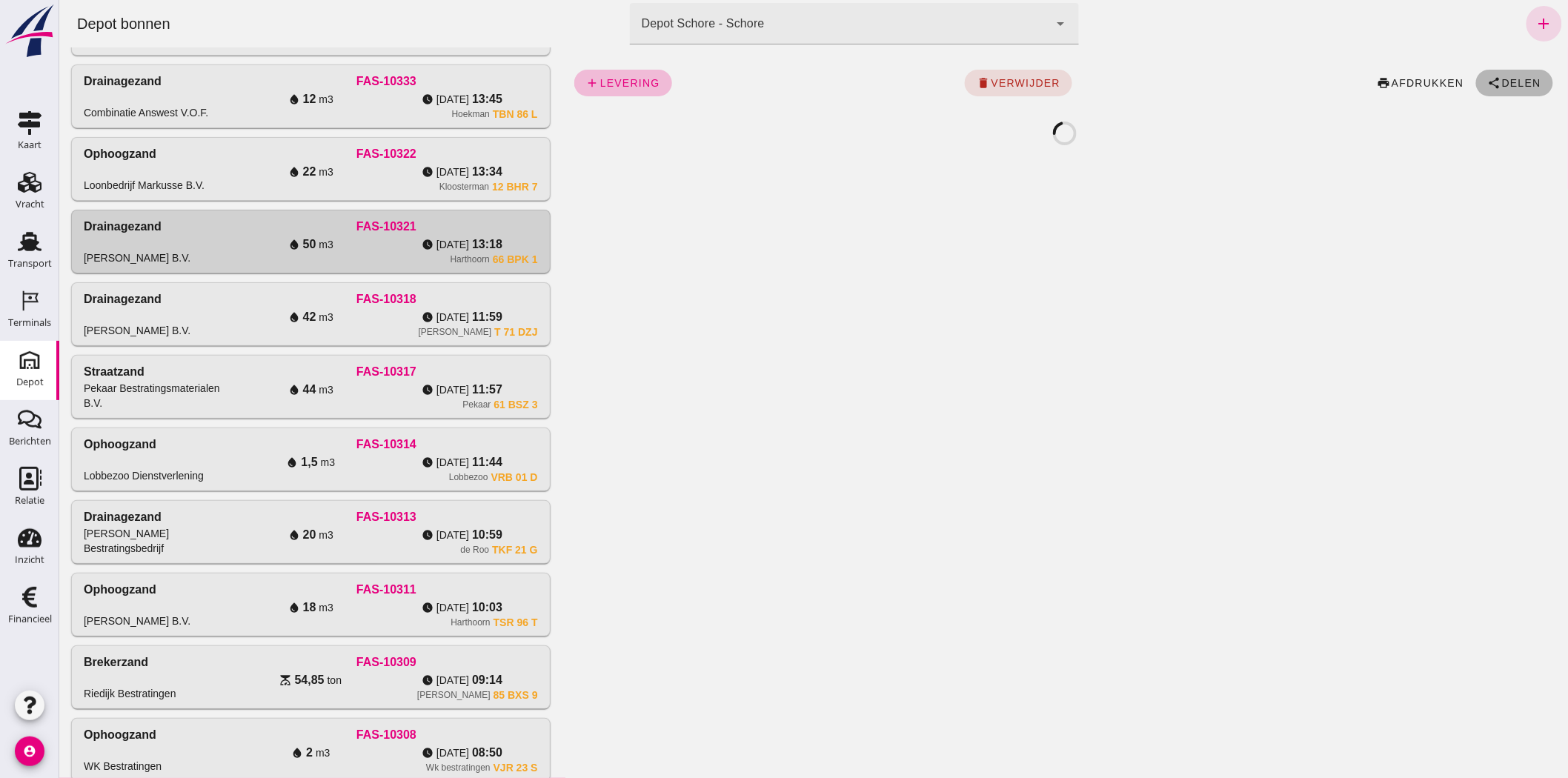
click at [1500, 79] on span "Delen" at bounding box center [1520, 83] width 40 height 12
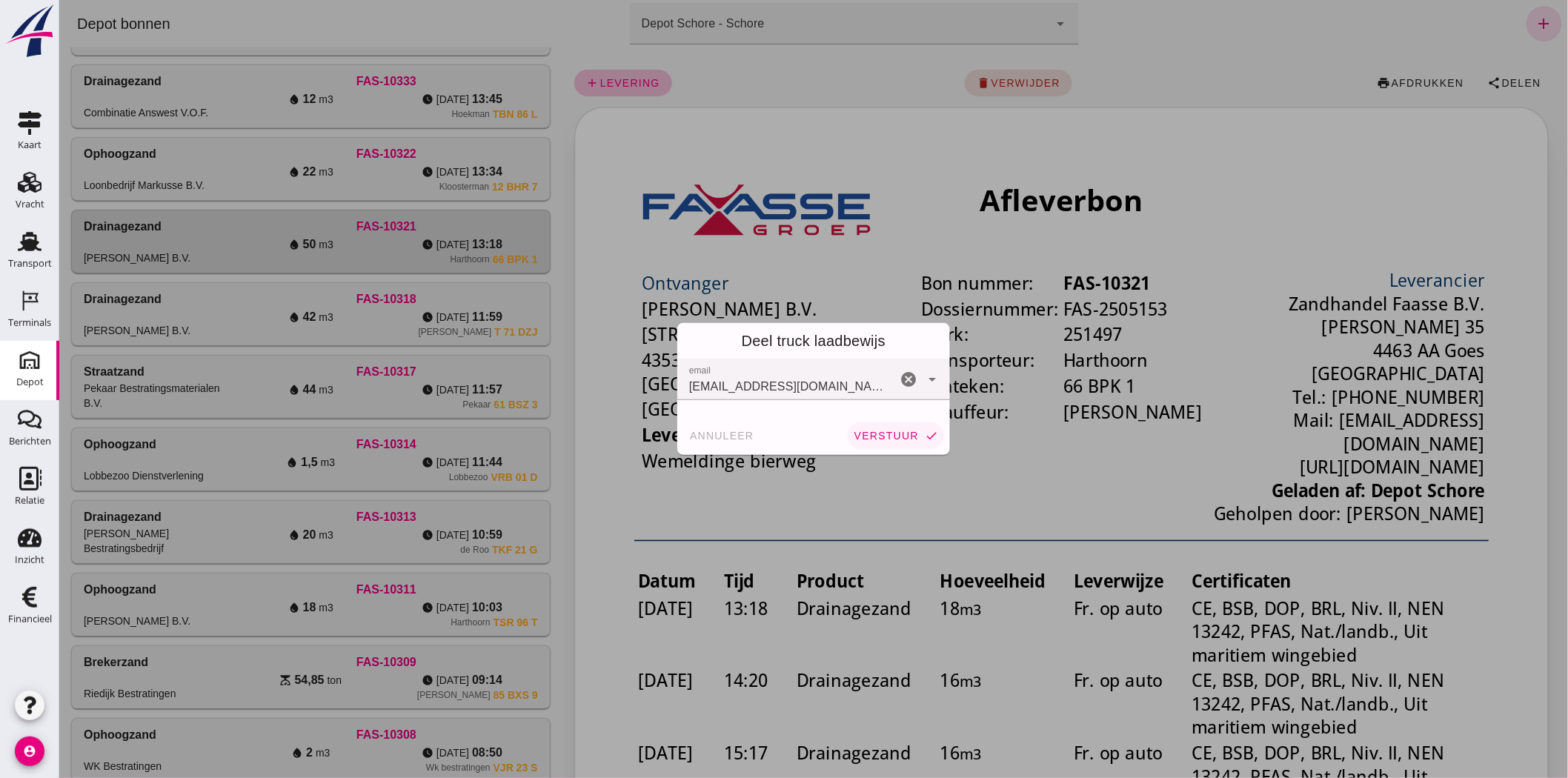
click at [897, 430] on span "verstuur" at bounding box center [885, 435] width 65 height 12
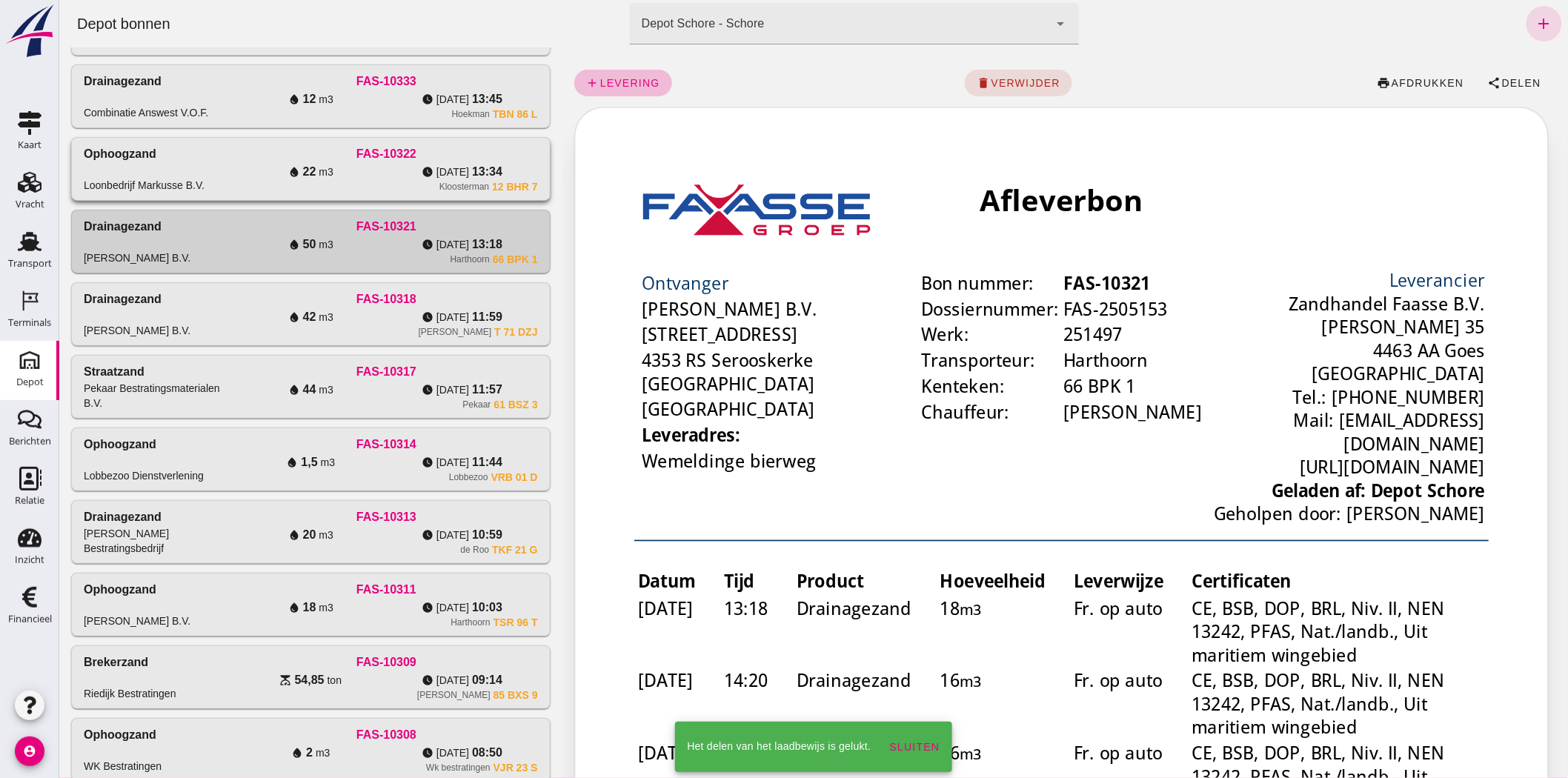
click at [210, 173] on div "Ophoogzand Loonbedrijf Markusse B.V." at bounding box center [158, 168] width 151 height 47
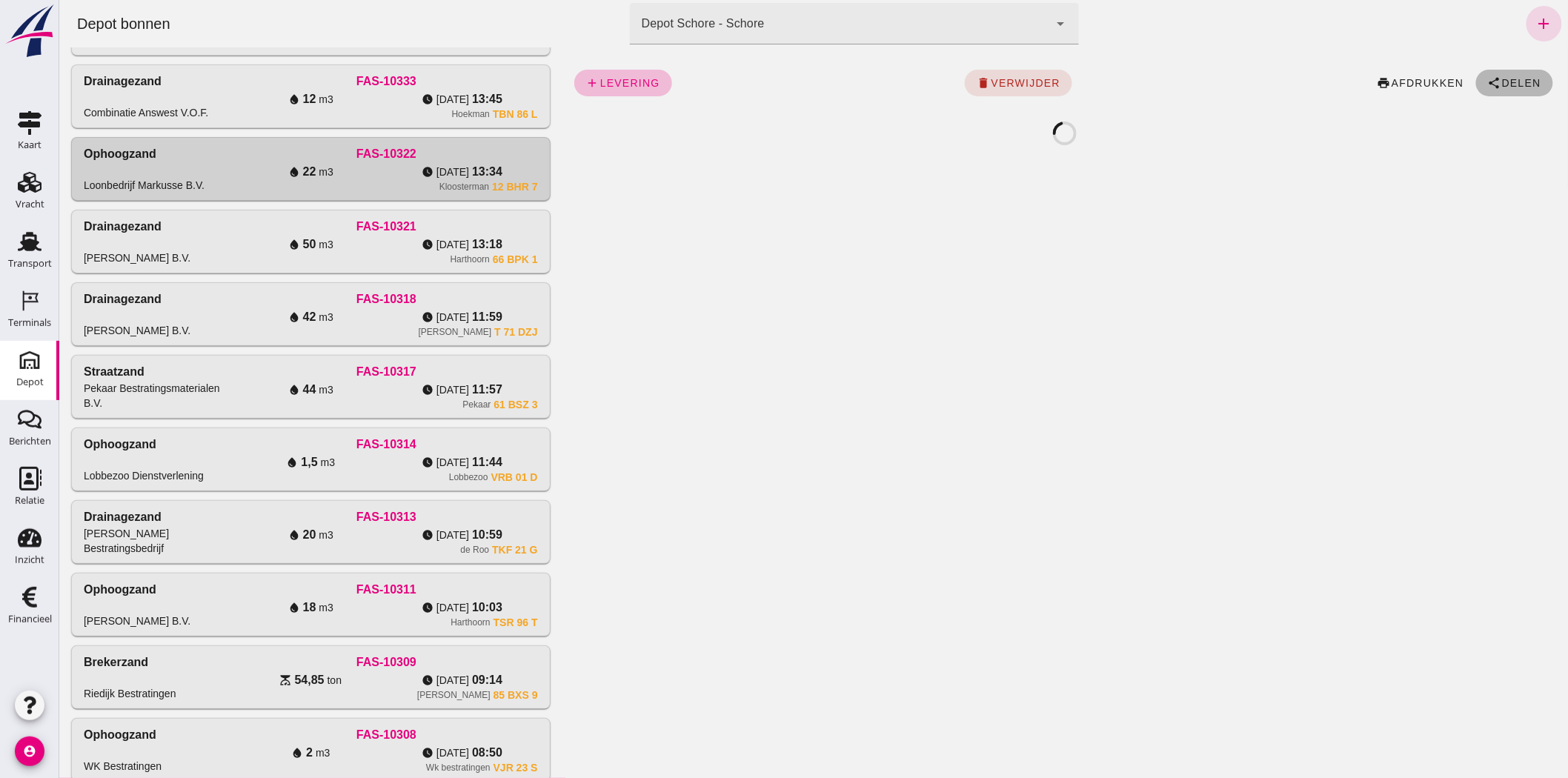
click at [1514, 71] on button "share Delen" at bounding box center [1513, 83] width 77 height 27
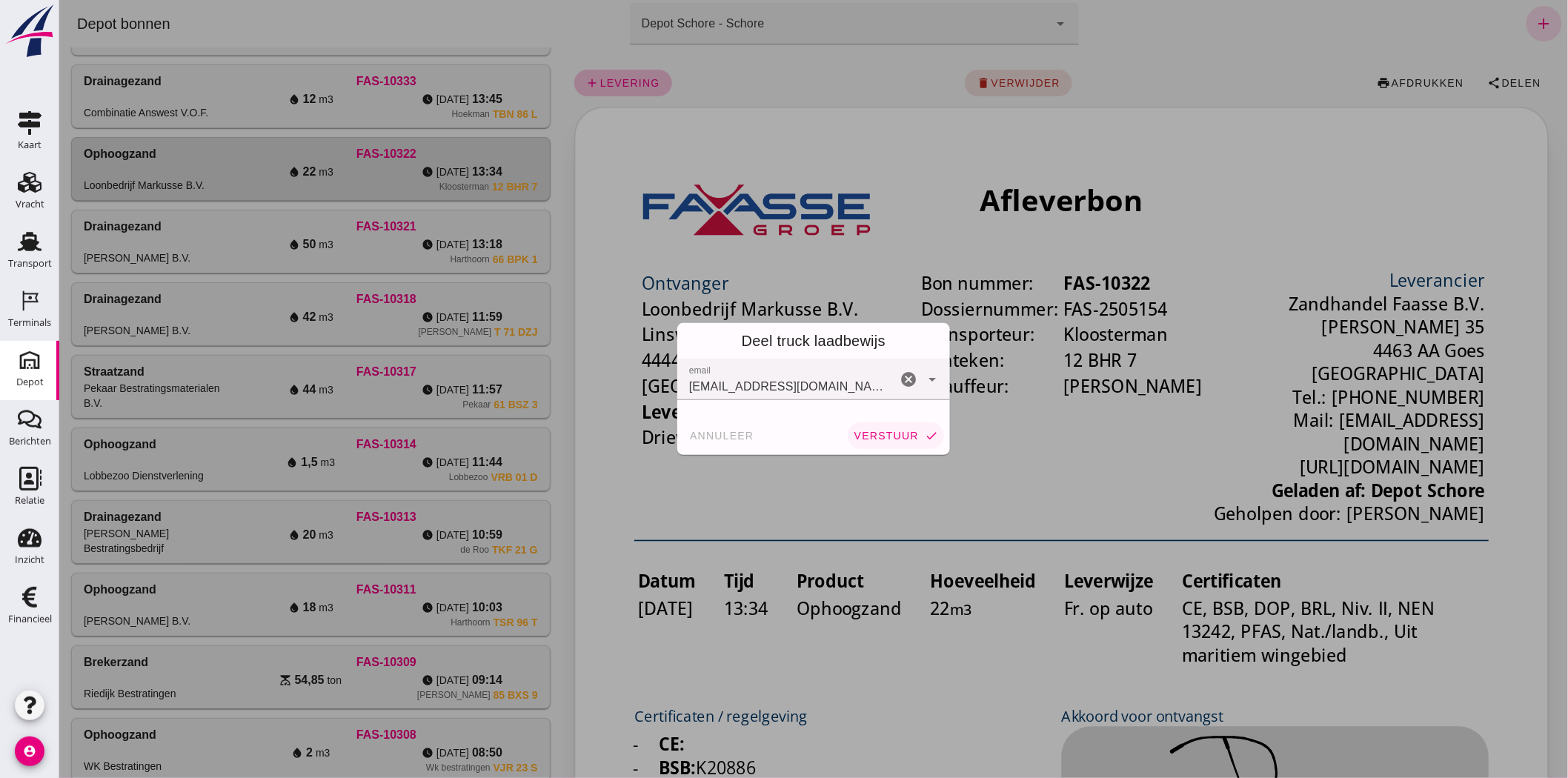
click at [899, 432] on span "verstuur" at bounding box center [885, 435] width 65 height 12
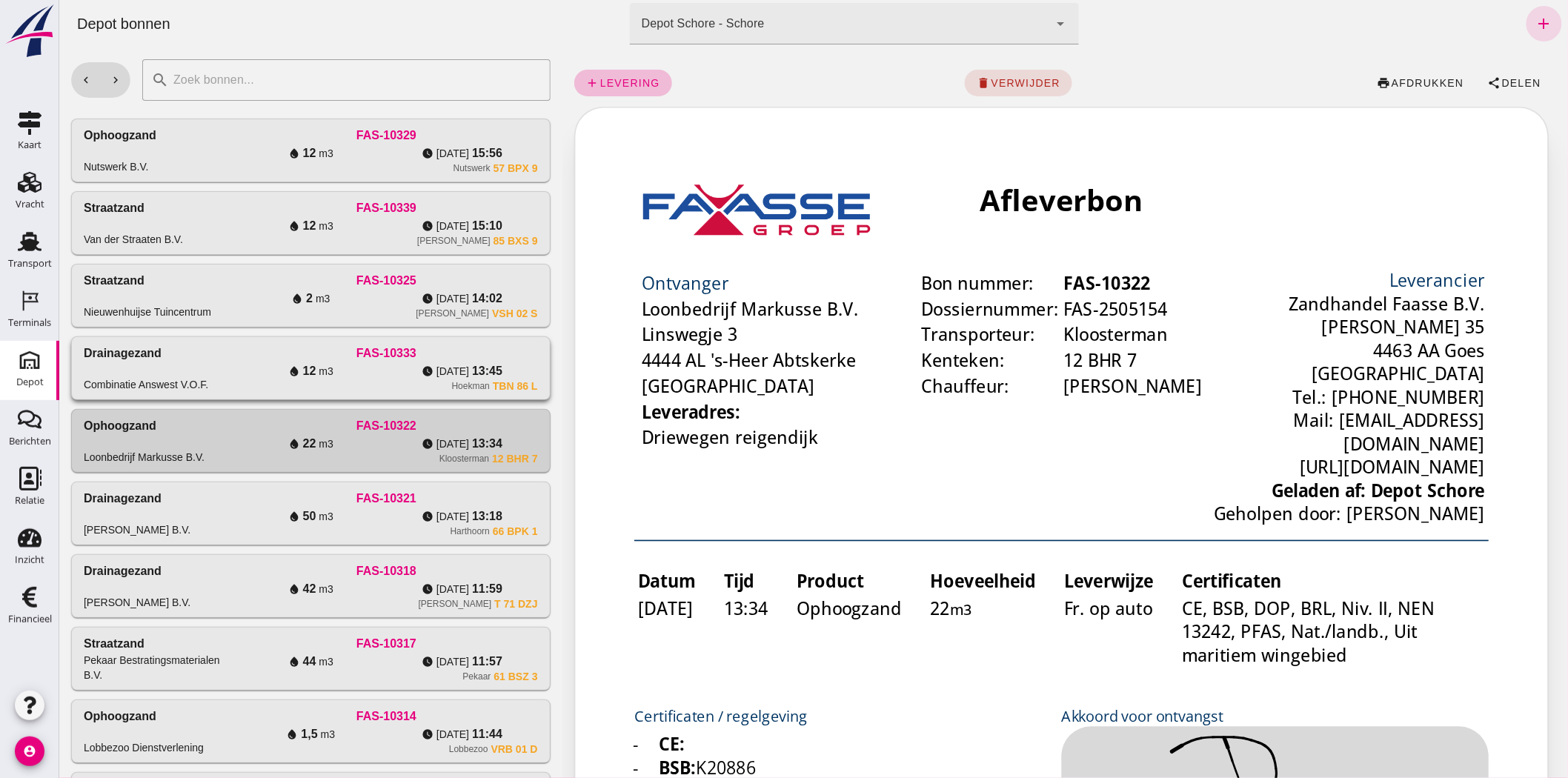
click at [321, 346] on div "FAS-10333" at bounding box center [385, 353] width 302 height 18
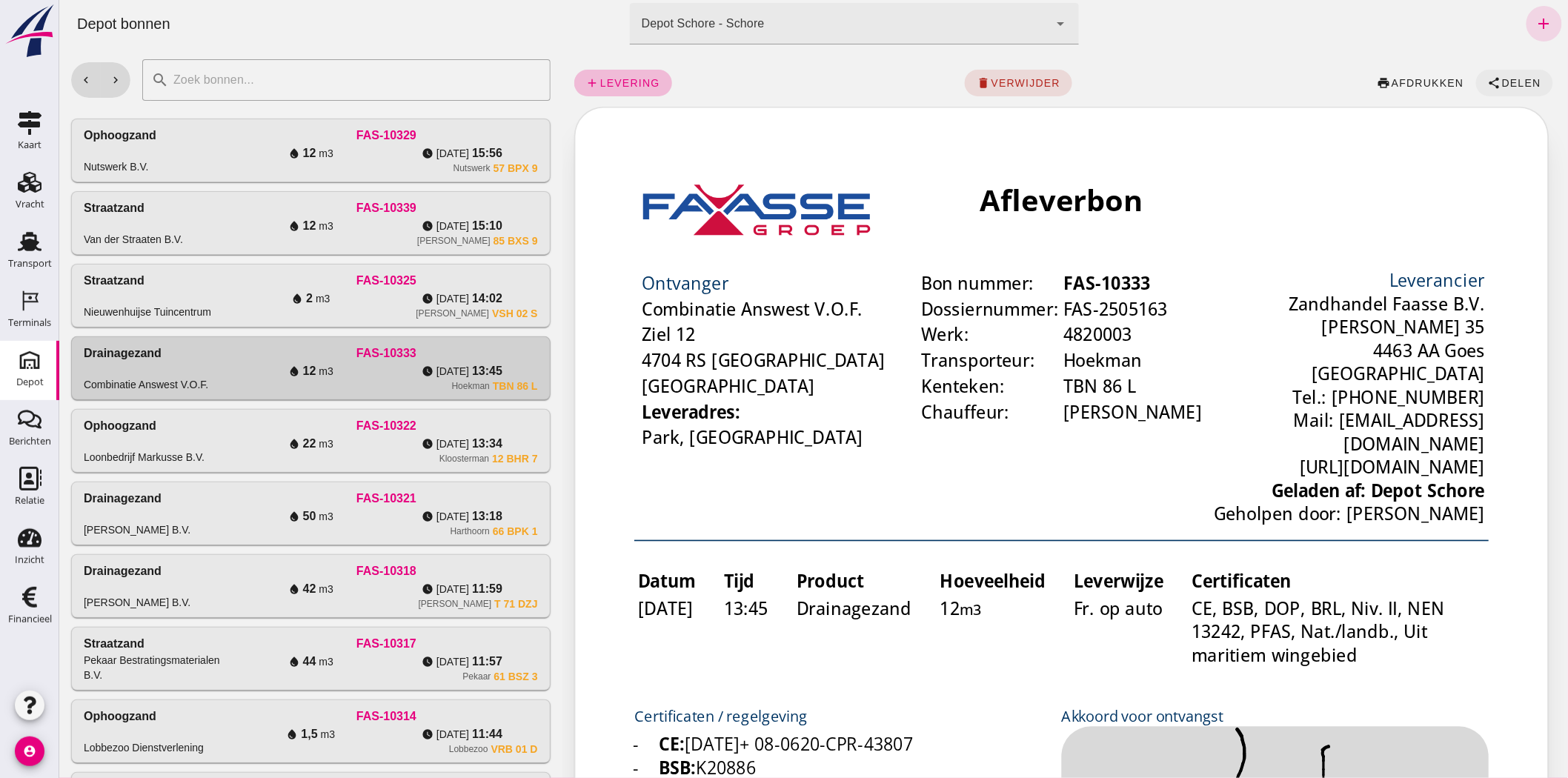
click at [1512, 86] on span "Delen" at bounding box center [1520, 83] width 40 height 12
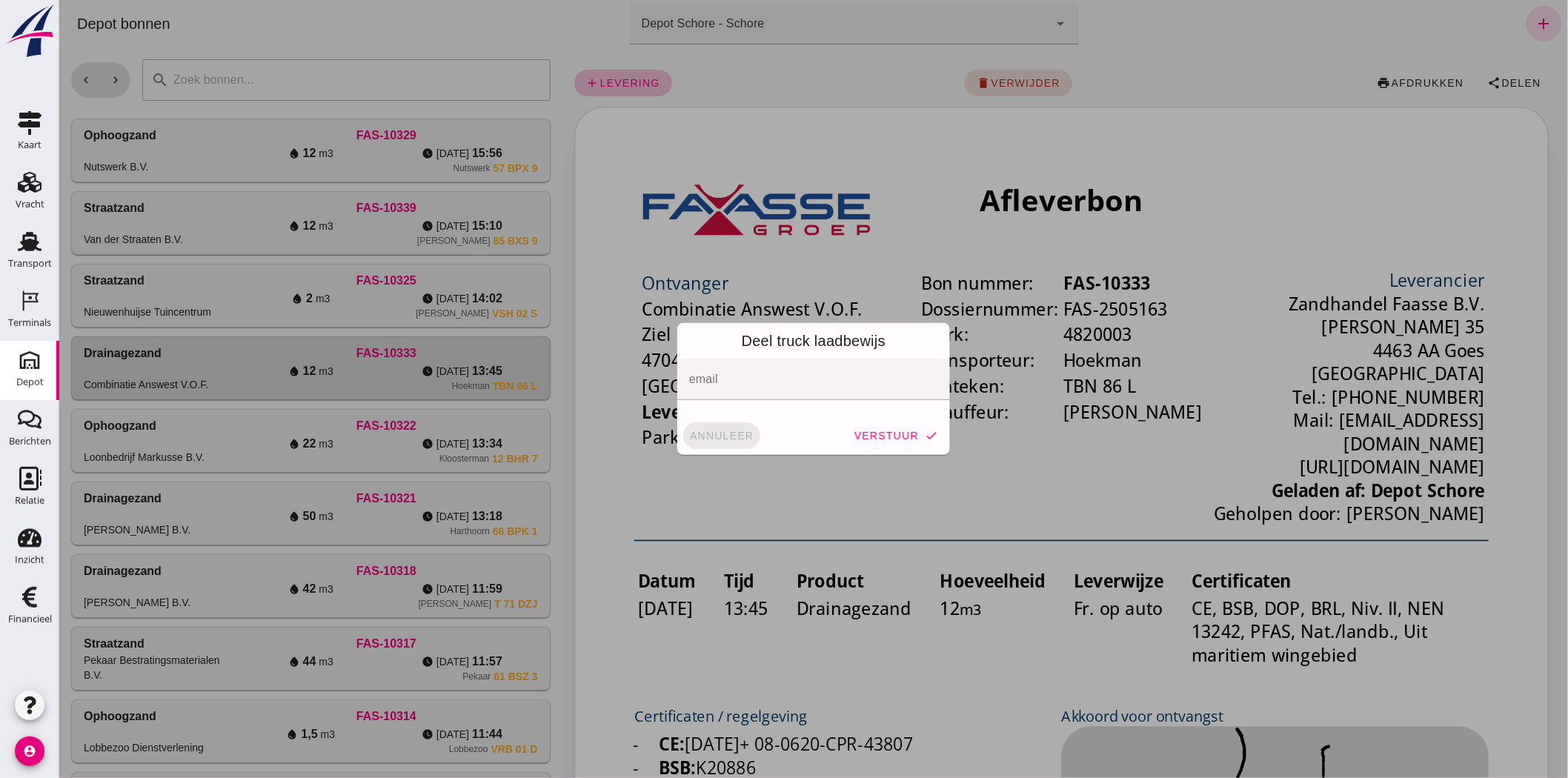
click at [696, 426] on button "annuleer" at bounding box center [721, 435] width 77 height 27
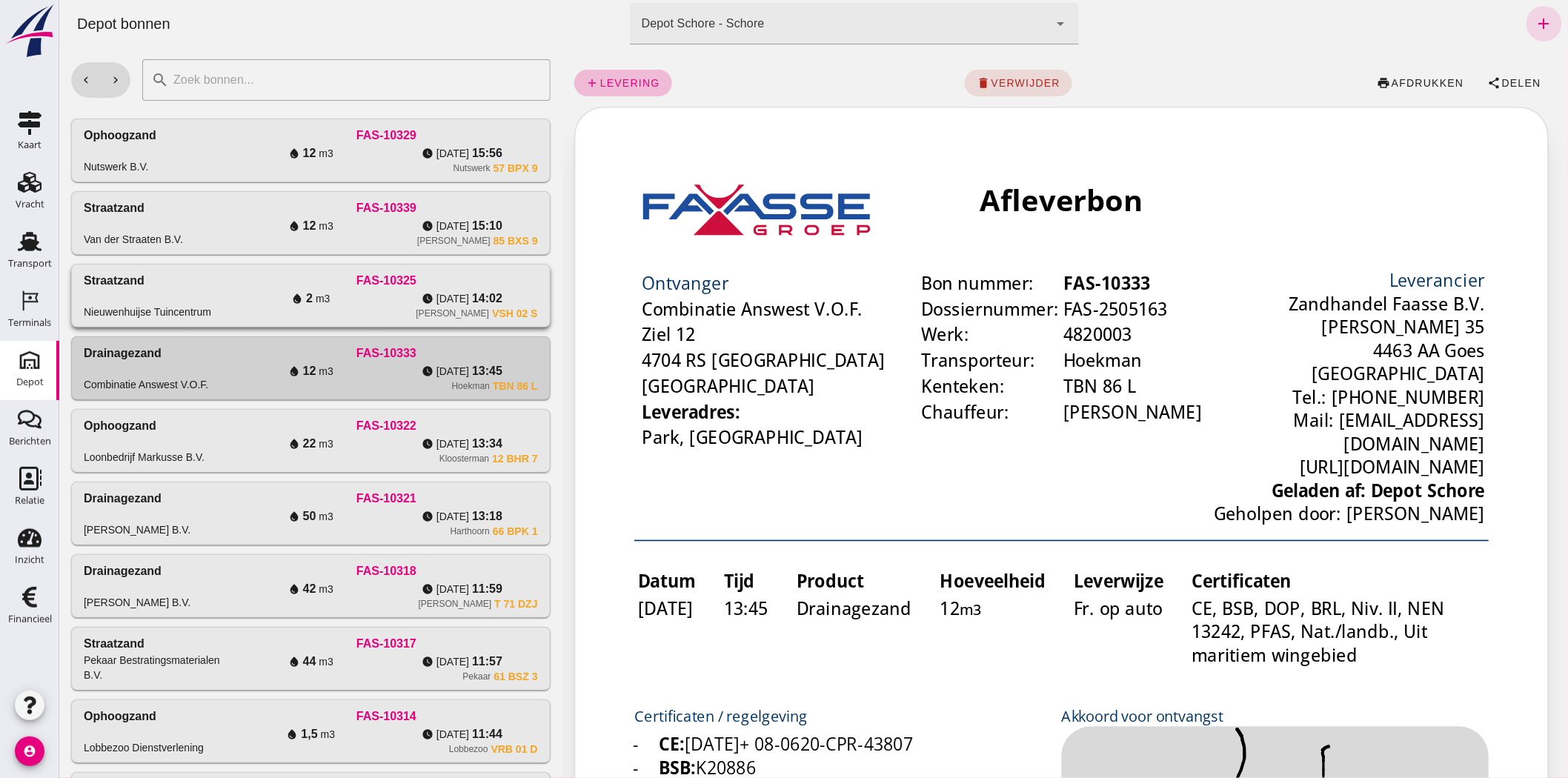
click at [387, 319] on div "[PERSON_NAME] VSH 02 S" at bounding box center [385, 313] width 302 height 12
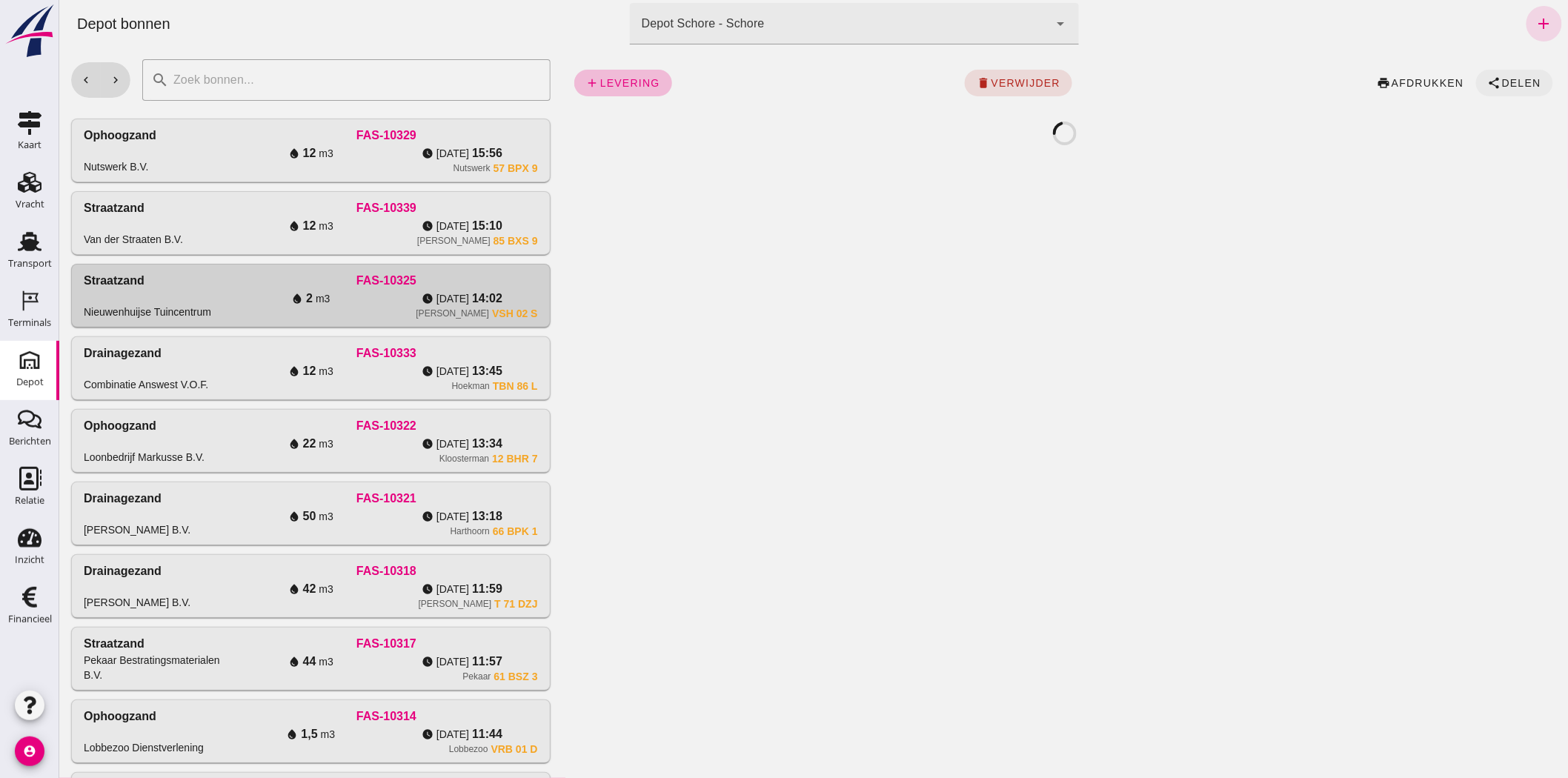
click at [1498, 90] on button "share Delen" at bounding box center [1513, 83] width 77 height 27
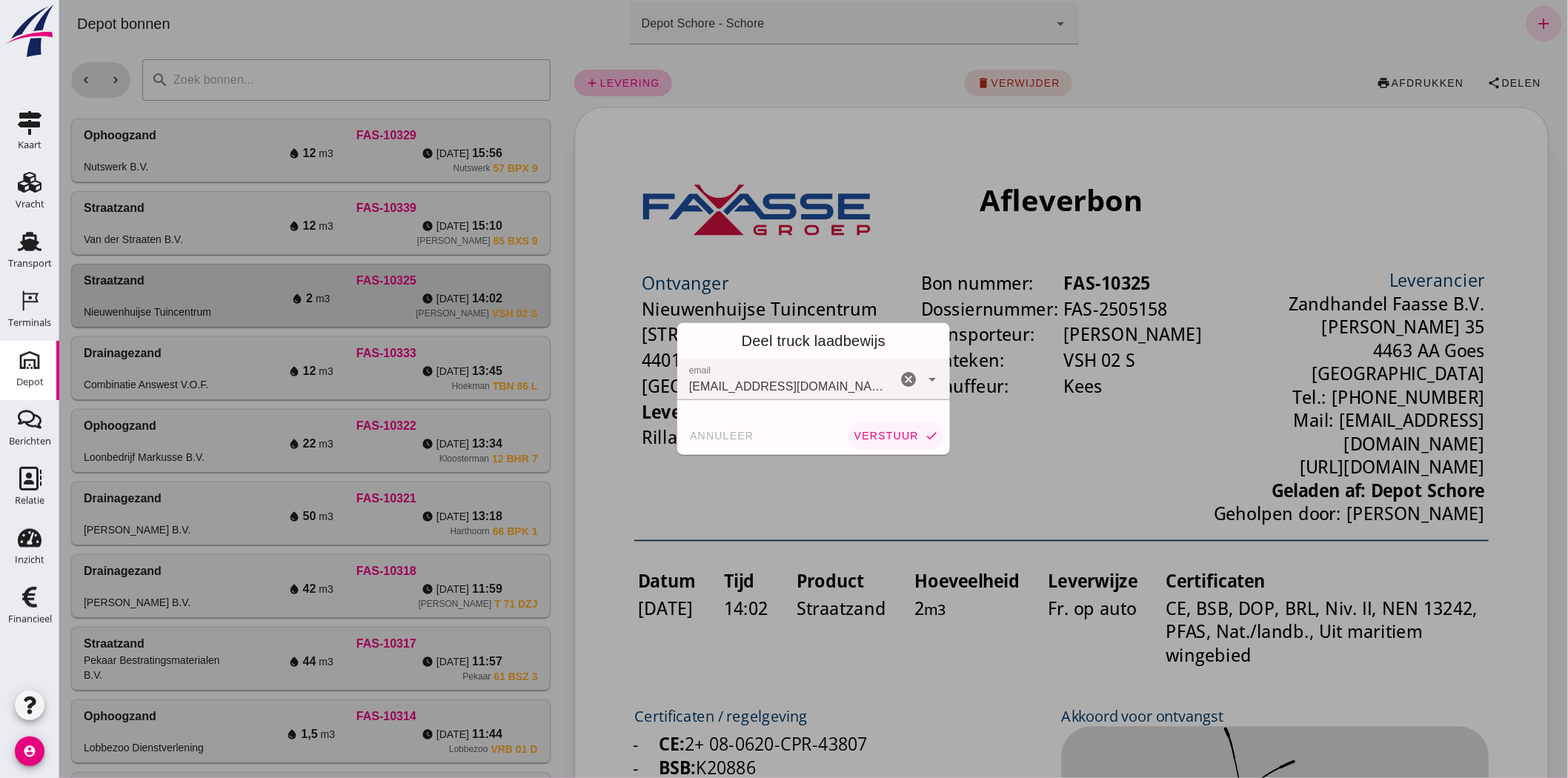
click at [870, 434] on span "verstuur" at bounding box center [885, 435] width 65 height 12
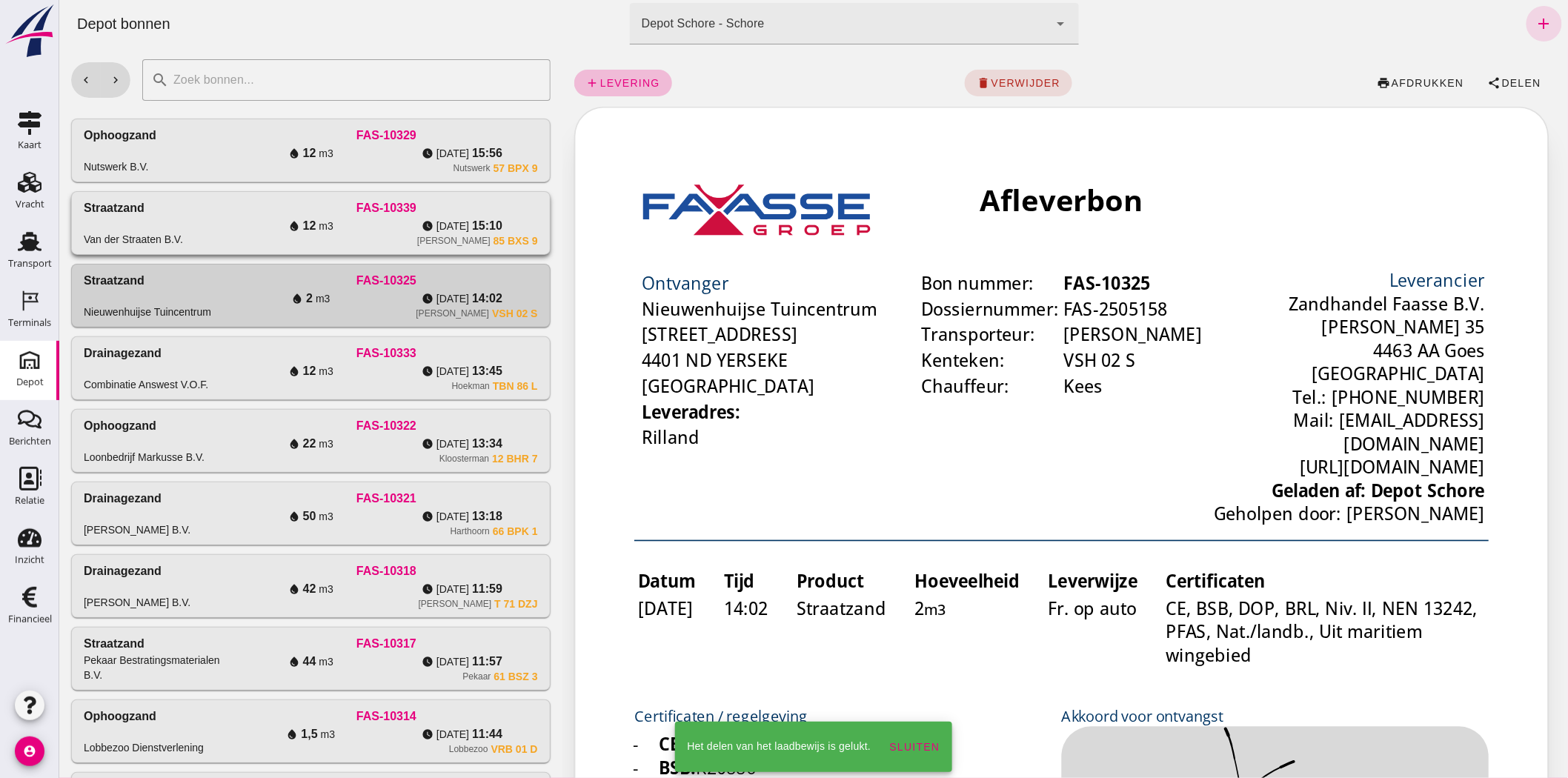
click at [224, 227] on div "[PERSON_NAME] B.V." at bounding box center [158, 223] width 151 height 47
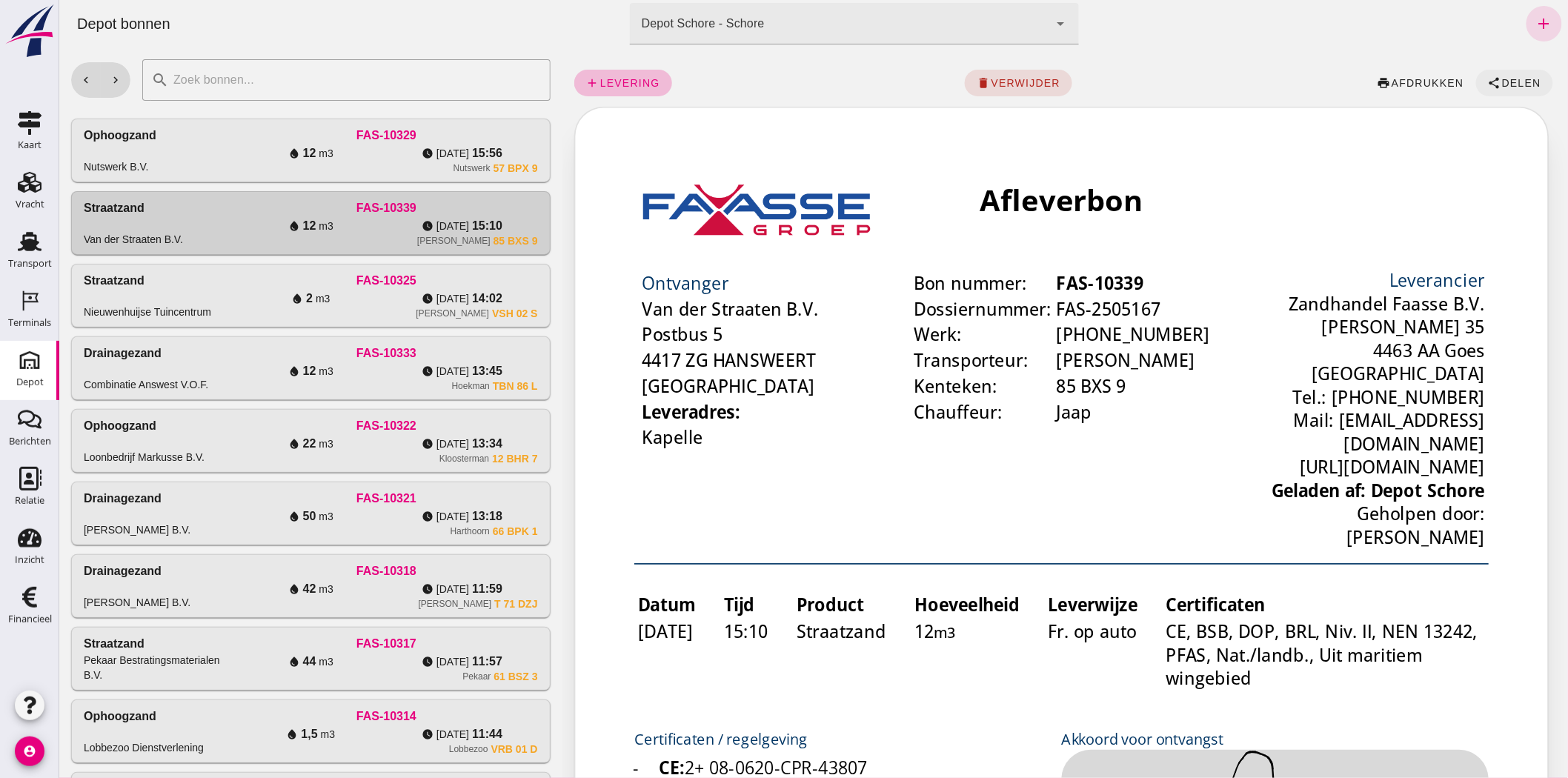
click at [1507, 86] on span "Delen" at bounding box center [1520, 83] width 40 height 12
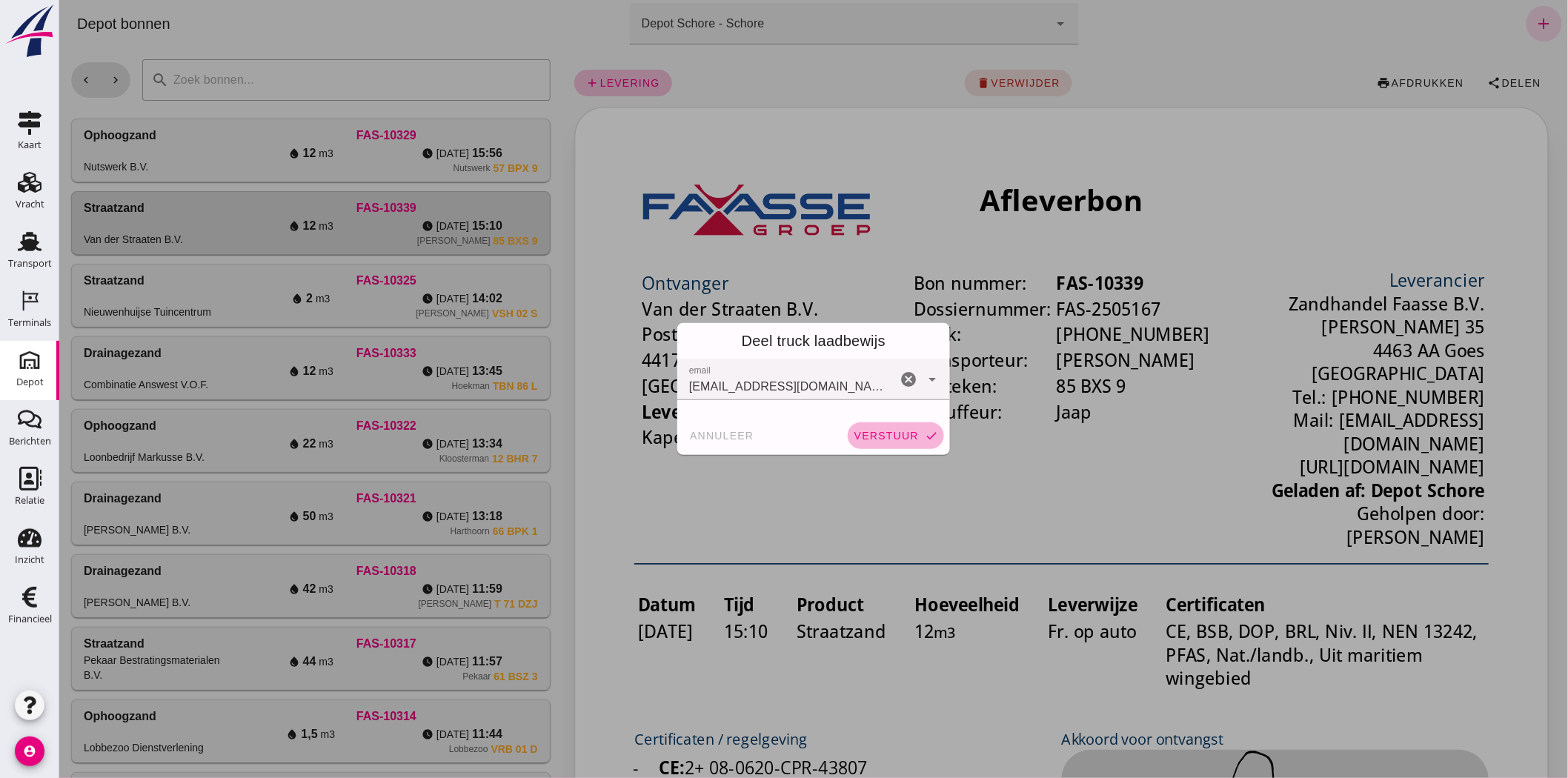
click at [878, 426] on button "verstuur check" at bounding box center [895, 435] width 97 height 27
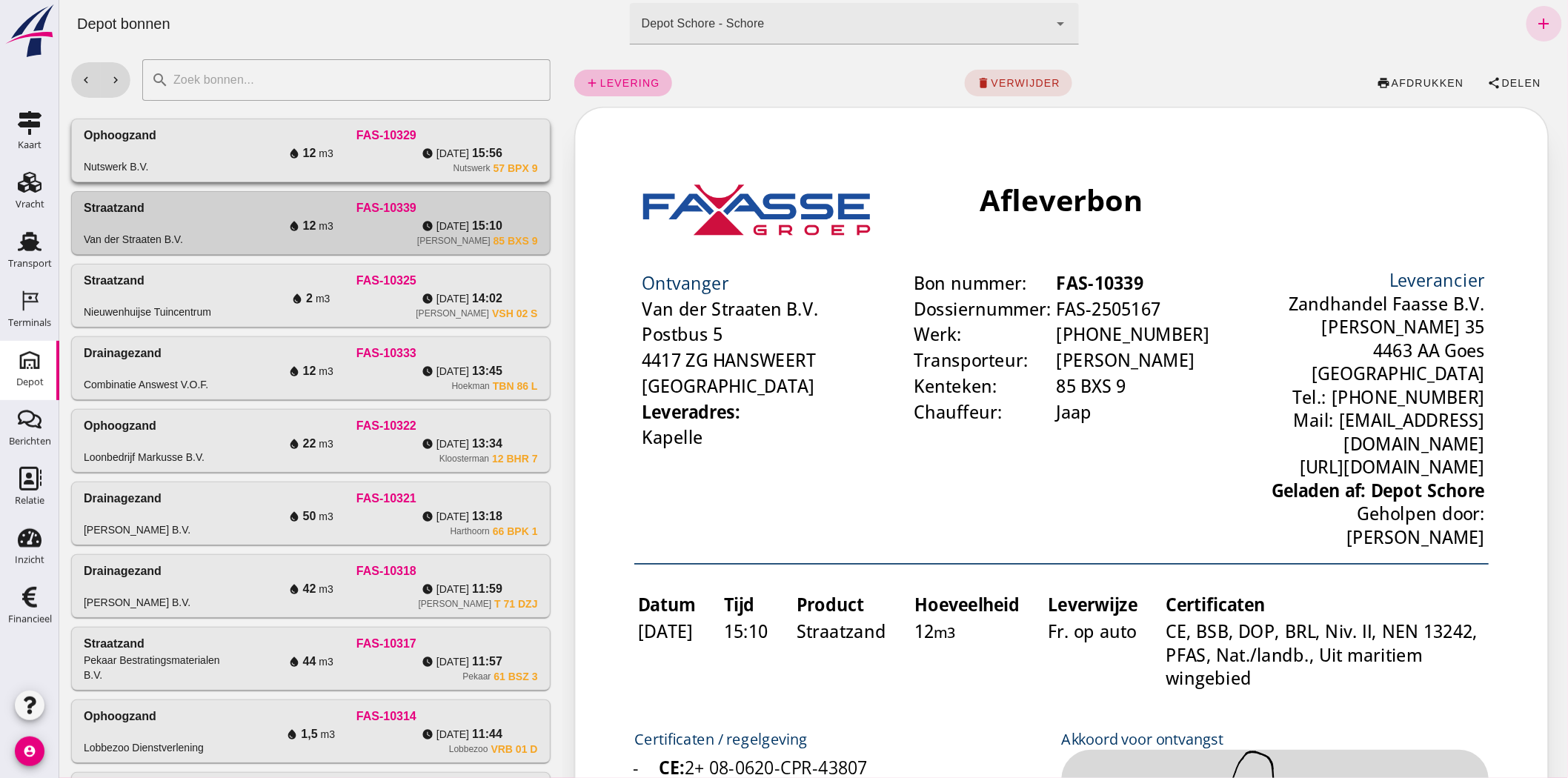
click at [215, 139] on div "Ophoogzand Nutswerk B.V." at bounding box center [158, 149] width 151 height 47
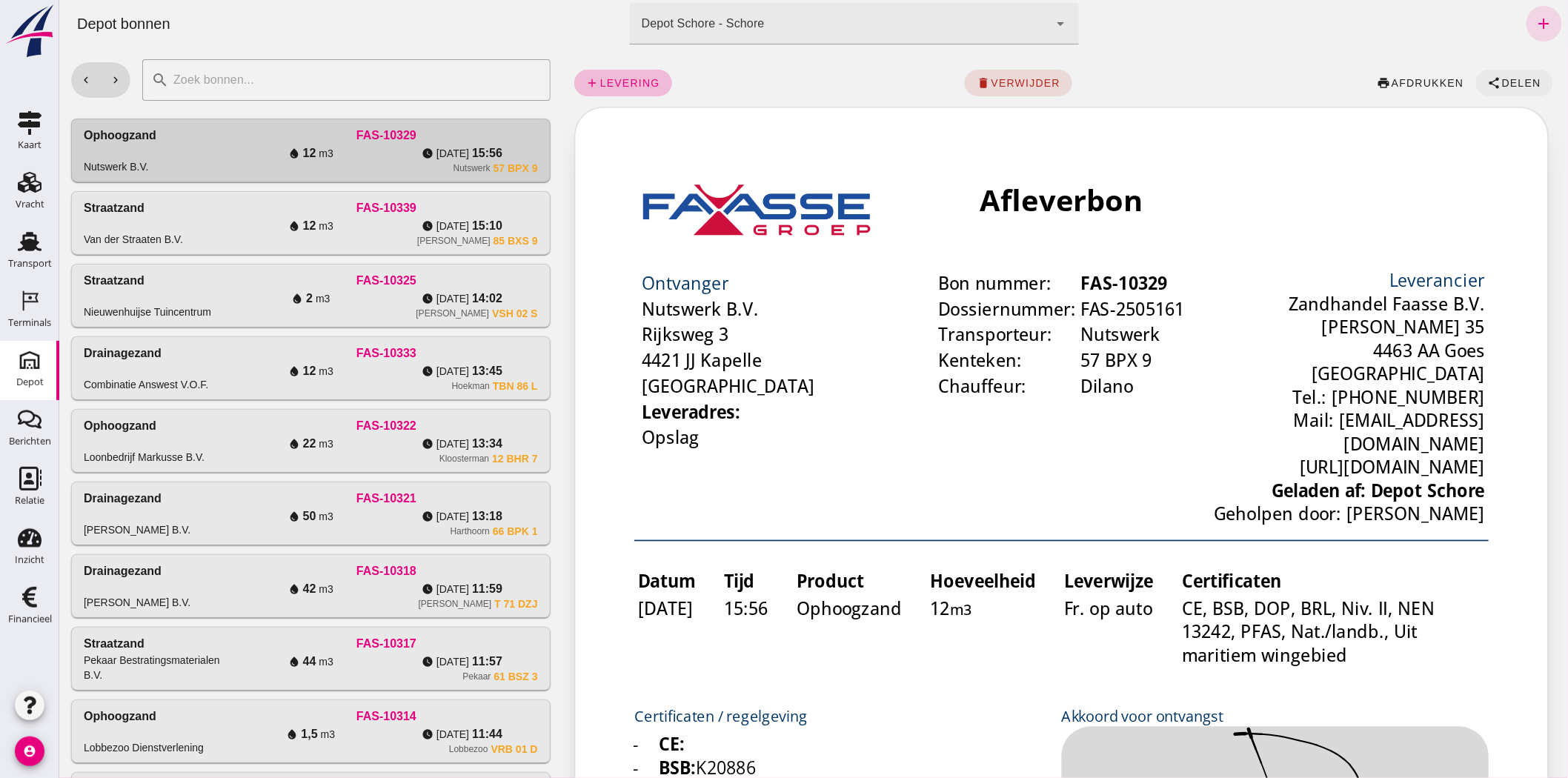
click at [1510, 75] on button "share Delen" at bounding box center [1513, 83] width 77 height 27
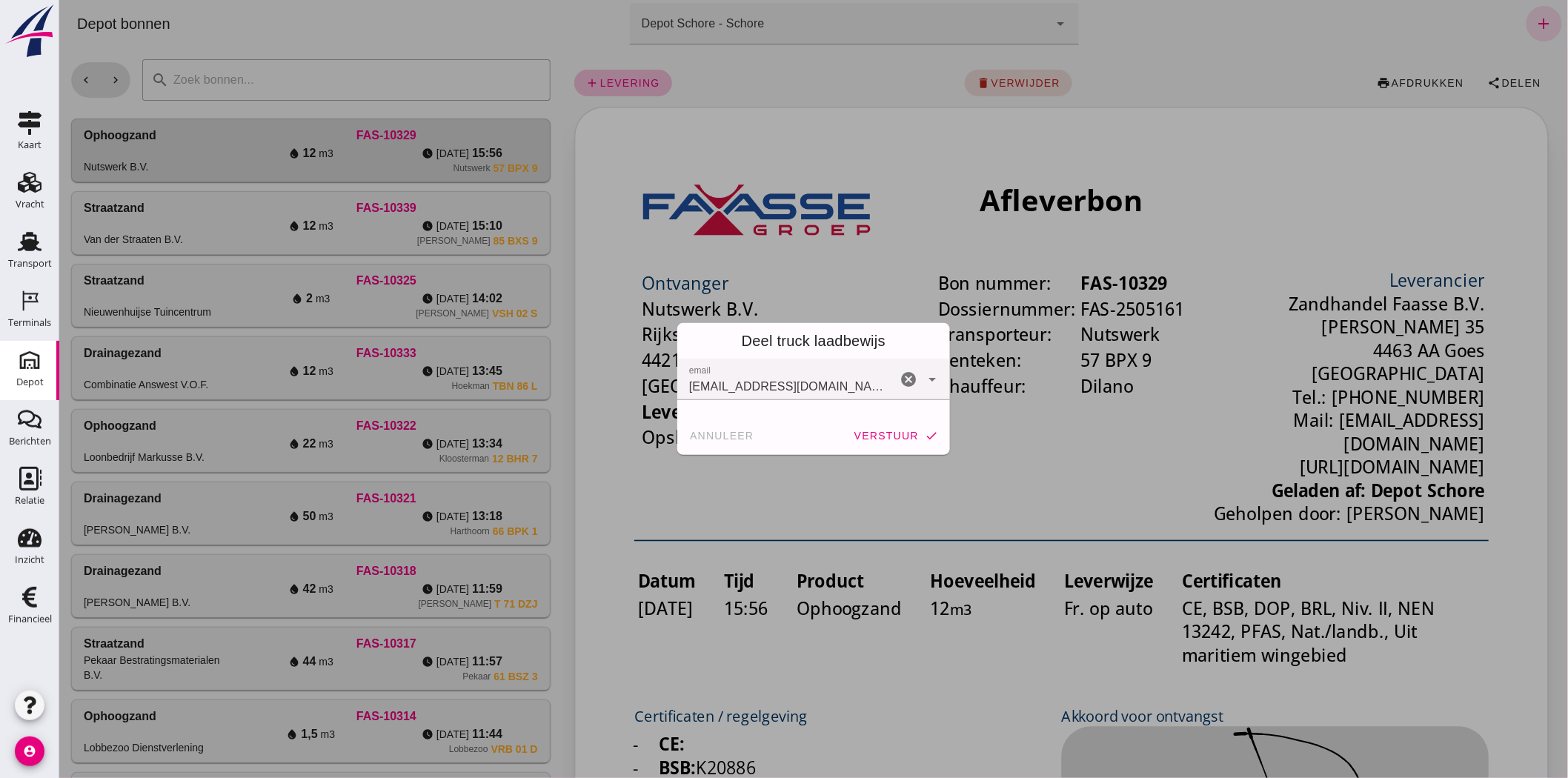
click at [904, 433] on span "verstuur" at bounding box center [885, 435] width 65 height 12
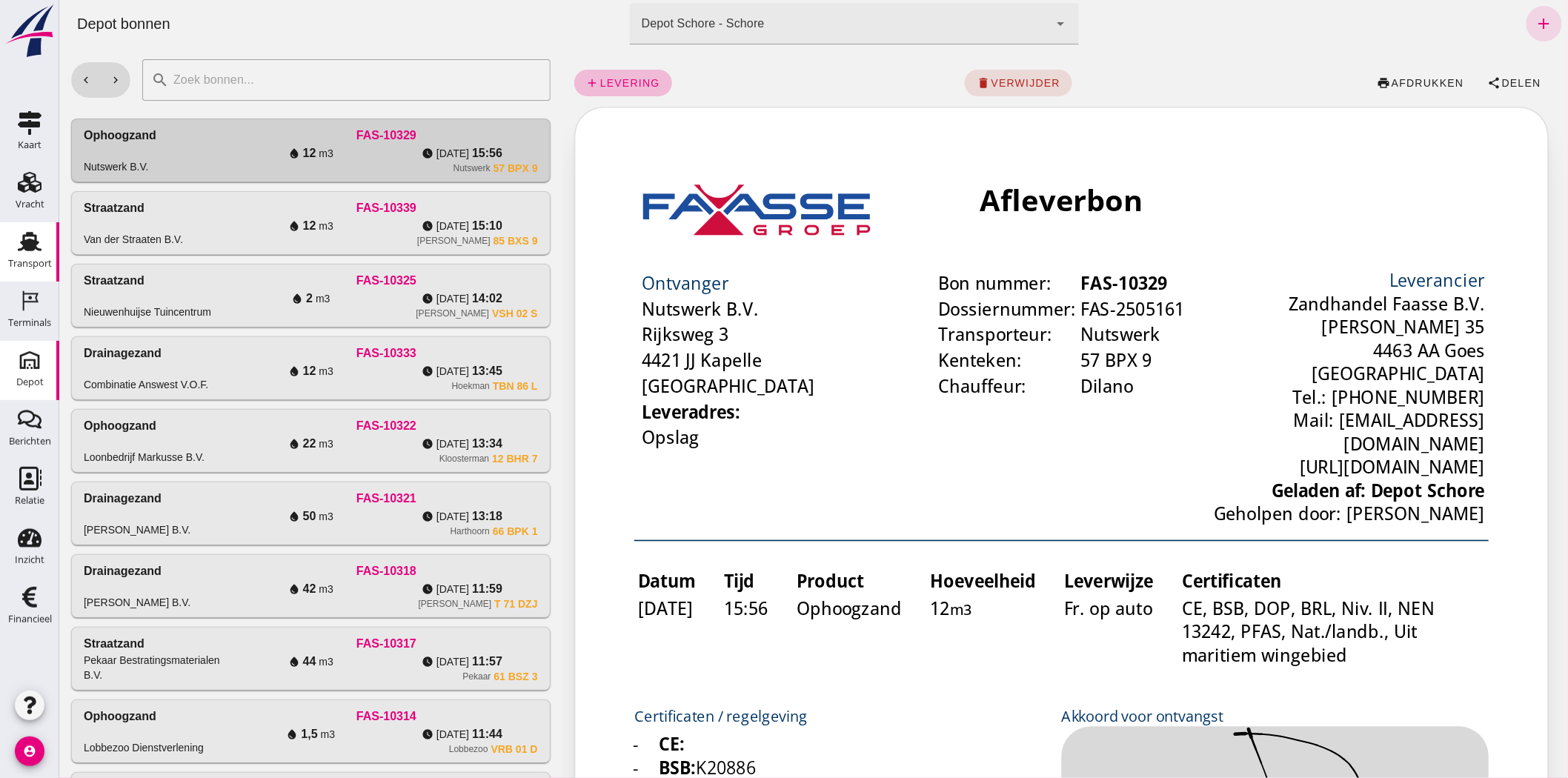
click at [30, 252] on icon "Transport" at bounding box center [30, 241] width 24 height 24
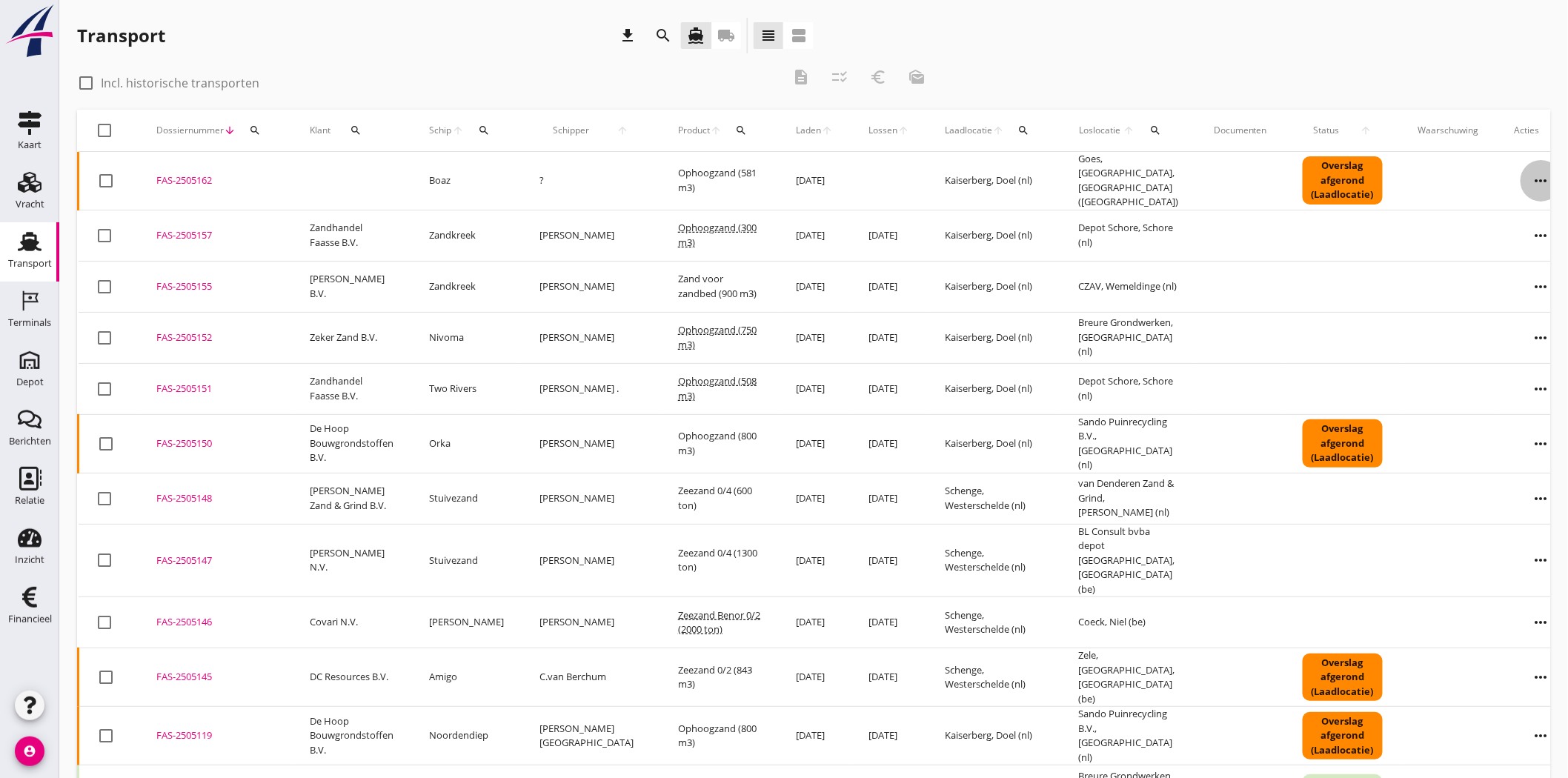
click at [1521, 175] on icon "more_horiz" at bounding box center [1541, 180] width 42 height 42
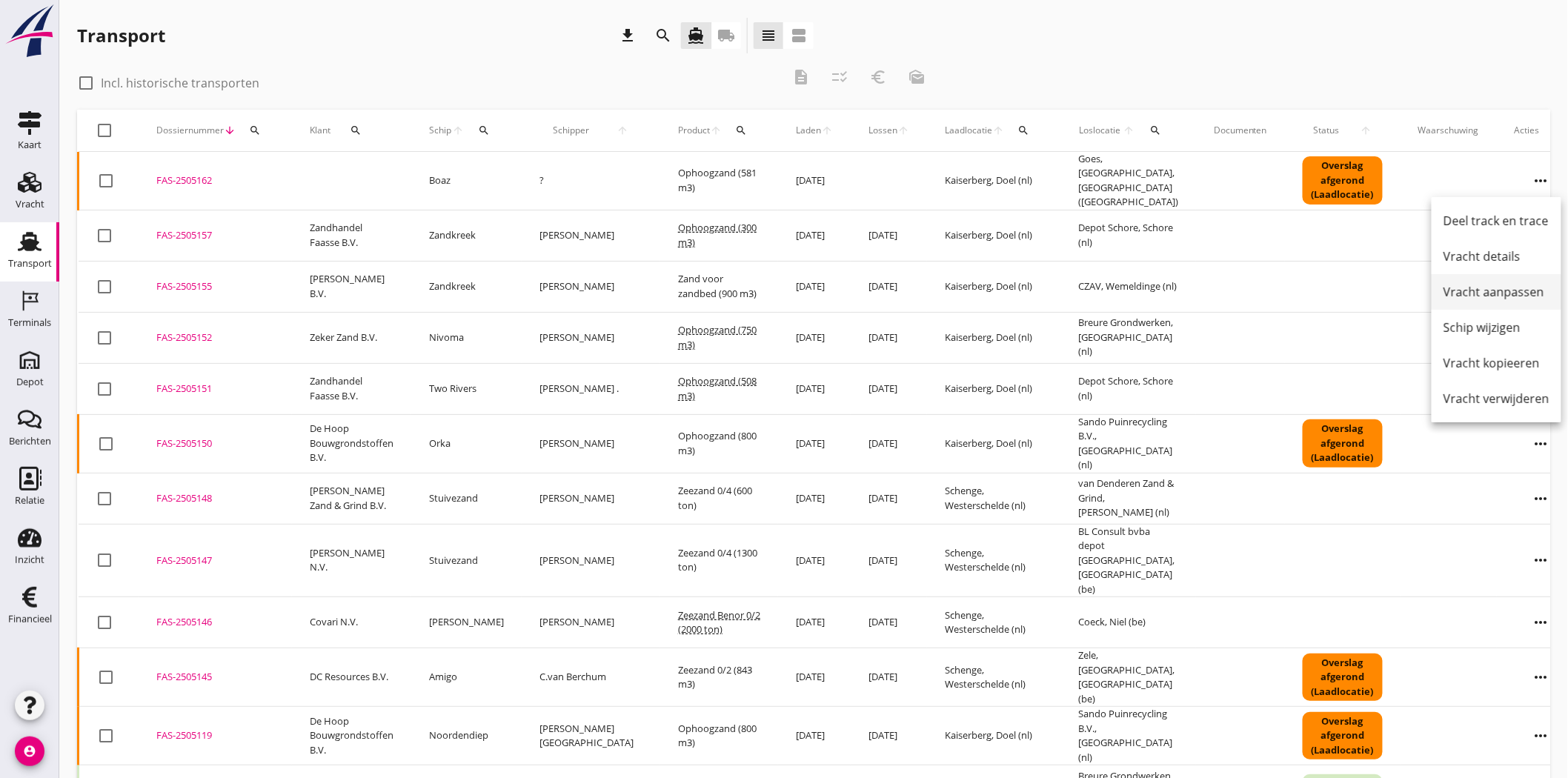
click at [1536, 279] on link "Vracht aanpassen" at bounding box center [1496, 292] width 130 height 35
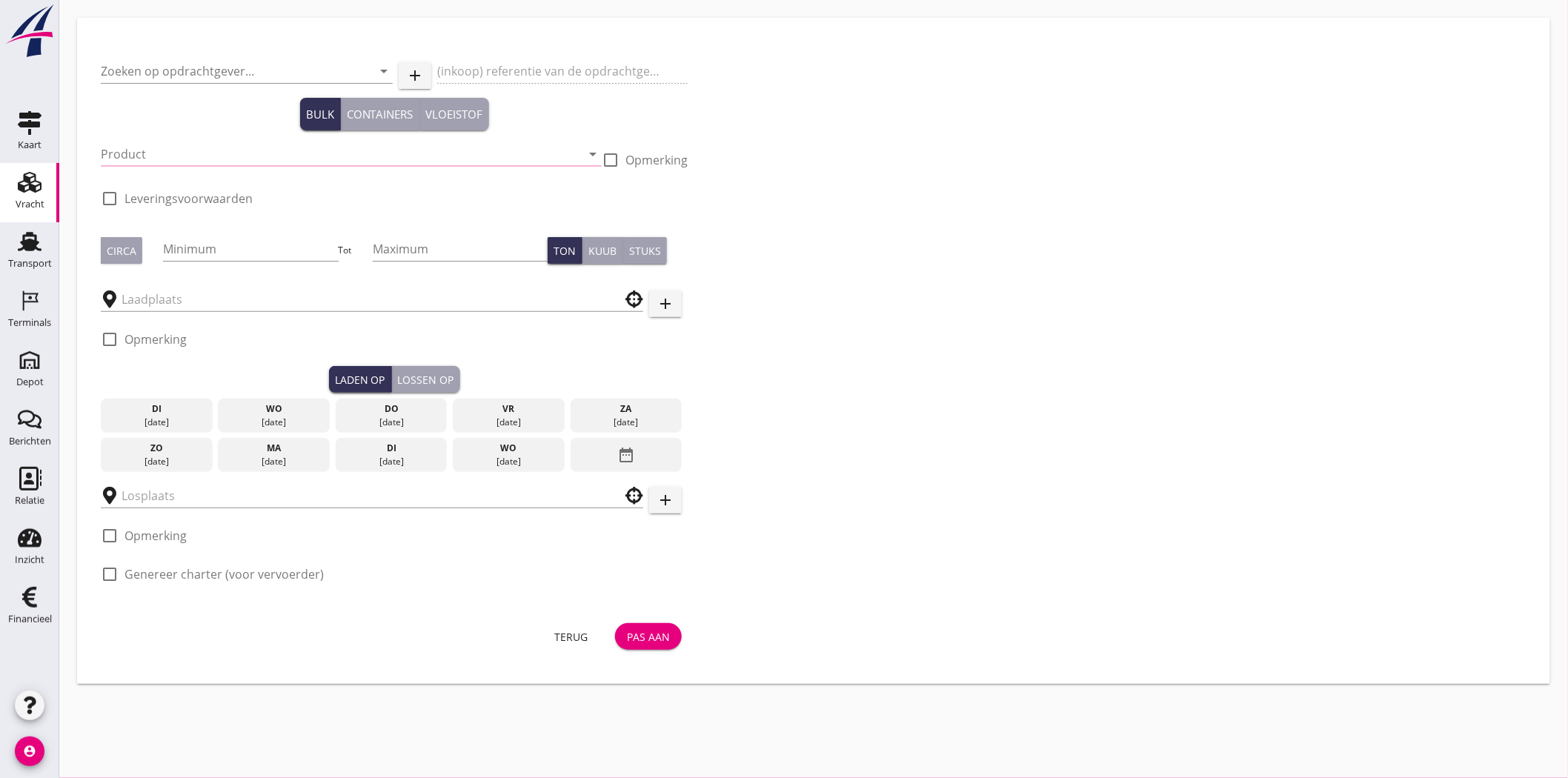
type input "Ophoogzand (6120)"
type input "581"
type input "Goes, [GEOGRAPHIC_DATA], [GEOGRAPHIC_DATA]"
checkbox input "true"
type input "Kaiserberg"
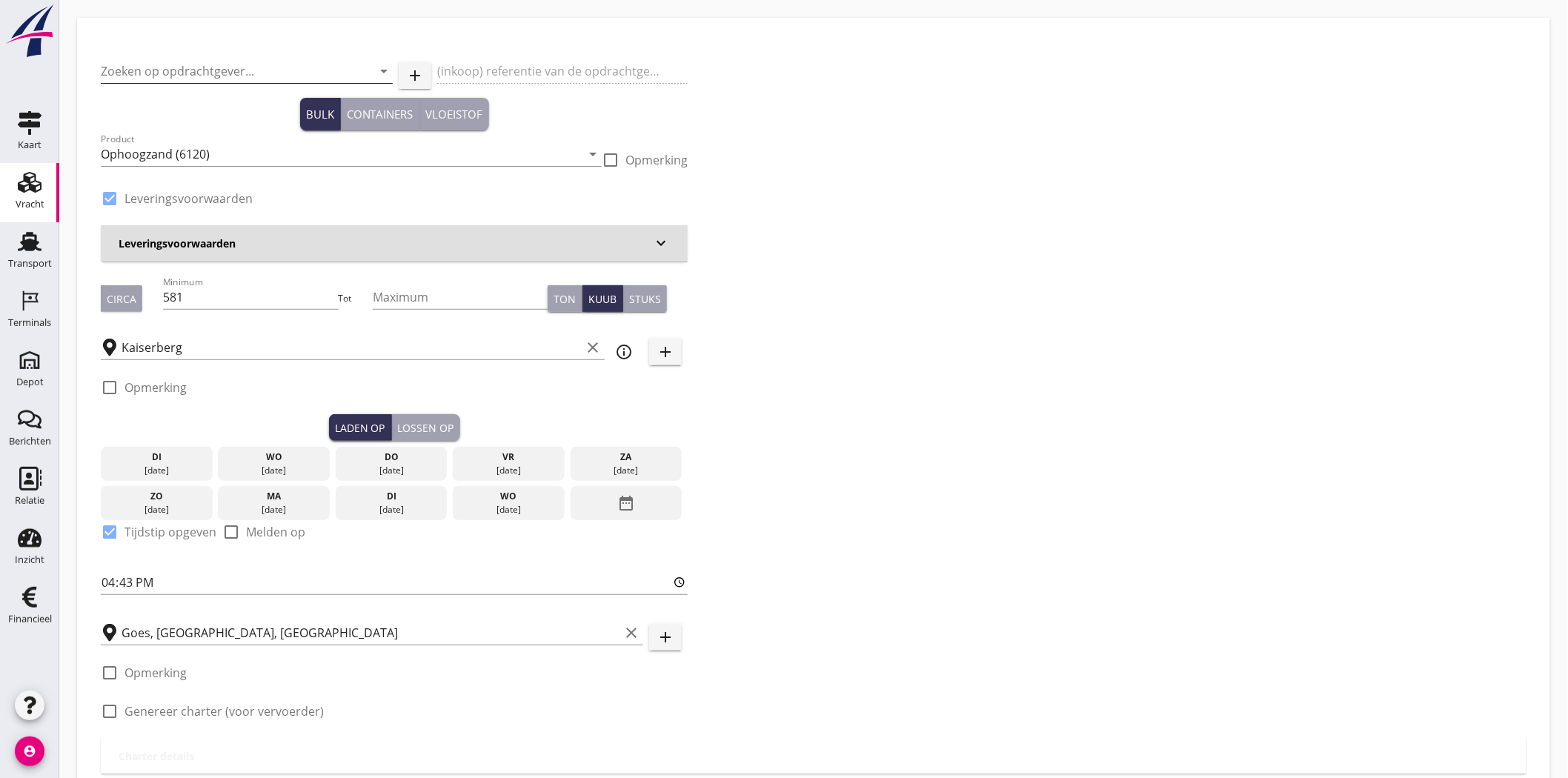
click at [175, 68] on input "Zoeken op opdrachtgever..." at bounding box center [226, 71] width 251 height 24
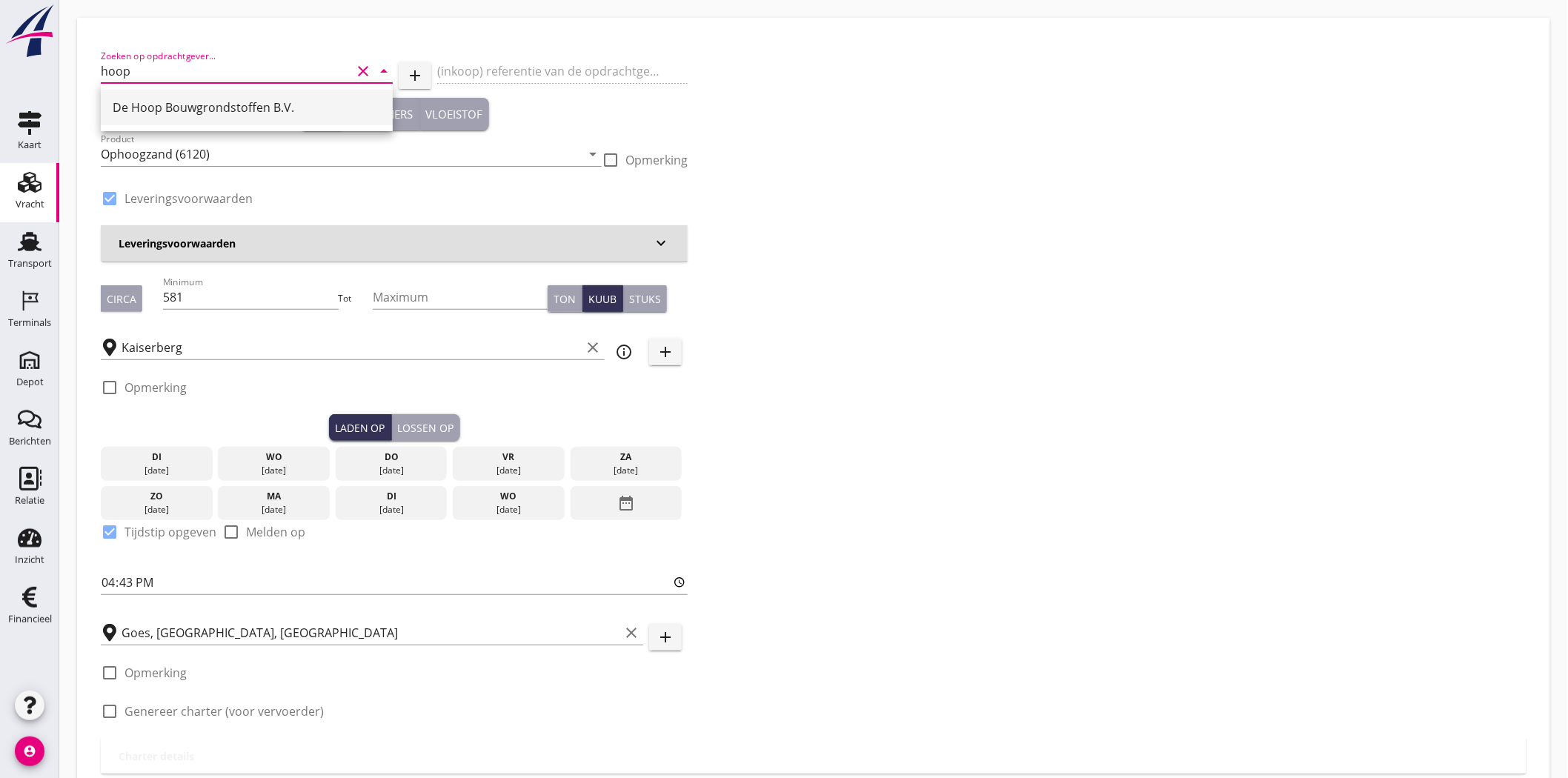
click at [191, 105] on div "De Hoop Bouwgrondstoffen B.V." at bounding box center [246, 107] width 268 height 18
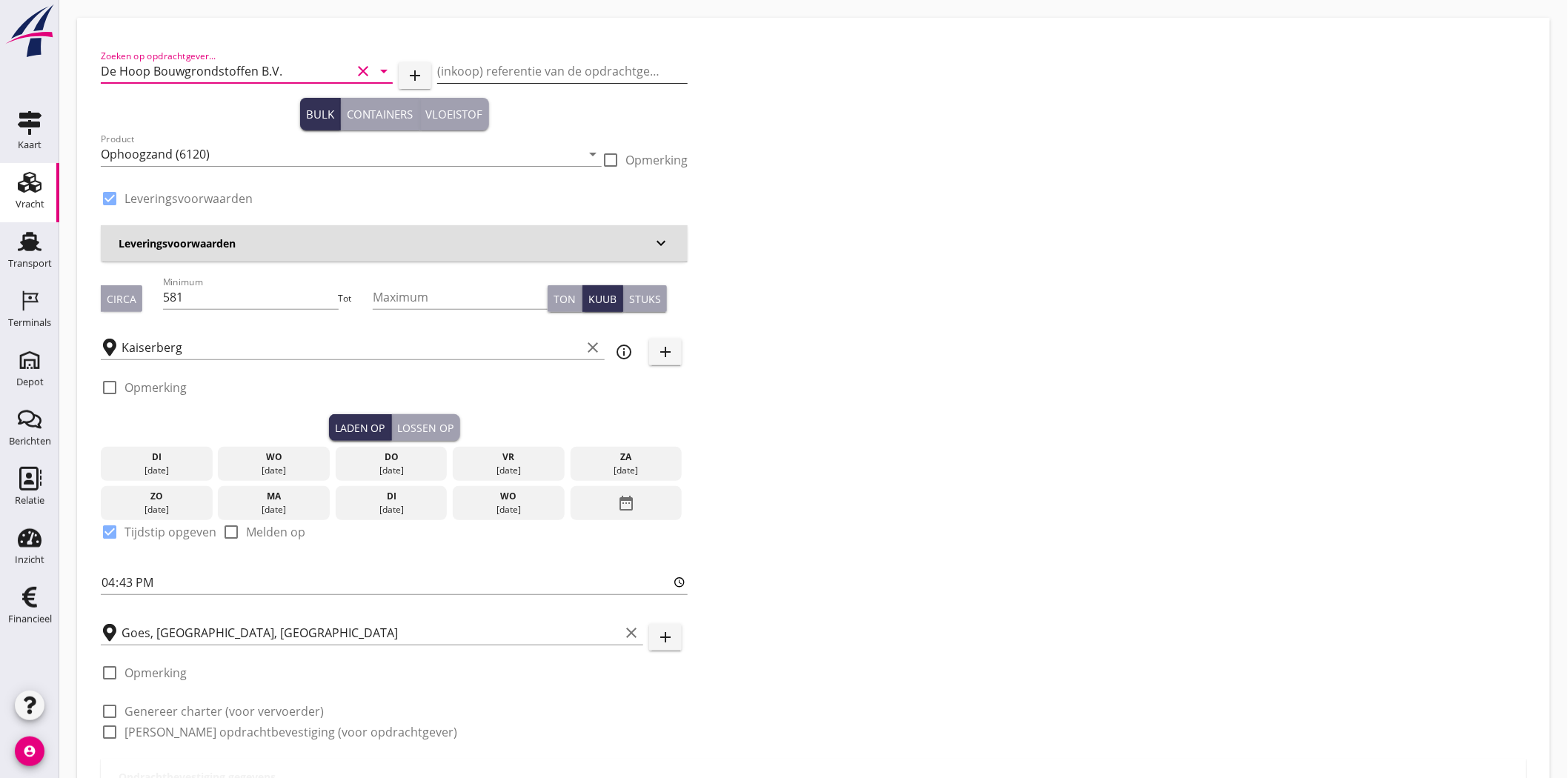
type input "De Hoop Bouwgrondstoffen B.V."
click at [602, 78] on input "(inkoop) referentie van de opdrachtgever" at bounding box center [563, 71] width 251 height 24
type input "Belading Doel"
click at [928, 130] on div "Zoeken op opdrachtgever... De Hoop Bouwgrondstoffen B.V. clear arrow_drop_down …" at bounding box center [813, 400] width 1437 height 717
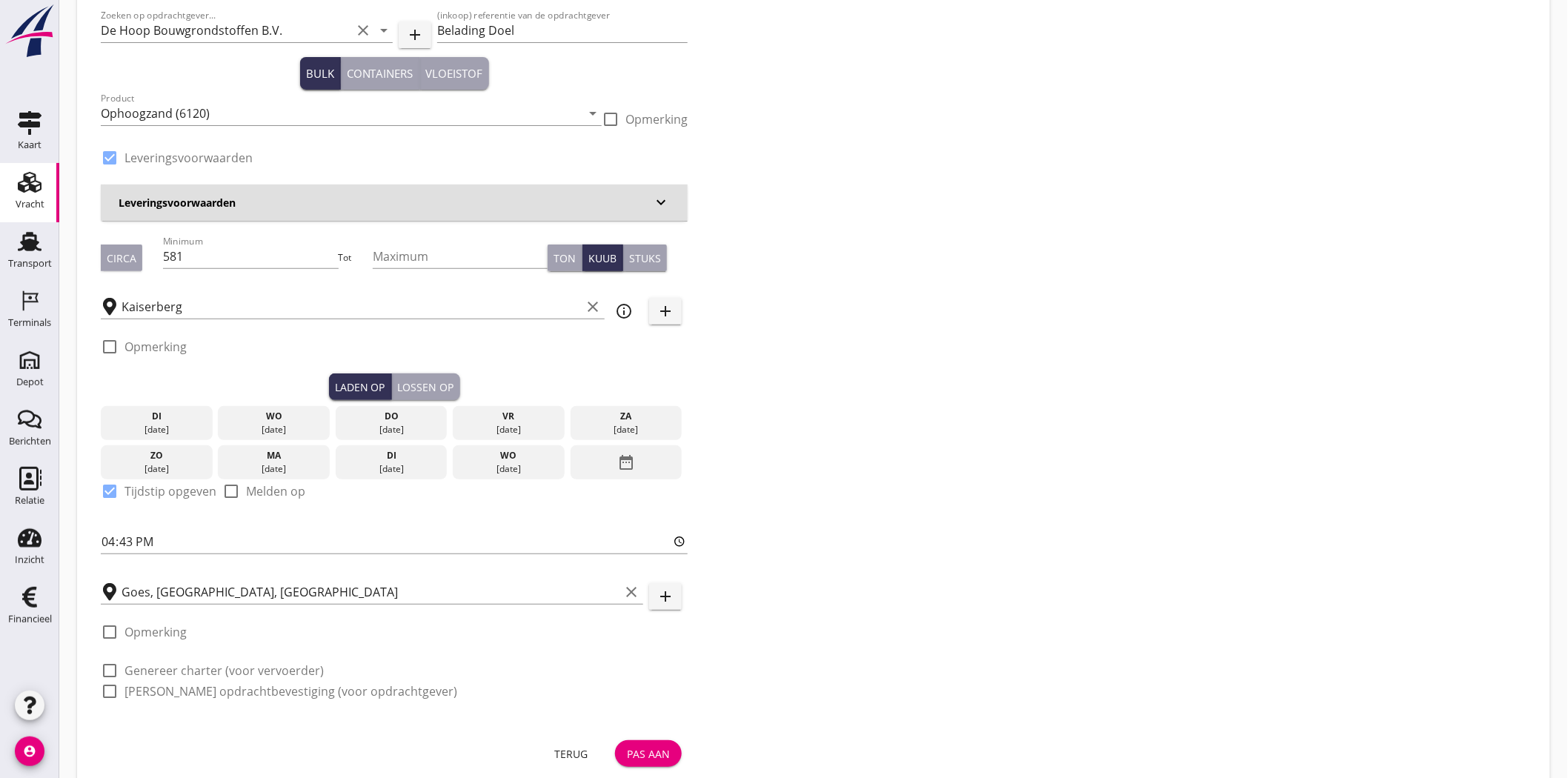
scroll to position [82, 0]
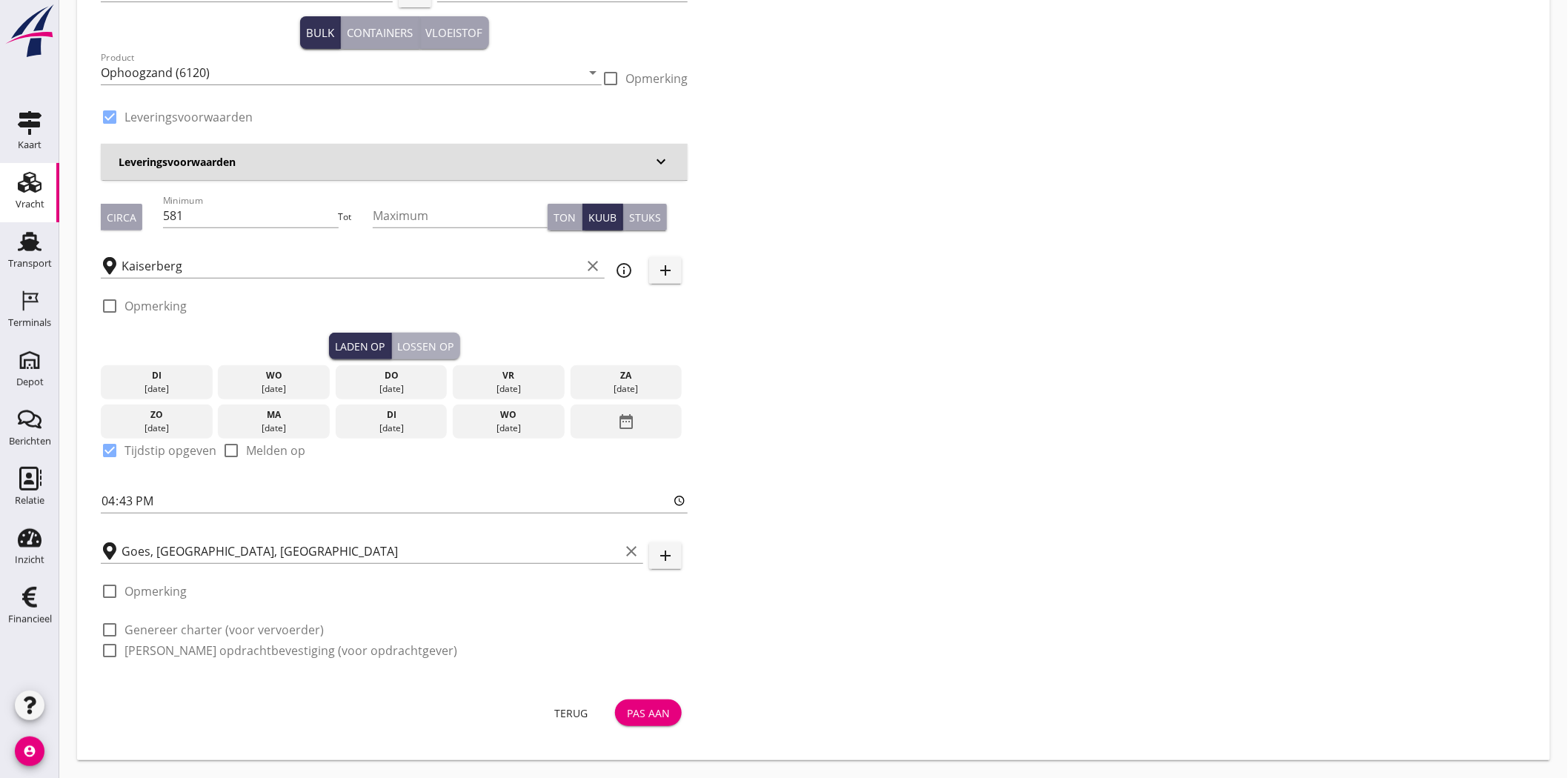
click at [433, 346] on div "Lossen op" at bounding box center [425, 346] width 57 height 16
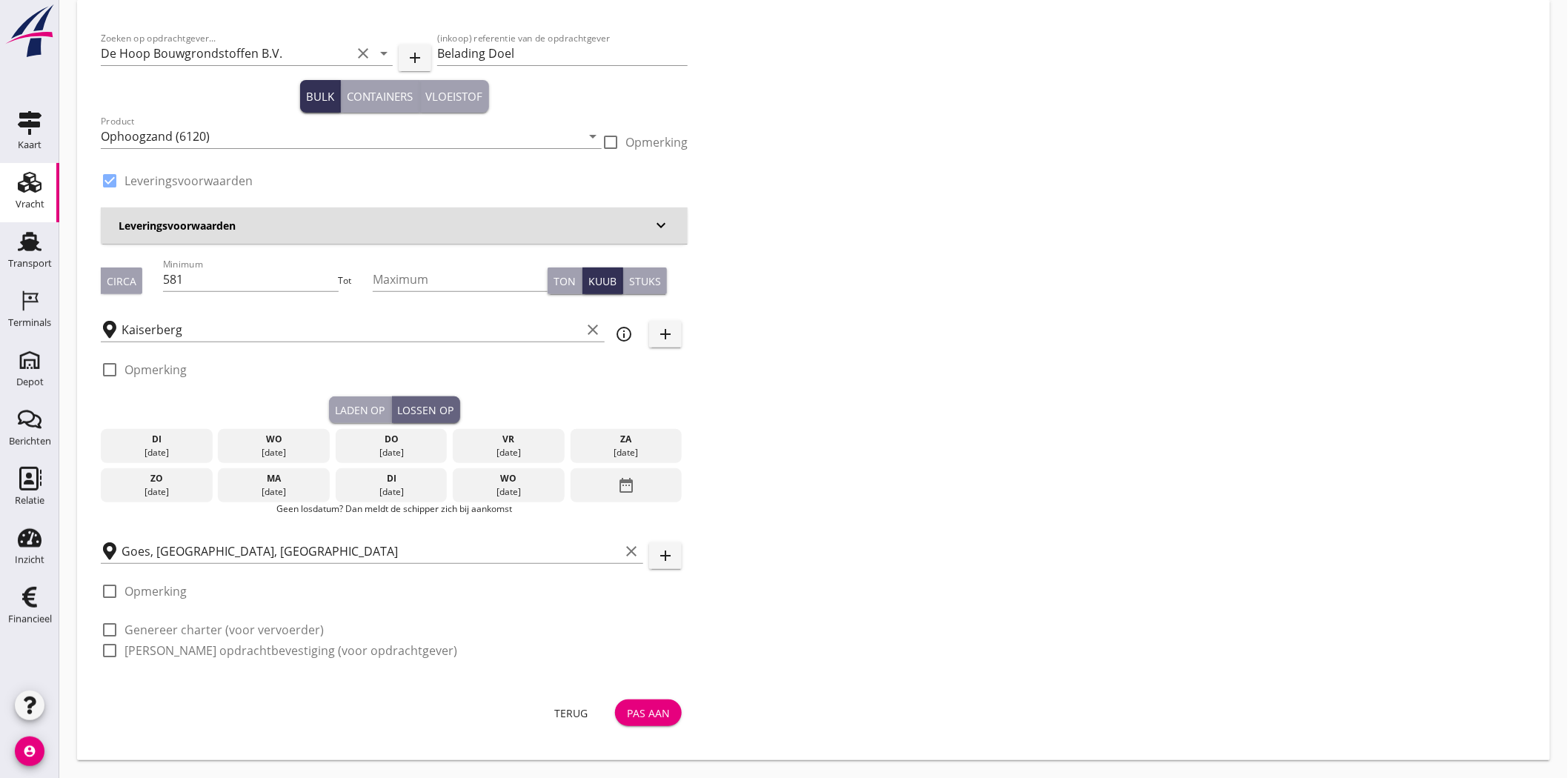
scroll to position [17, 0]
click at [359, 409] on div "Laden op" at bounding box center [360, 410] width 50 height 16
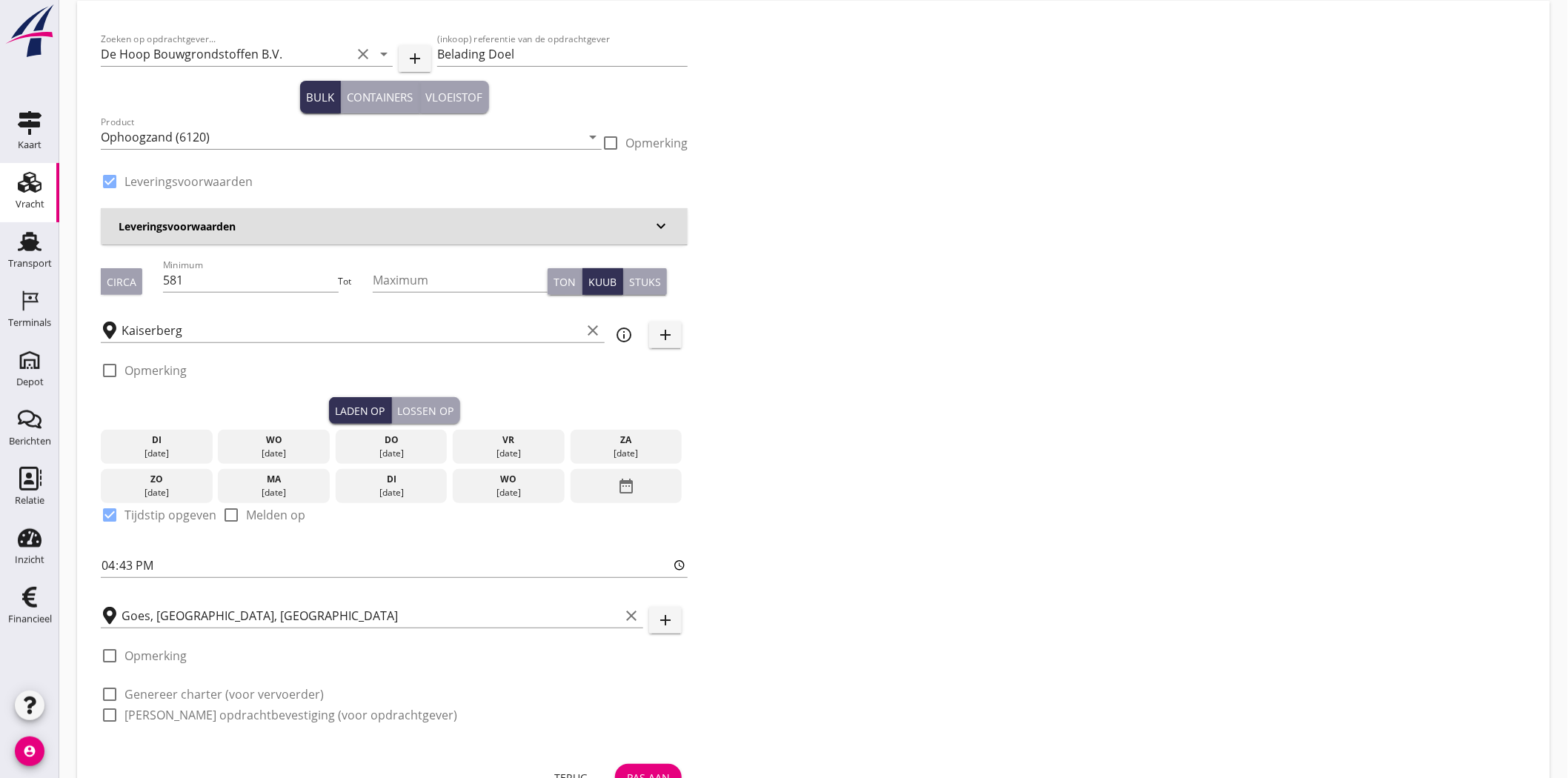
scroll to position [82, 0]
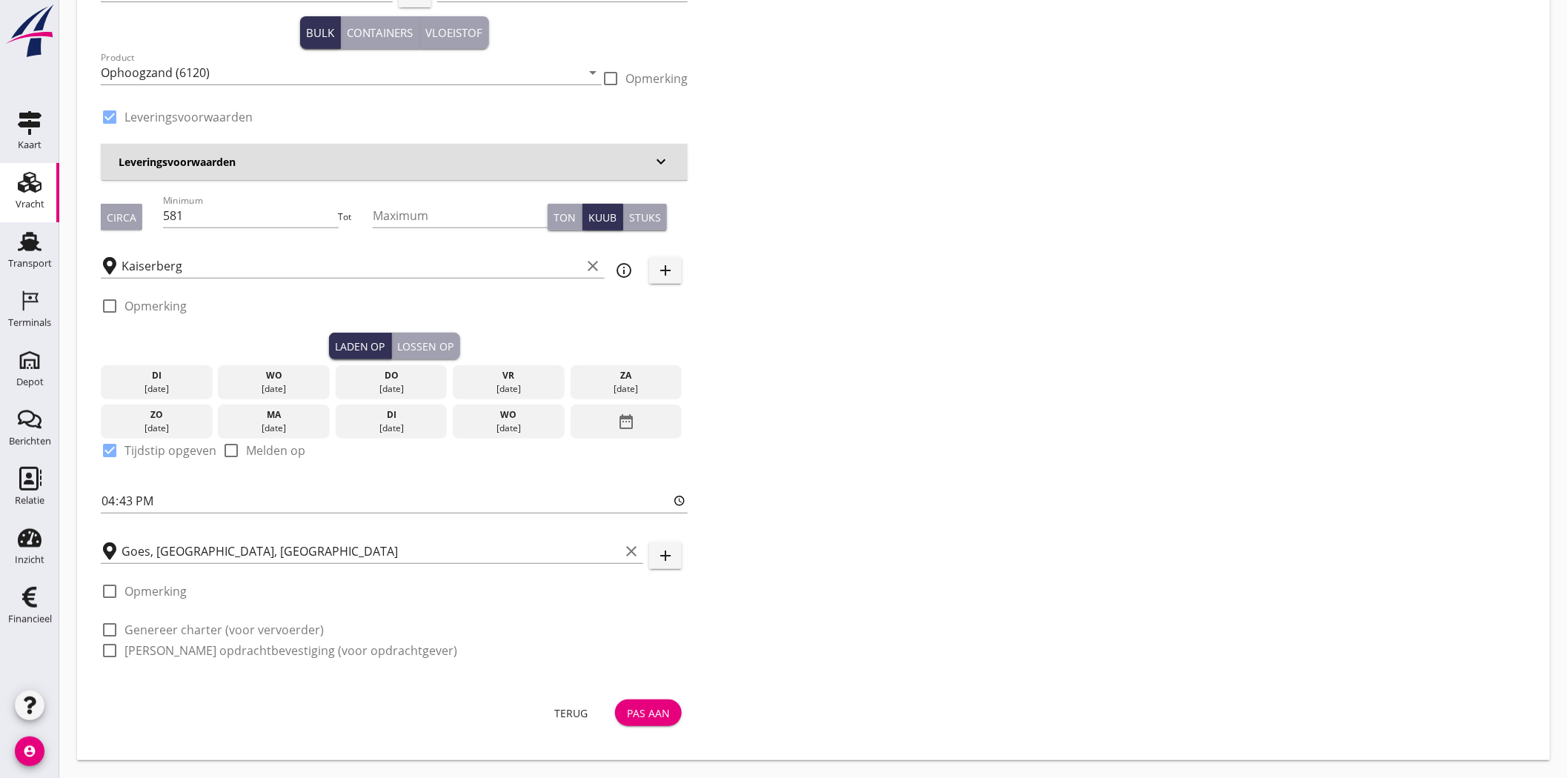
click at [634, 425] on icon "date_range" at bounding box center [625, 421] width 18 height 27
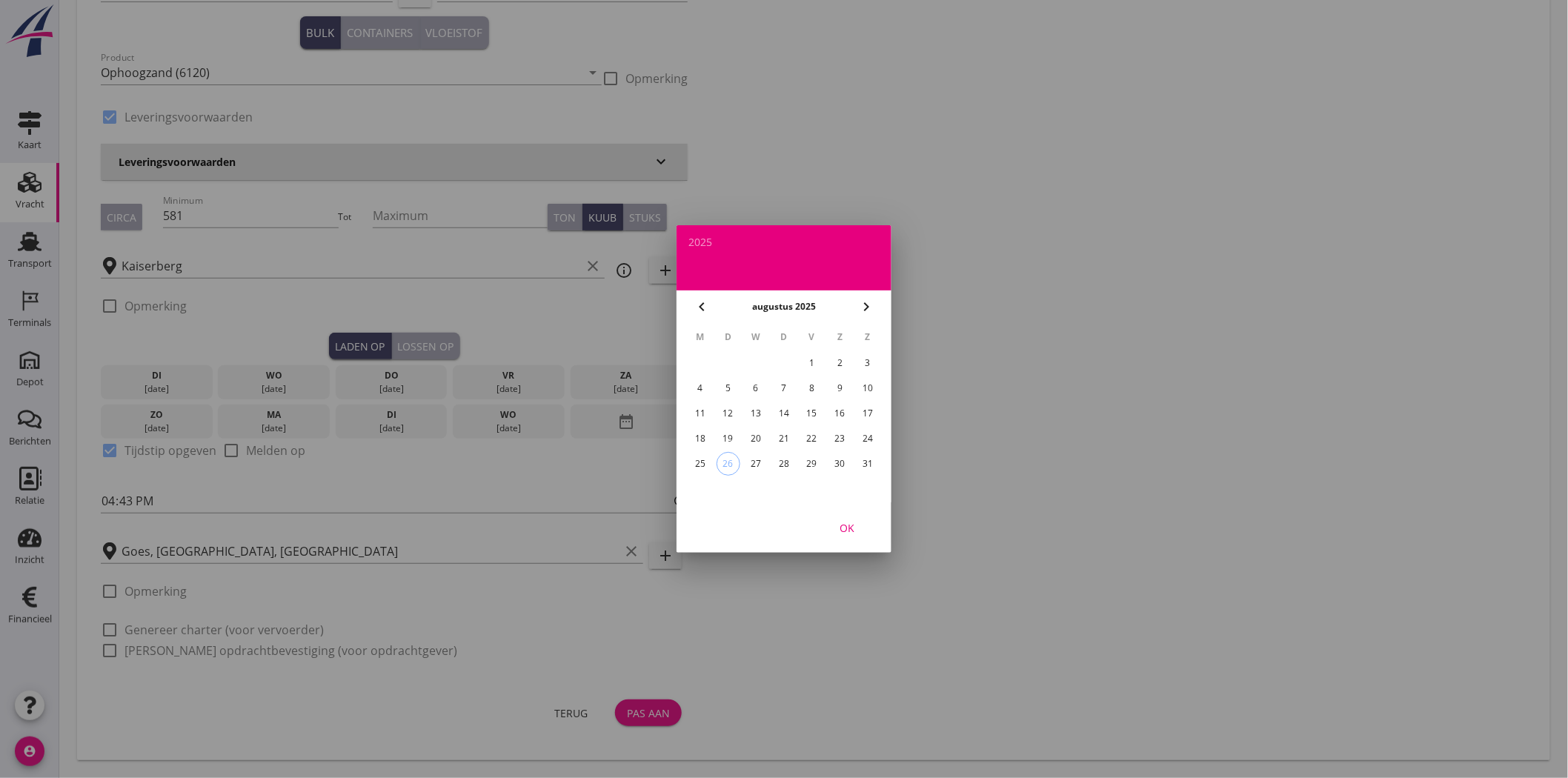
click at [694, 460] on div "25" at bounding box center [700, 464] width 24 height 24
click at [846, 530] on div "OK" at bounding box center [846, 527] width 42 height 16
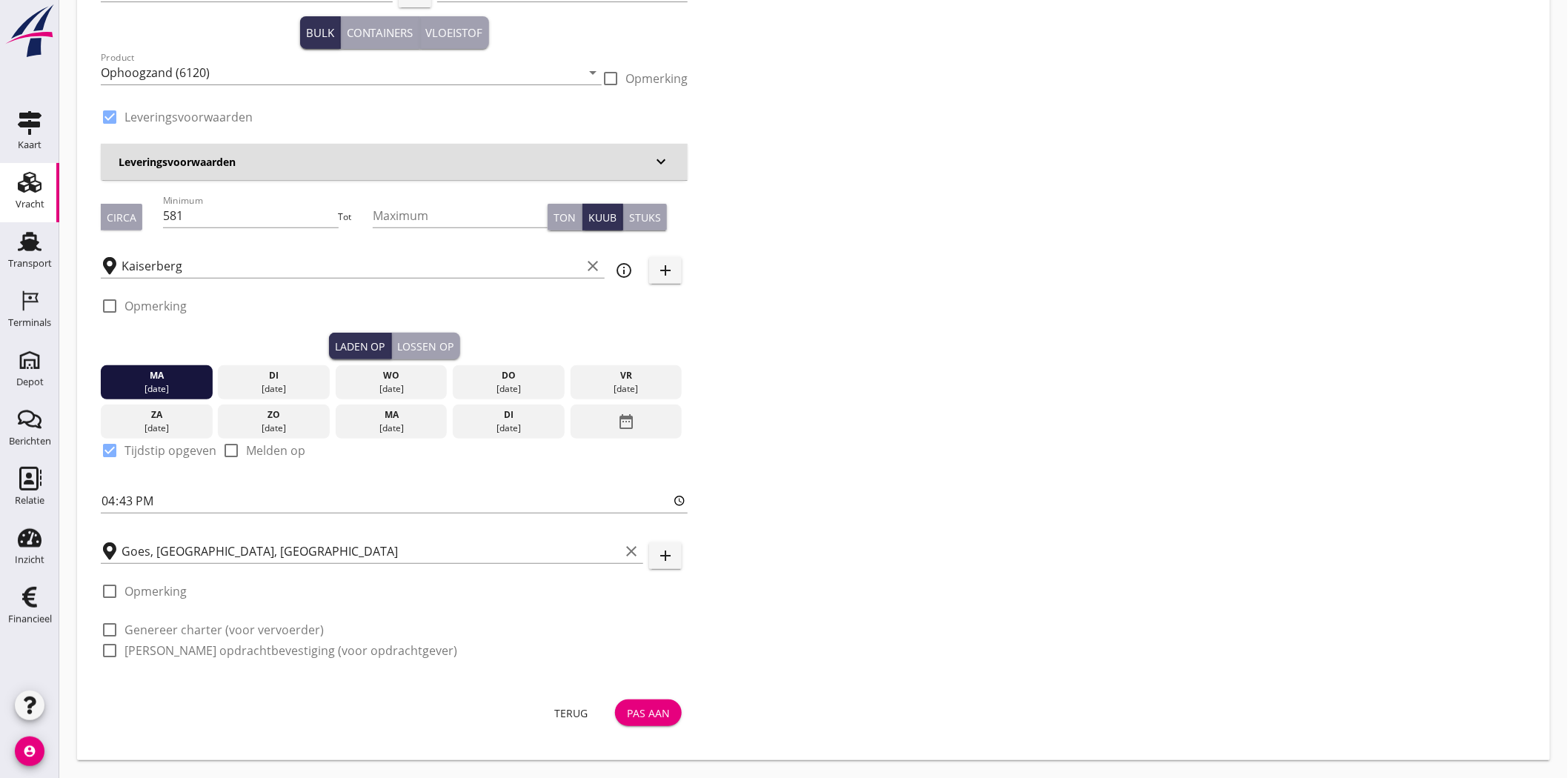
drag, startPoint x: 423, startPoint y: 329, endPoint x: 421, endPoint y: 336, distance: 7.3
click at [423, 329] on div "check_box_outline_blank Opmerking" at bounding box center [394, 310] width 587 height 45
click at [423, 353] on button "Lossen op" at bounding box center [425, 345] width 68 height 27
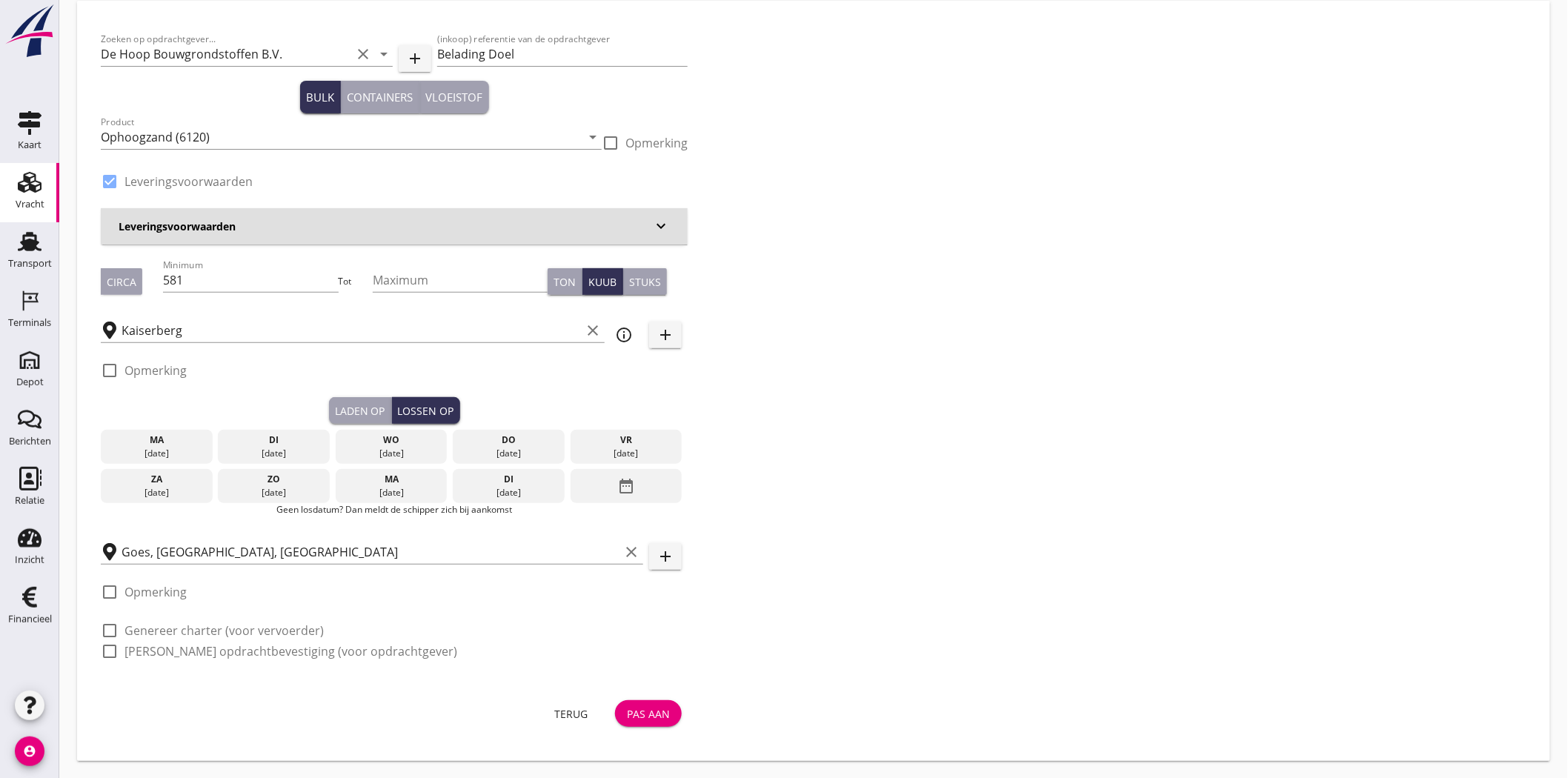
click at [262, 439] on div "di" at bounding box center [274, 440] width 104 height 13
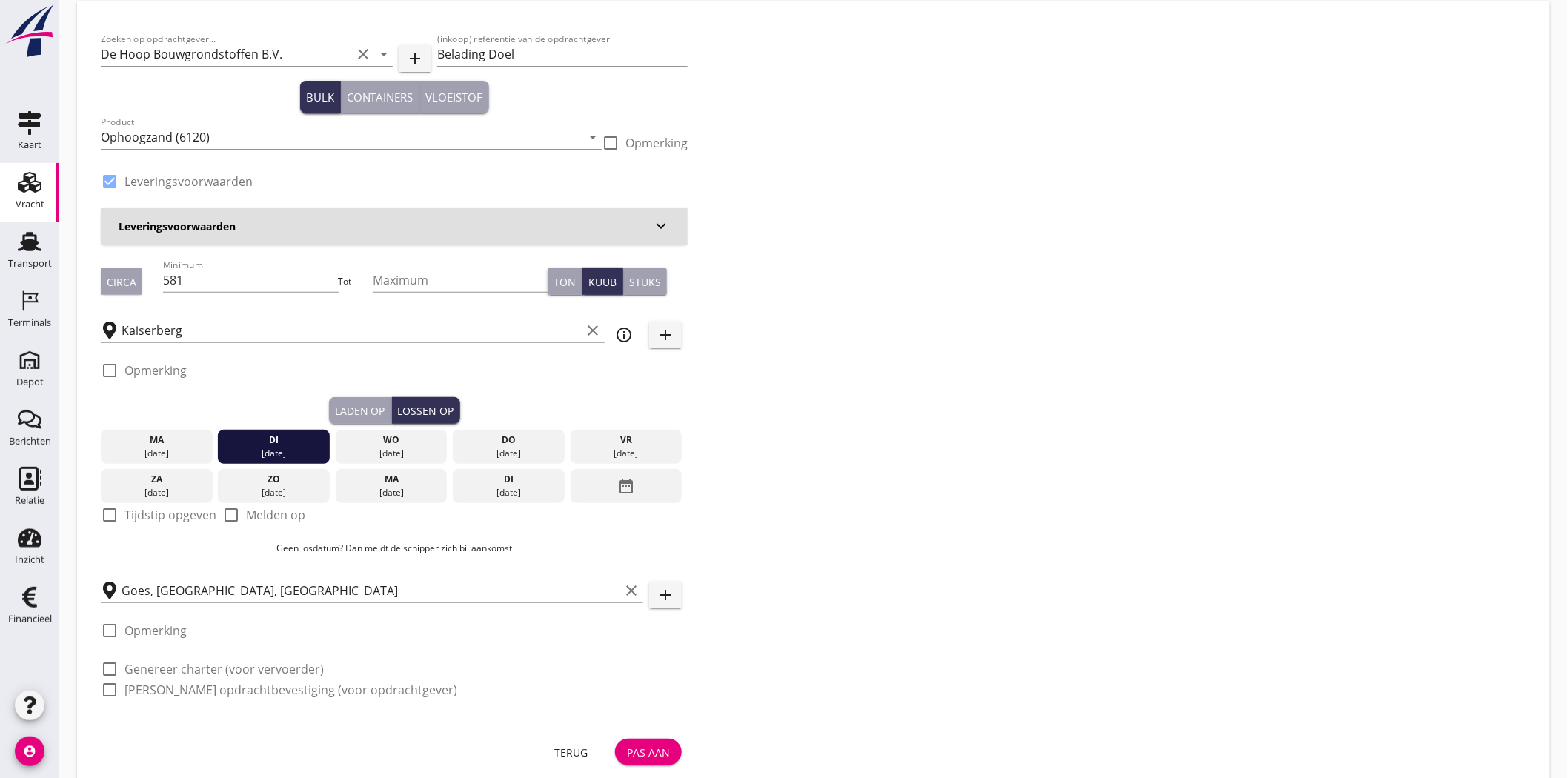
scroll to position [56, 0]
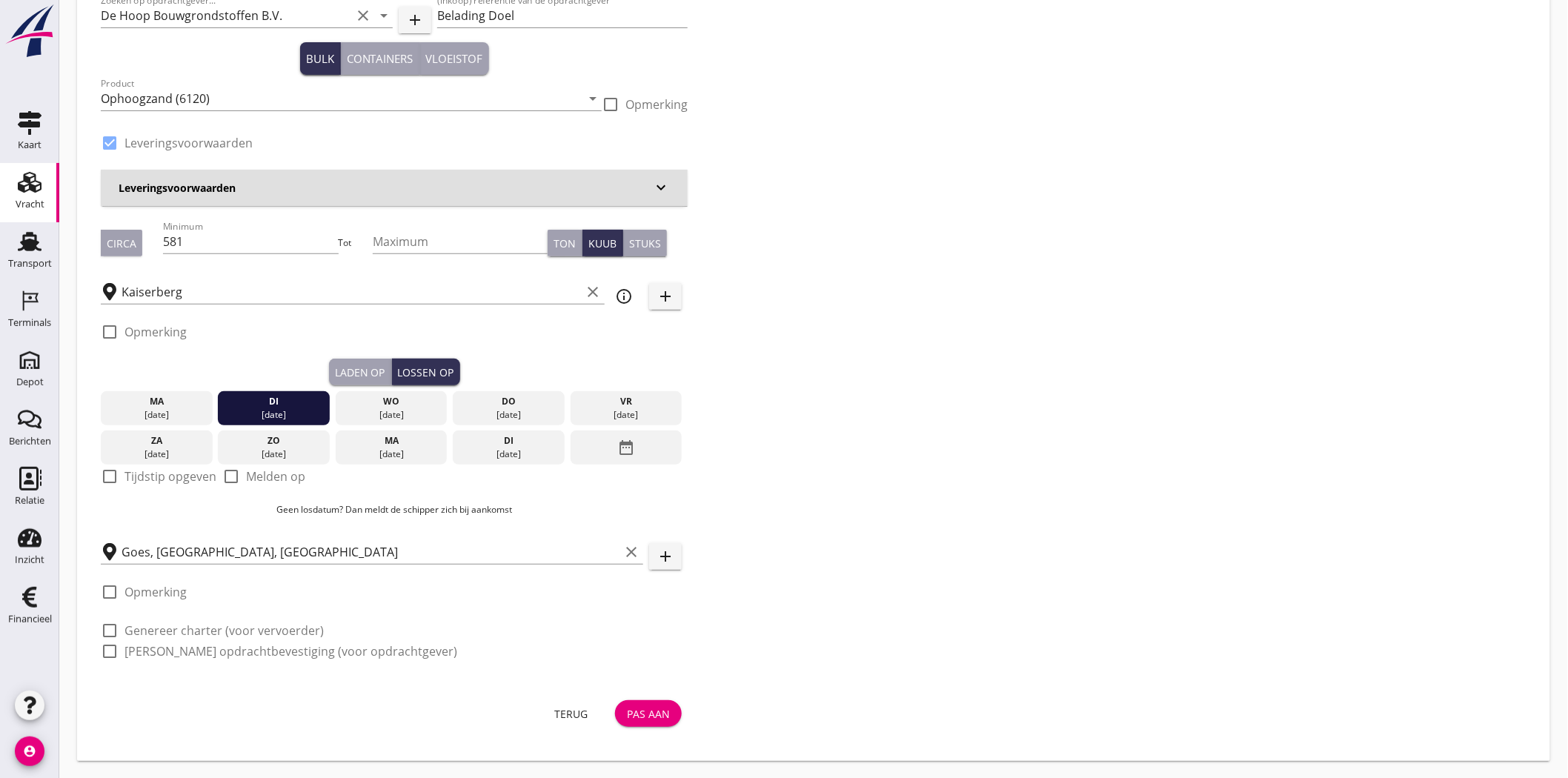
click at [991, 322] on div "Zoeken op opdrachtgever... De Hoop Bouwgrondstoffen B.V. clear arrow_drop_down …" at bounding box center [813, 331] width 1437 height 692
click at [654, 708] on div "Pas aan" at bounding box center [648, 713] width 43 height 16
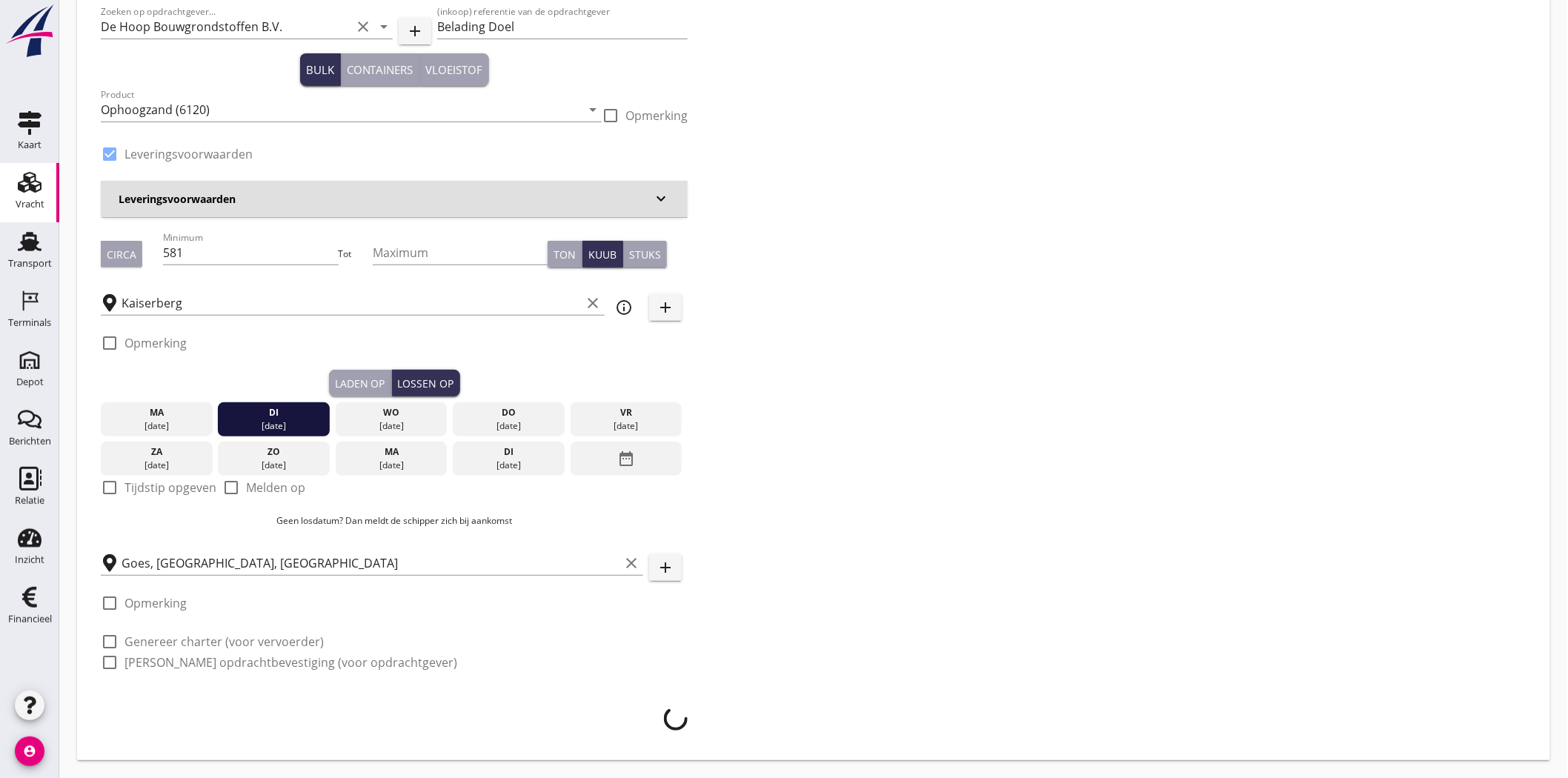
scroll to position [45, 0]
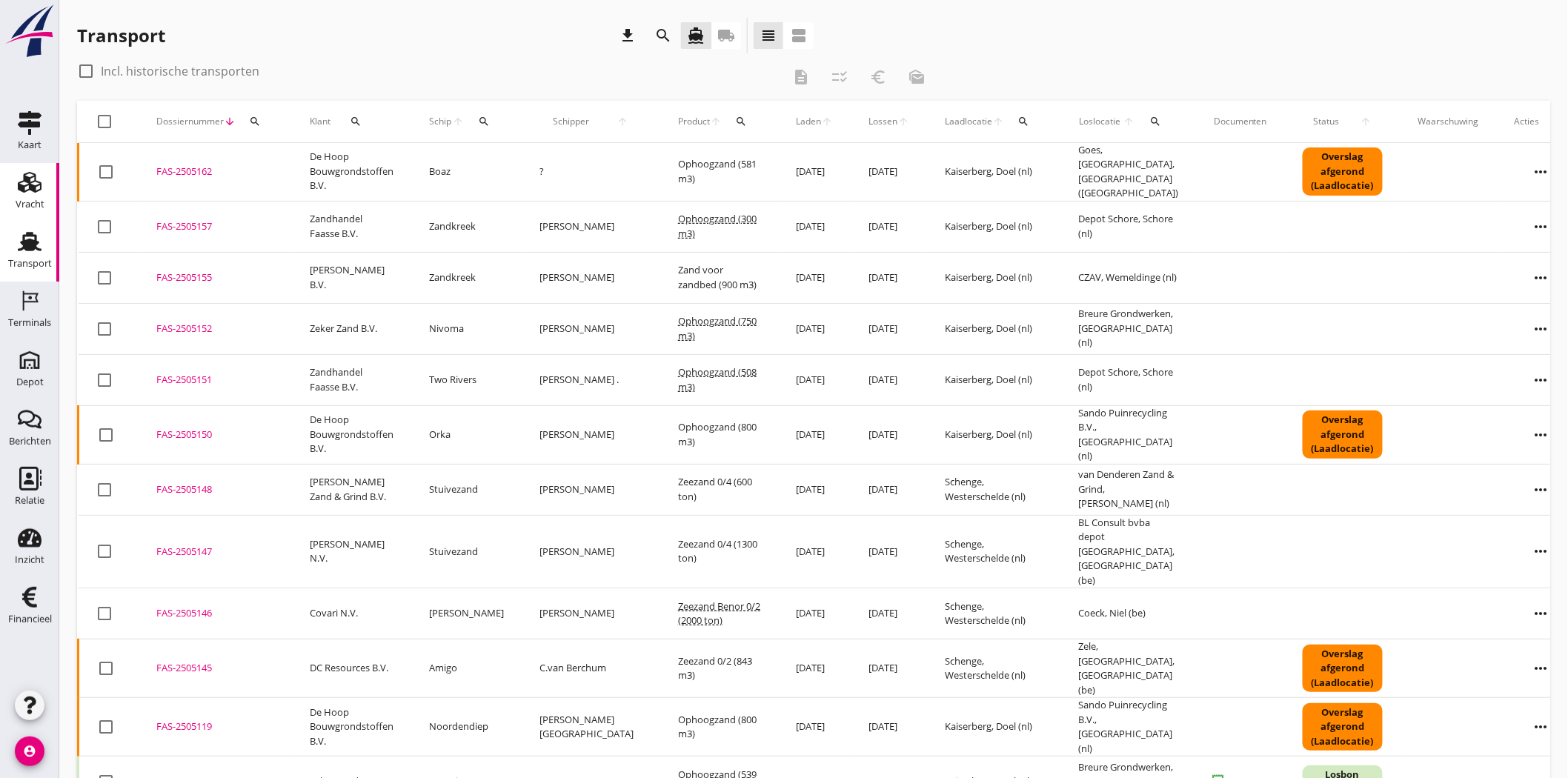
click at [34, 194] on div "Vracht" at bounding box center [30, 204] width 29 height 20
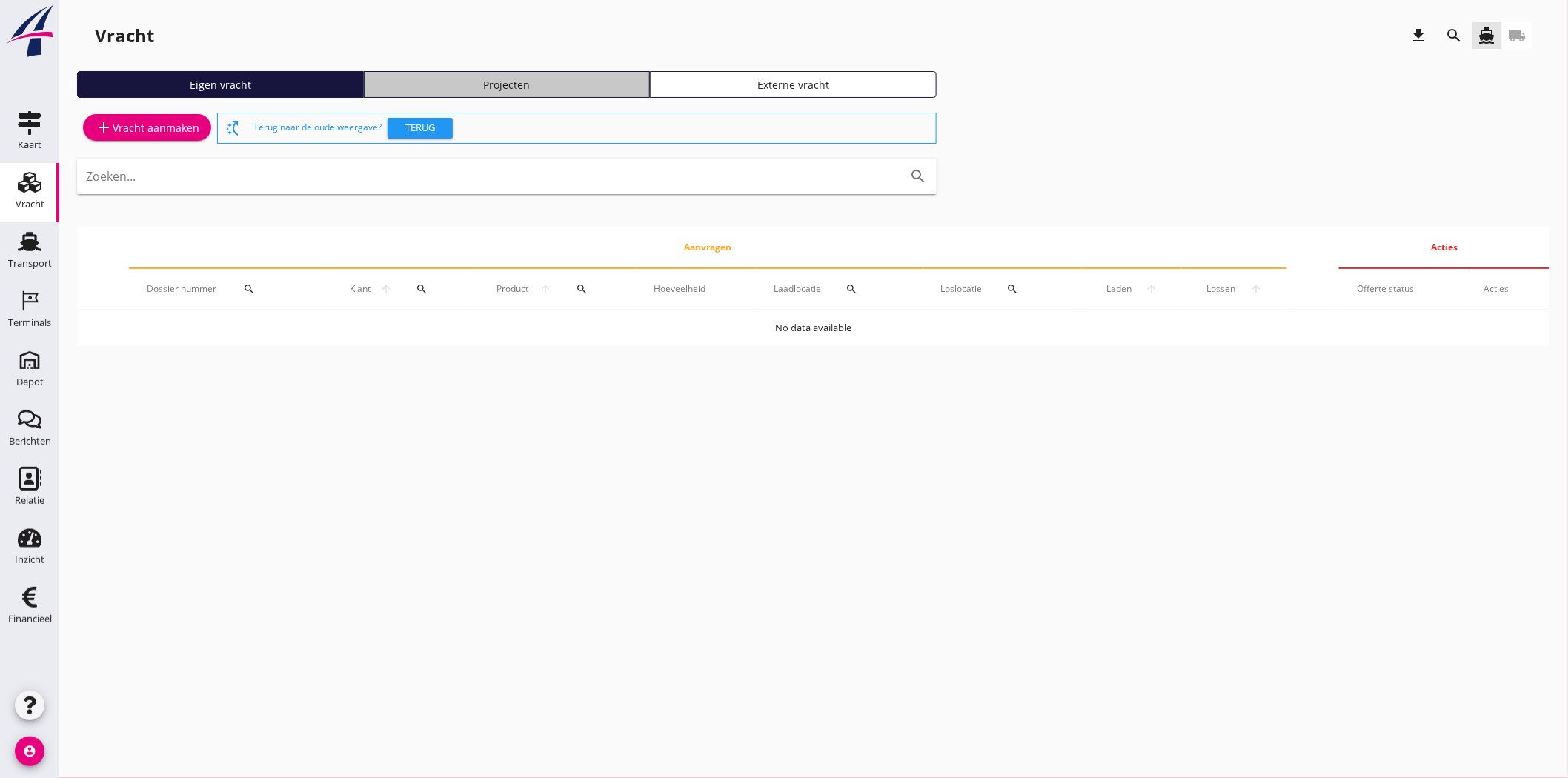
click at [560, 92] on link "Projecten" at bounding box center [507, 84] width 287 height 27
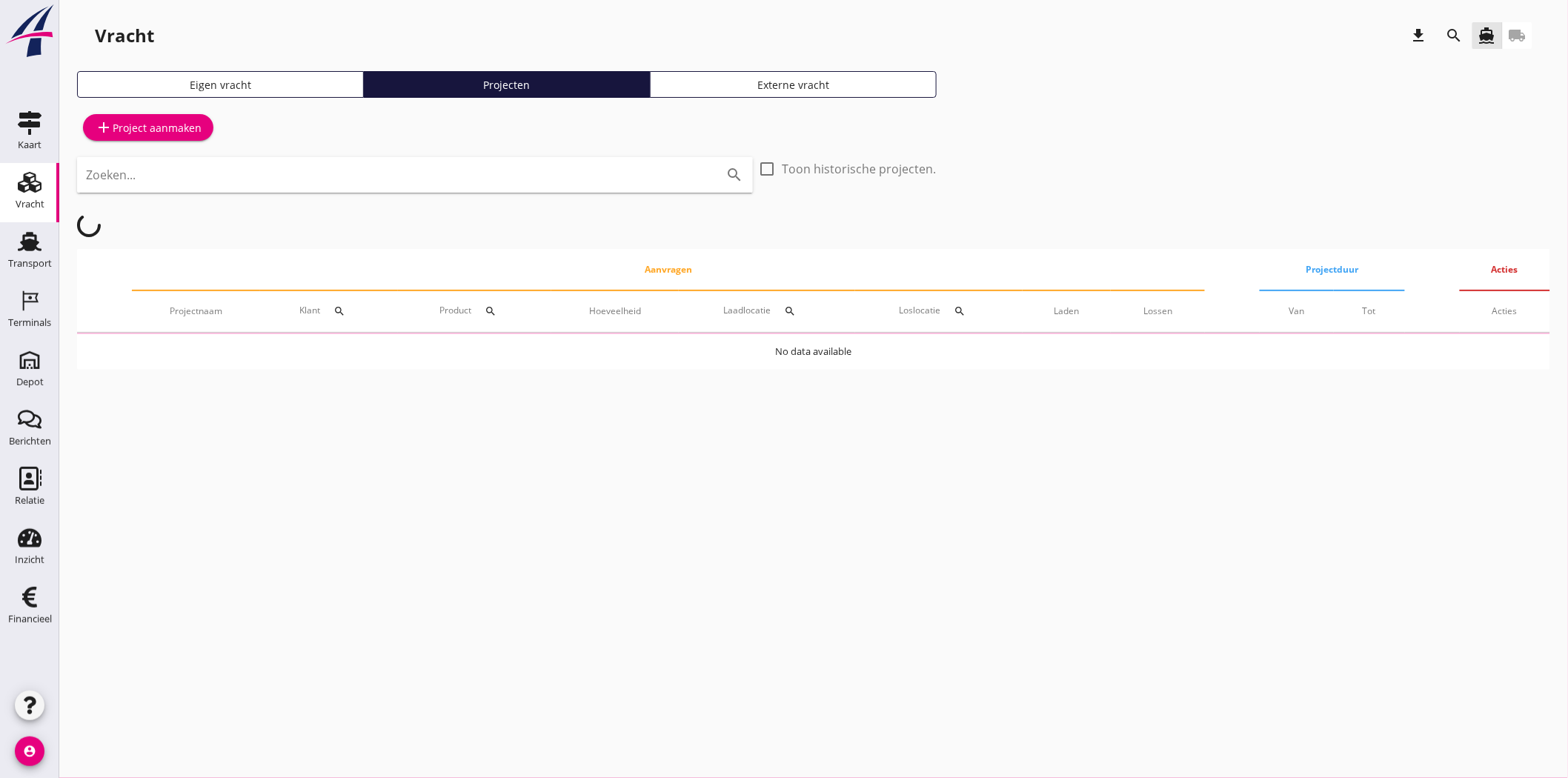
click at [1456, 31] on icon "search" at bounding box center [1454, 35] width 18 height 18
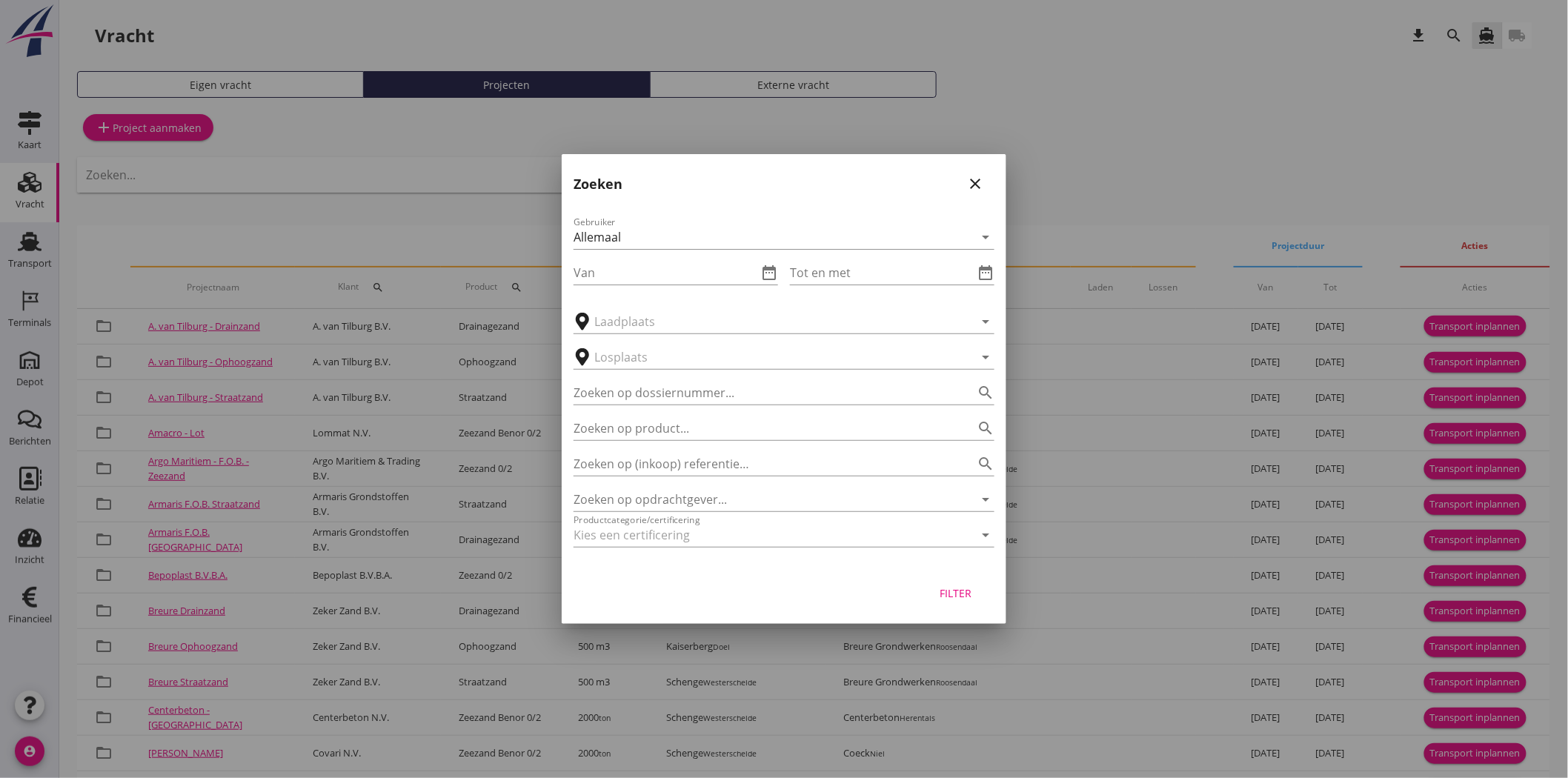
click at [713, 482] on div "Zoeken op opdrachtgever... arrow_drop_down" at bounding box center [783, 494] width 421 height 32
click at [719, 497] on input "Zoeken op opdrachtgever..." at bounding box center [763, 499] width 379 height 24
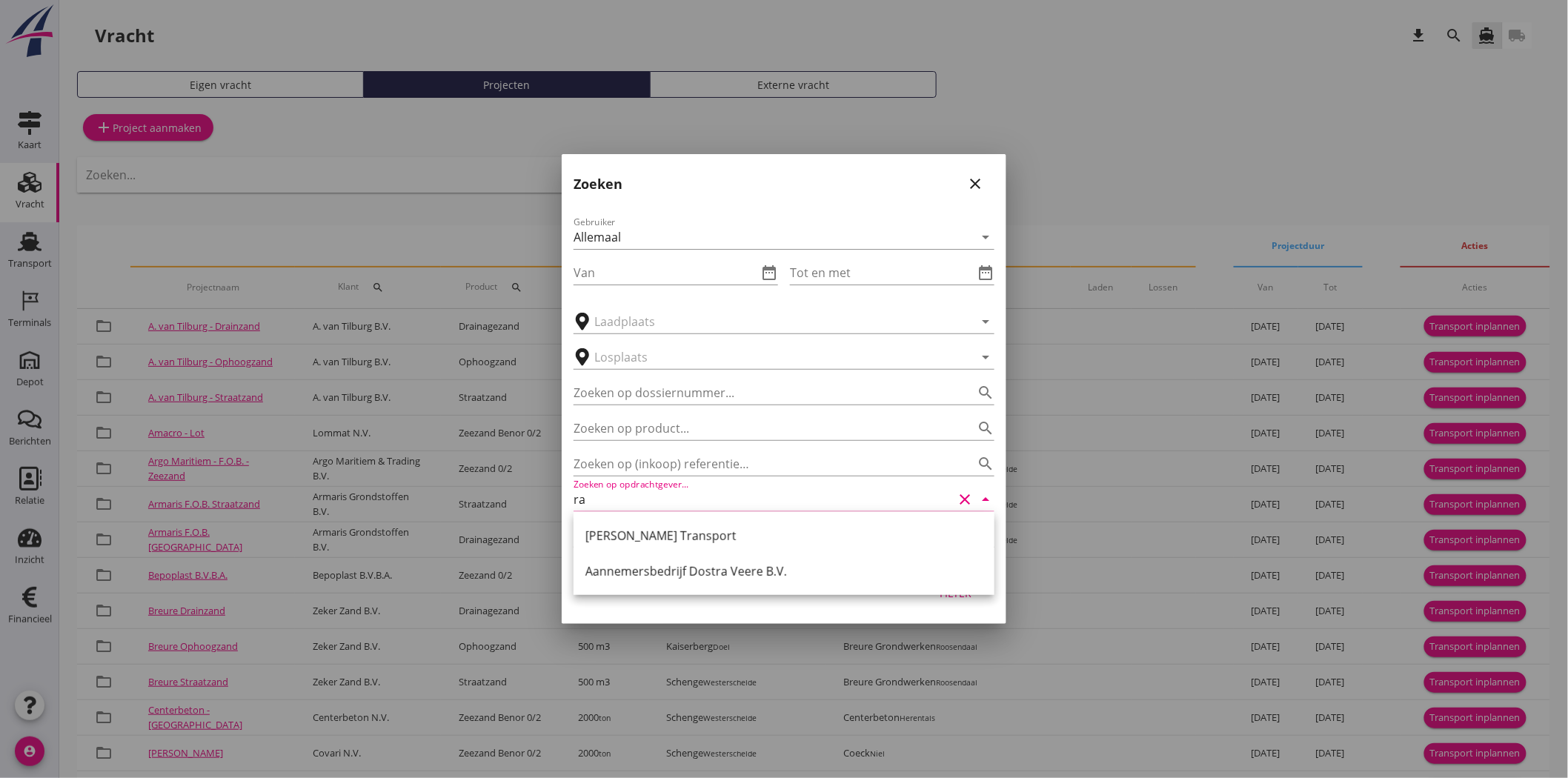
type input "r"
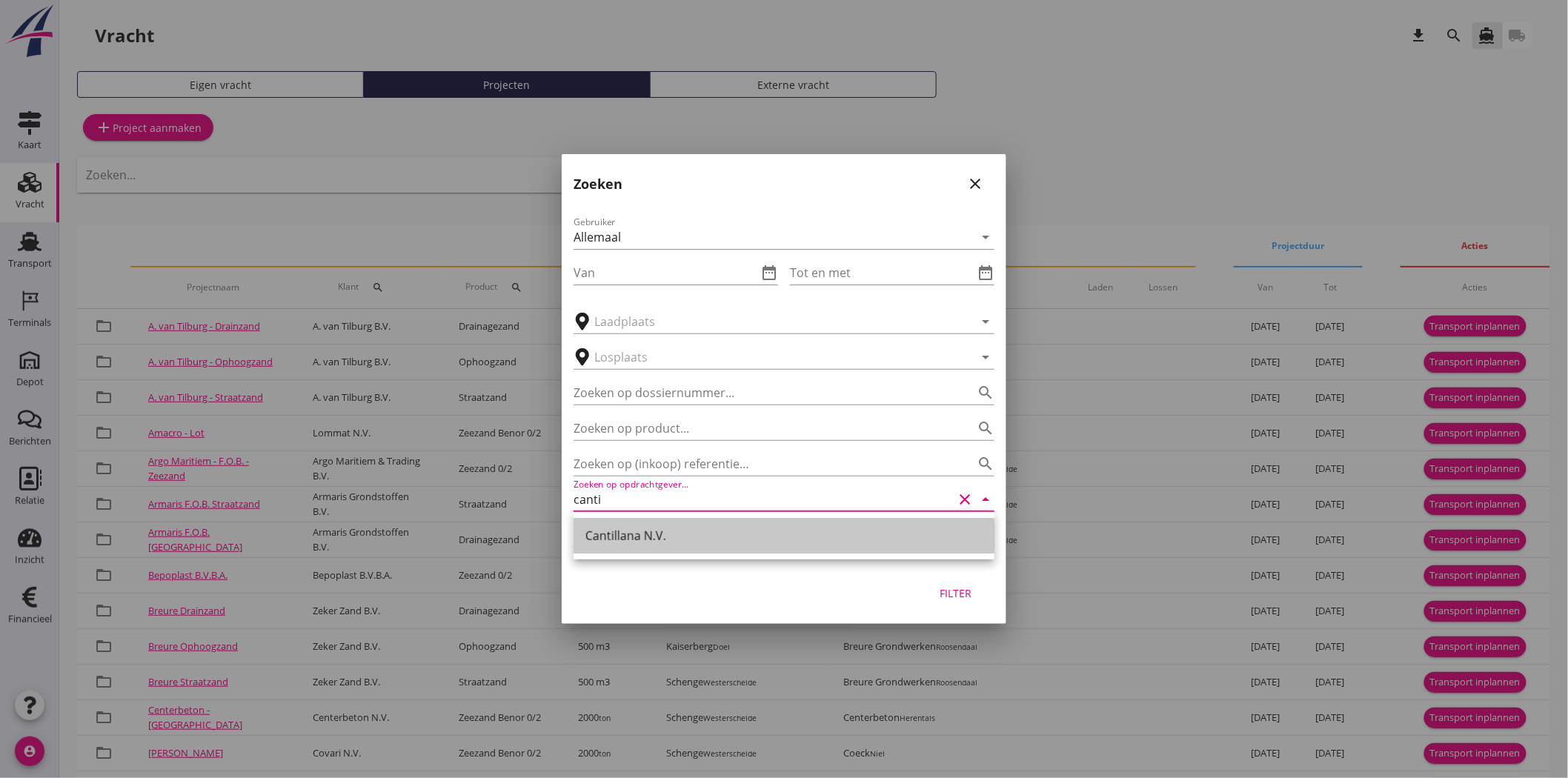
click at [716, 532] on div "Cantillana N.V." at bounding box center [784, 535] width 398 height 18
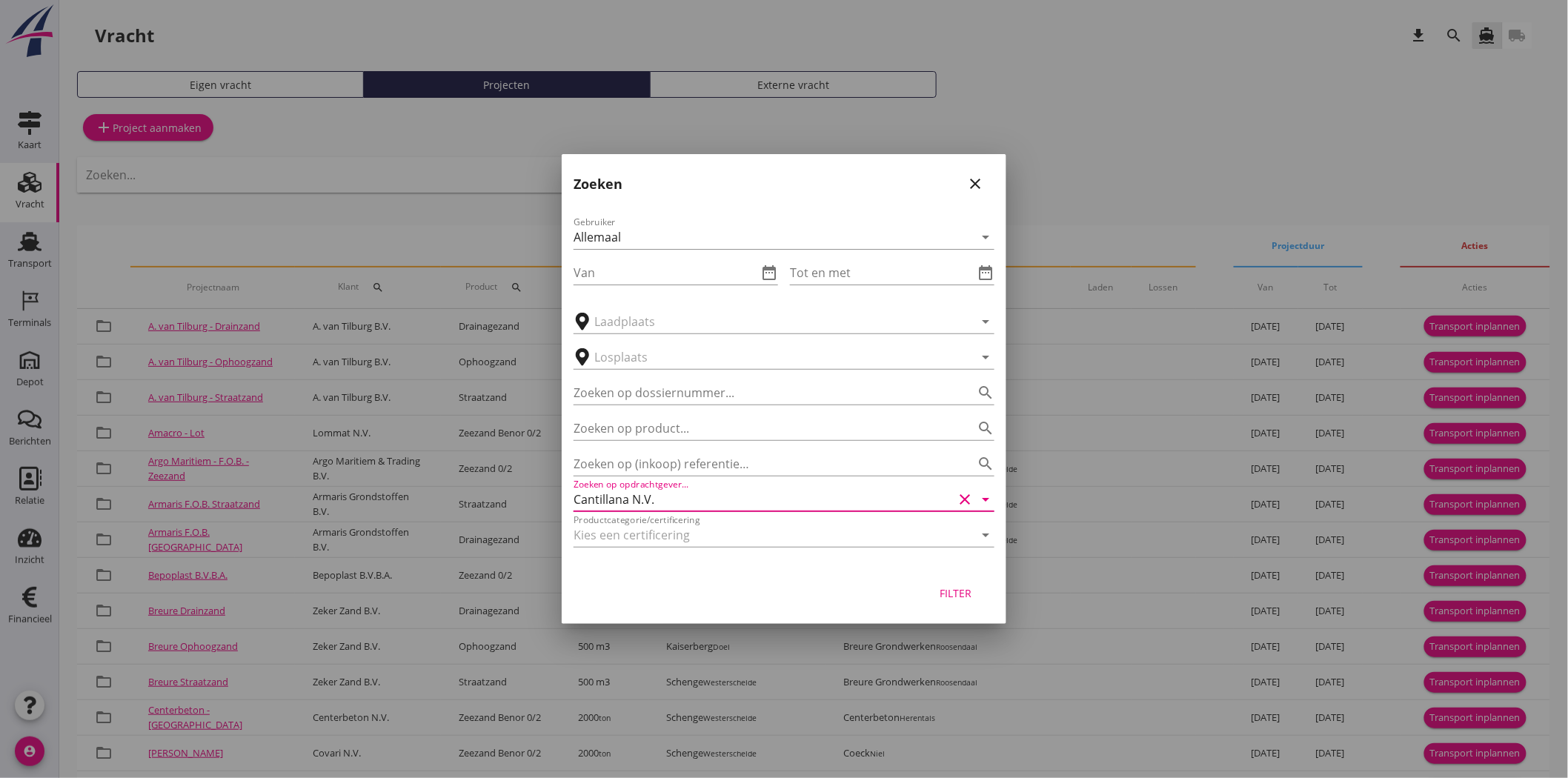
type input "Cantillana N.V."
click at [967, 595] on div "Filter" at bounding box center [956, 592] width 42 height 16
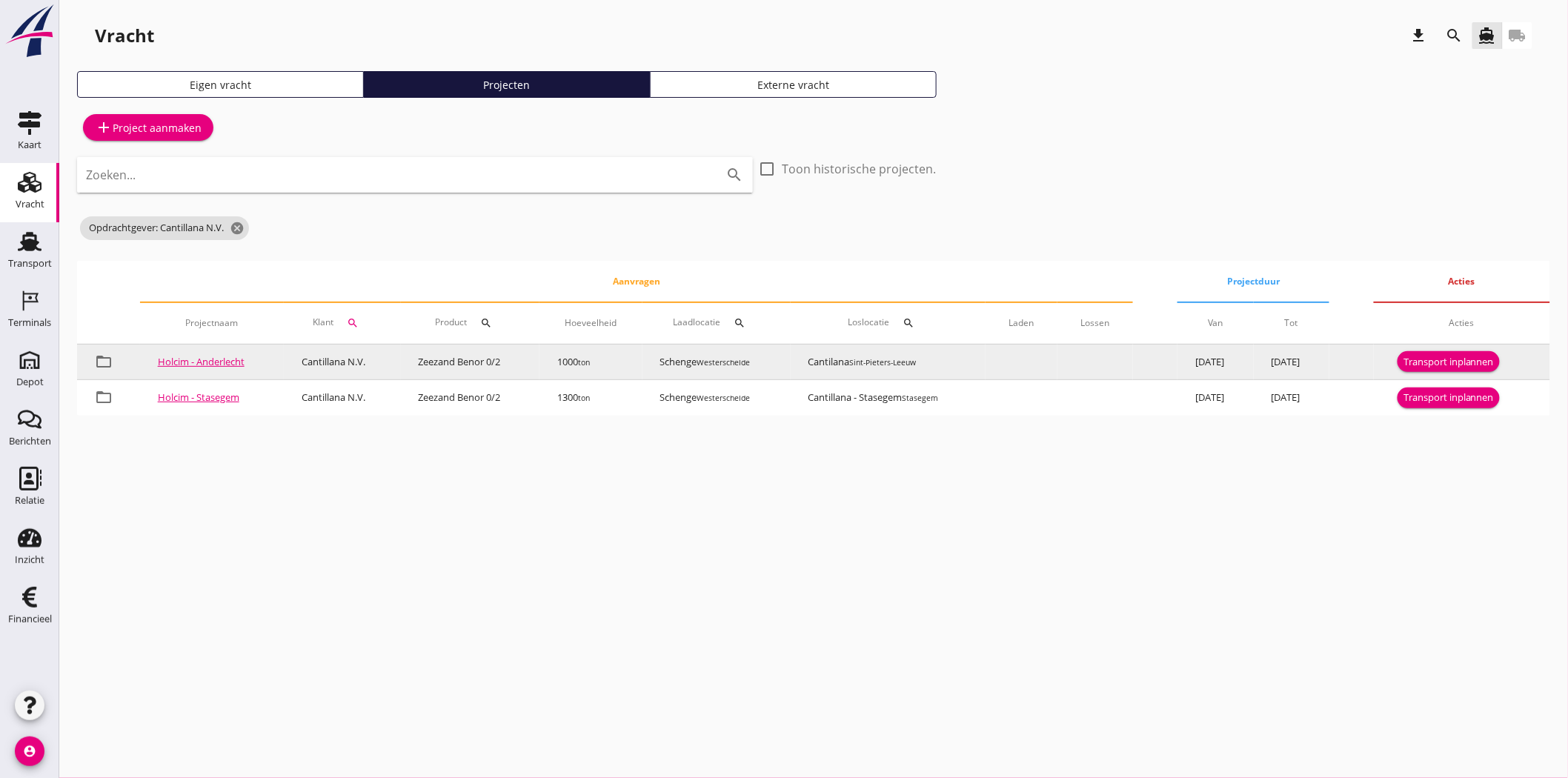
click at [200, 357] on link "Holcim - Anderlecht" at bounding box center [201, 361] width 86 height 13
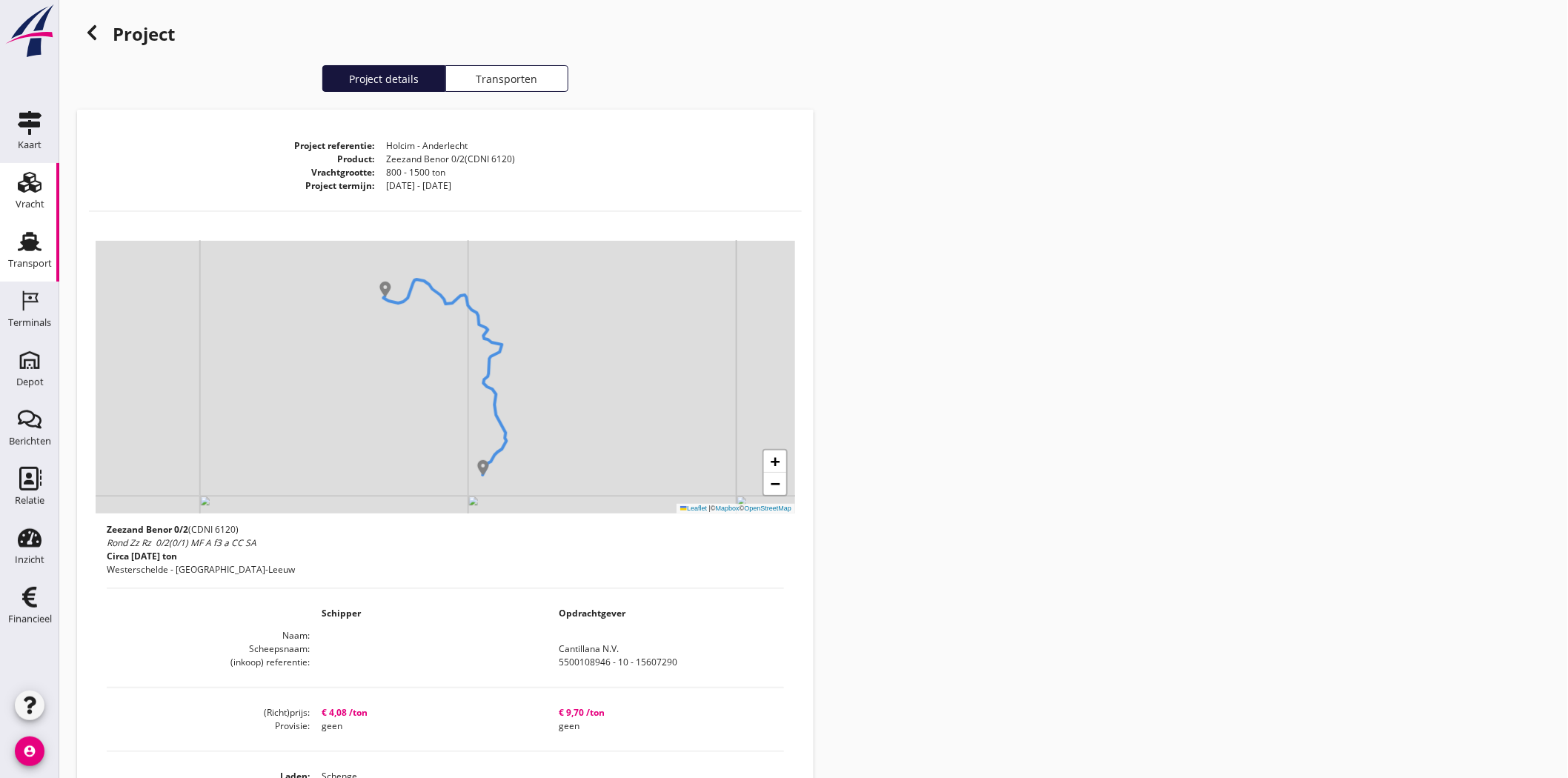
drag, startPoint x: 20, startPoint y: 266, endPoint x: 20, endPoint y: 231, distance: 35.0
click at [20, 265] on div "Transport" at bounding box center [30, 263] width 44 height 9
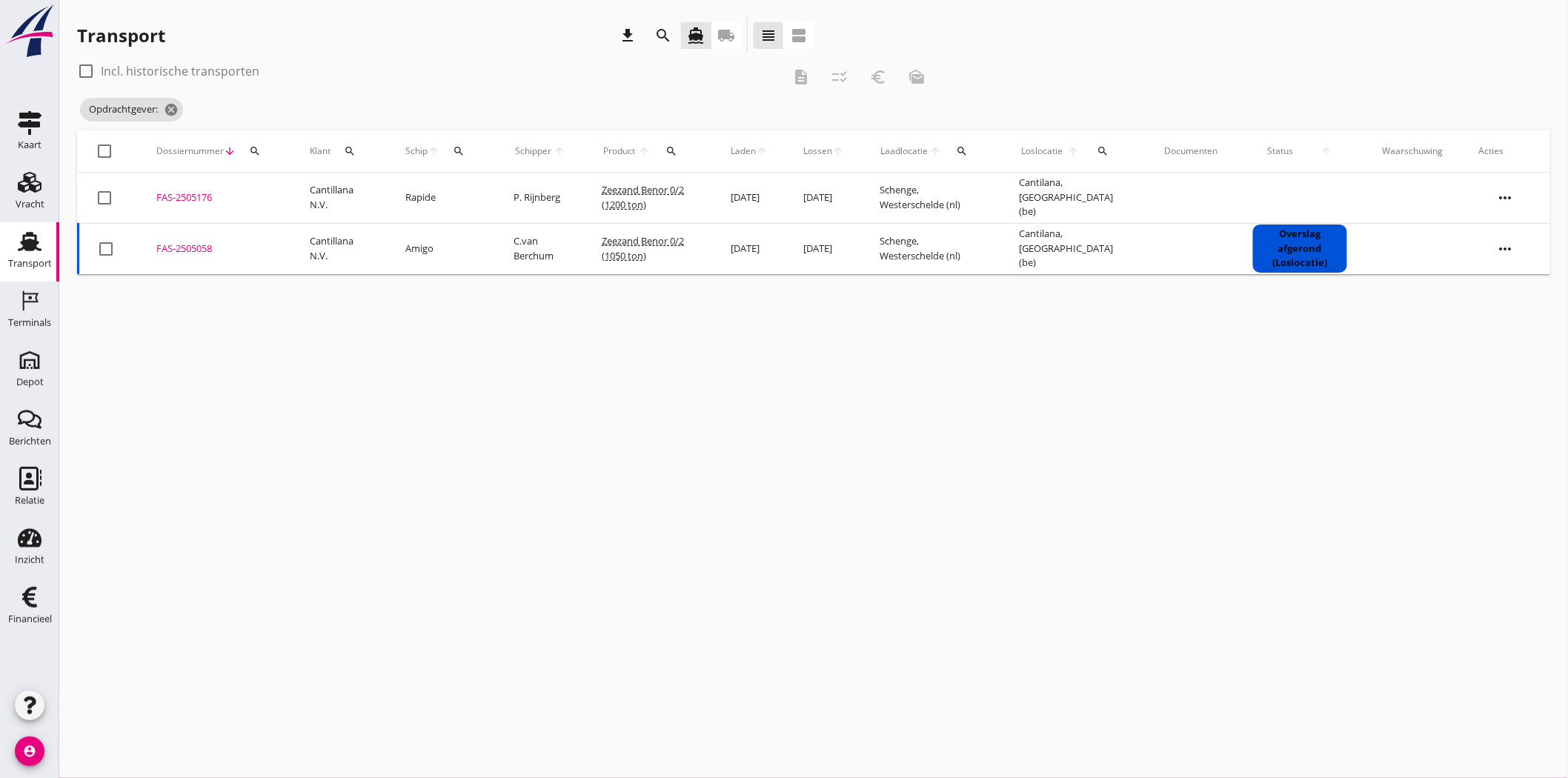
click at [198, 199] on div "FAS-2505176" at bounding box center [215, 198] width 118 height 15
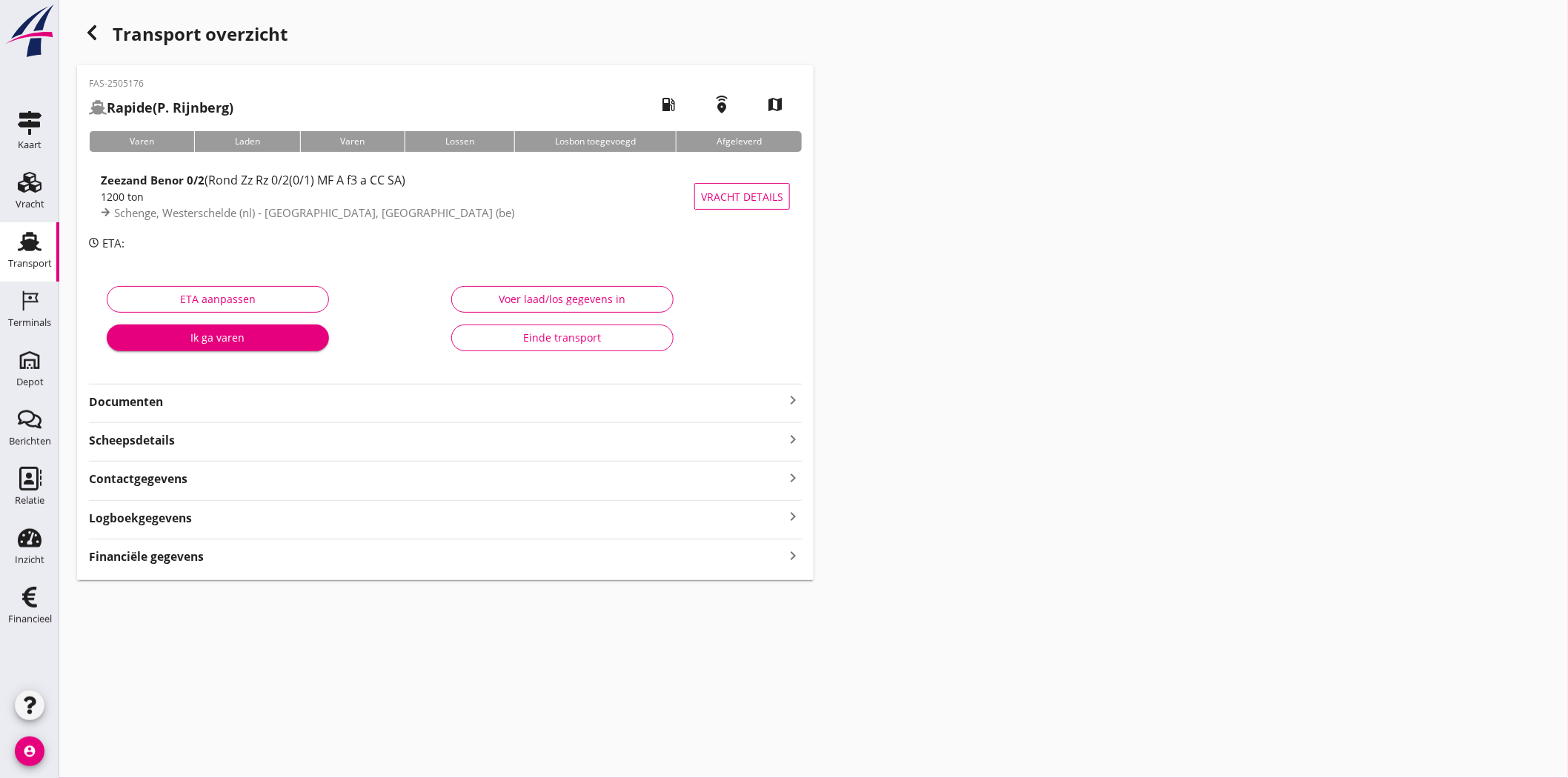
click at [134, 397] on strong "Documenten" at bounding box center [437, 402] width 695 height 17
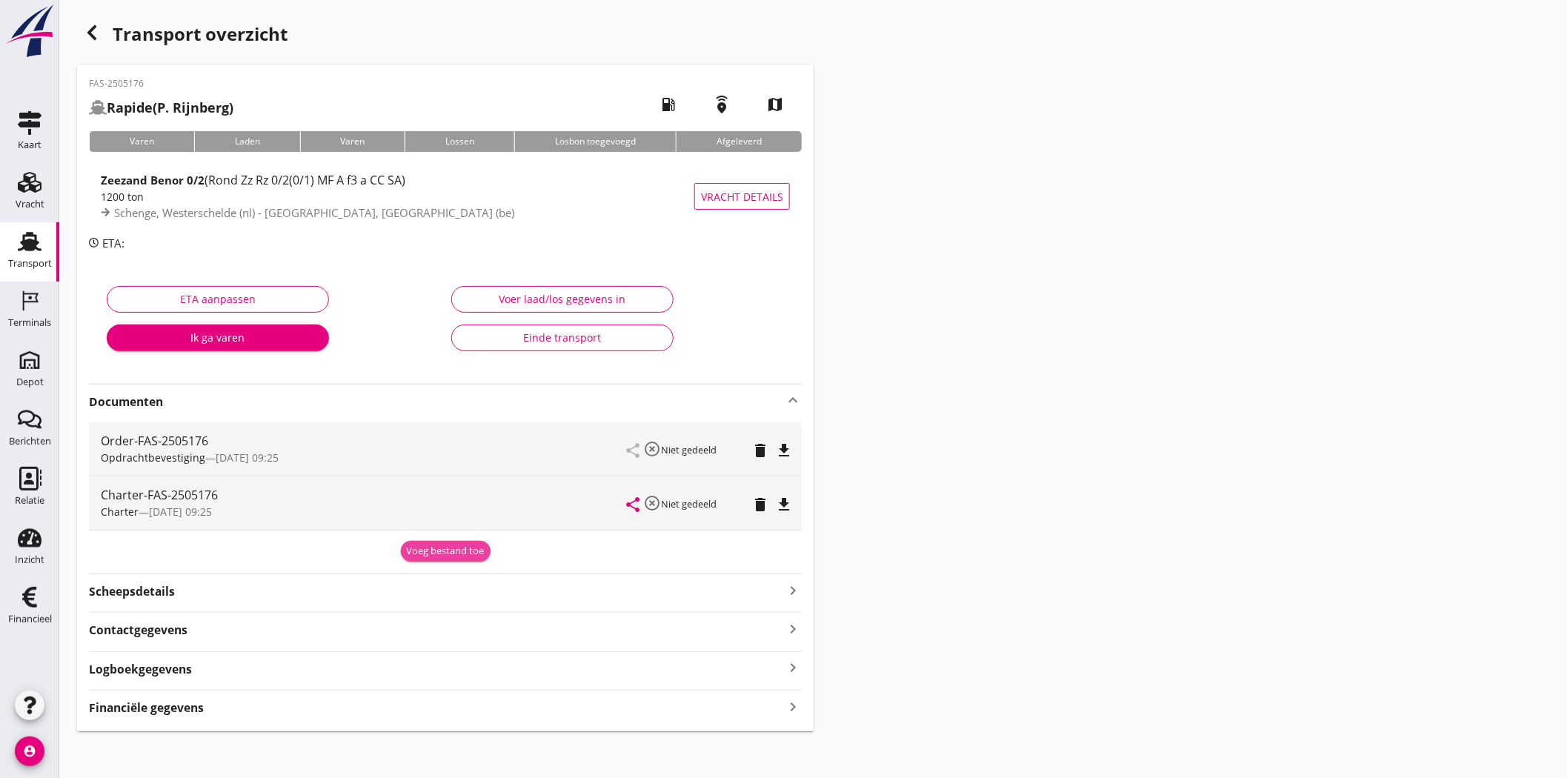
click at [434, 556] on div "Voeg bestand toe" at bounding box center [446, 551] width 78 height 15
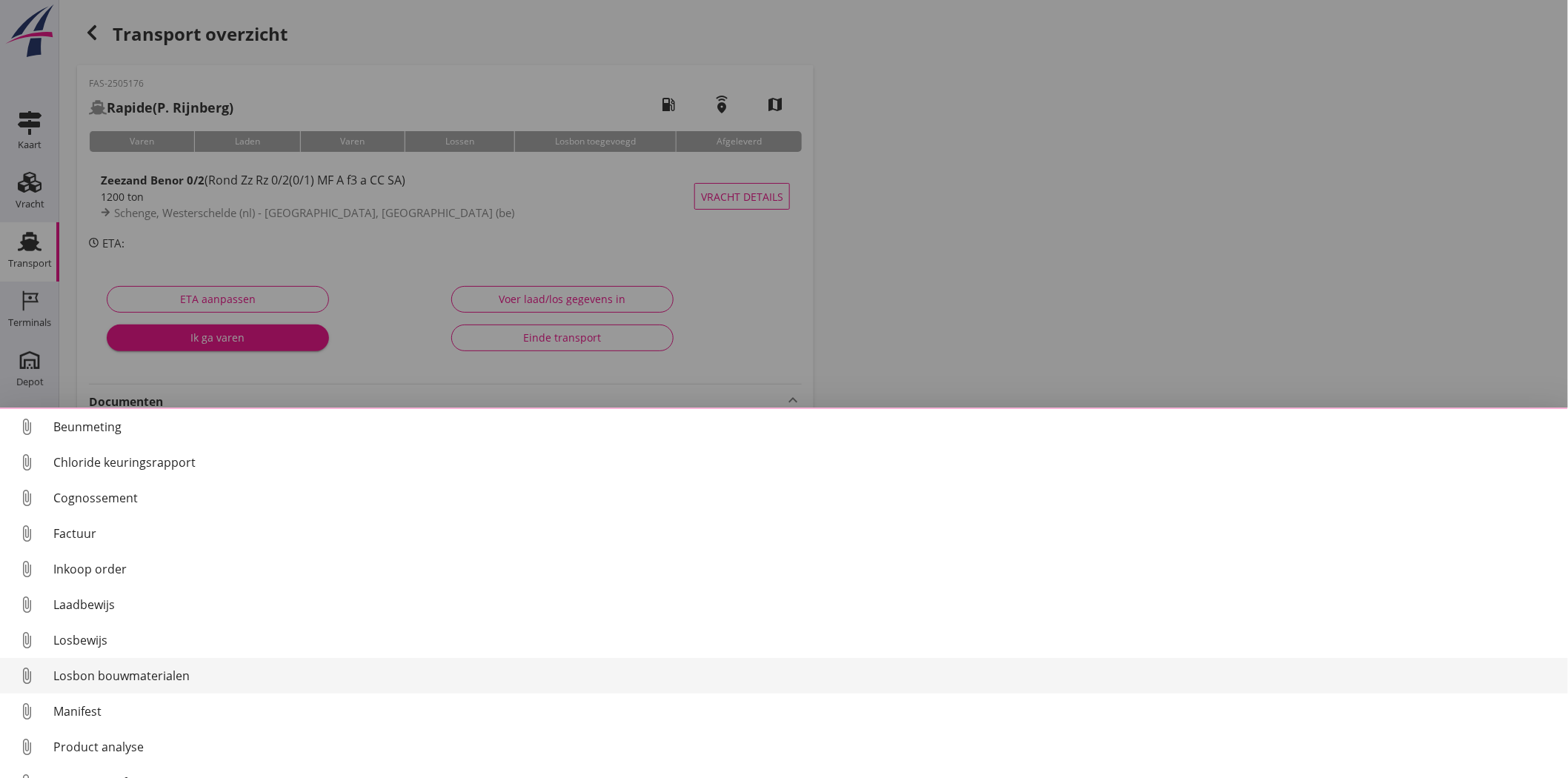
click at [126, 679] on div "Losbon bouwmaterialen" at bounding box center [804, 675] width 1503 height 18
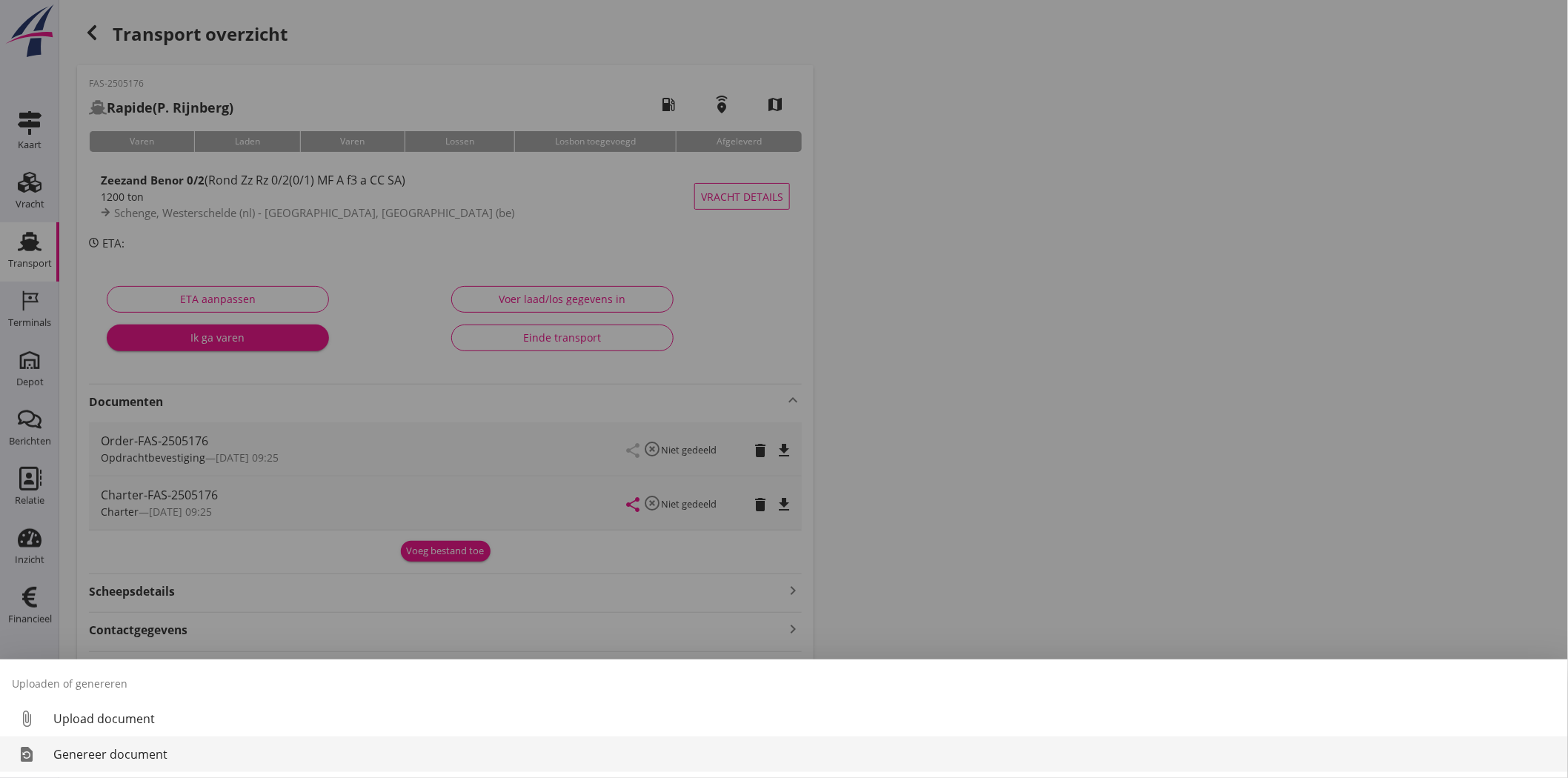
click at [123, 759] on div "Genereer document" at bounding box center [804, 753] width 1503 height 18
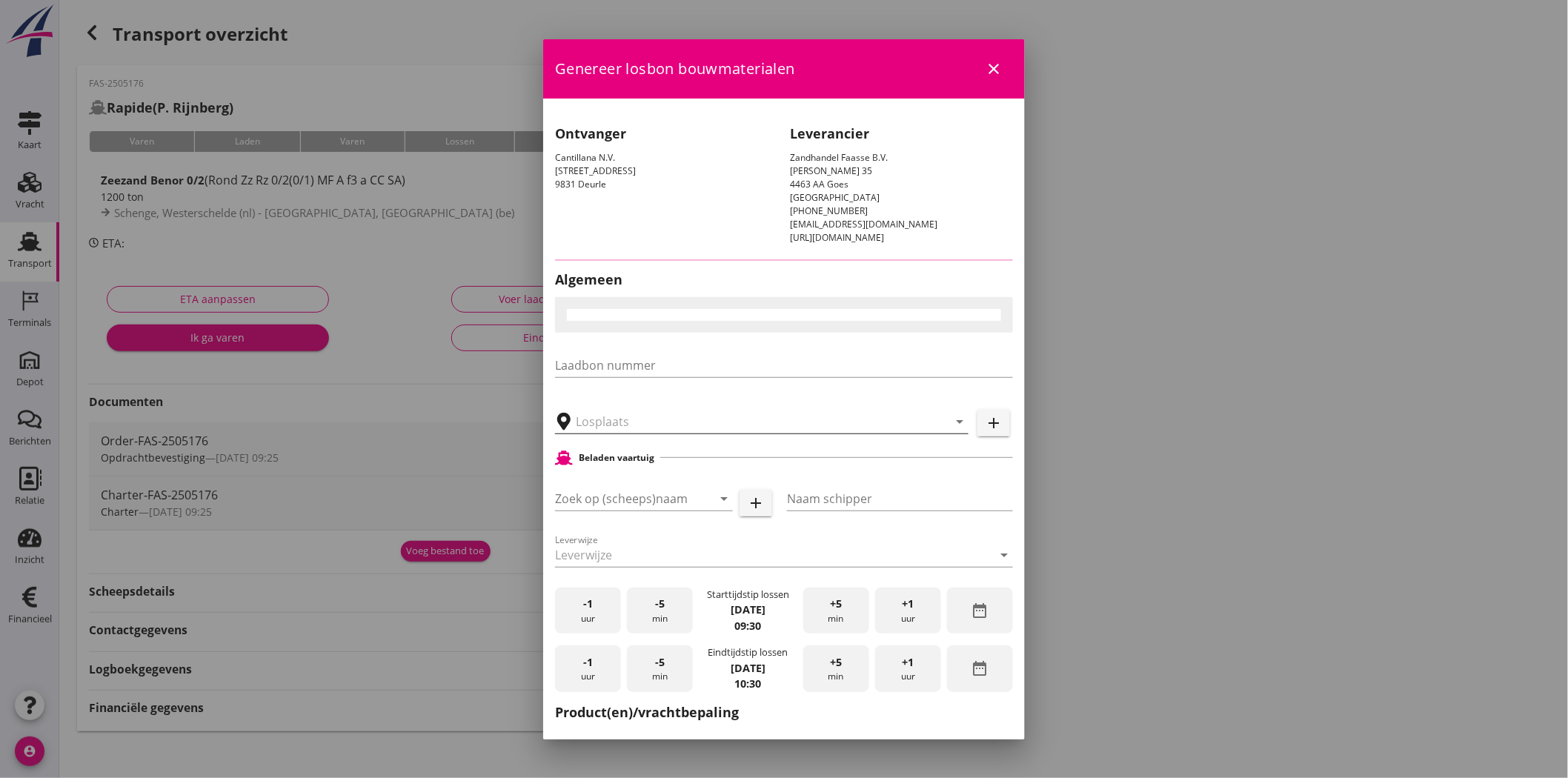
type input "Cantilana, [GEOGRAPHIC_DATA]-Leeuw"
checkbox input "true"
type input "Rapide"
type input "P. Rijnberg"
type input "Zeezand Benor 0/2 (6120)"
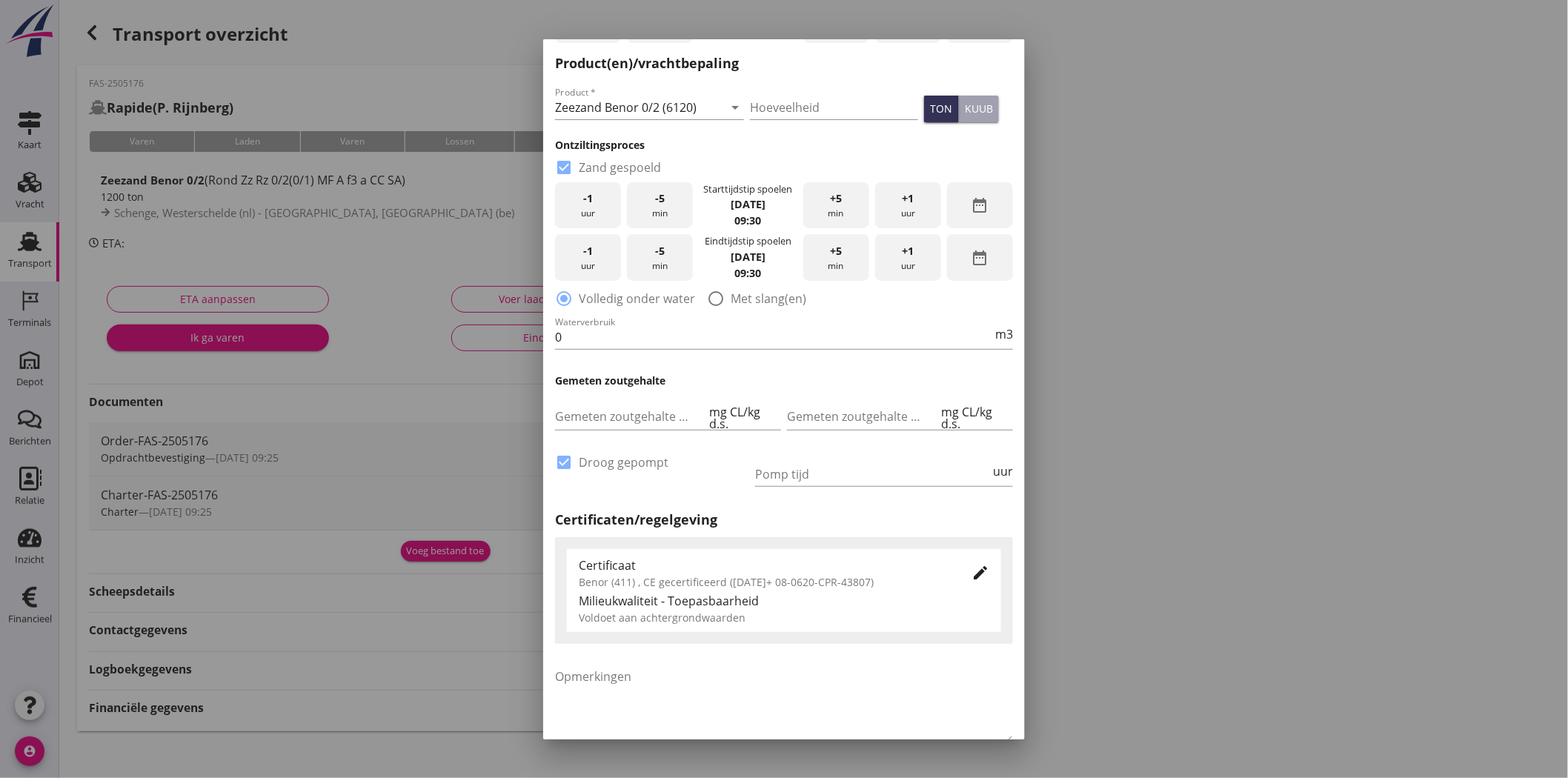
scroll to position [754, 0]
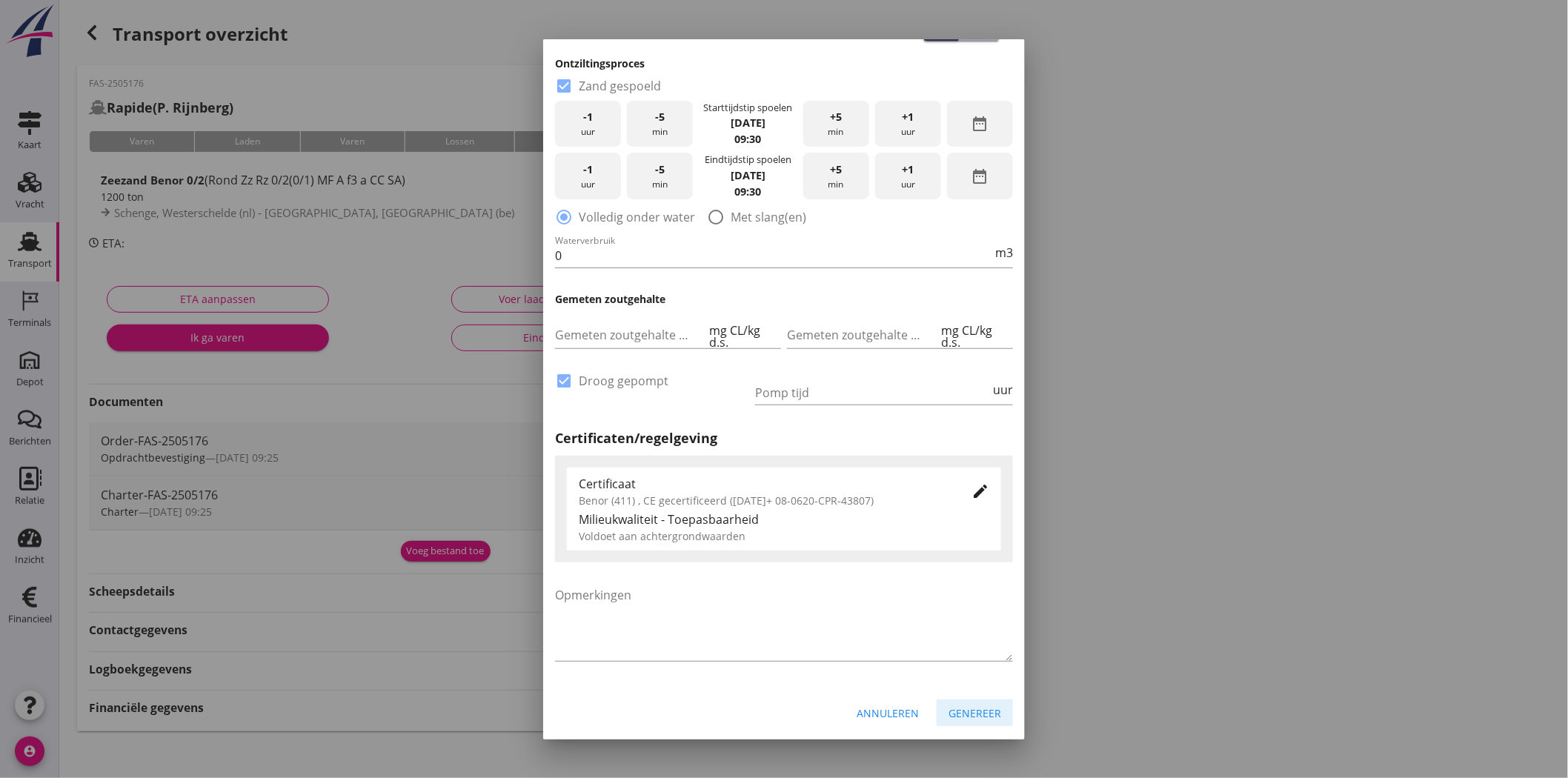
click at [980, 708] on div "Genereer" at bounding box center [974, 712] width 53 height 16
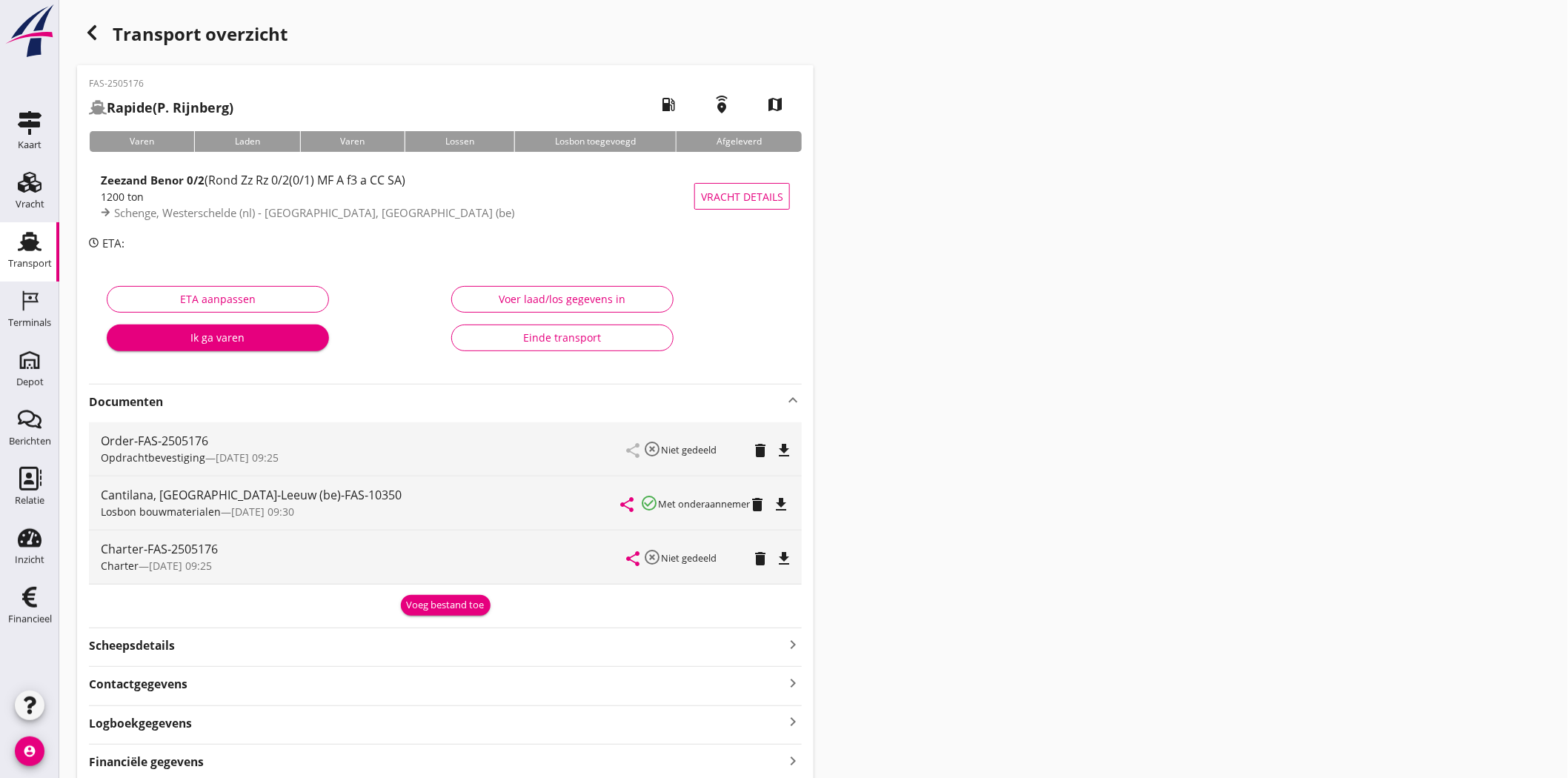
scroll to position [61, 0]
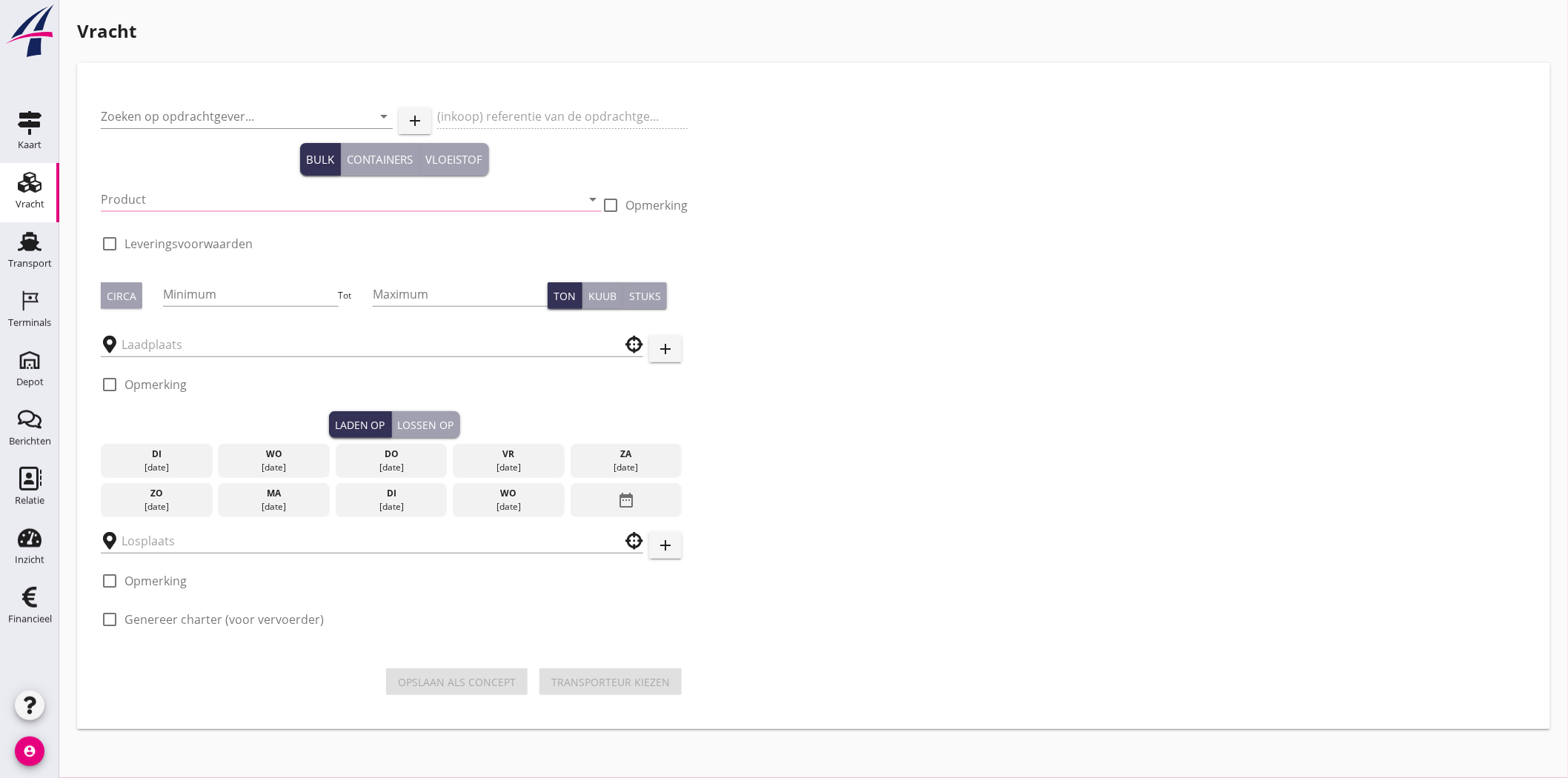
type input "Cantillana N.V."
type input "5500108946 - 10 - 15607290"
type input "Zeezand Benor 0/2 (6120)"
checkbox input "true"
type input "1000"
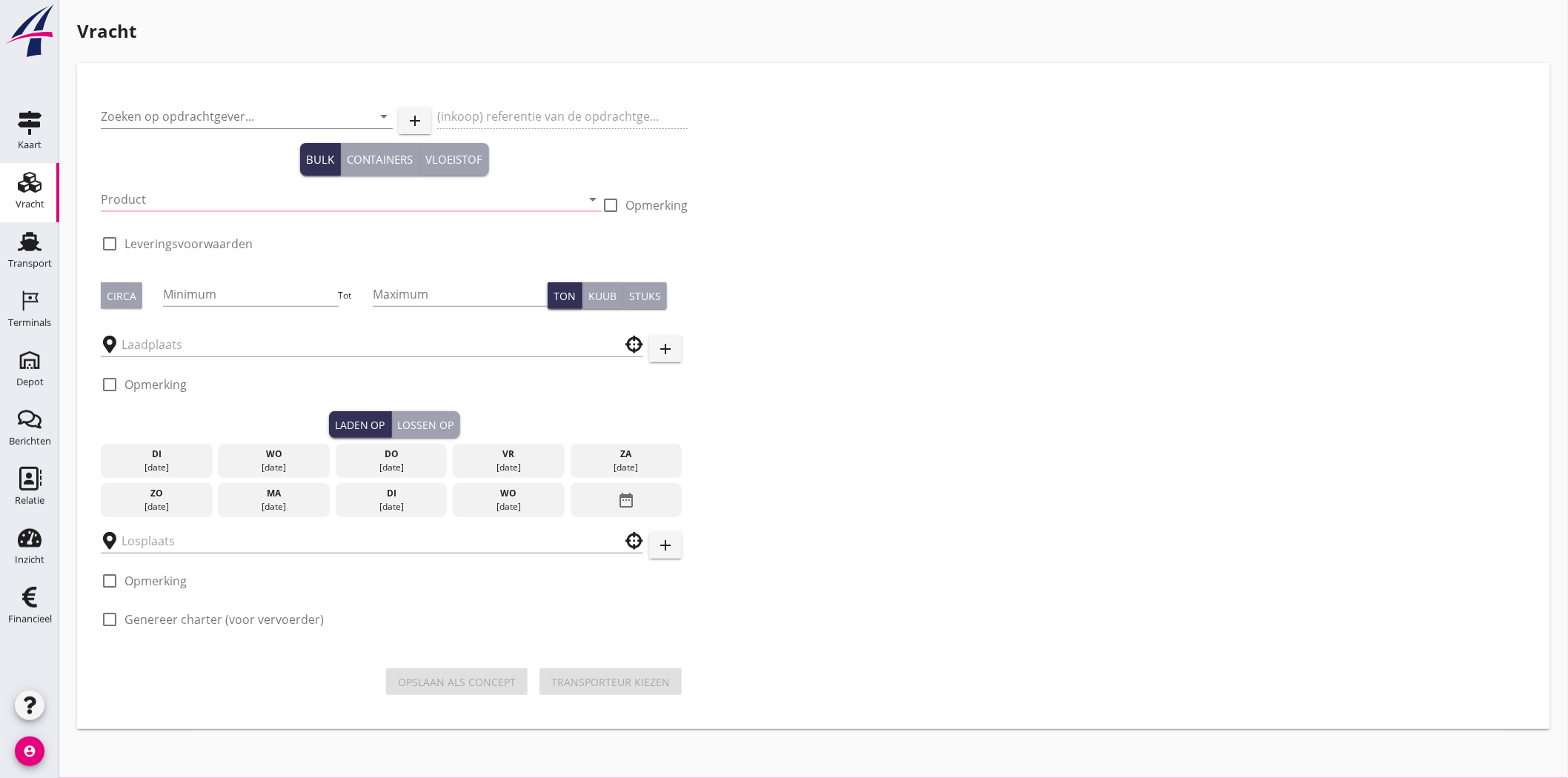
checkbox input "true"
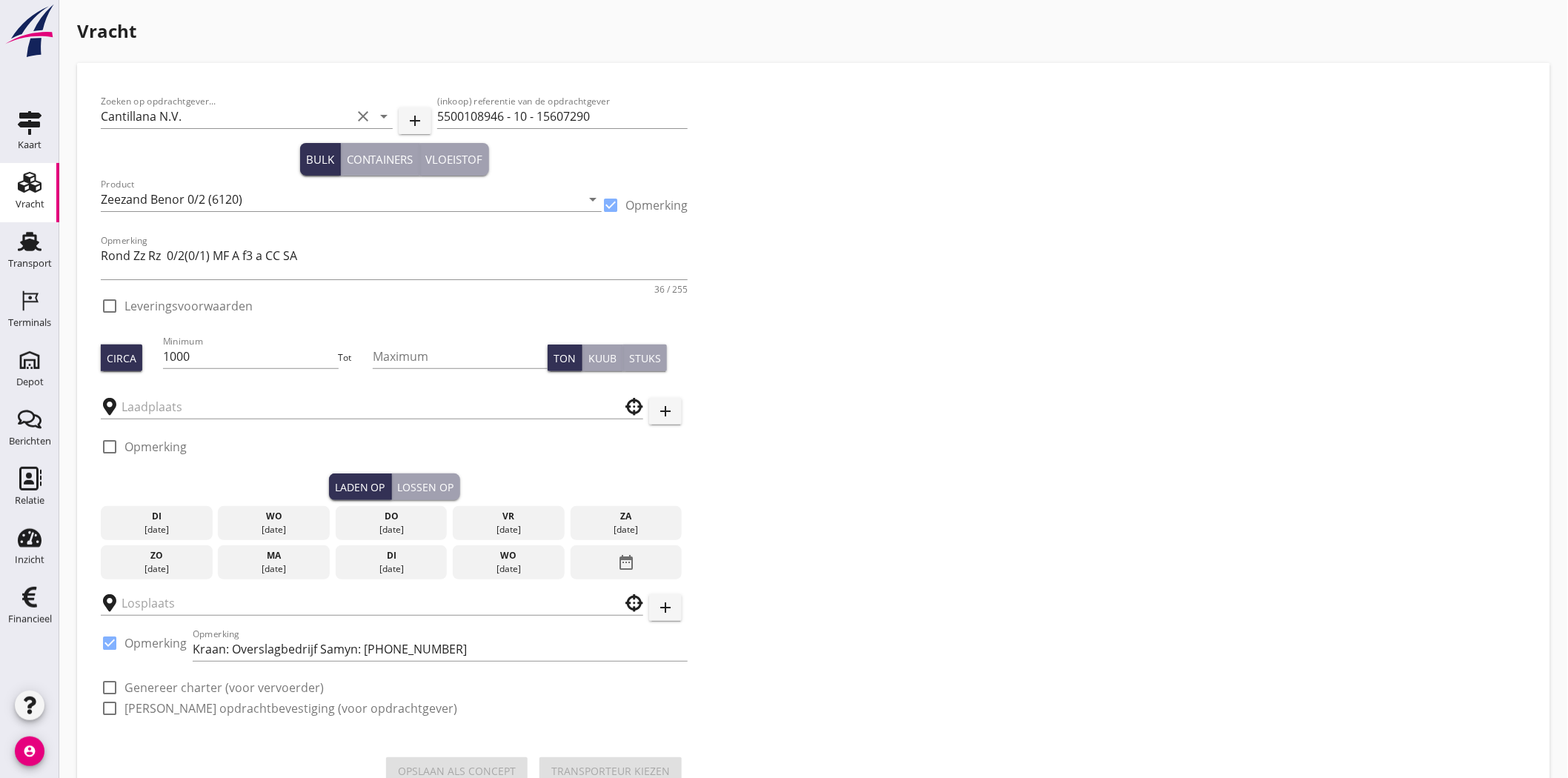
type input "Schenge"
checkbox input "true"
type input "Cantilana"
checkbox input "true"
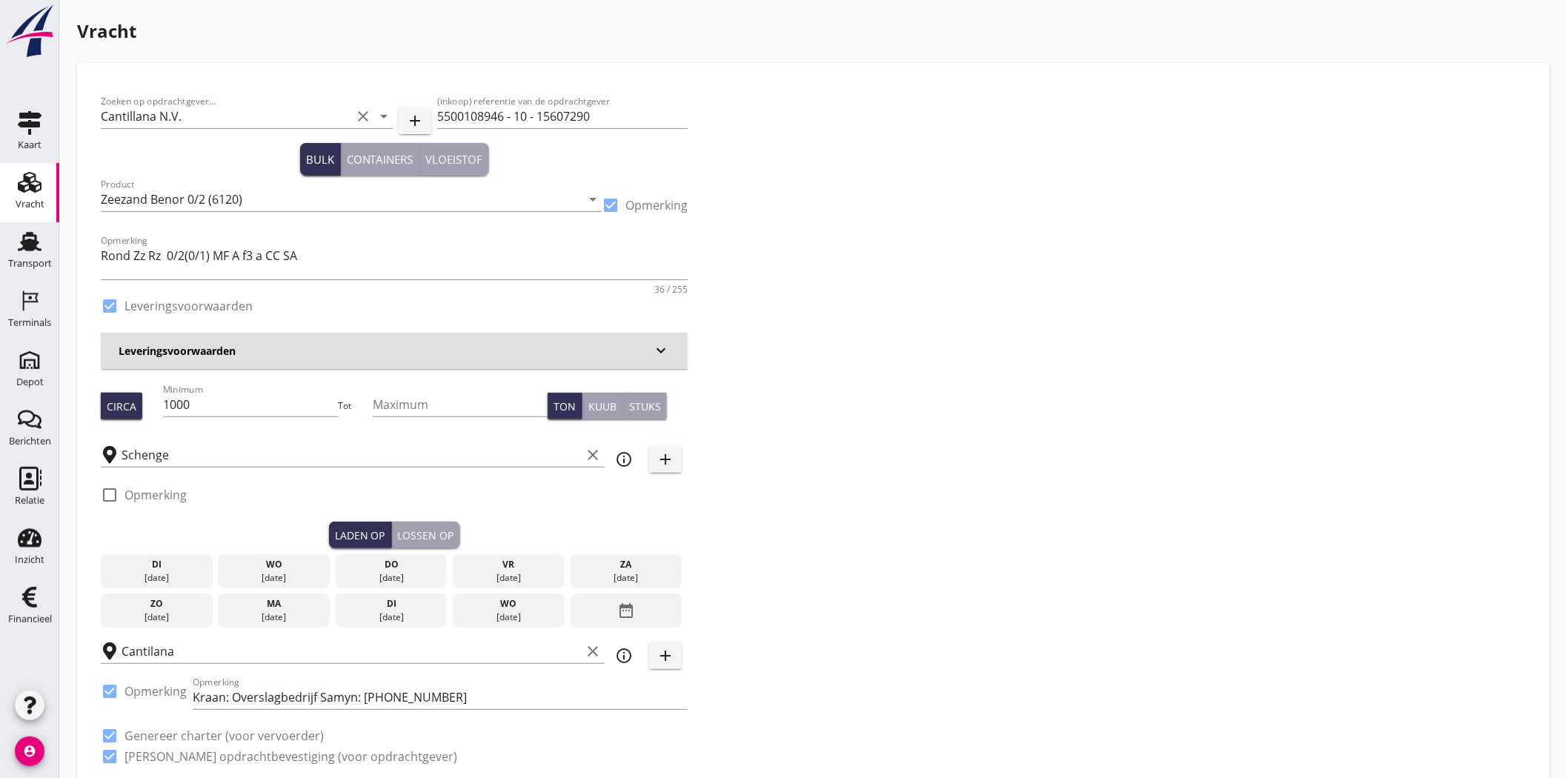
type input "4.08"
checkbox input "false"
radio input "false"
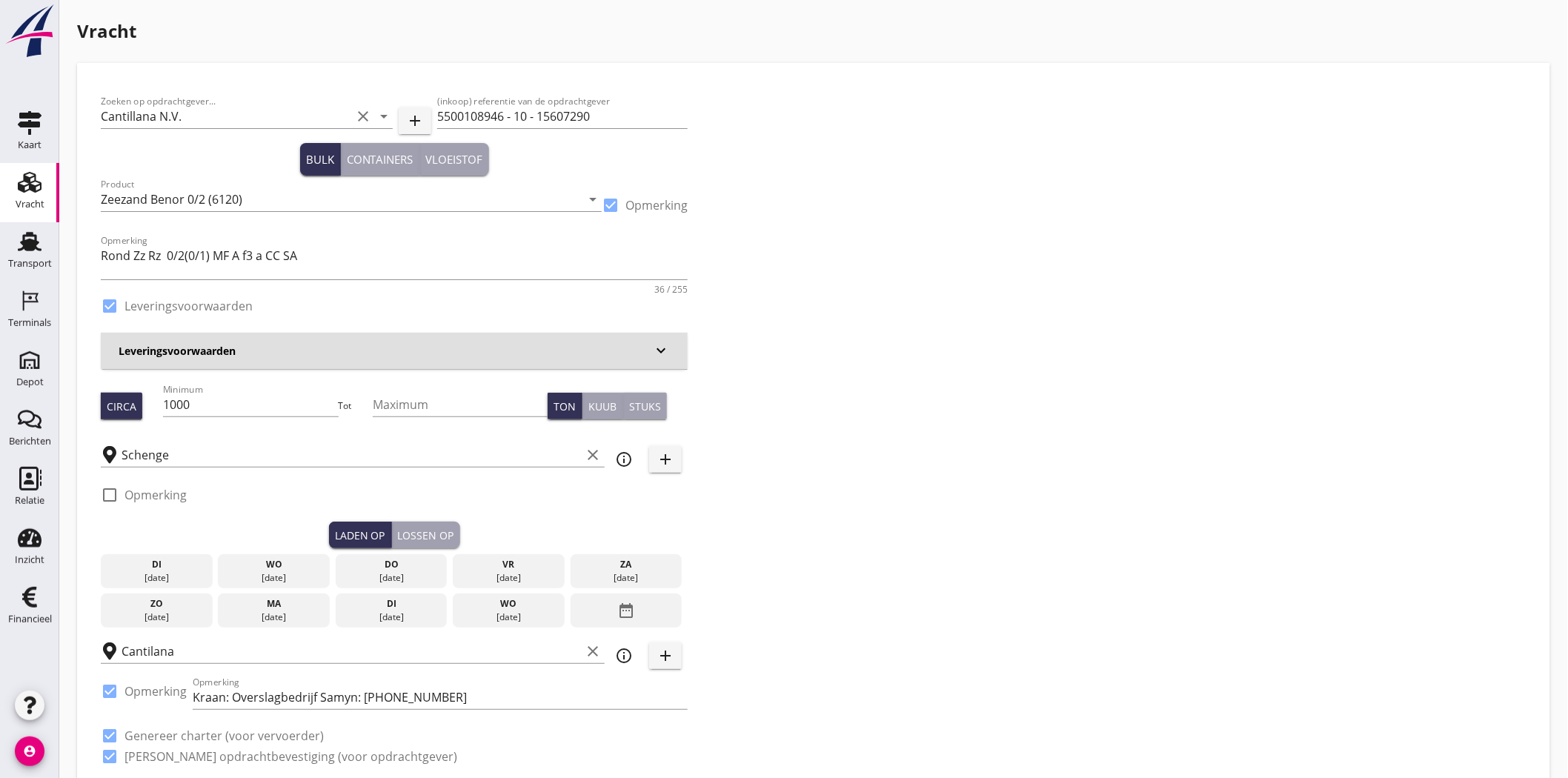
checkbox input "true"
type input "1"
type input "9.7"
checkbox input "false"
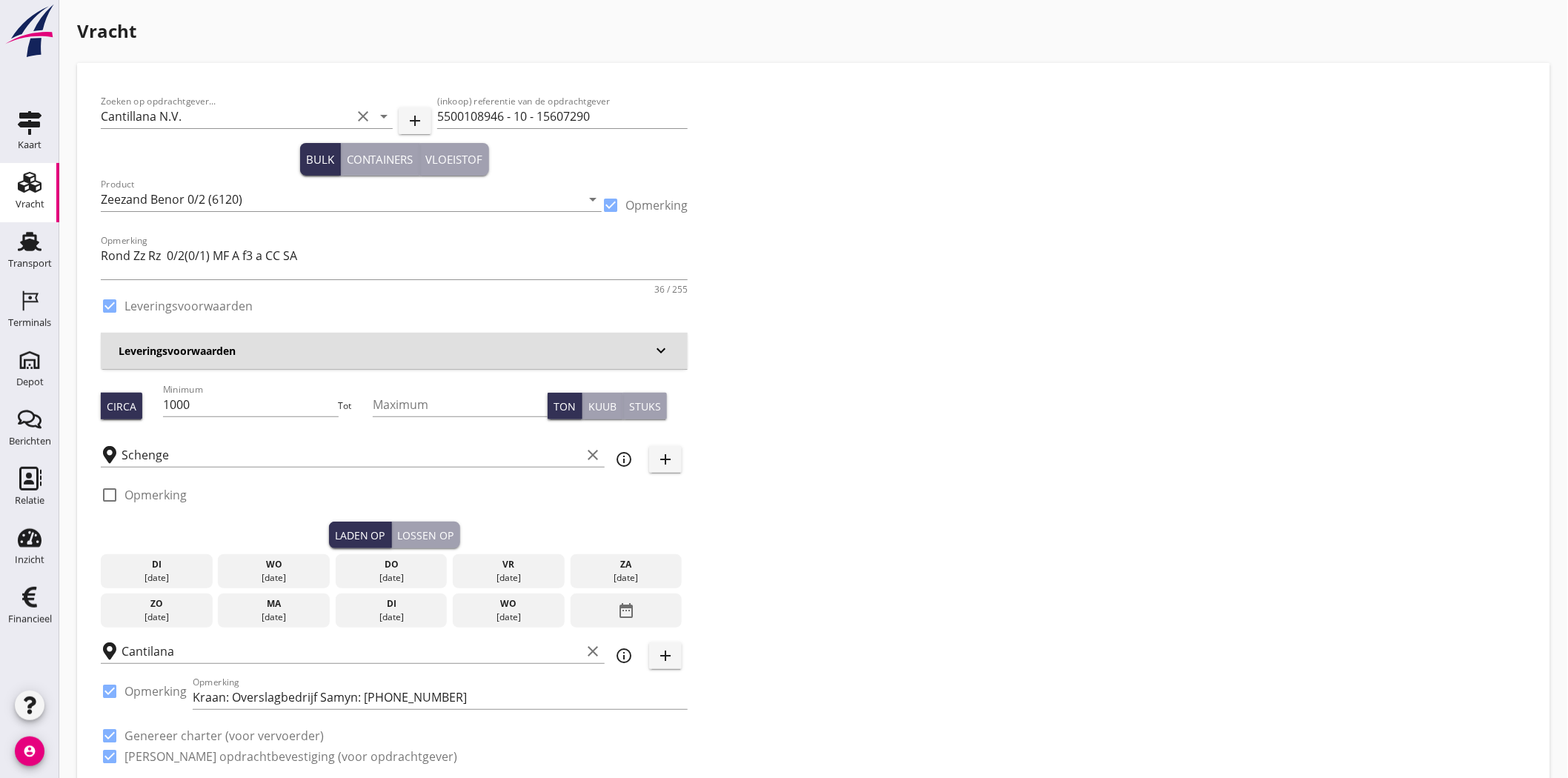
radio input "false"
checkbox input "true"
type input "1"
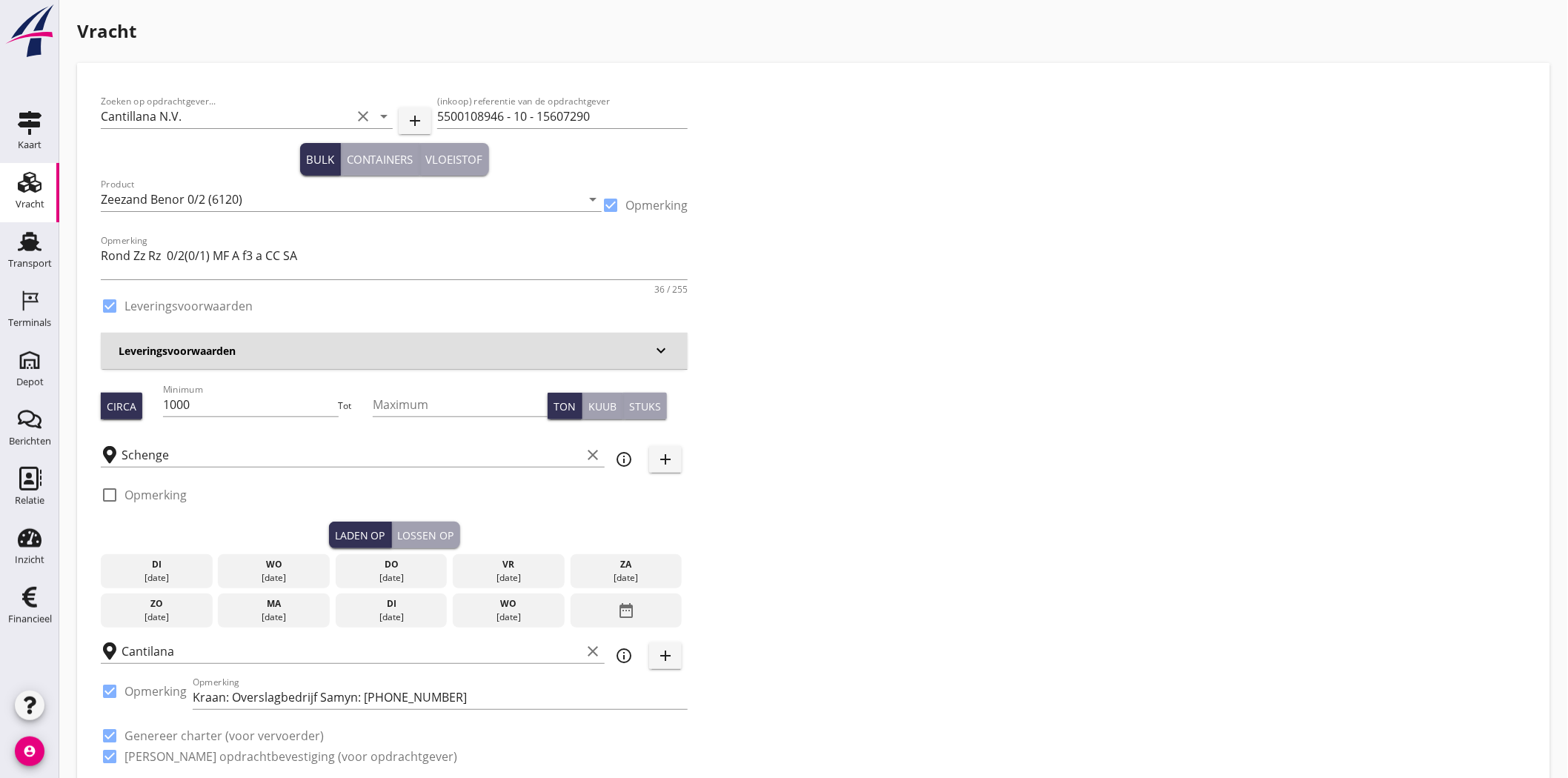
type input "1"
type input "60"
drag, startPoint x: 178, startPoint y: 405, endPoint x: 0, endPoint y: 405, distance: 178.0
type input "1200"
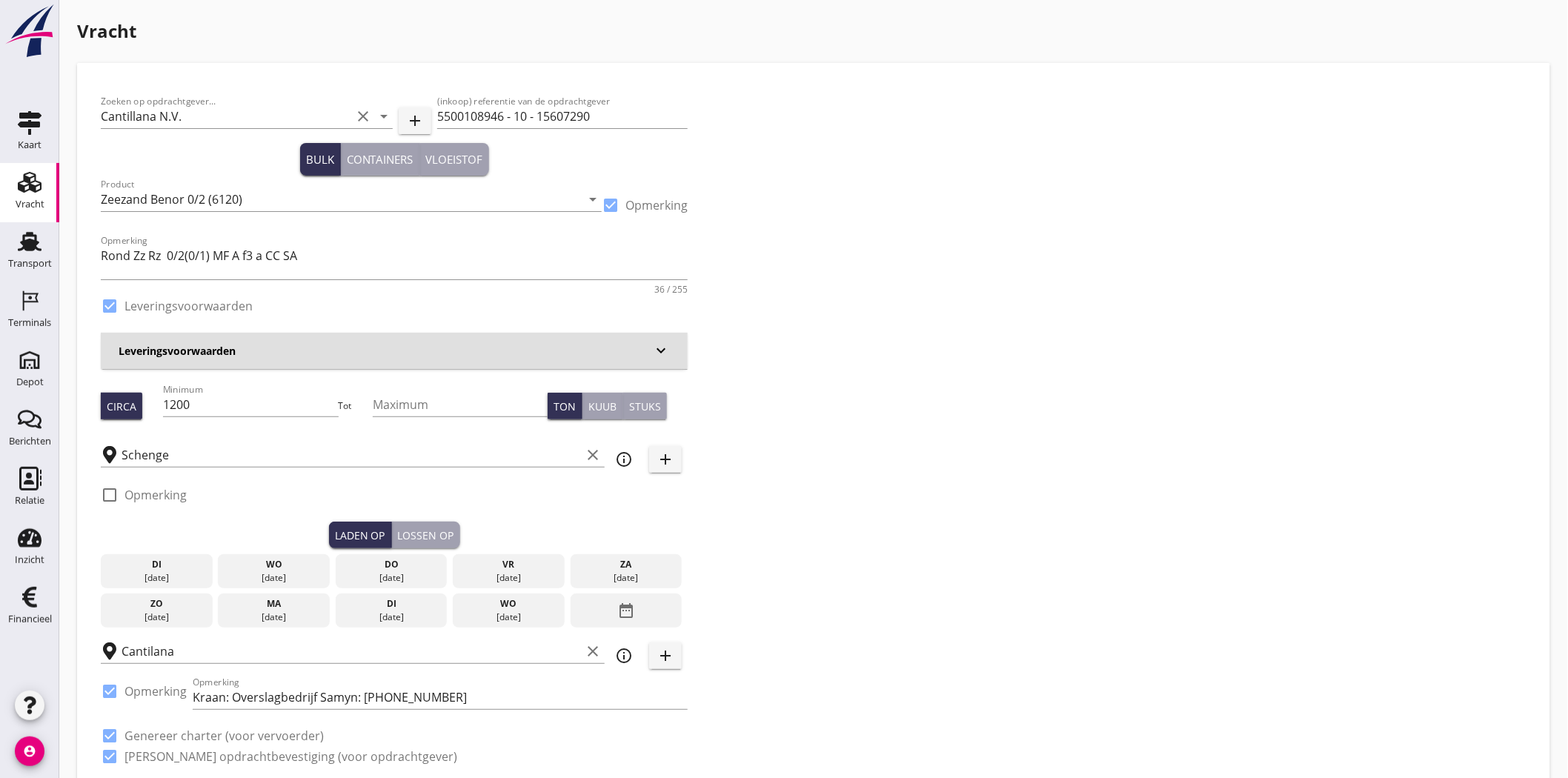
drag, startPoint x: 158, startPoint y: 581, endPoint x: 268, endPoint y: 560, distance: 112.0
click at [159, 581] on div "[DATE]" at bounding box center [156, 577] width 104 height 13
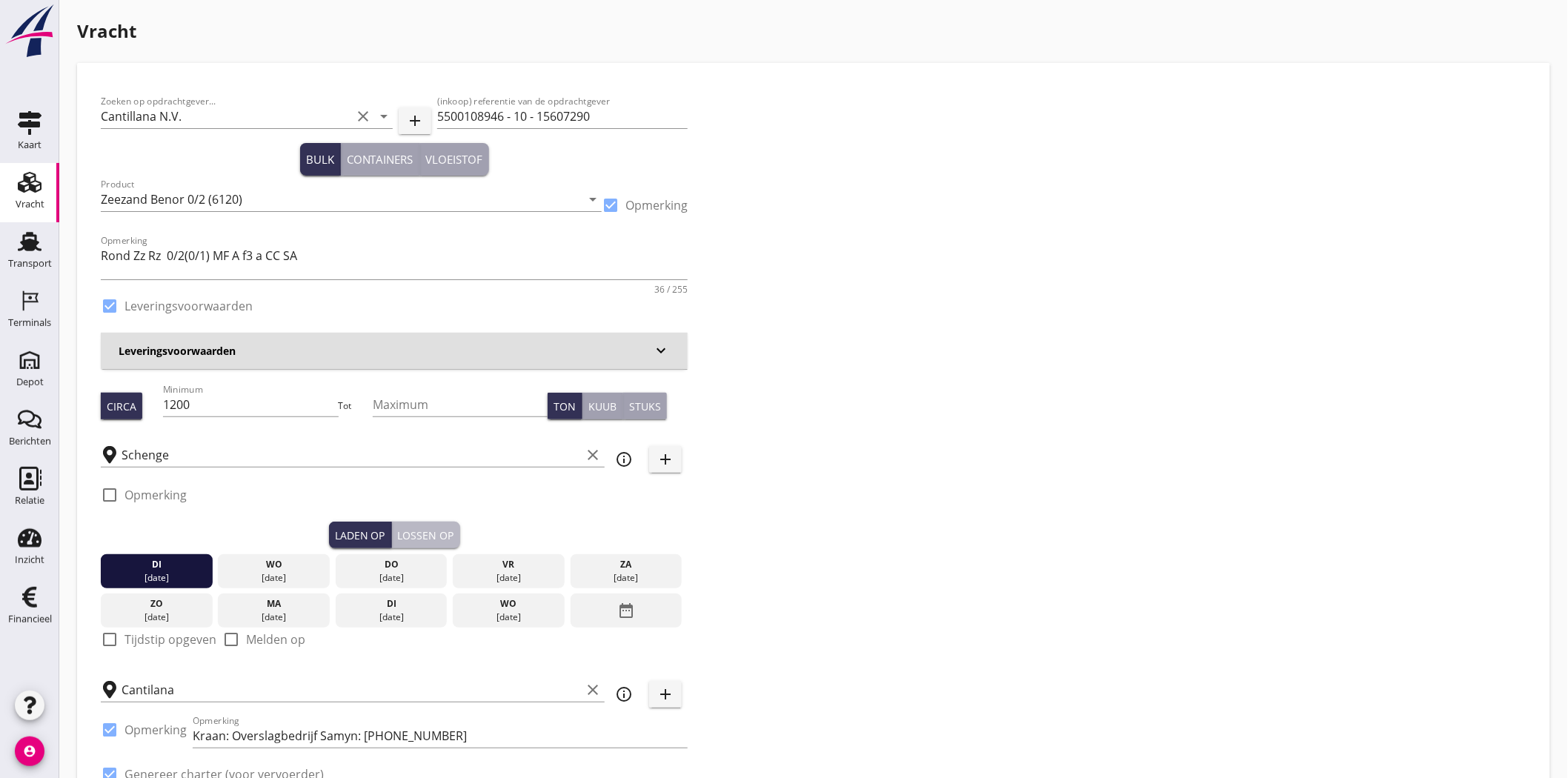
click at [424, 530] on div "Lossen op" at bounding box center [425, 535] width 57 height 16
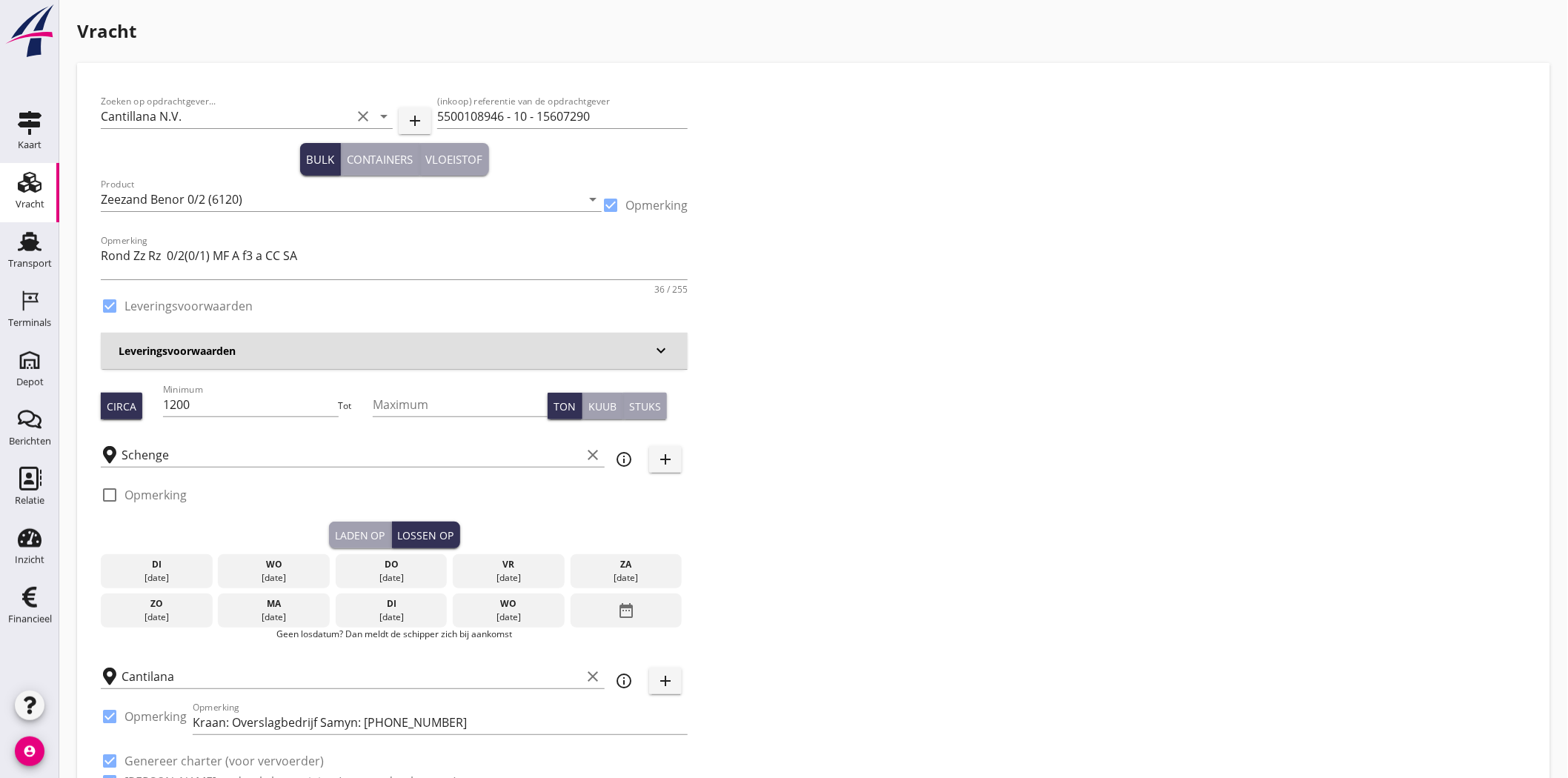
click at [254, 574] on div "[DATE]" at bounding box center [274, 577] width 104 height 13
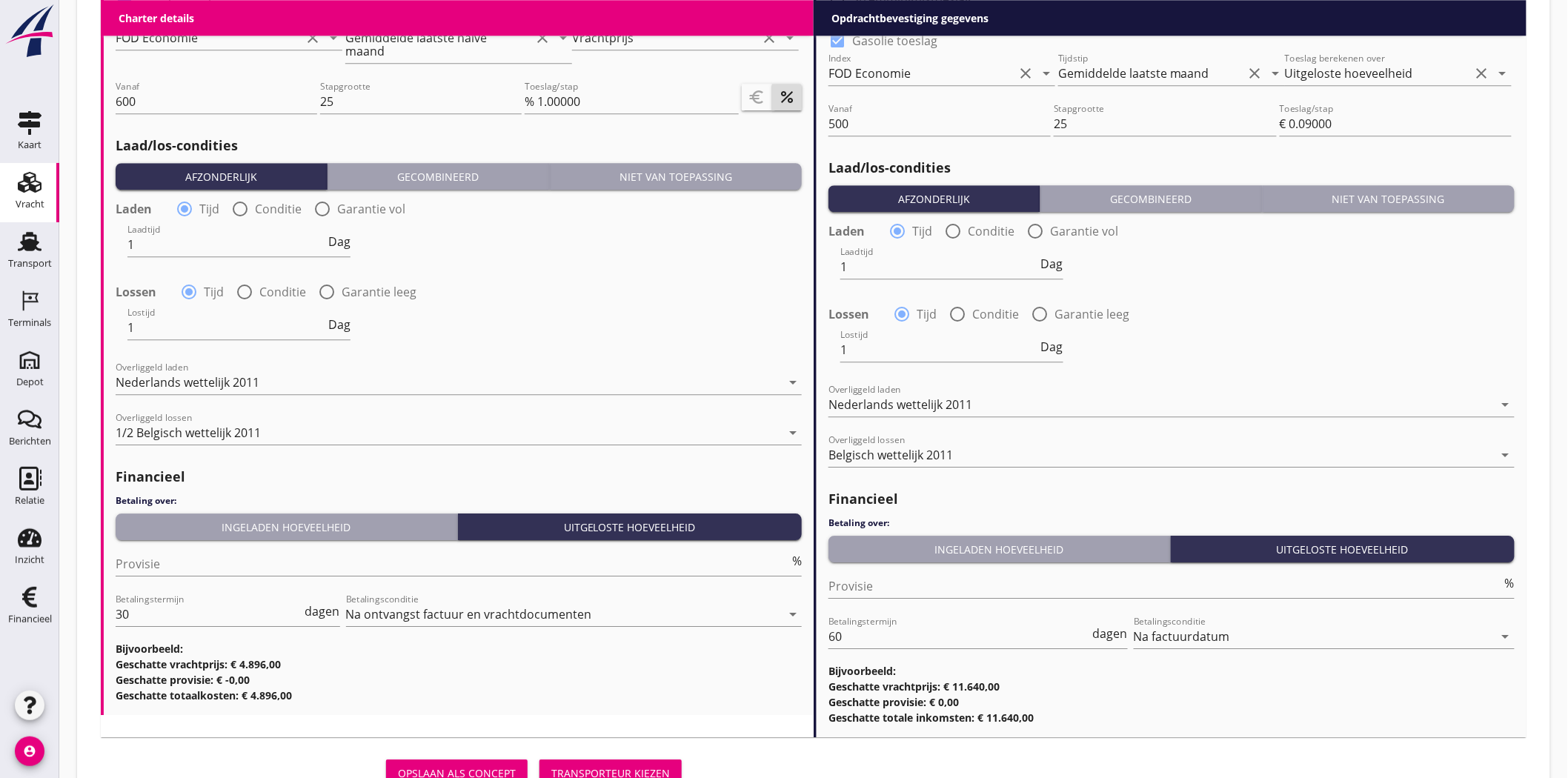
scroll to position [1679, 0]
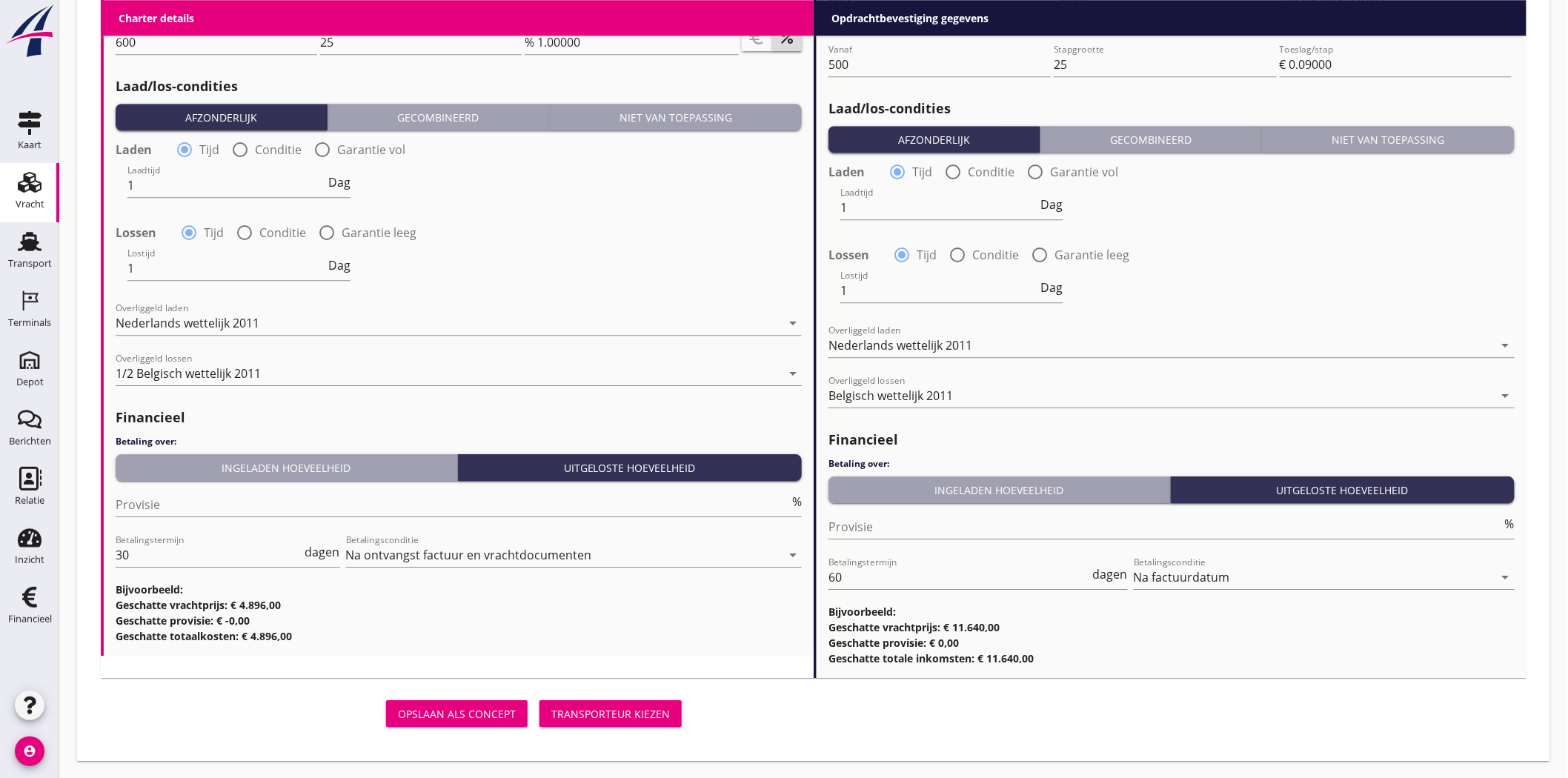
click at [588, 707] on div "Transporteur kiezen" at bounding box center [610, 713] width 119 height 16
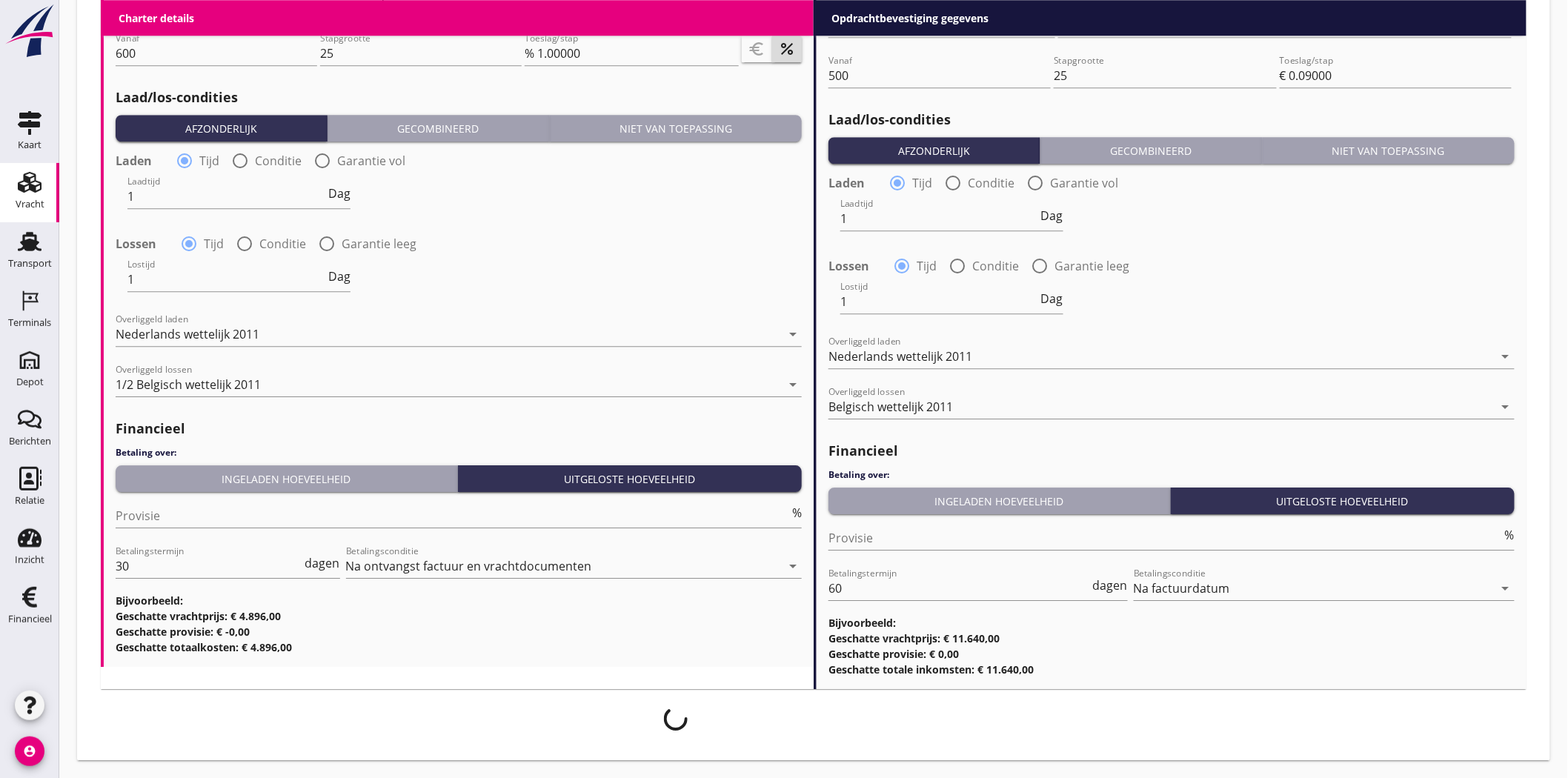
scroll to position [1667, 0]
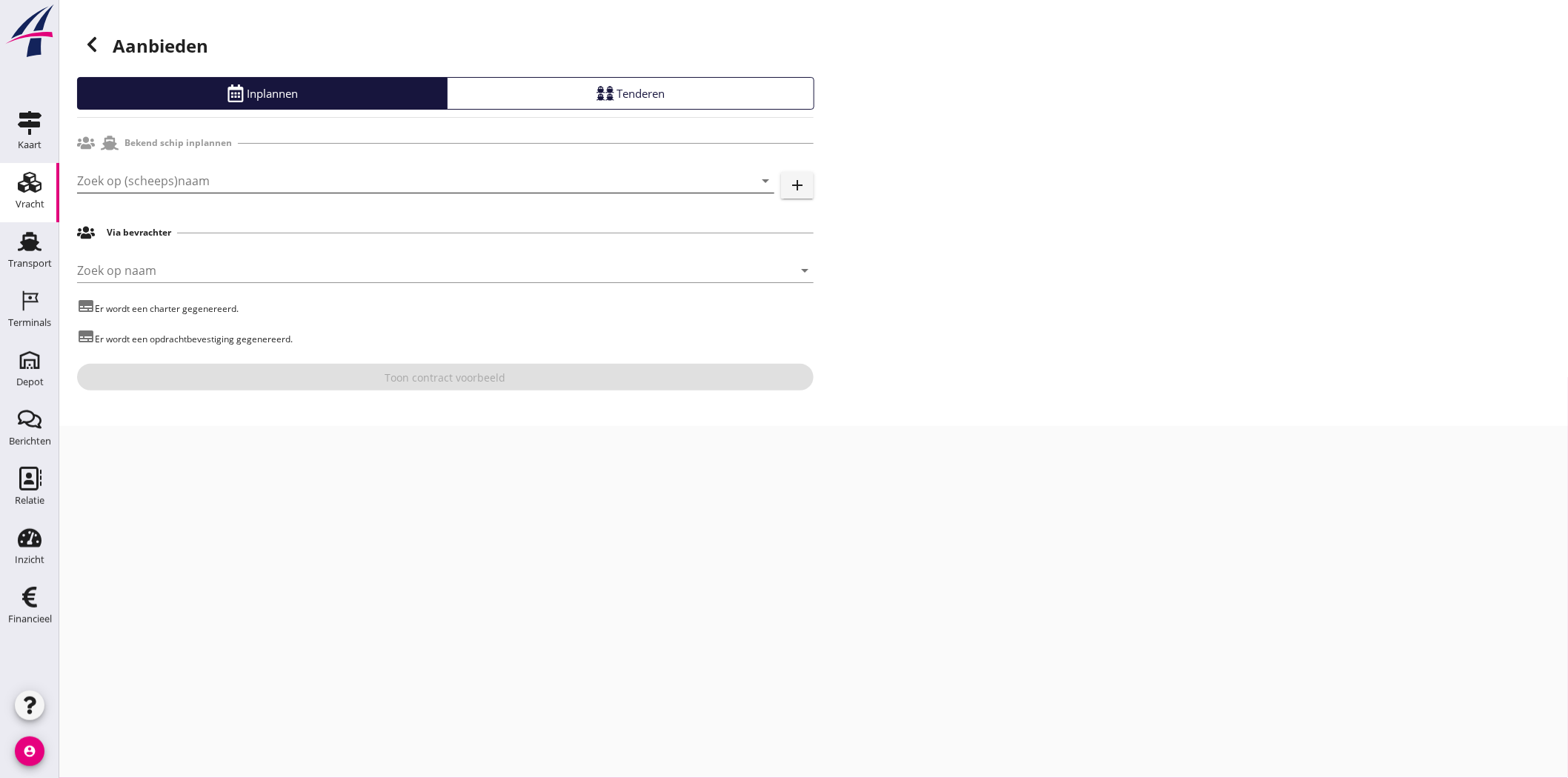
click at [364, 175] on input "Zoek op (scheeps)naam" at bounding box center [405, 181] width 656 height 24
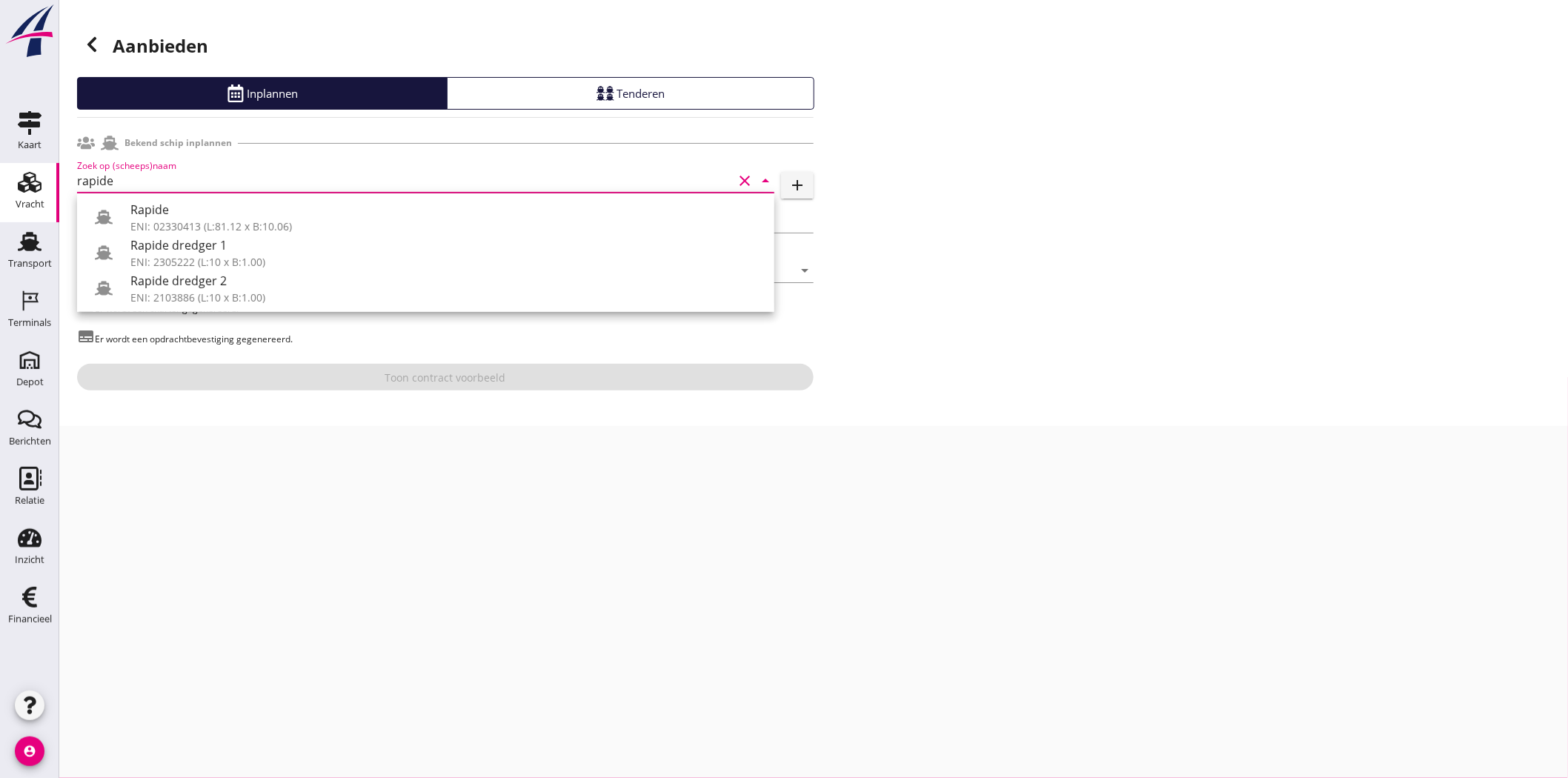
click at [219, 206] on div "Rapide" at bounding box center [446, 209] width 632 height 18
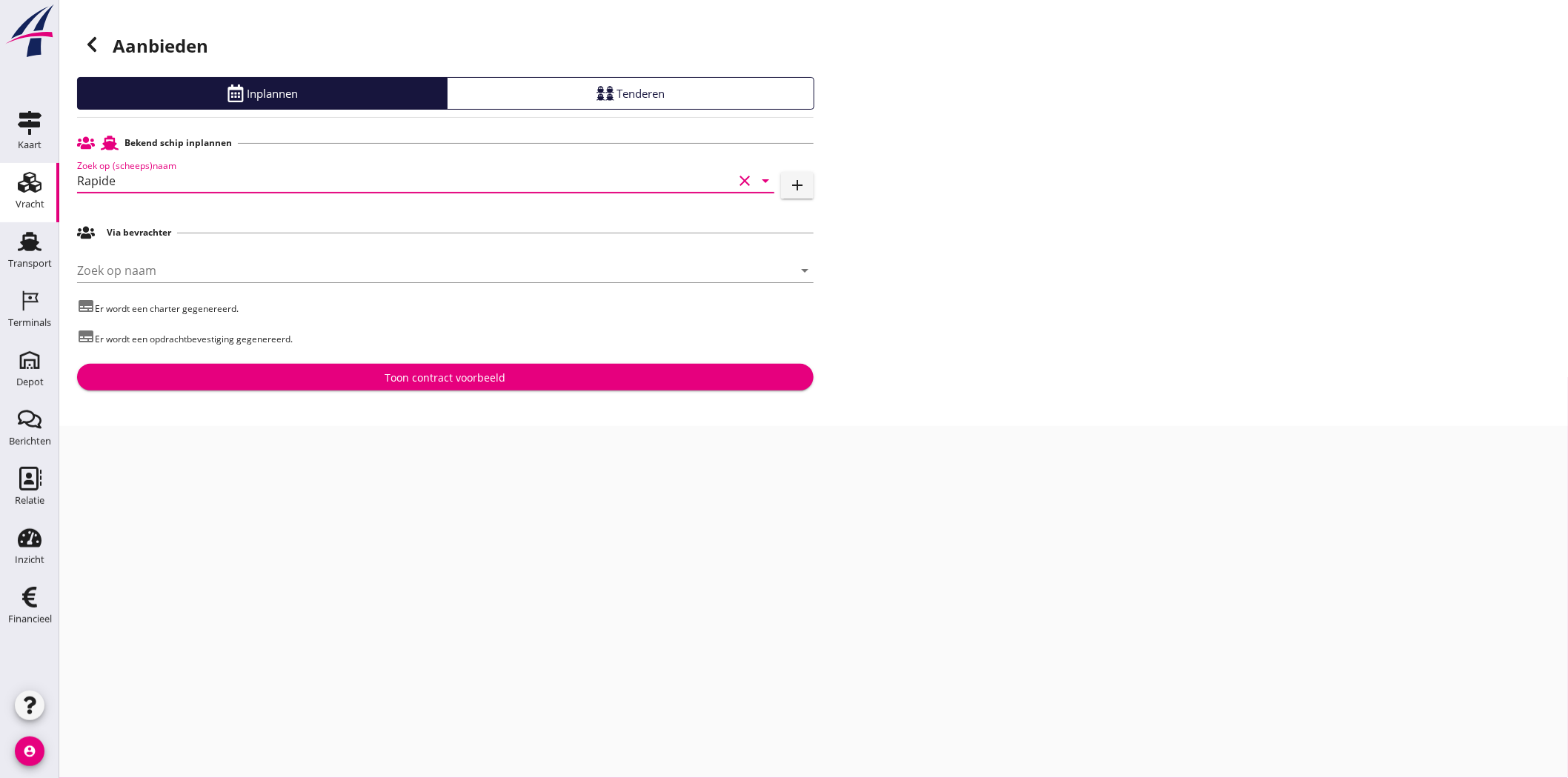
type input "Rapide"
click at [416, 383] on div "Toon contract voorbeeld" at bounding box center [446, 377] width 121 height 16
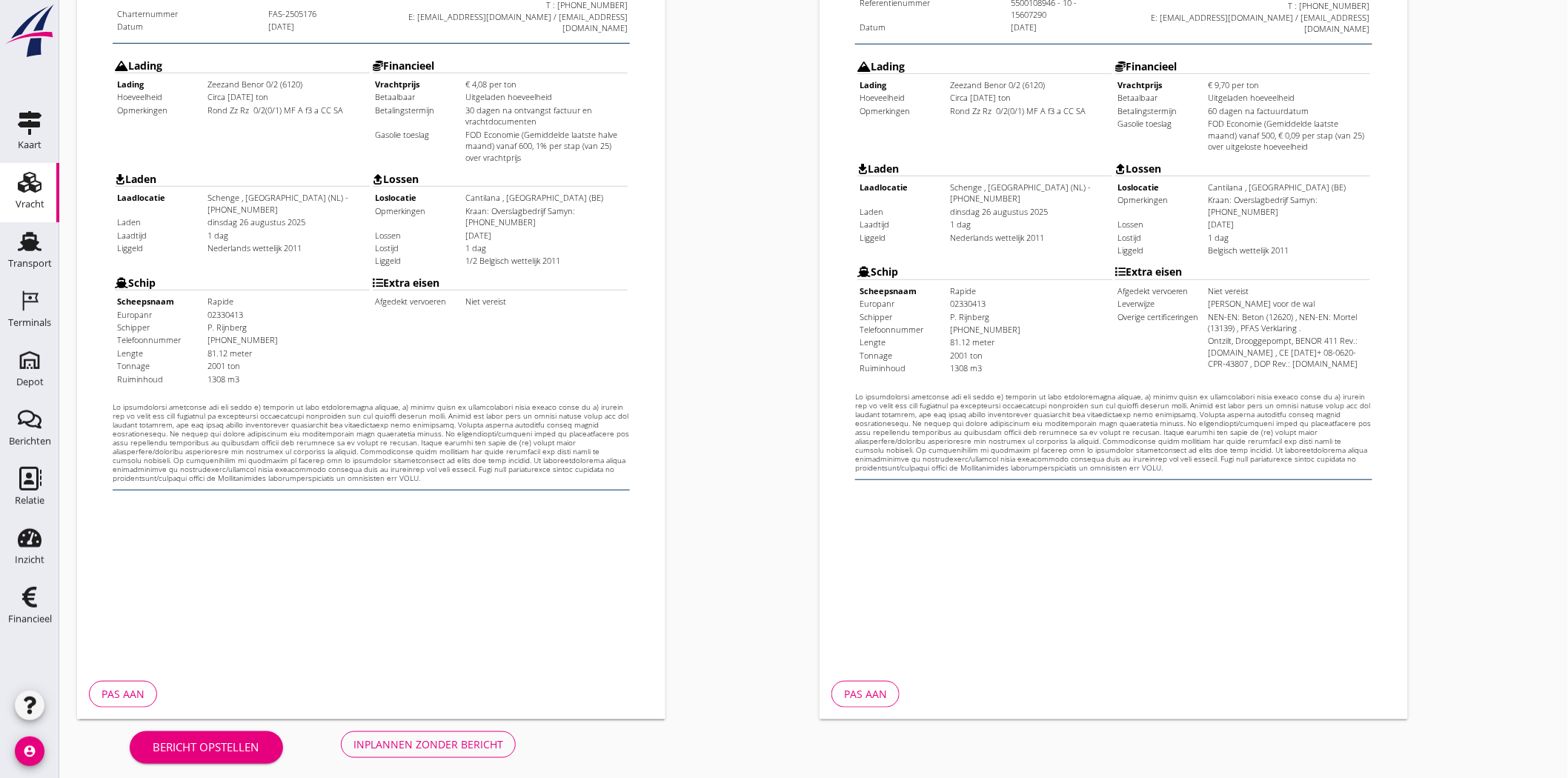
scroll to position [318, 0]
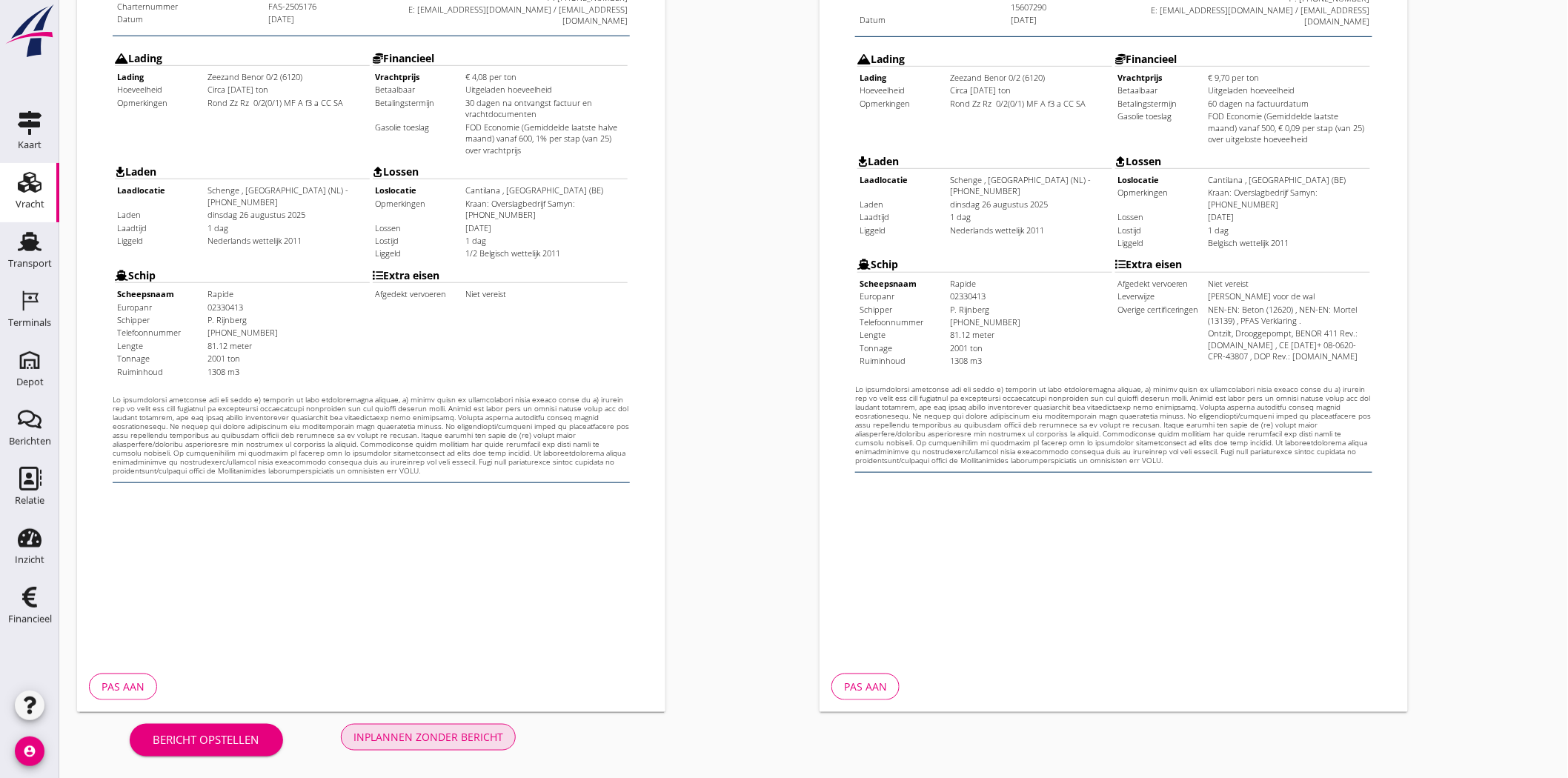
click at [425, 736] on div "Inplannen zonder bericht" at bounding box center [427, 736] width 150 height 16
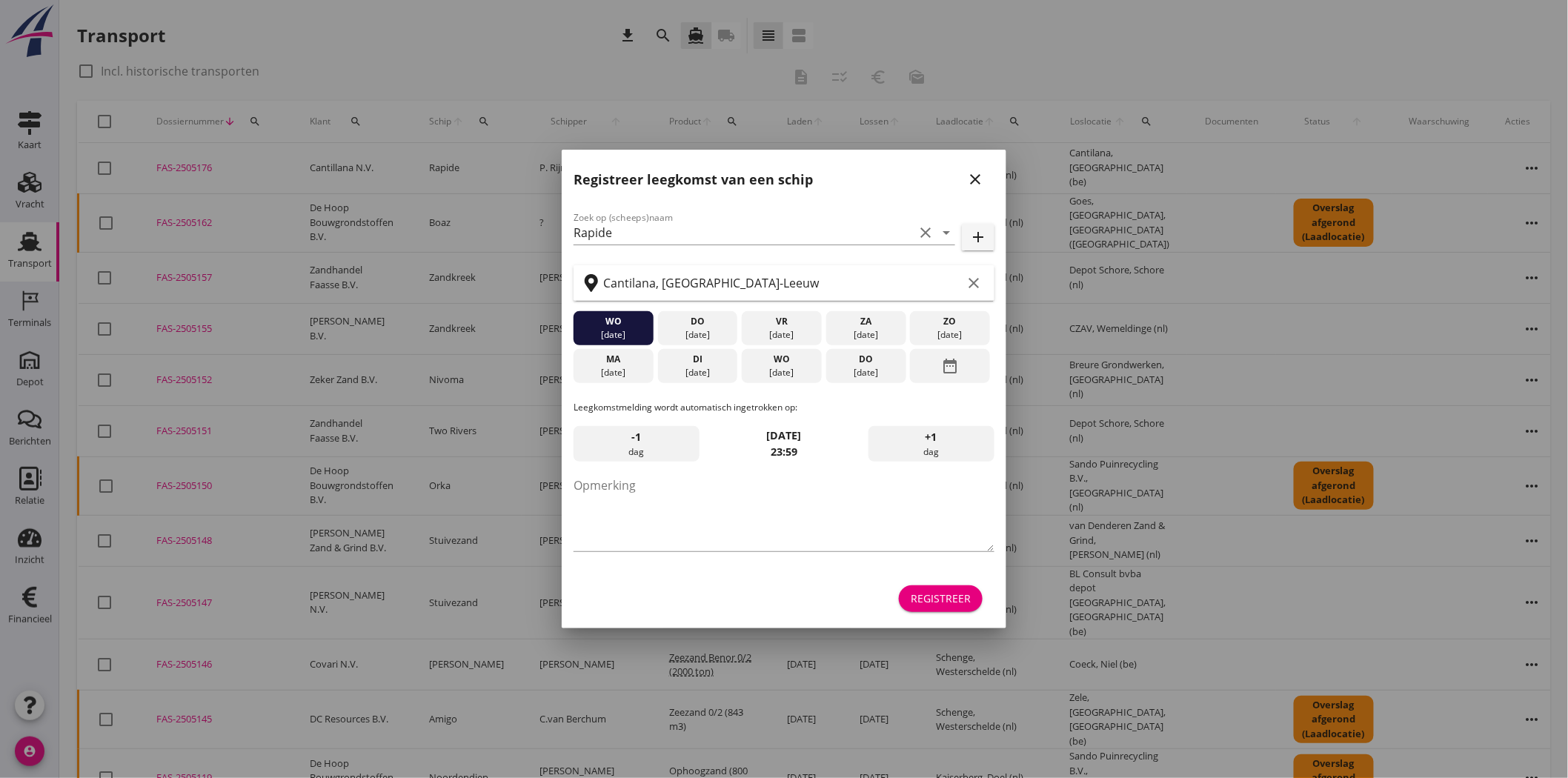
click at [981, 177] on icon "close" at bounding box center [974, 178] width 18 height 18
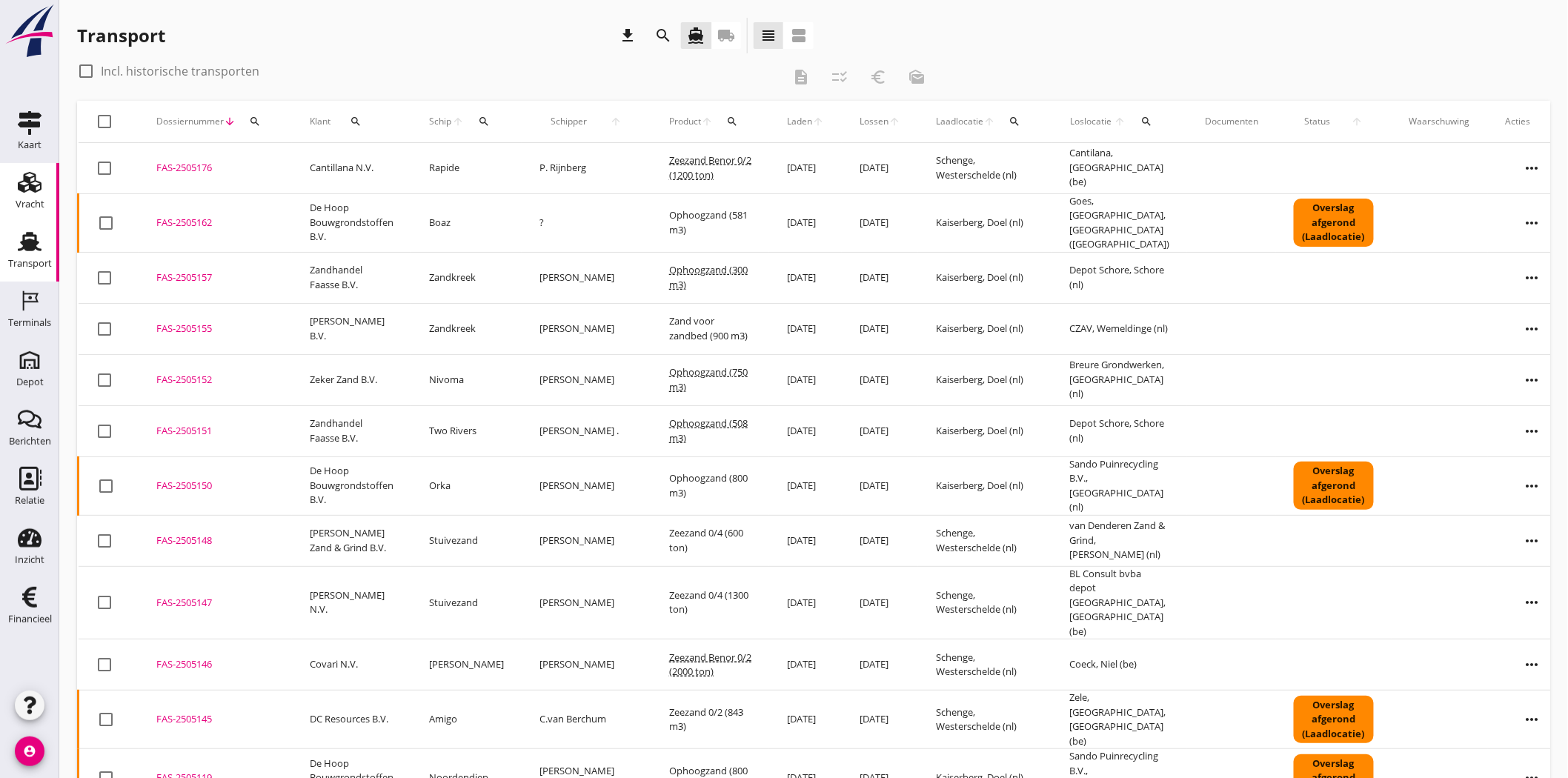
click at [26, 180] on use at bounding box center [30, 182] width 24 height 20
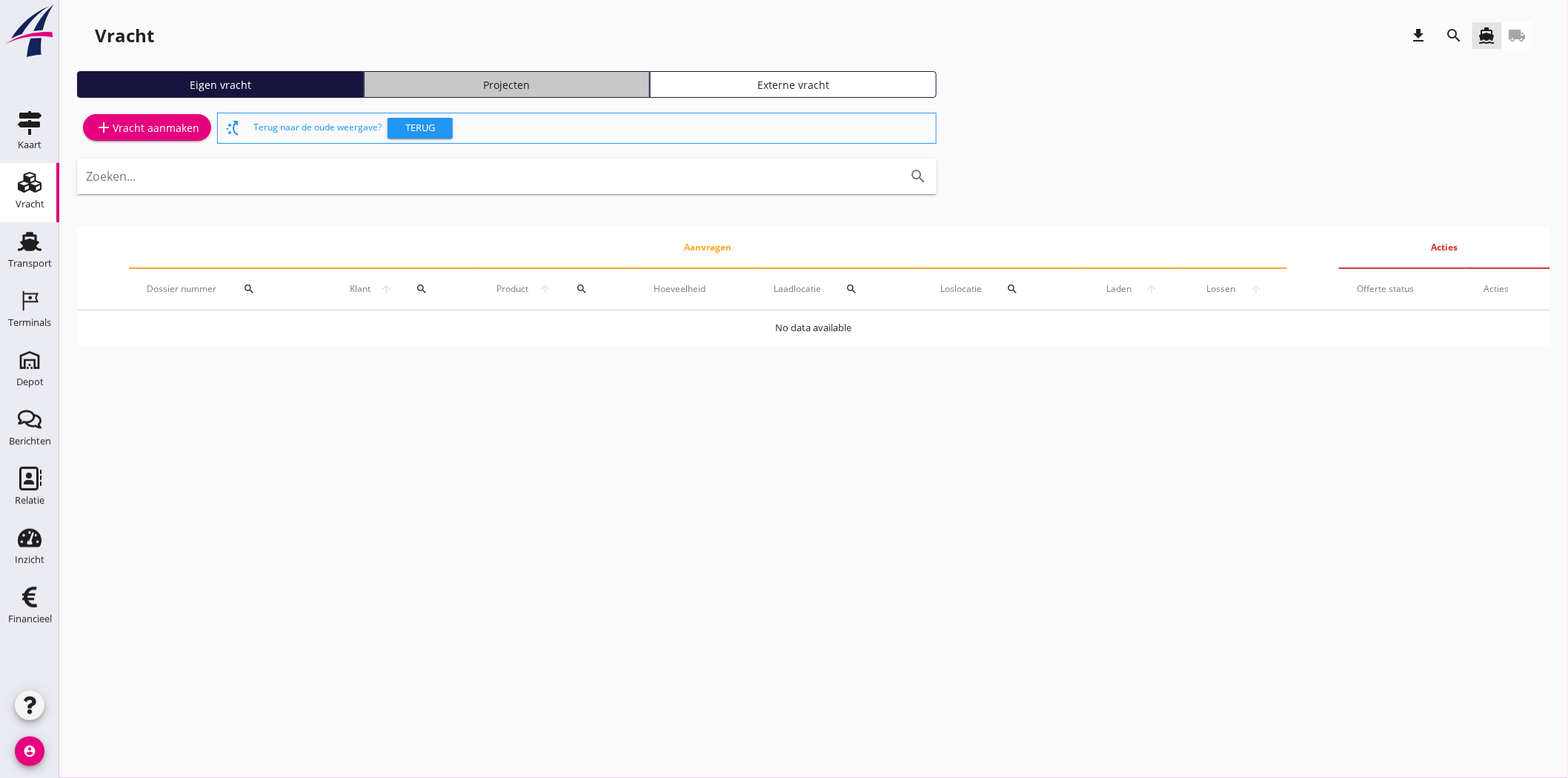
click at [495, 79] on div "Projecten" at bounding box center [507, 84] width 273 height 16
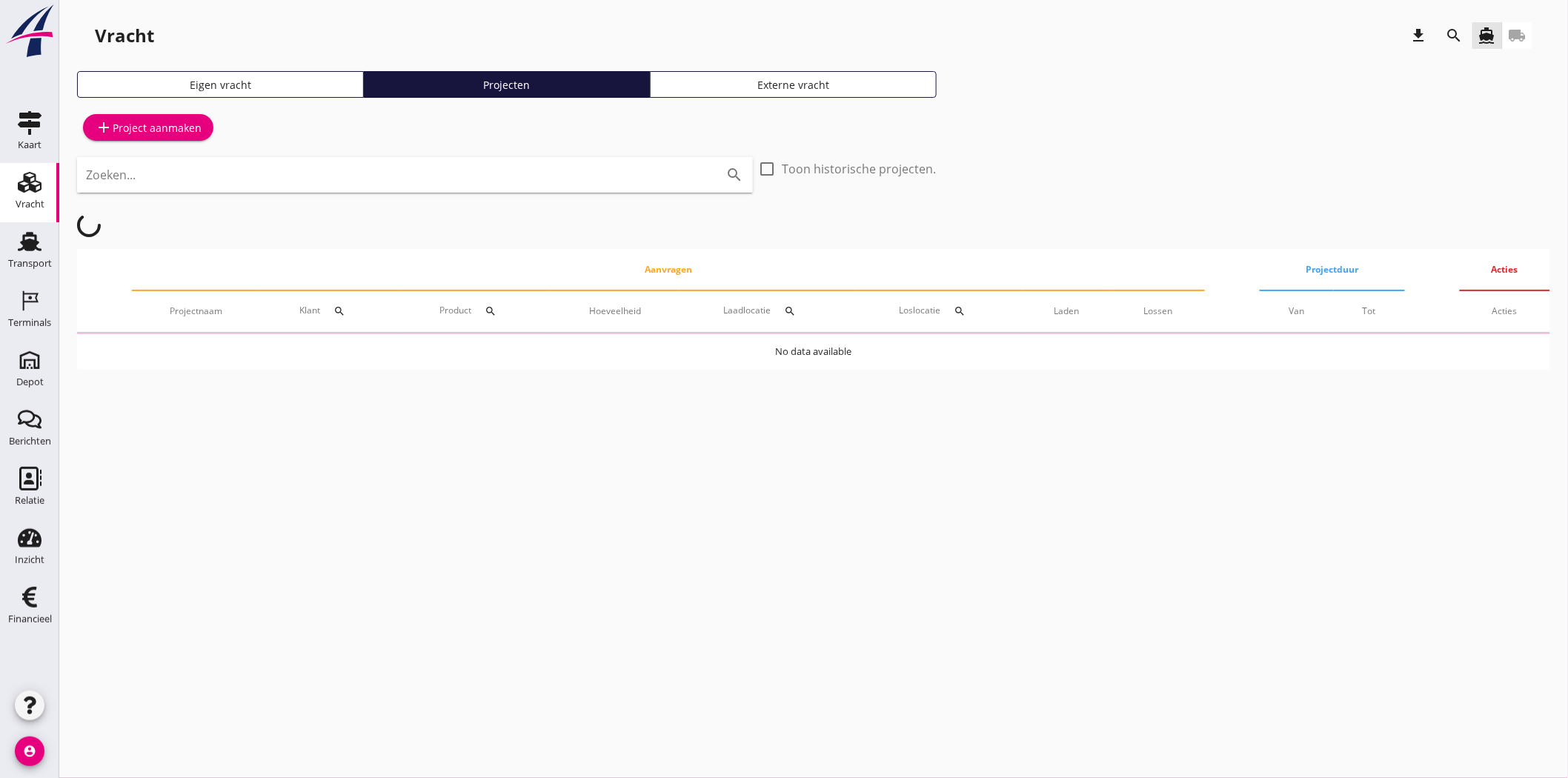
click at [1453, 34] on icon "search" at bounding box center [1454, 35] width 18 height 18
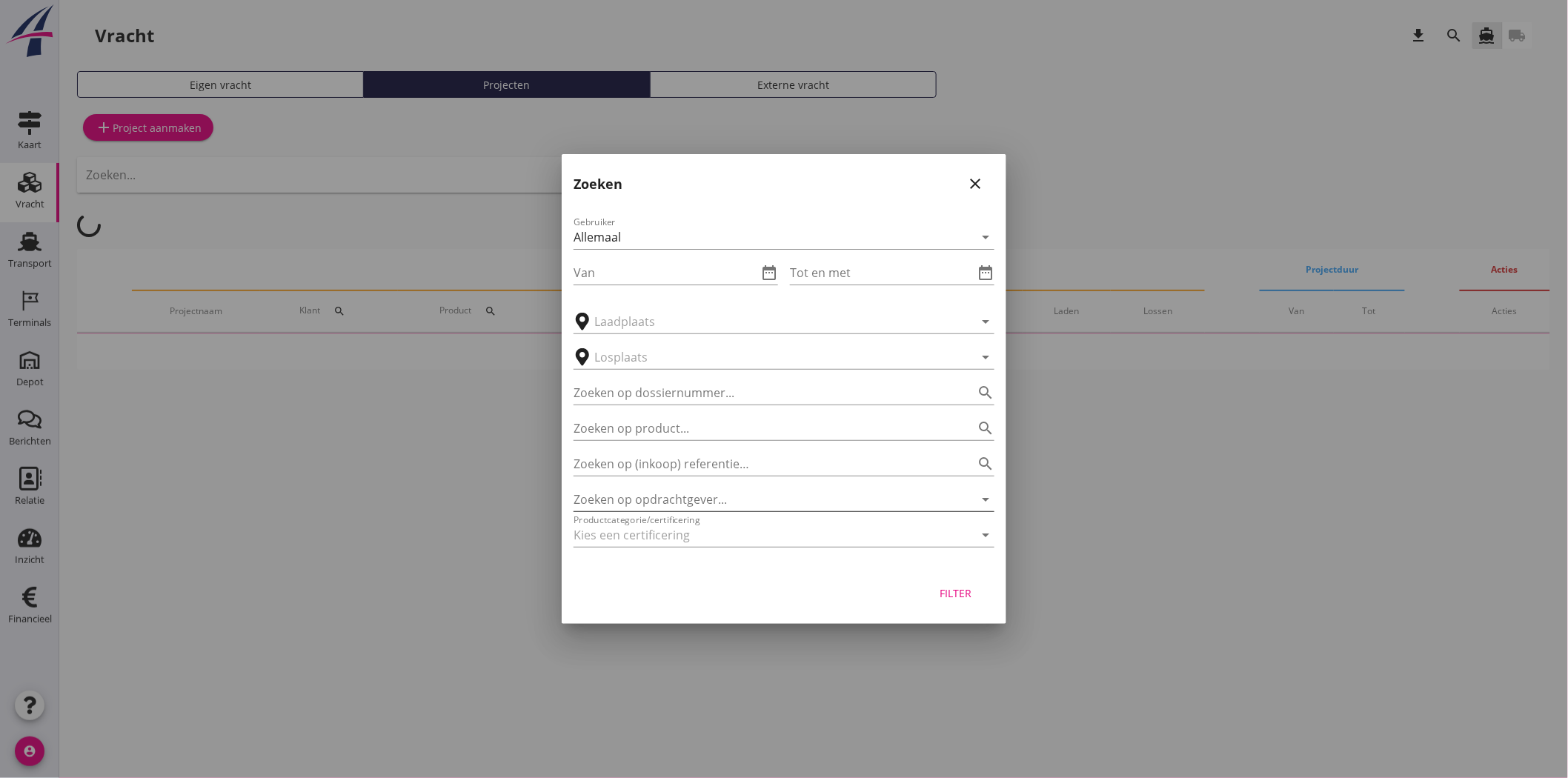
click at [665, 491] on input "Zoeken op opdrachtgever..." at bounding box center [763, 499] width 379 height 24
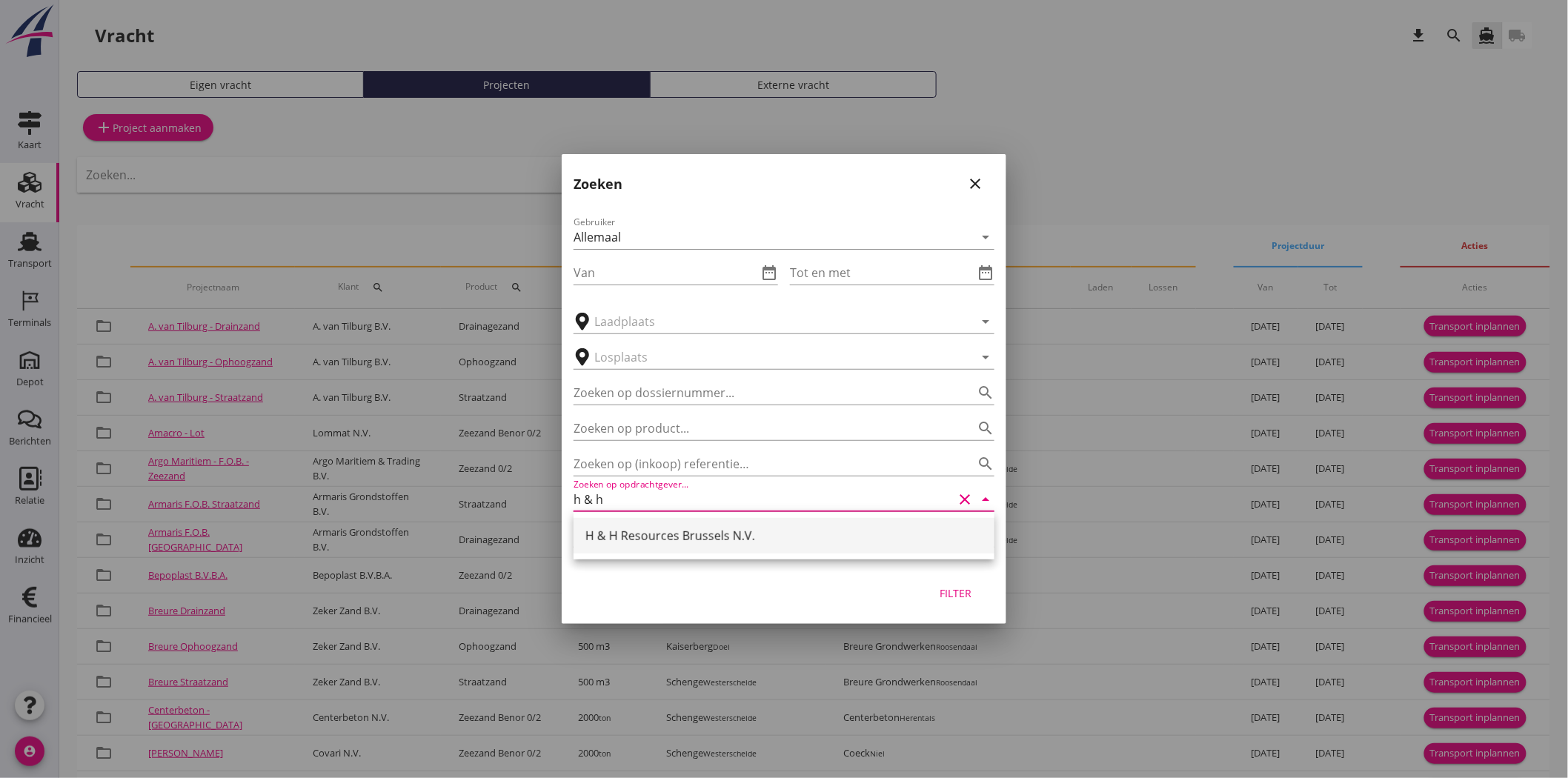
click at [648, 532] on div "H & H Resources Brussels N.V." at bounding box center [784, 535] width 398 height 18
type input "H & H Resources Brussels N.V."
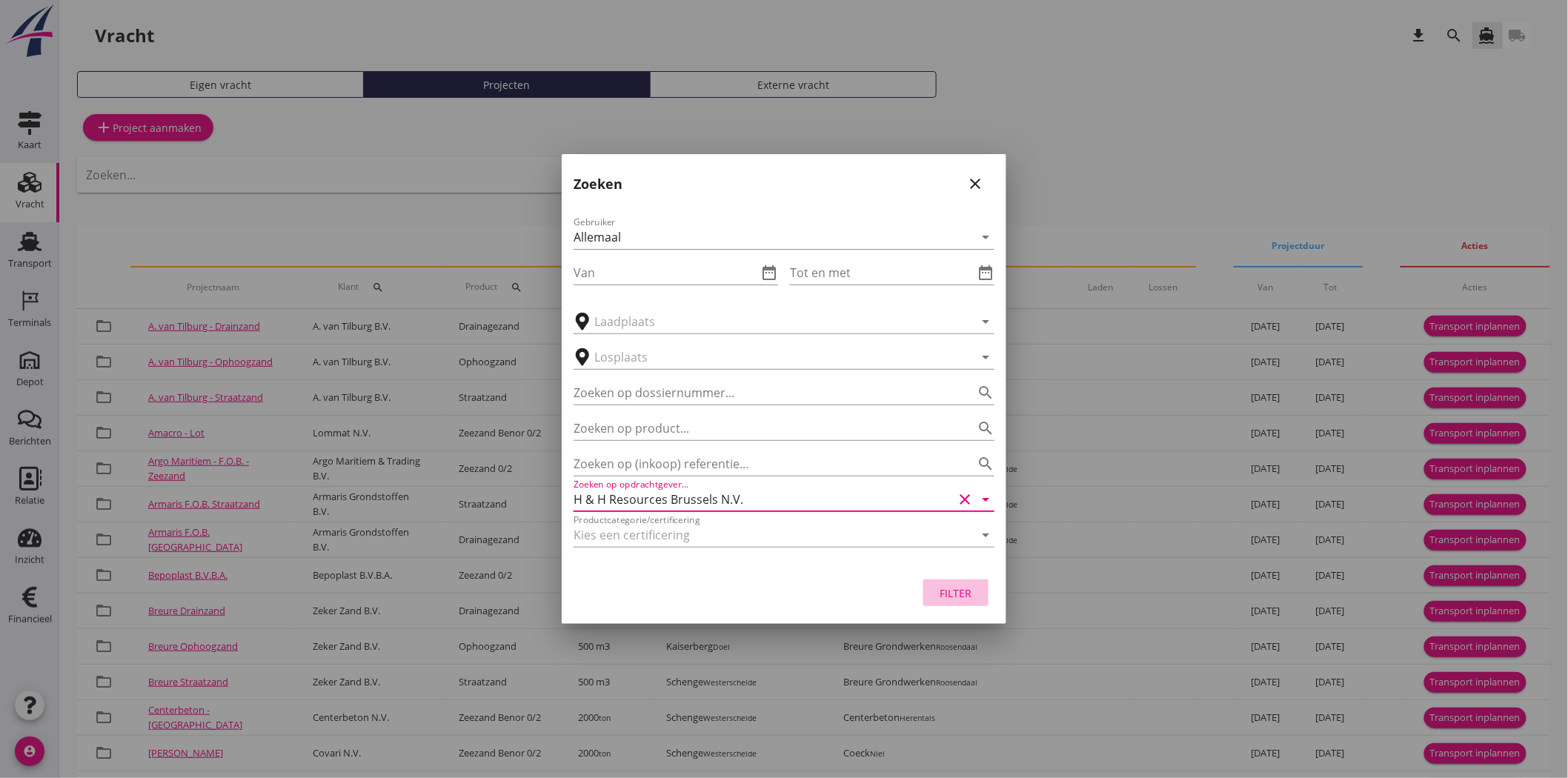
click at [958, 595] on div "Filter" at bounding box center [956, 592] width 42 height 16
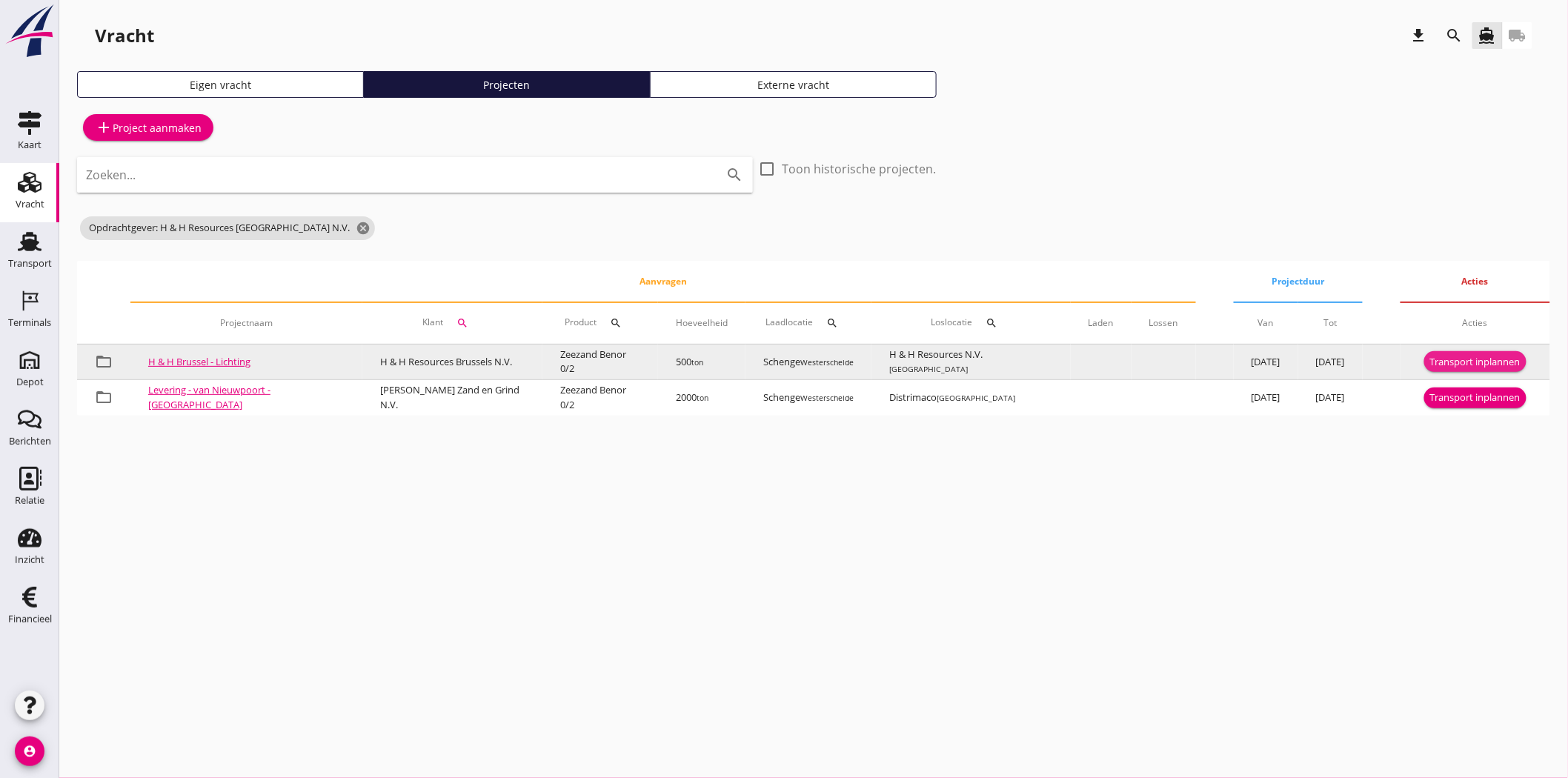
click at [1485, 356] on div "Transport inplannen" at bounding box center [1475, 362] width 90 height 15
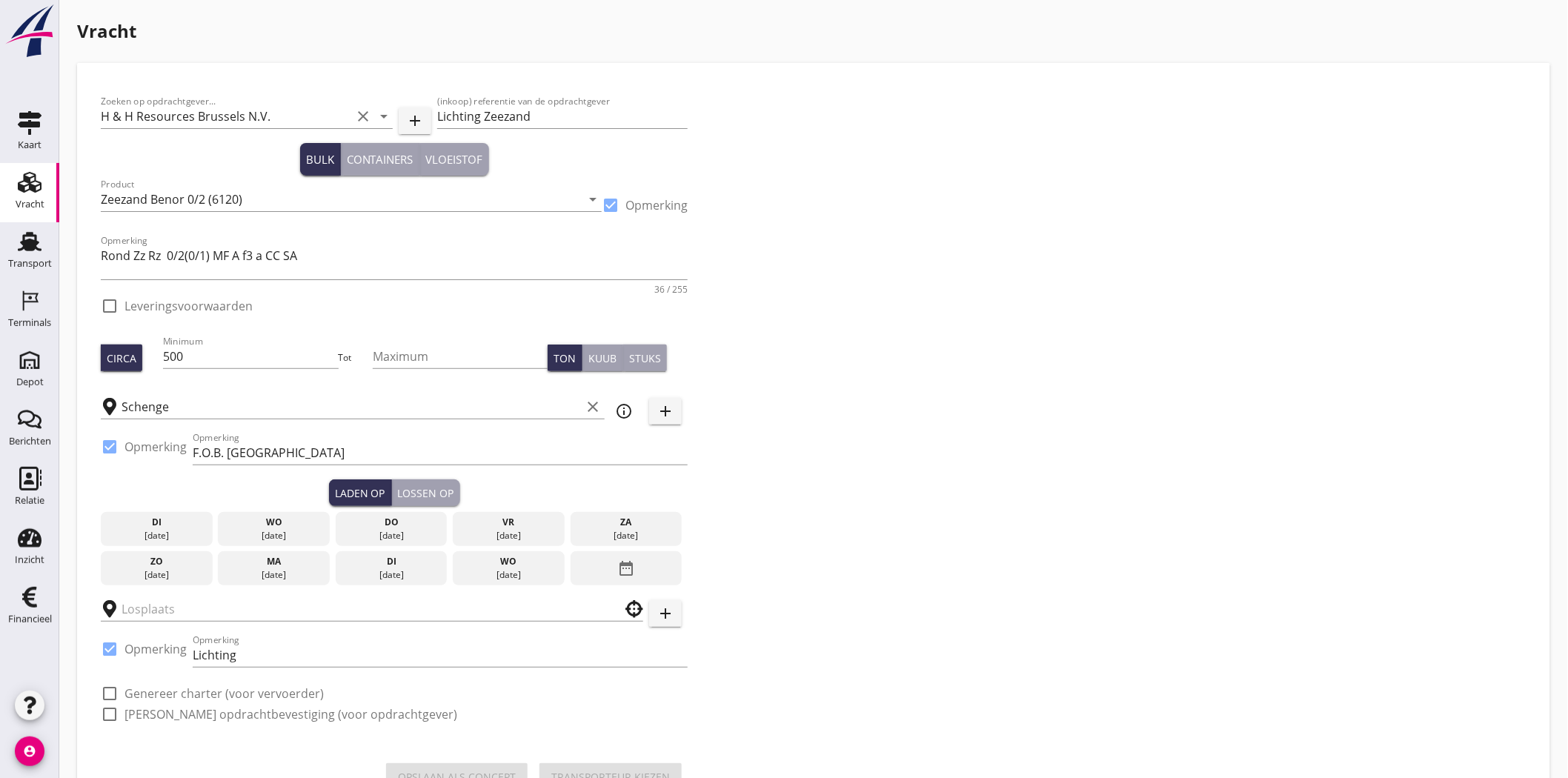
checkbox input "true"
type input "H & H Resources N.V."
checkbox input "true"
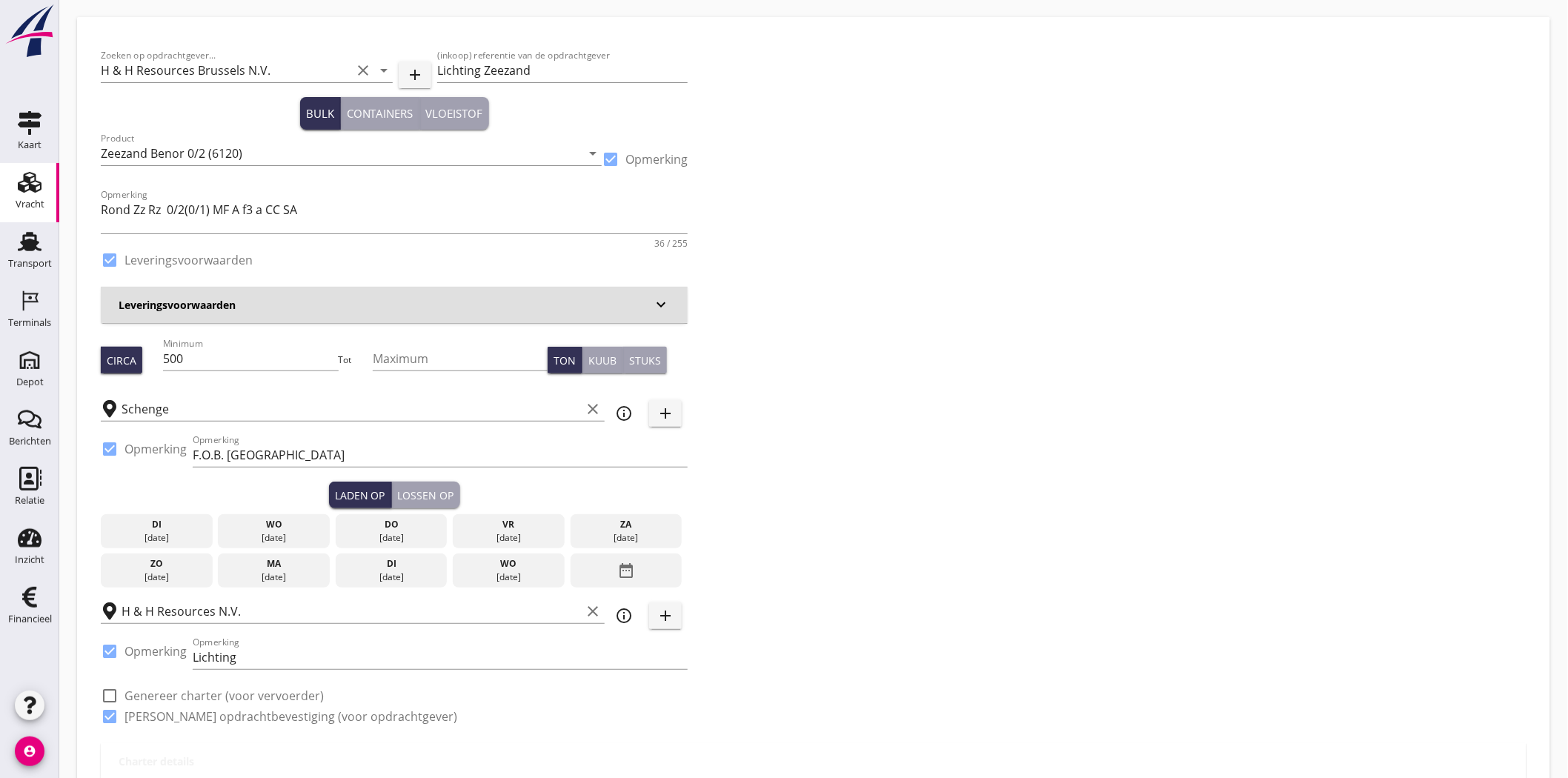
scroll to position [83, 0]
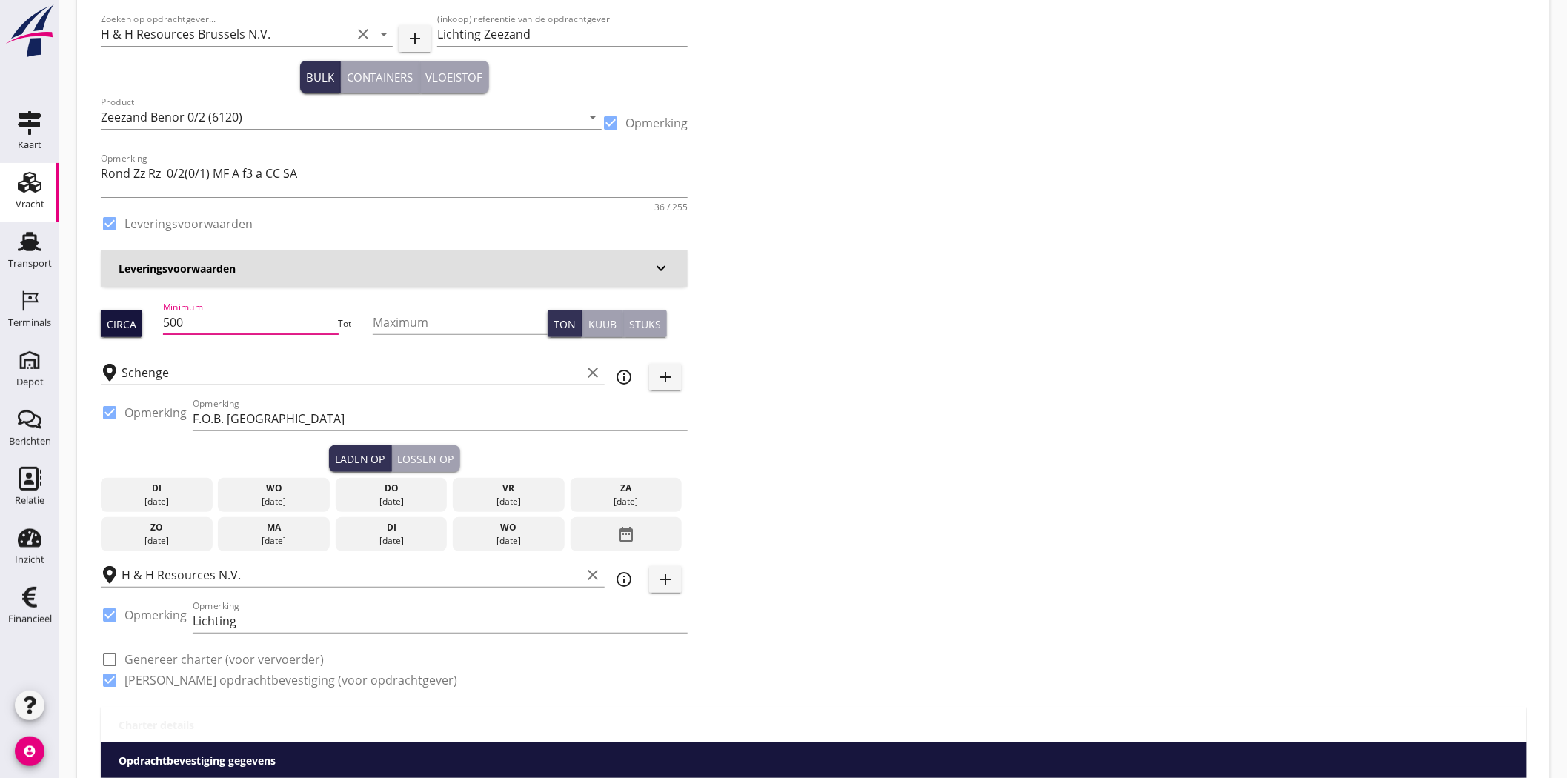
drag, startPoint x: 197, startPoint y: 319, endPoint x: 120, endPoint y: 328, distance: 77.5
click at [120, 328] on div "Circa Minimum 500 Tot Maximum Ton Kuub Stuks" at bounding box center [394, 323] width 587 height 50
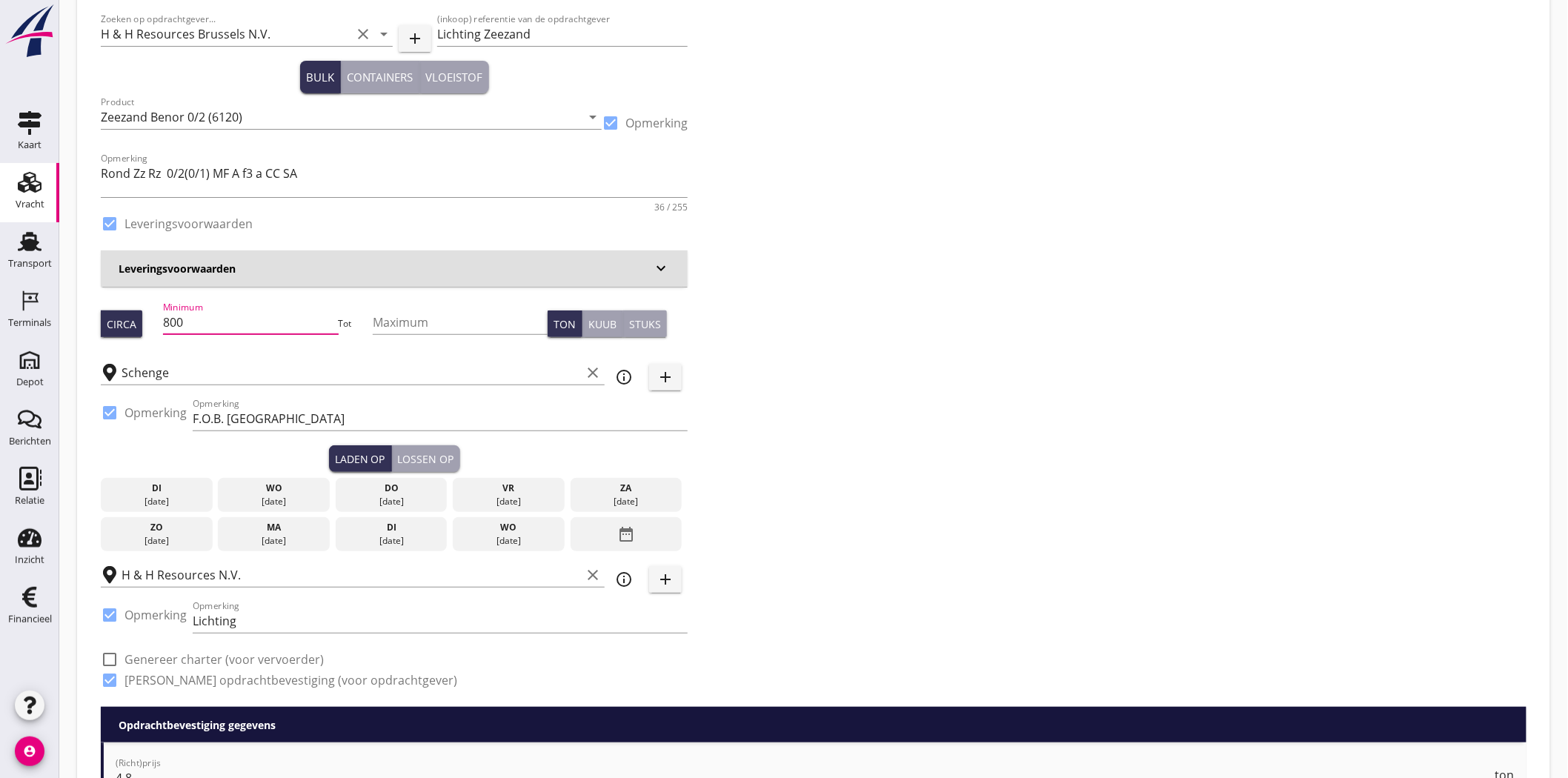
type input "800"
click at [1082, 430] on div "Zoeken op opdrachtgever... H & H Resources Brussels N.V. clear arrow_drop_down …" at bounding box center [813, 356] width 1437 height 702
click at [181, 495] on div "[DATE]" at bounding box center [156, 501] width 104 height 13
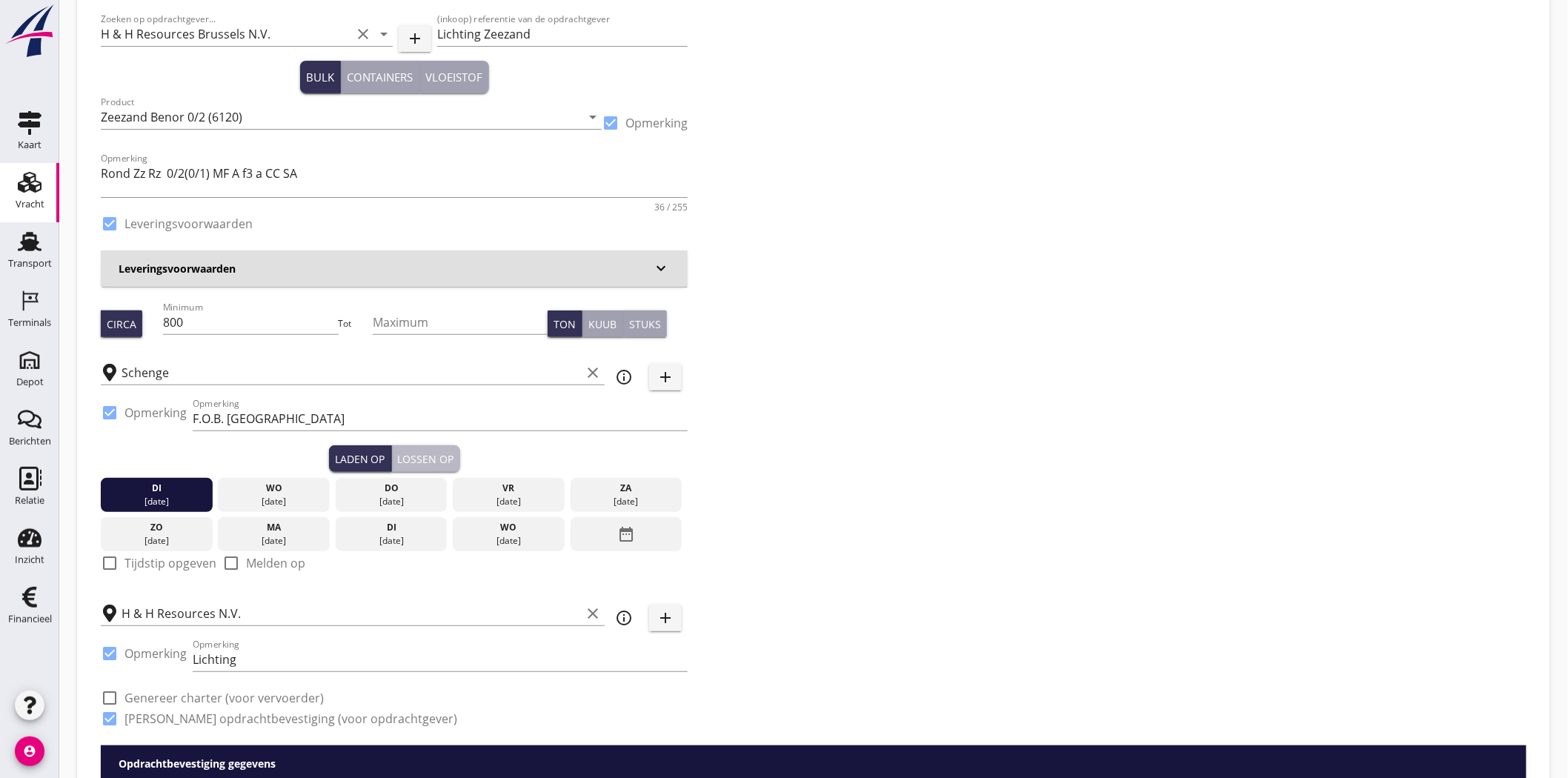
click at [417, 460] on div "Lossen op" at bounding box center [425, 459] width 57 height 16
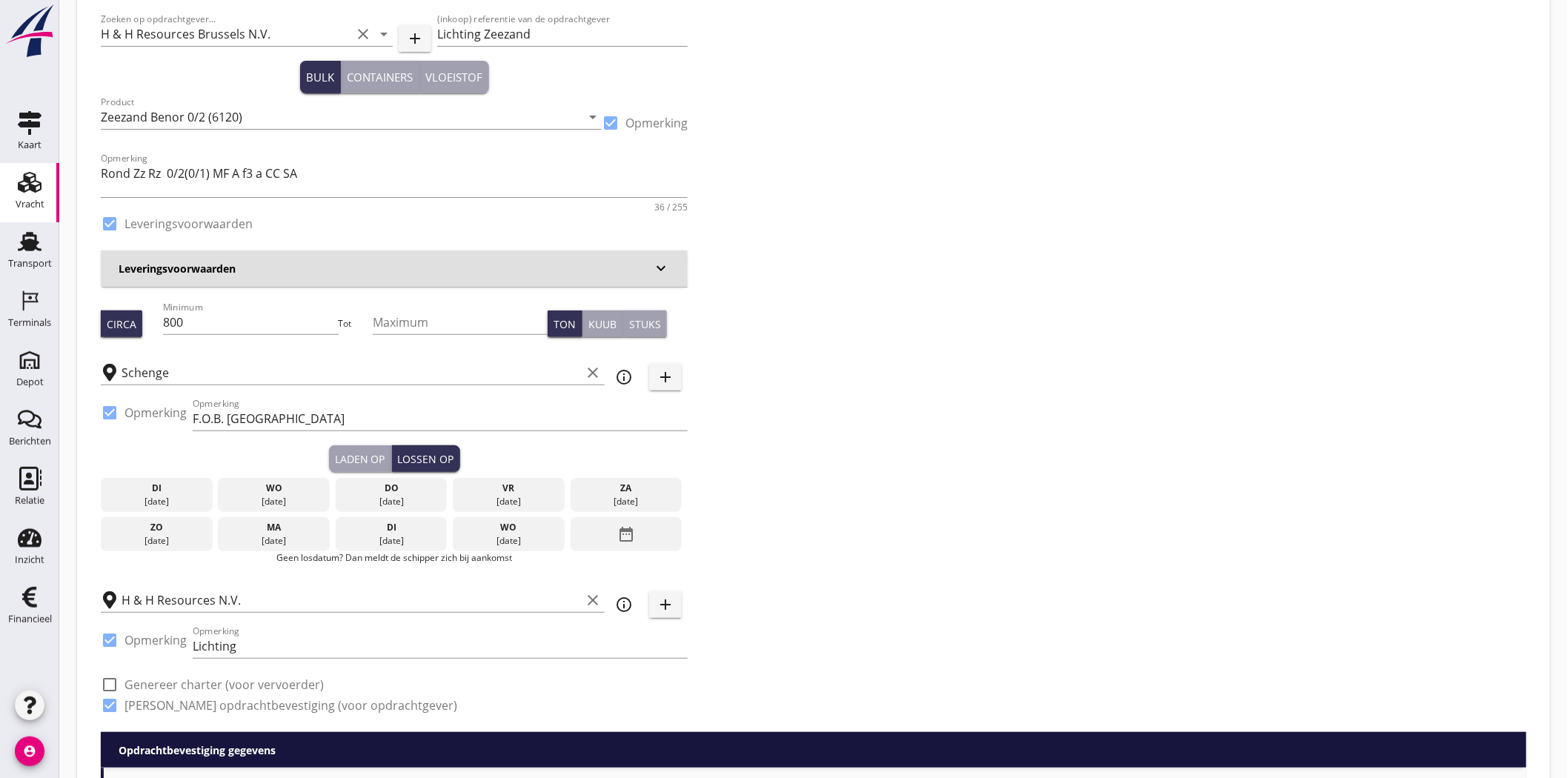
drag, startPoint x: 281, startPoint y: 499, endPoint x: 463, endPoint y: 485, distance: 182.5
click at [281, 499] on div "[DATE]" at bounding box center [274, 501] width 104 height 13
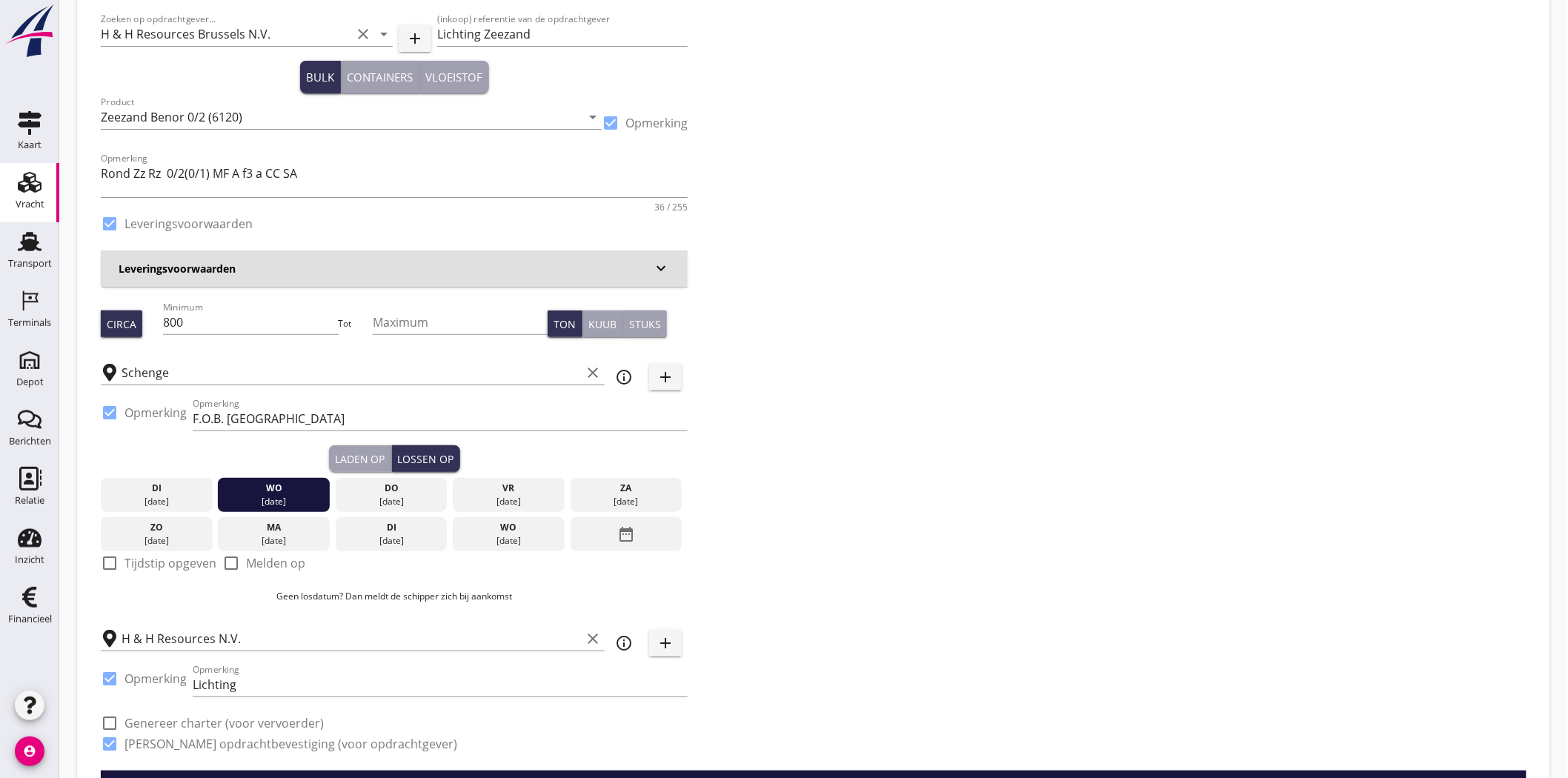
click at [924, 476] on div "Zoeken op opdrachtgever... H & H Resources Brussels N.V. clear arrow_drop_down …" at bounding box center [813, 387] width 1437 height 766
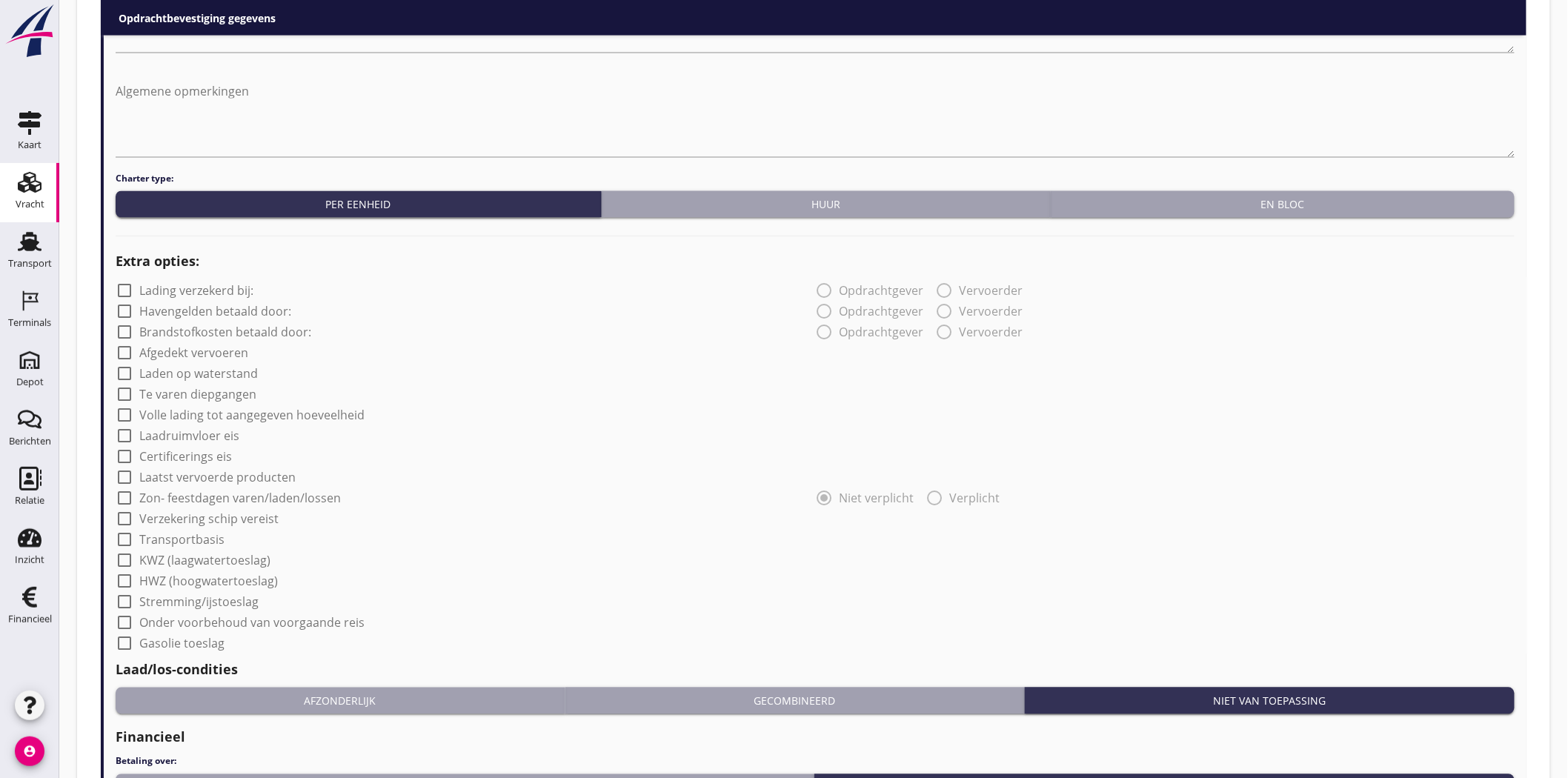
scroll to position [1285, 0]
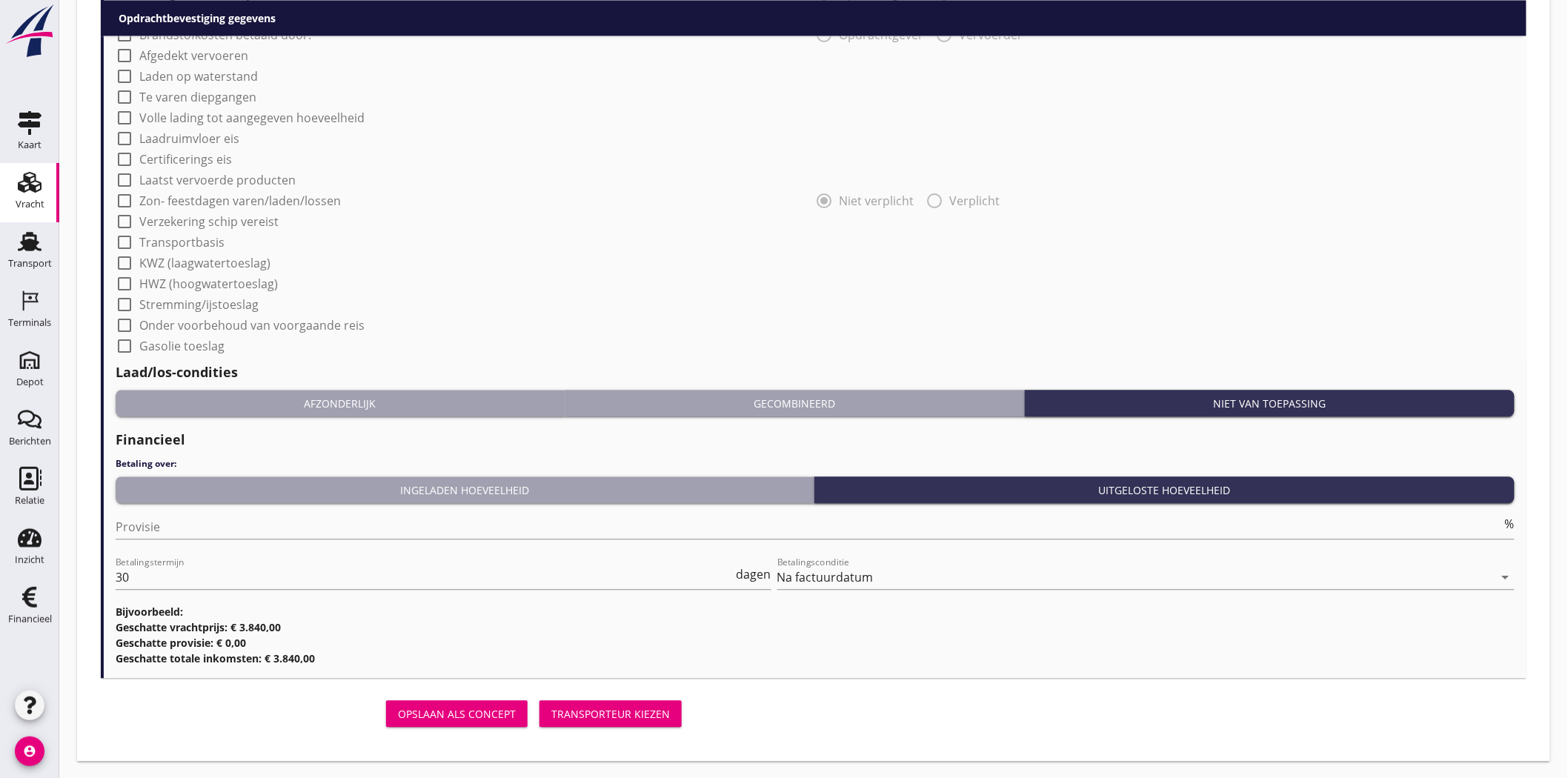
click at [658, 720] on div "Transporteur kiezen" at bounding box center [610, 713] width 119 height 16
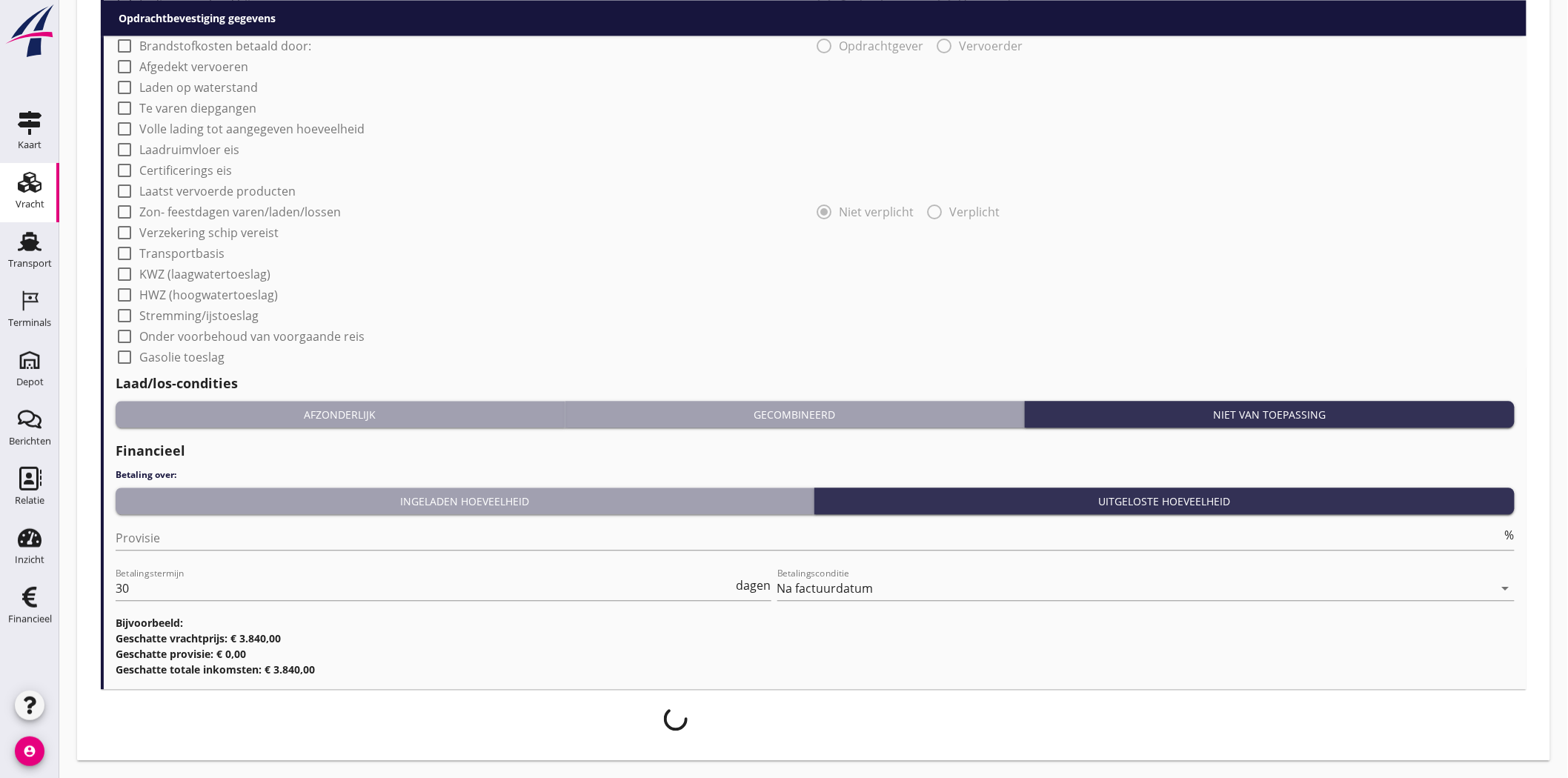
scroll to position [1274, 0]
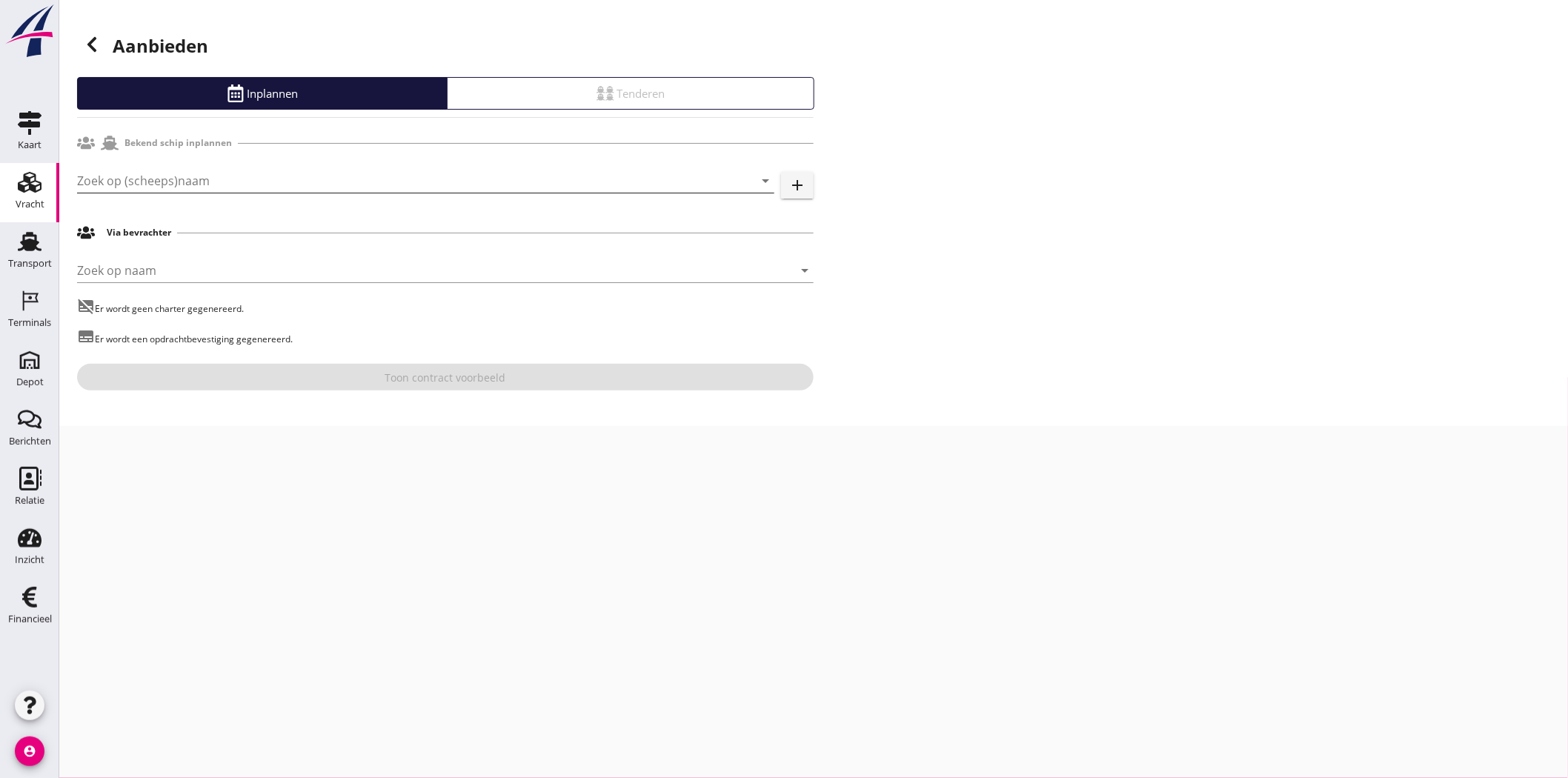
click at [107, 172] on input "Zoek op (scheeps)naam" at bounding box center [405, 181] width 656 height 24
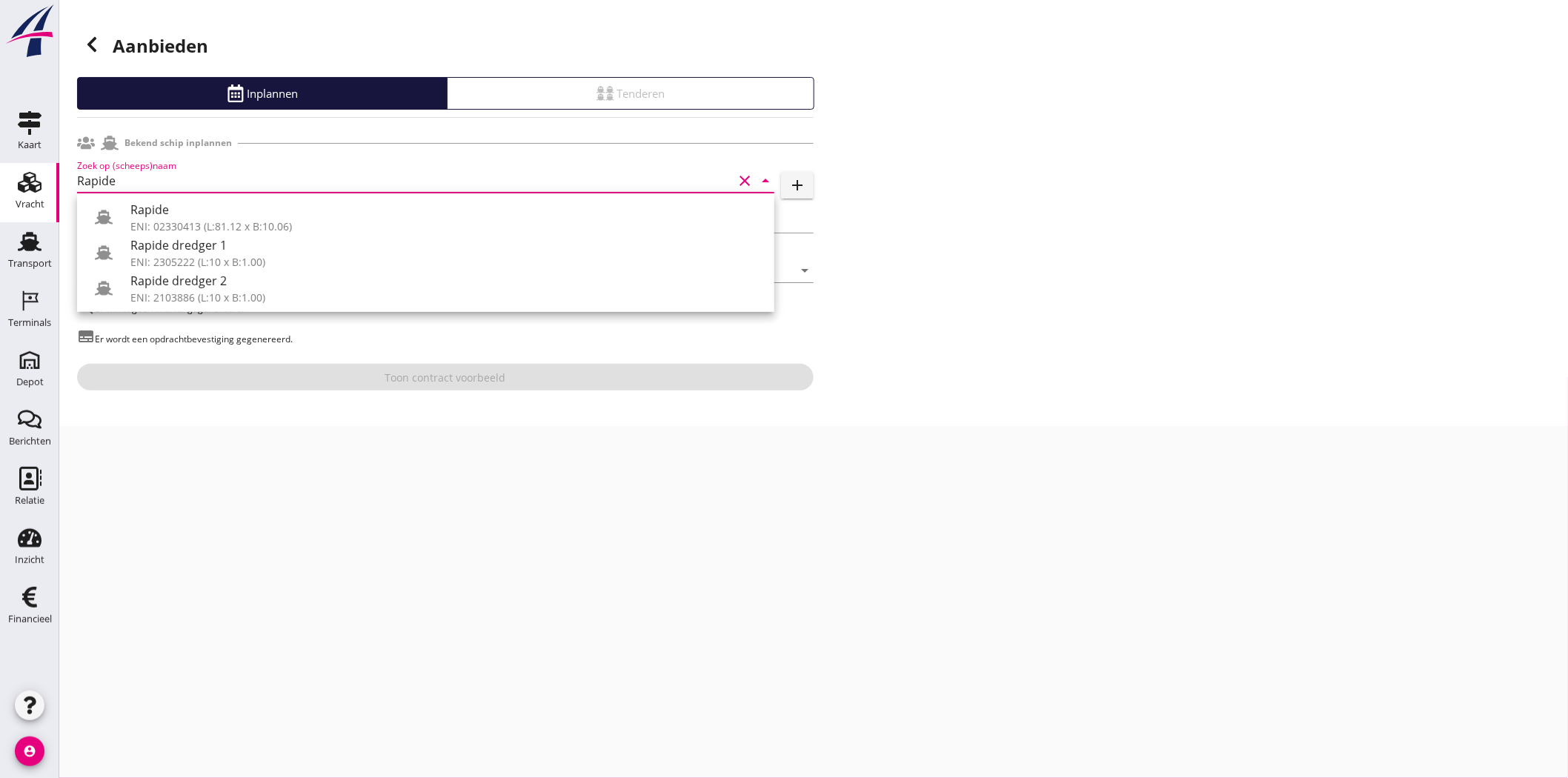
click at [160, 216] on div "Rapide" at bounding box center [446, 209] width 632 height 18
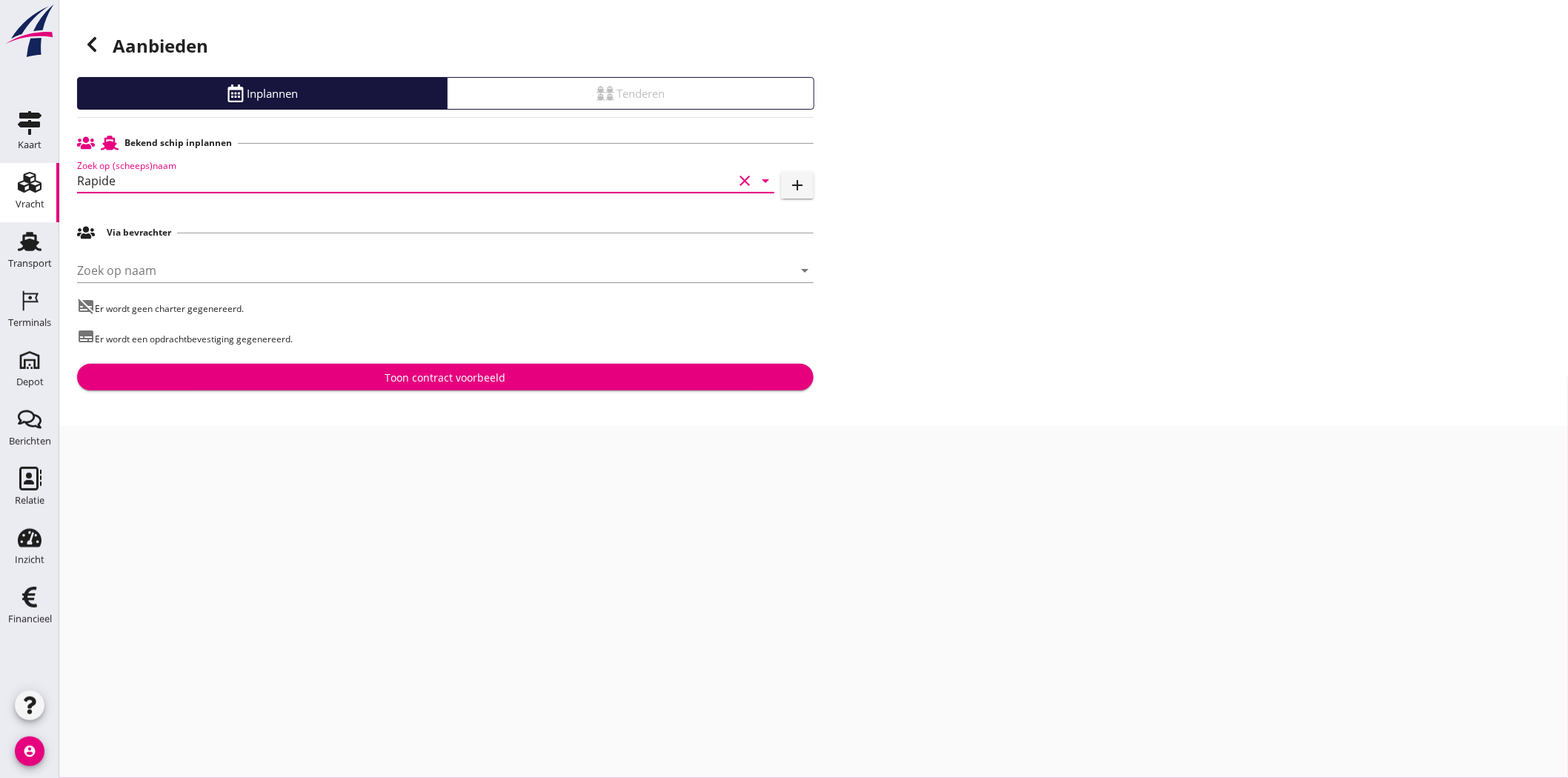
type input "Rapide"
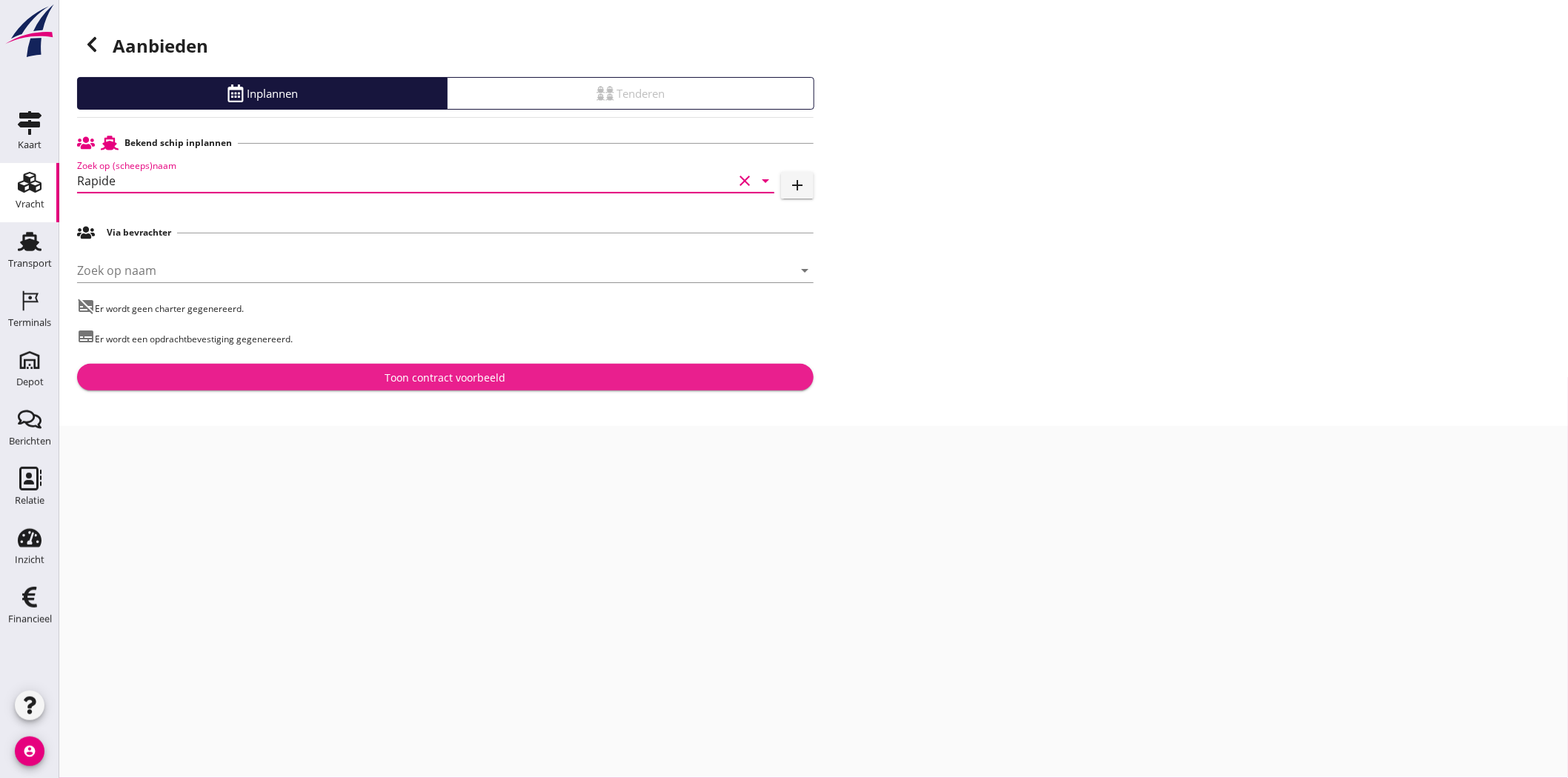
click at [378, 381] on div "Toon contract voorbeeld" at bounding box center [445, 377] width 712 height 16
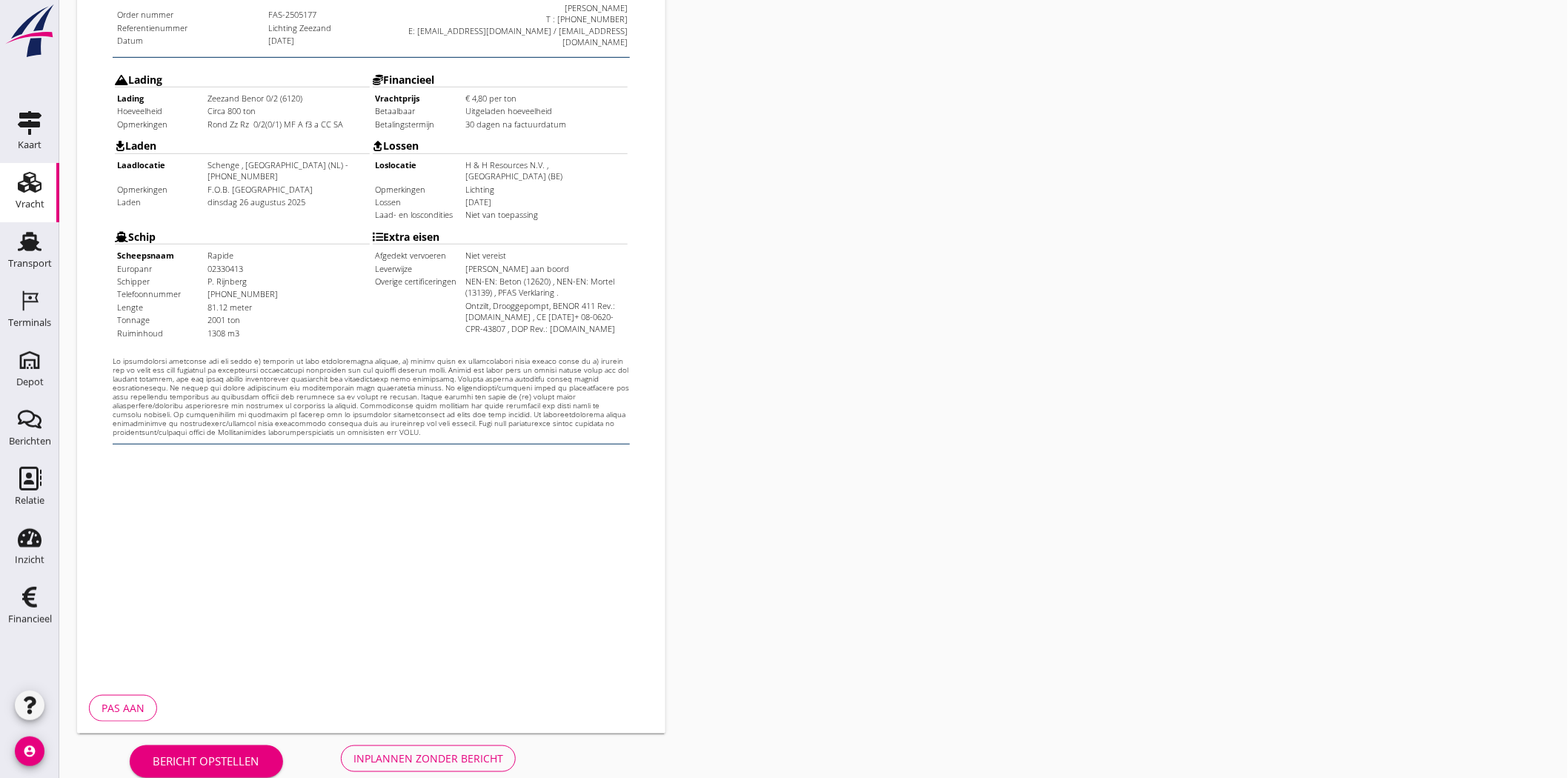
scroll to position [318, 0]
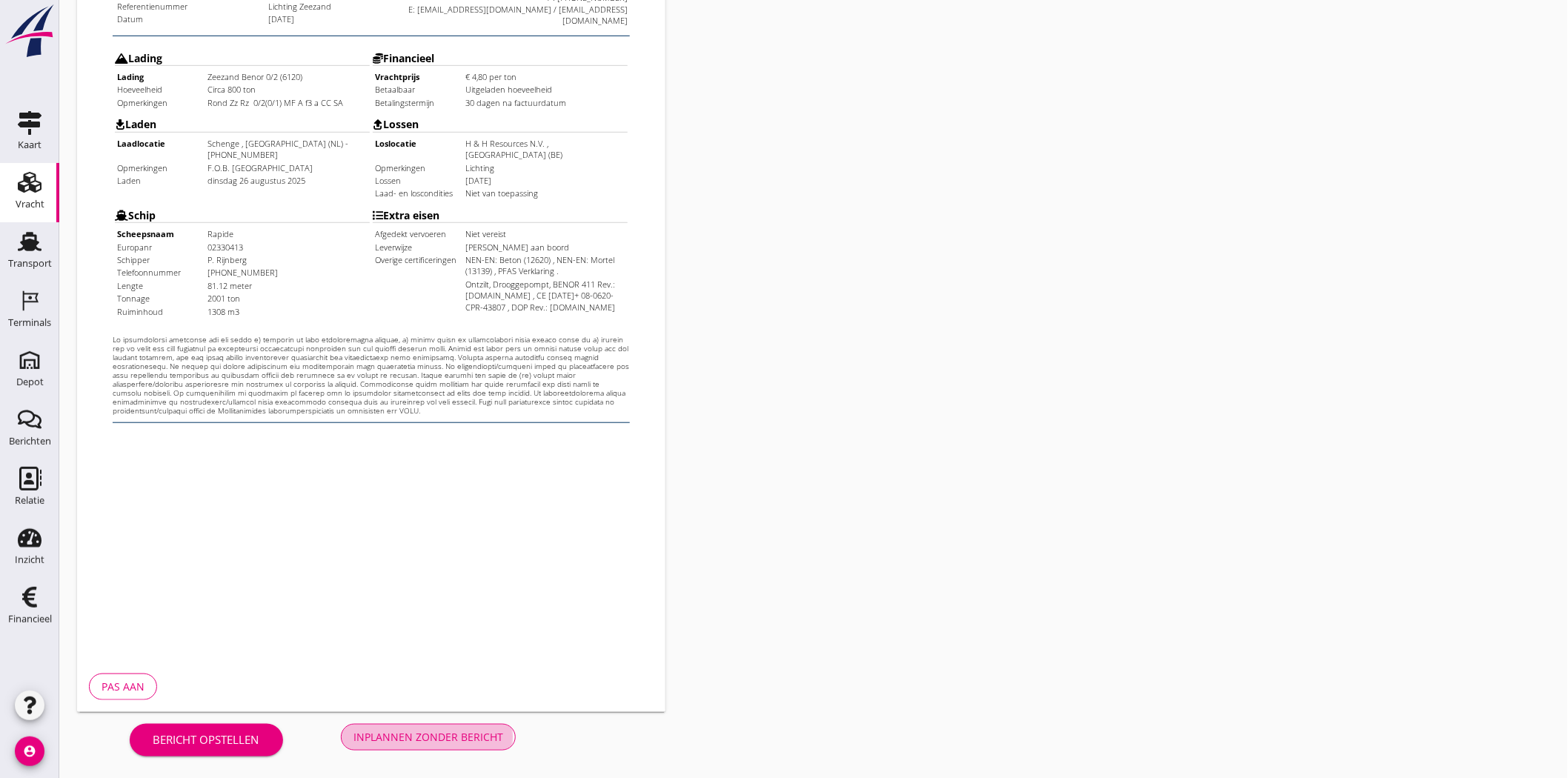
click at [419, 735] on div "Inplannen zonder bericht" at bounding box center [427, 736] width 150 height 16
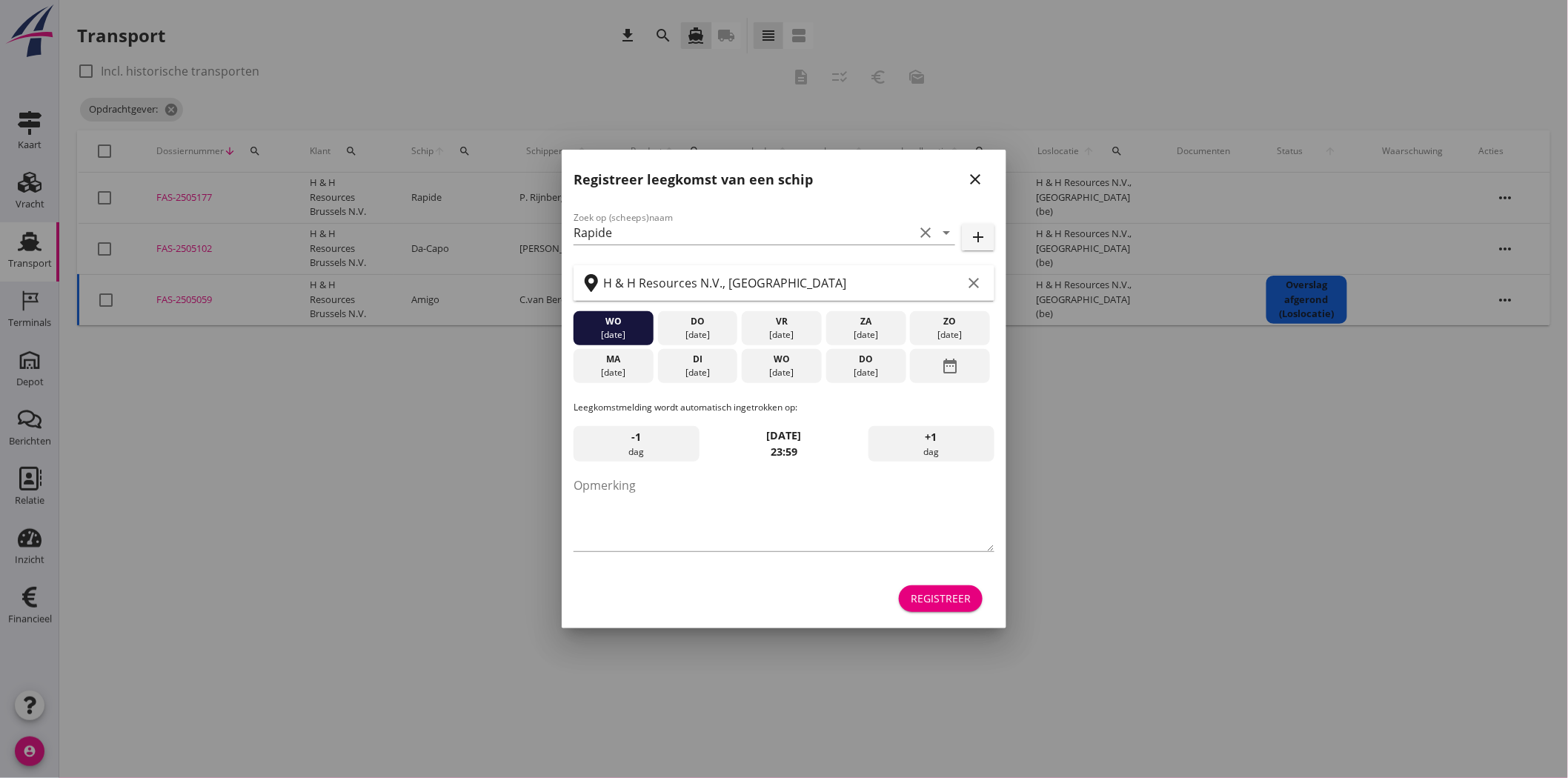
click at [987, 175] on button "close" at bounding box center [974, 179] width 27 height 27
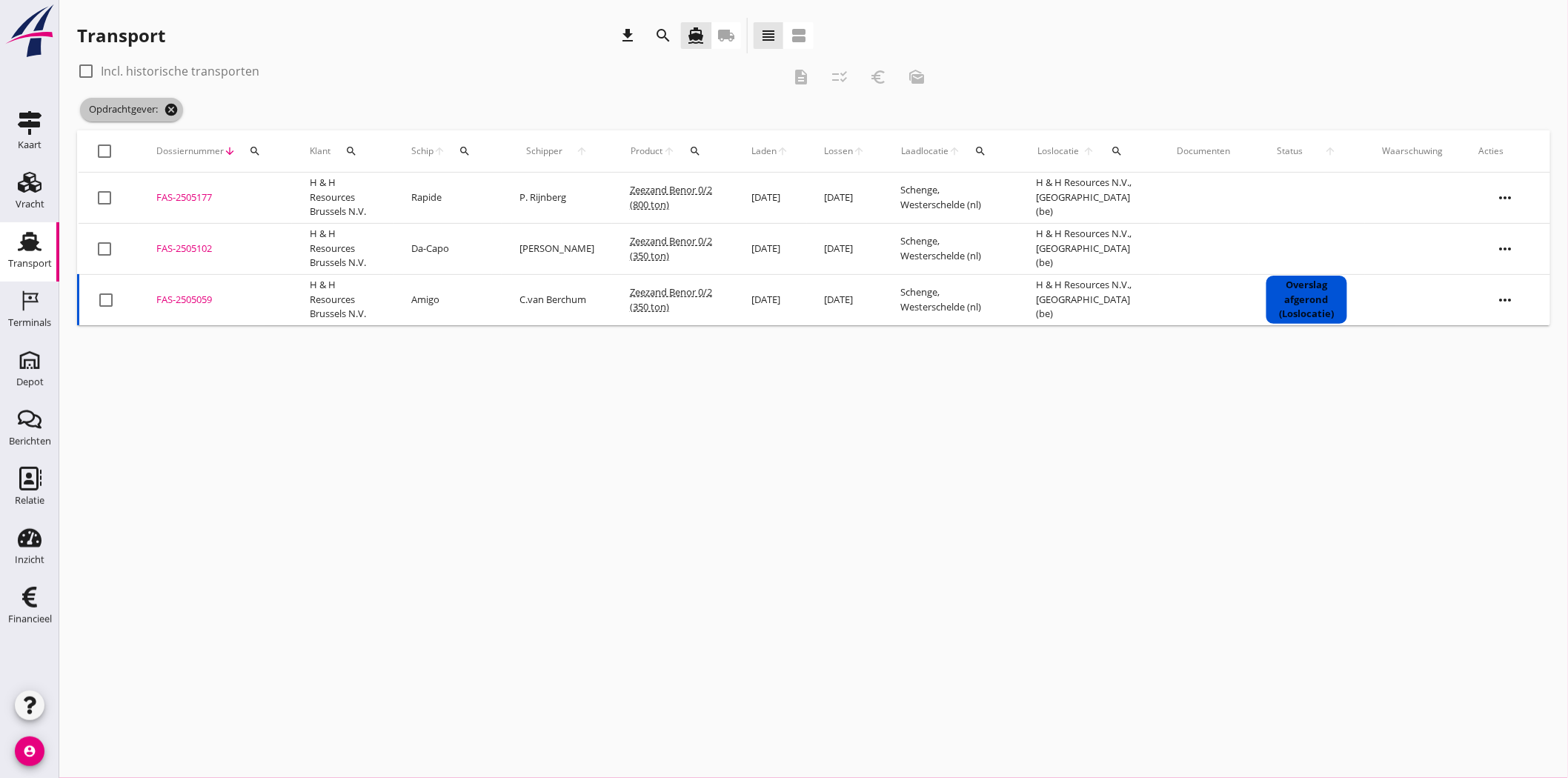
click at [173, 108] on icon "cancel" at bounding box center [171, 110] width 15 height 15
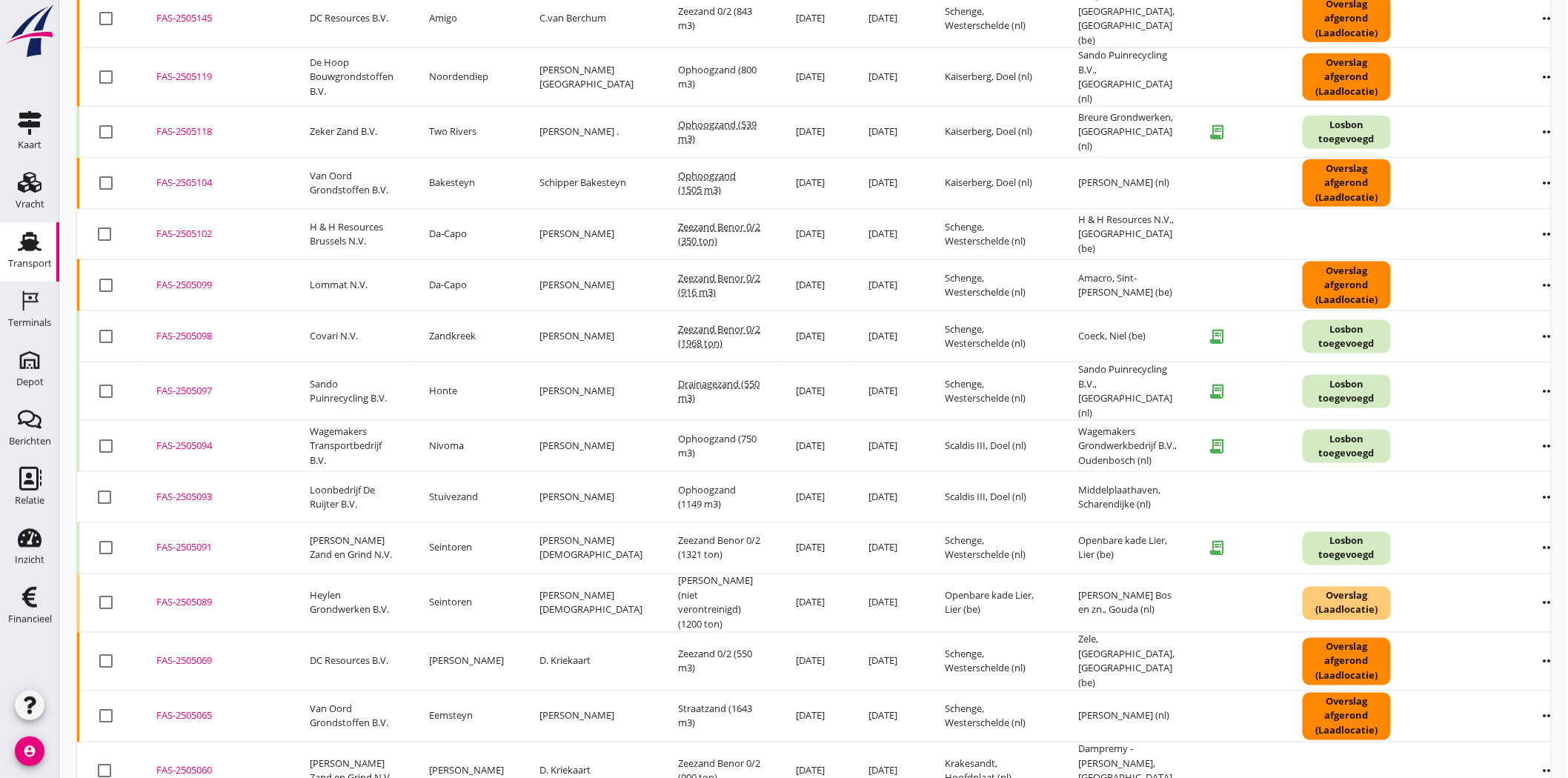
scroll to position [341, 0]
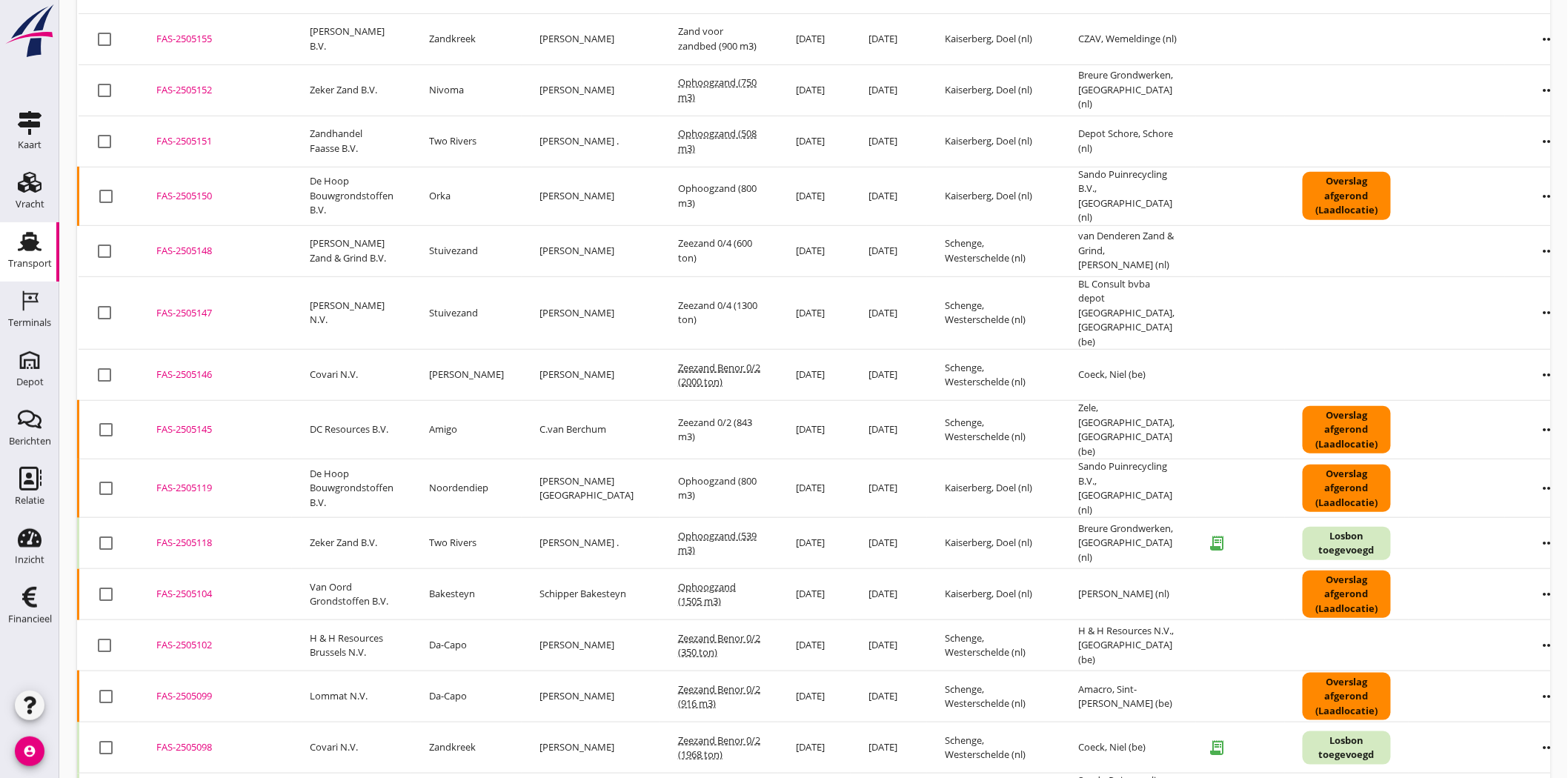
click at [201, 638] on div "FAS-2505102" at bounding box center [215, 645] width 118 height 15
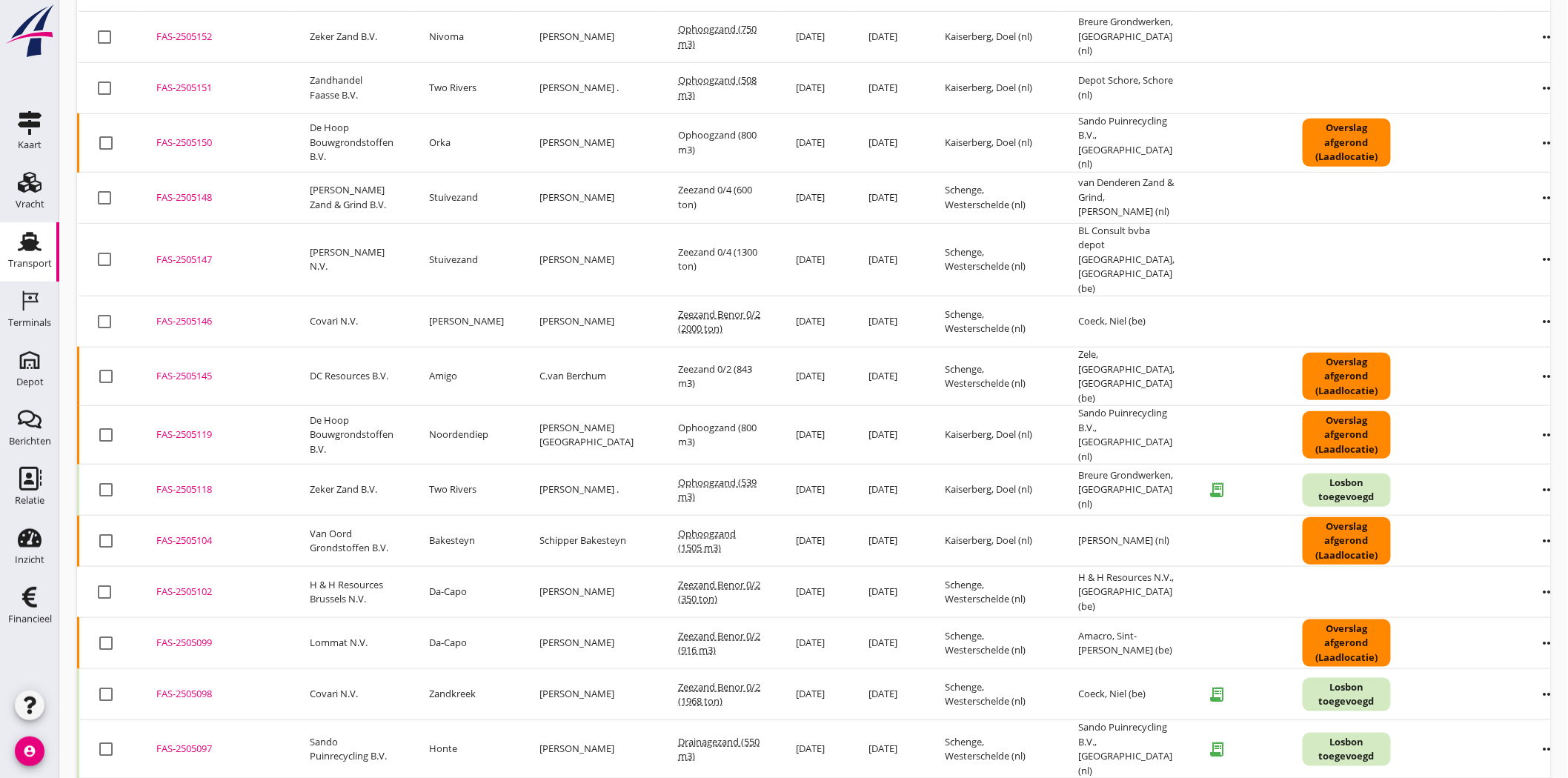
scroll to position [422, 0]
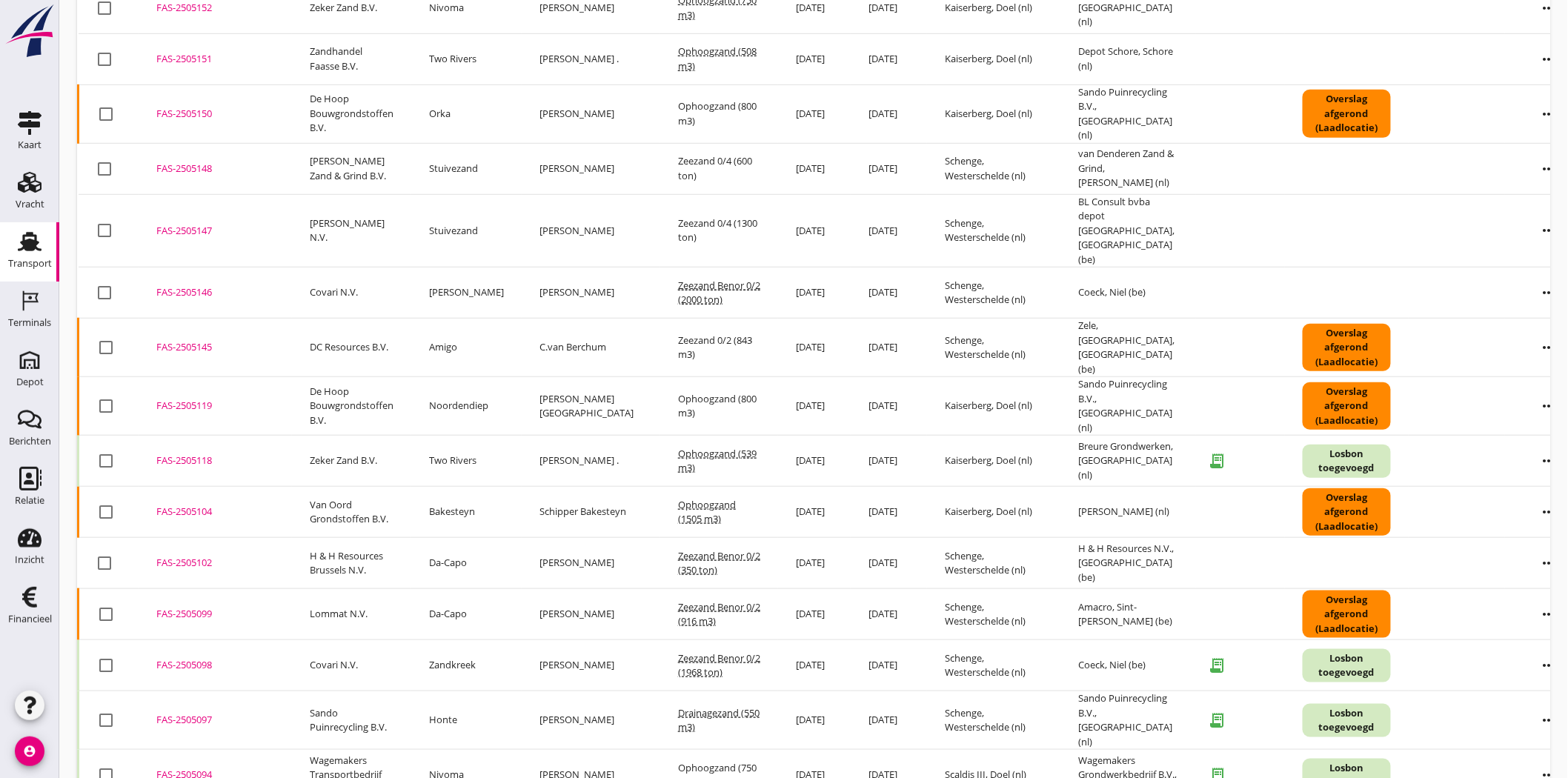
click at [196, 606] on div "FAS-2505099" at bounding box center [215, 614] width 118 height 15
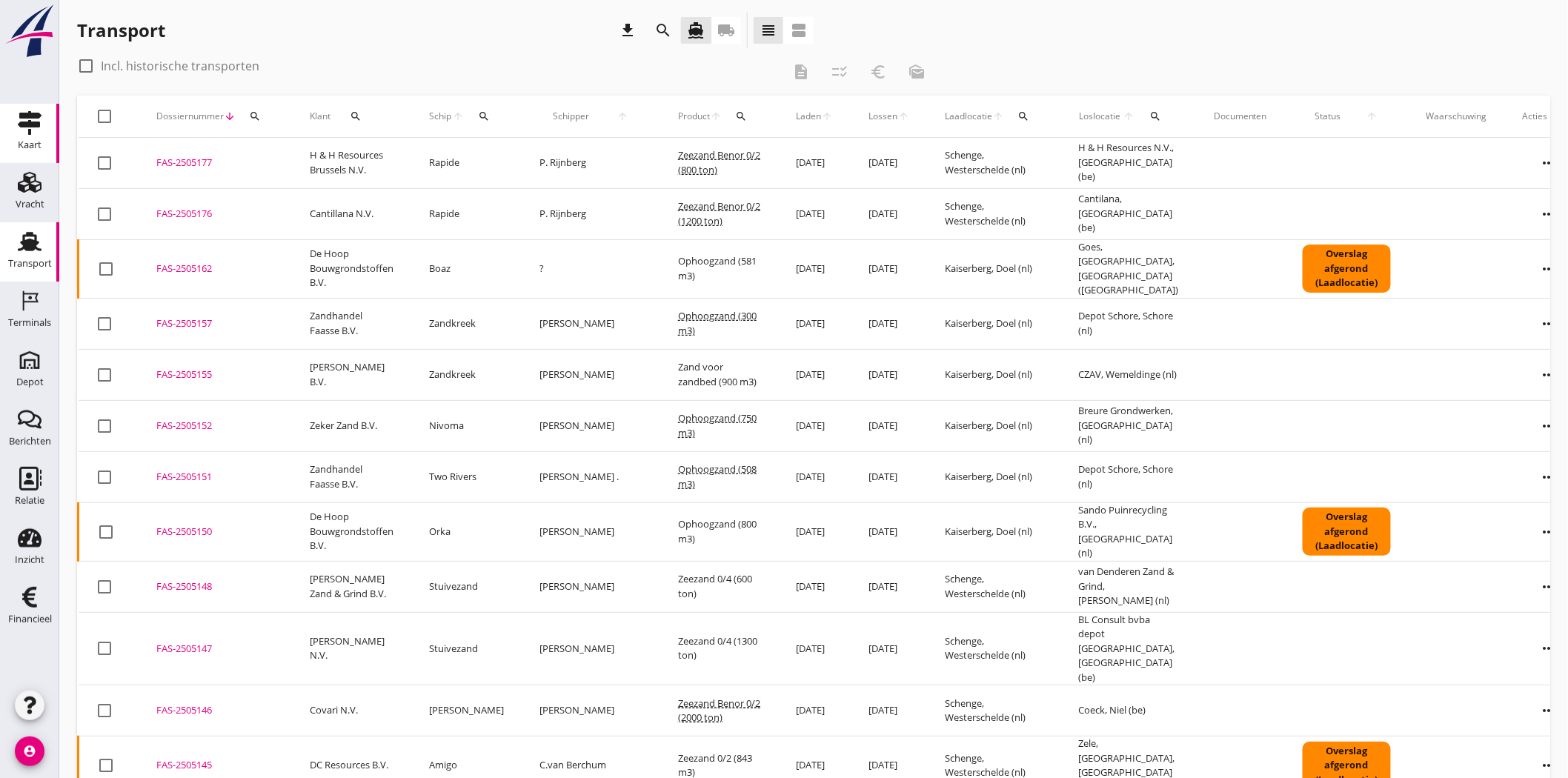
scroll to position [0, 0]
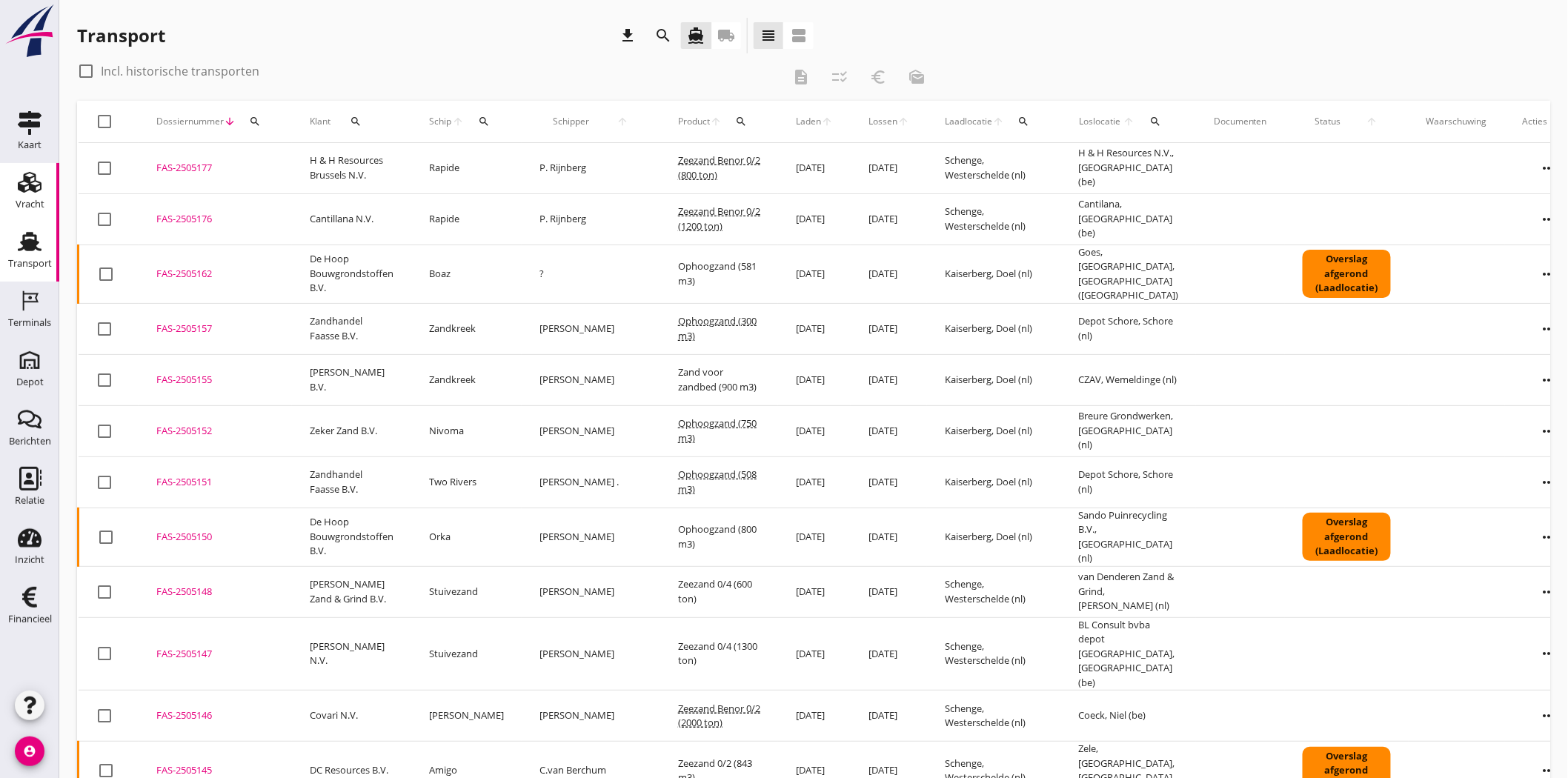
click at [24, 196] on div "Vracht" at bounding box center [30, 204] width 29 height 20
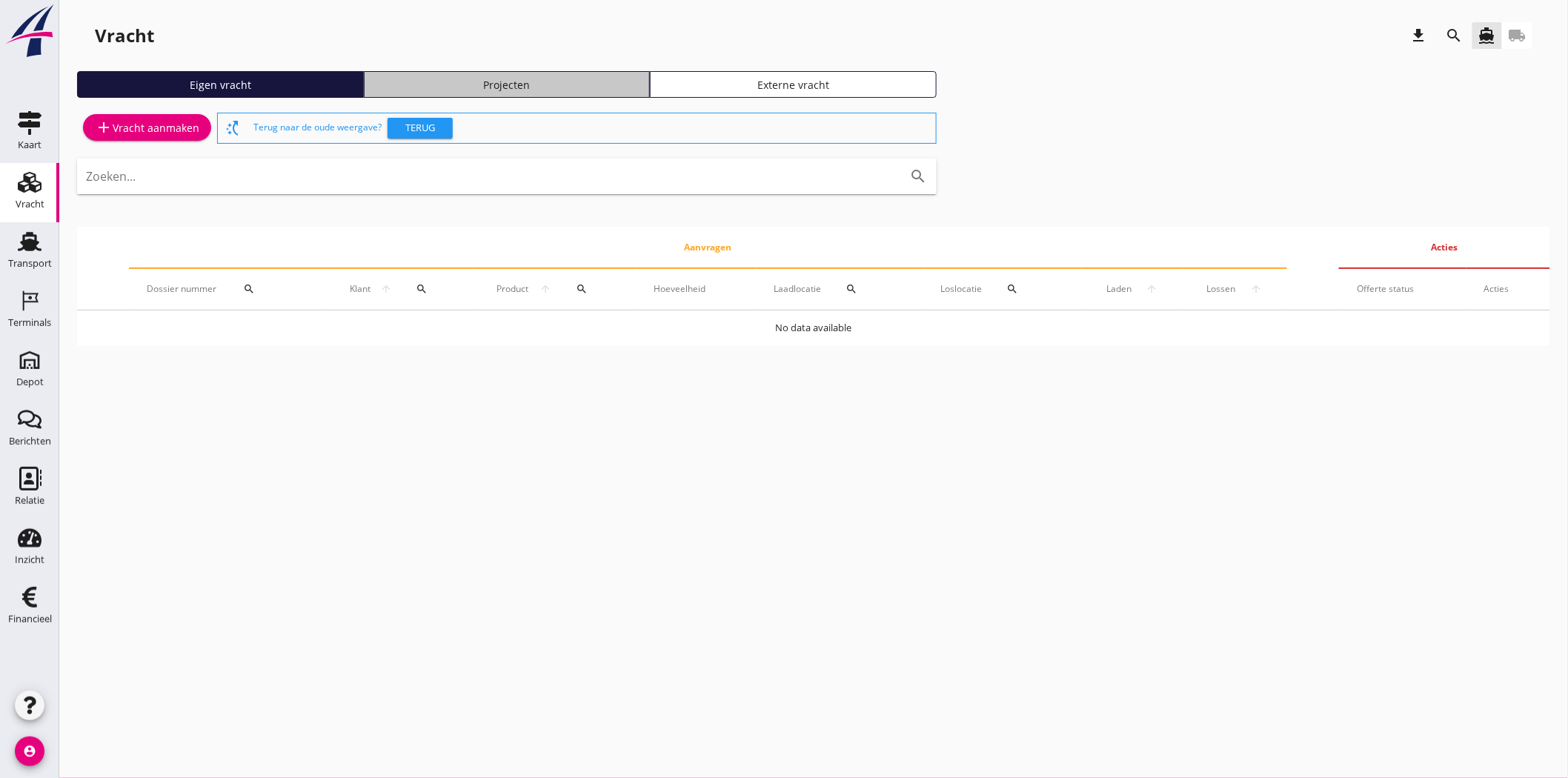
click at [507, 85] on div "Projecten" at bounding box center [507, 84] width 273 height 16
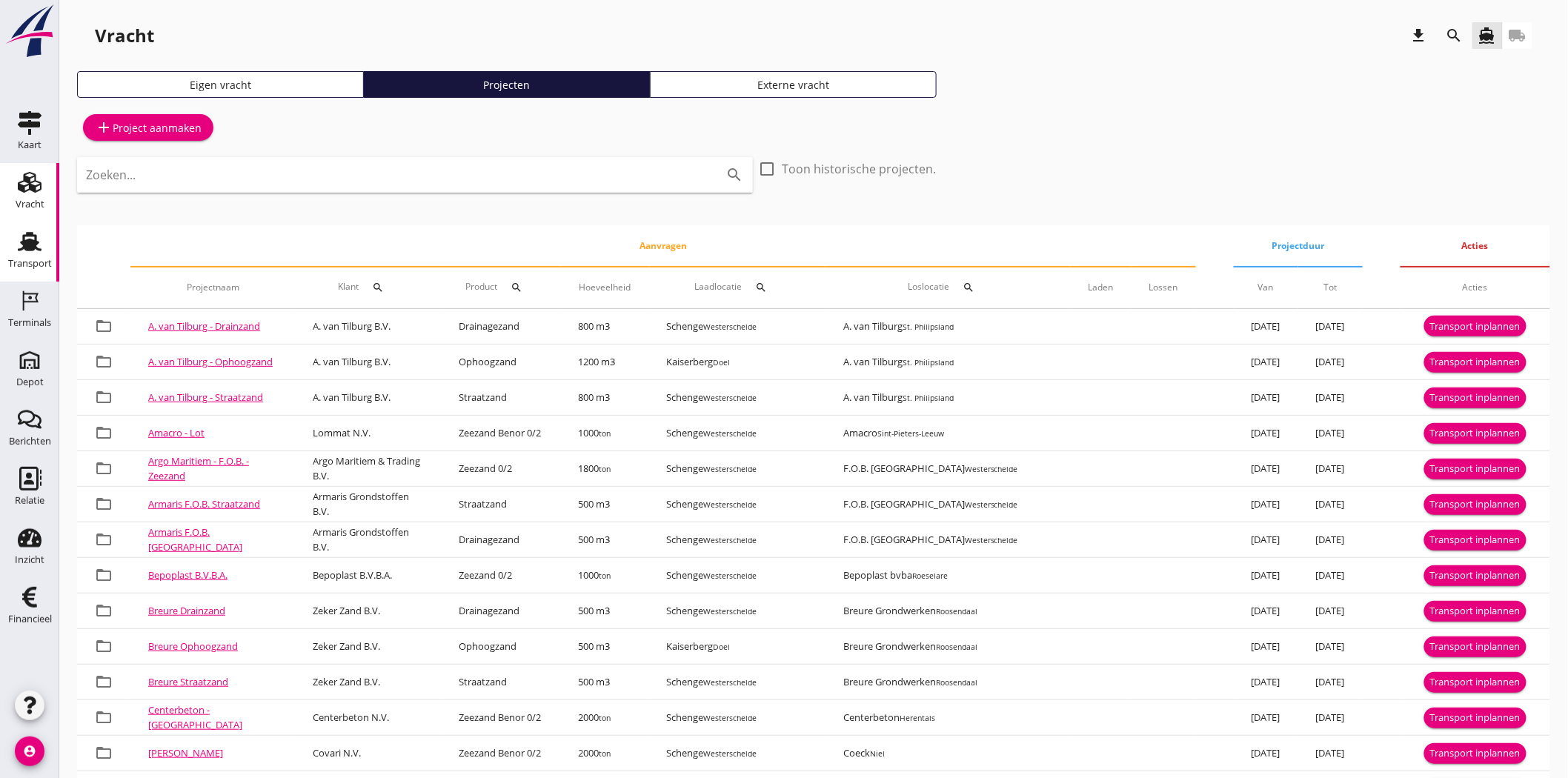
click at [28, 245] on use at bounding box center [30, 241] width 24 height 19
click at [28, 246] on use at bounding box center [30, 241] width 24 height 19
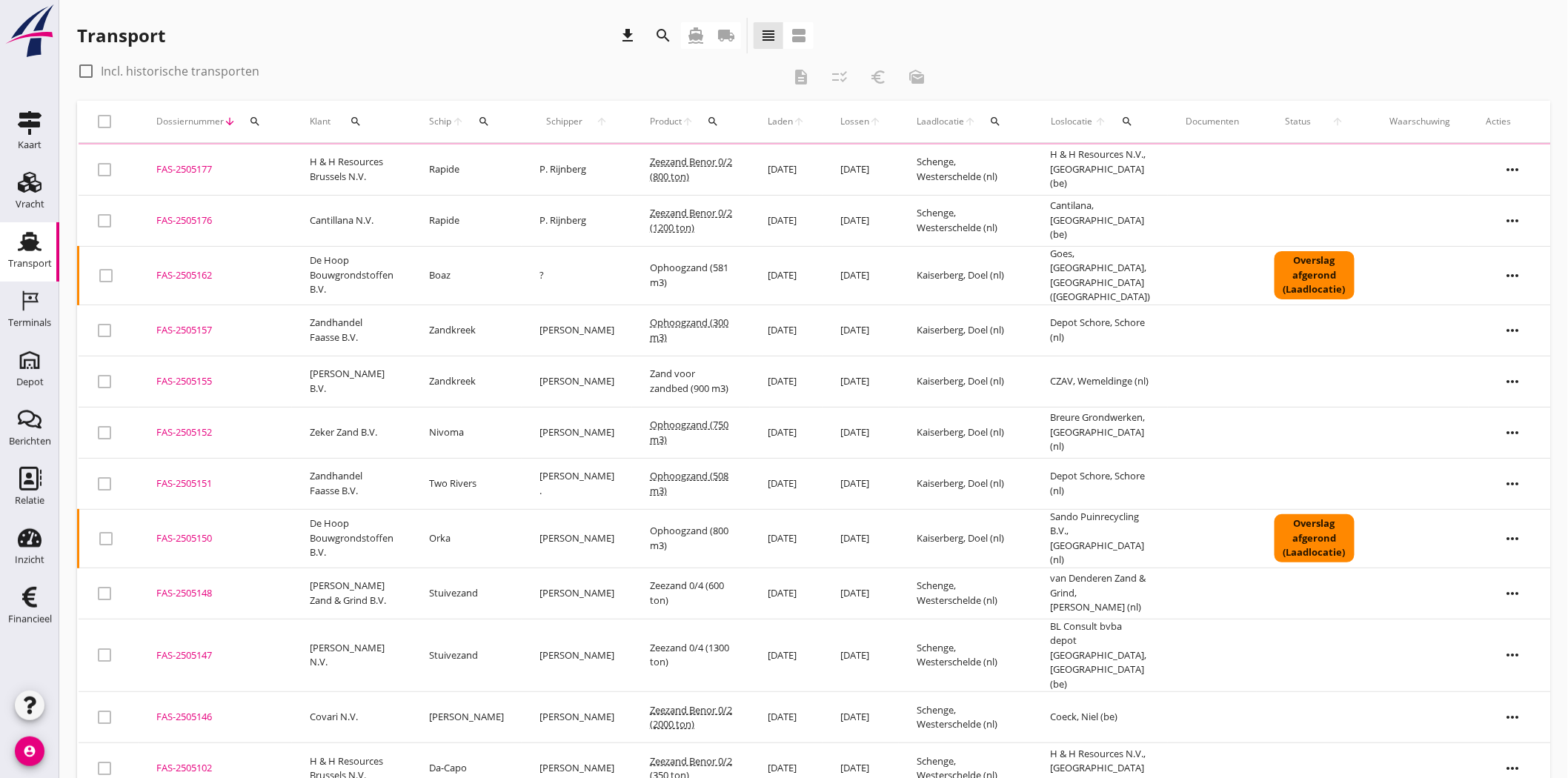
click at [200, 162] on div "FAS-2505177" at bounding box center [215, 170] width 118 height 15
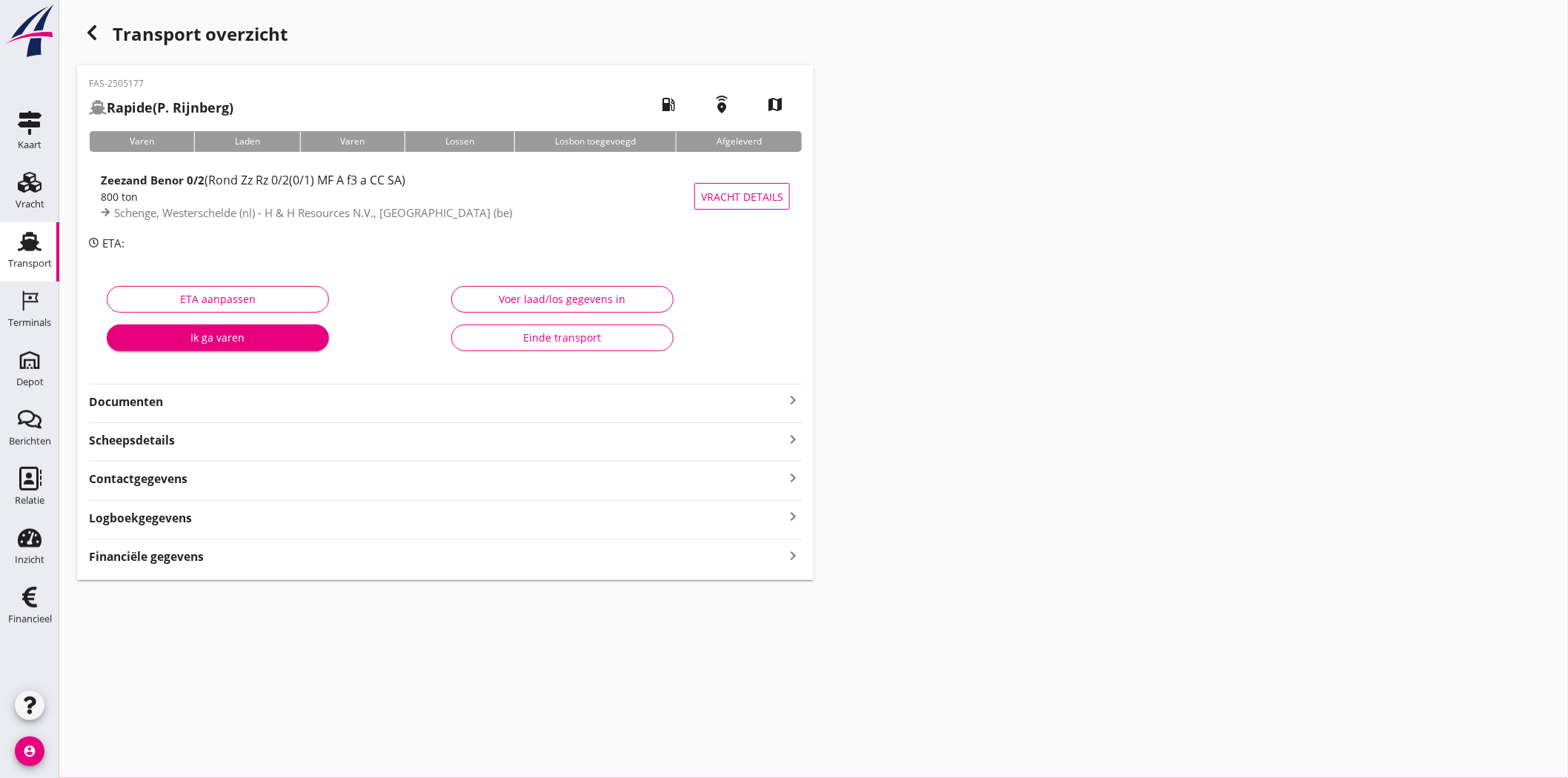
click at [104, 397] on strong "Documenten" at bounding box center [437, 402] width 695 height 17
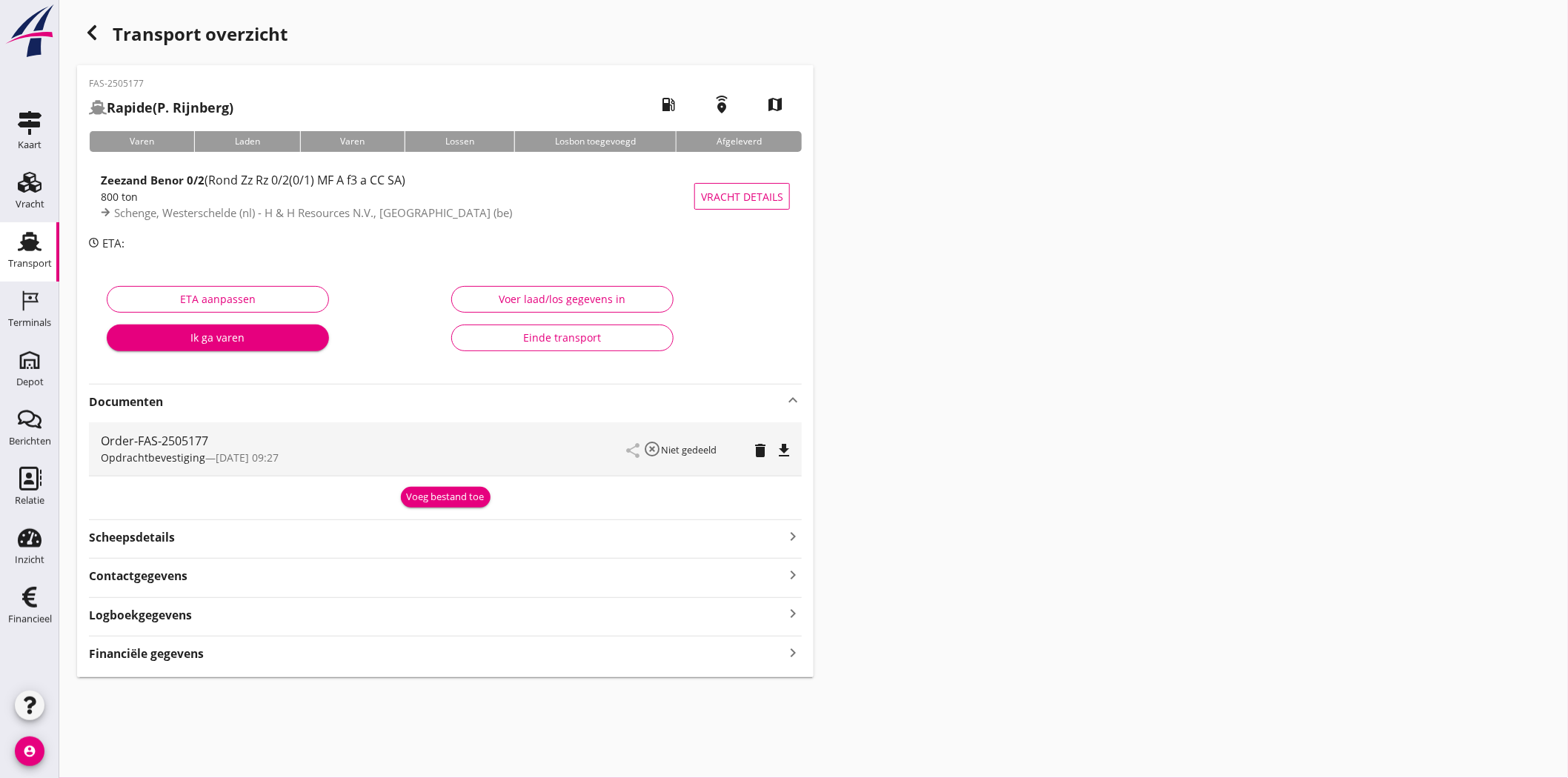
click at [433, 492] on div "Voeg bestand toe" at bounding box center [446, 497] width 78 height 15
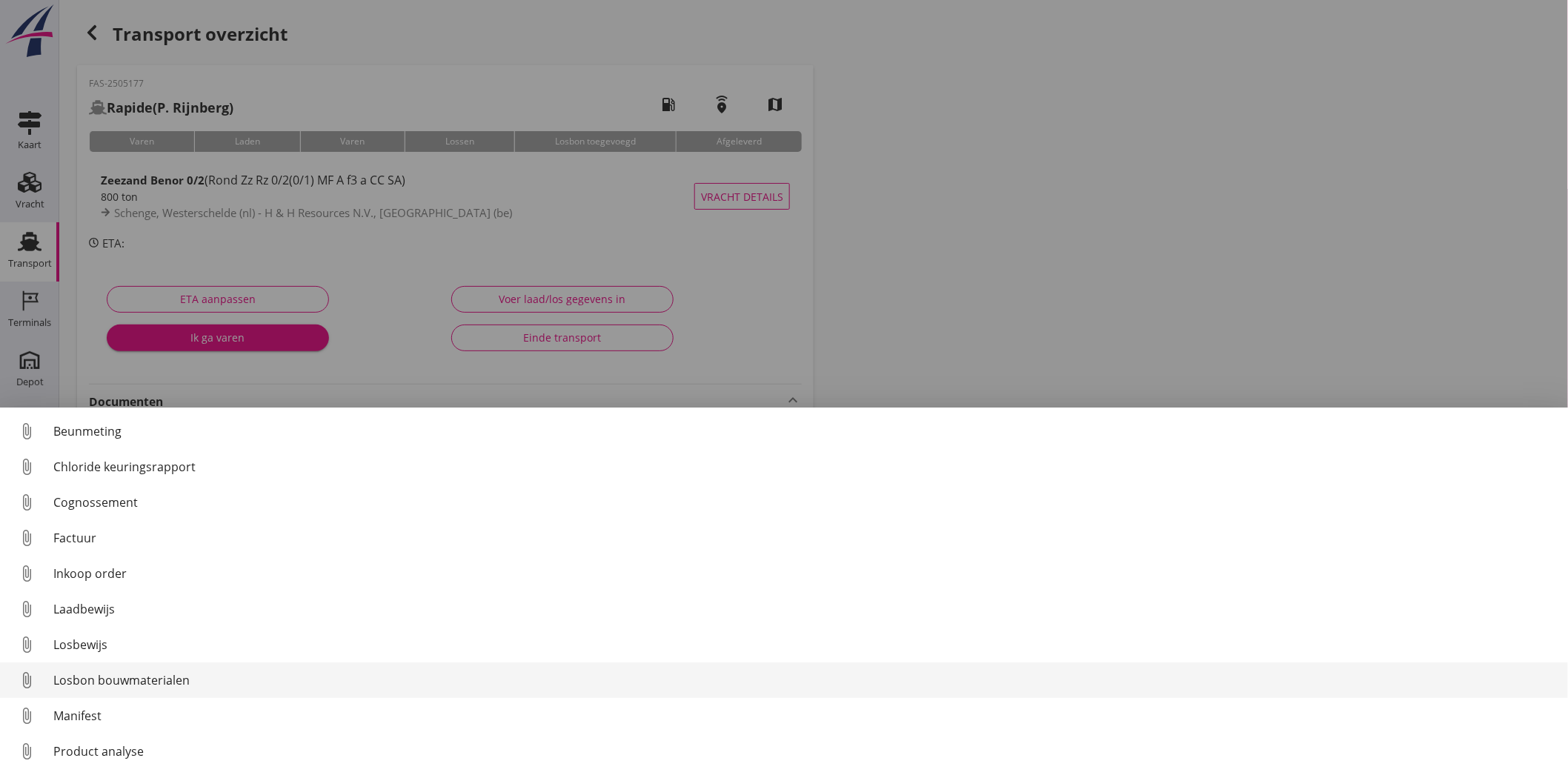
click at [121, 671] on div "Losbon bouwmaterialen" at bounding box center [804, 680] width 1503 height 18
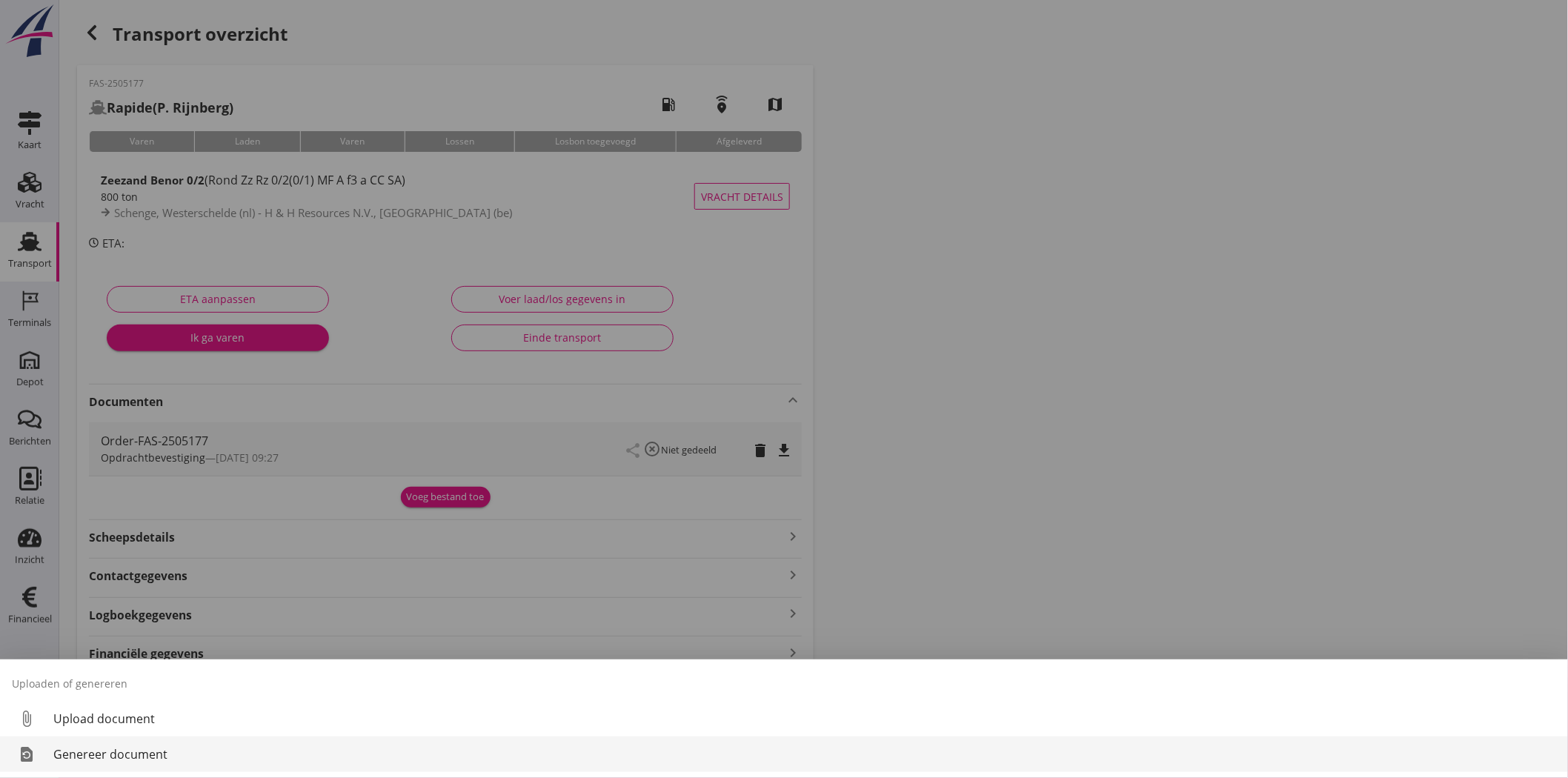
click at [137, 751] on div "Genereer document" at bounding box center [804, 753] width 1503 height 18
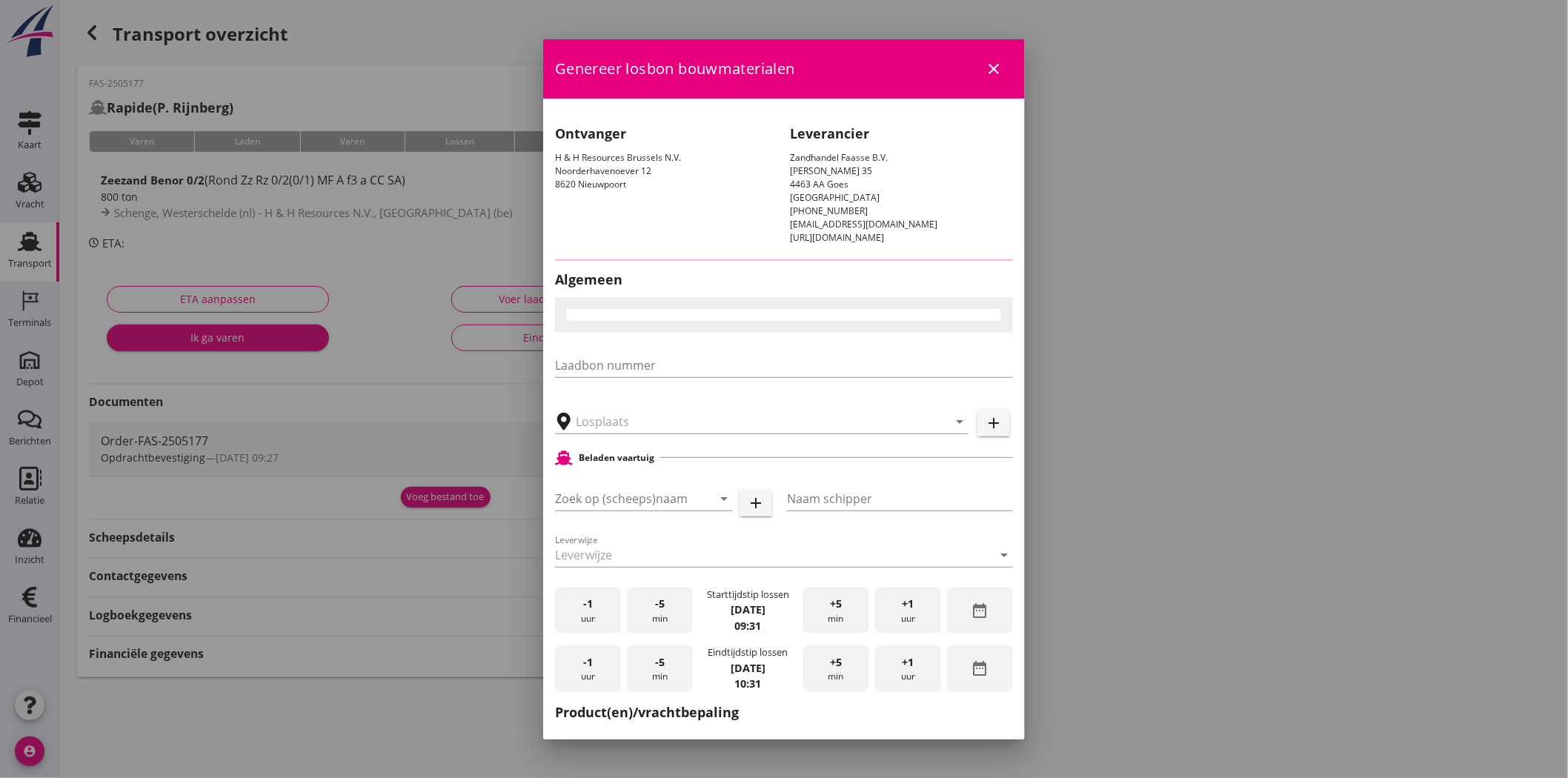
type input "H & H Resources N.V., [GEOGRAPHIC_DATA]"
checkbox input "true"
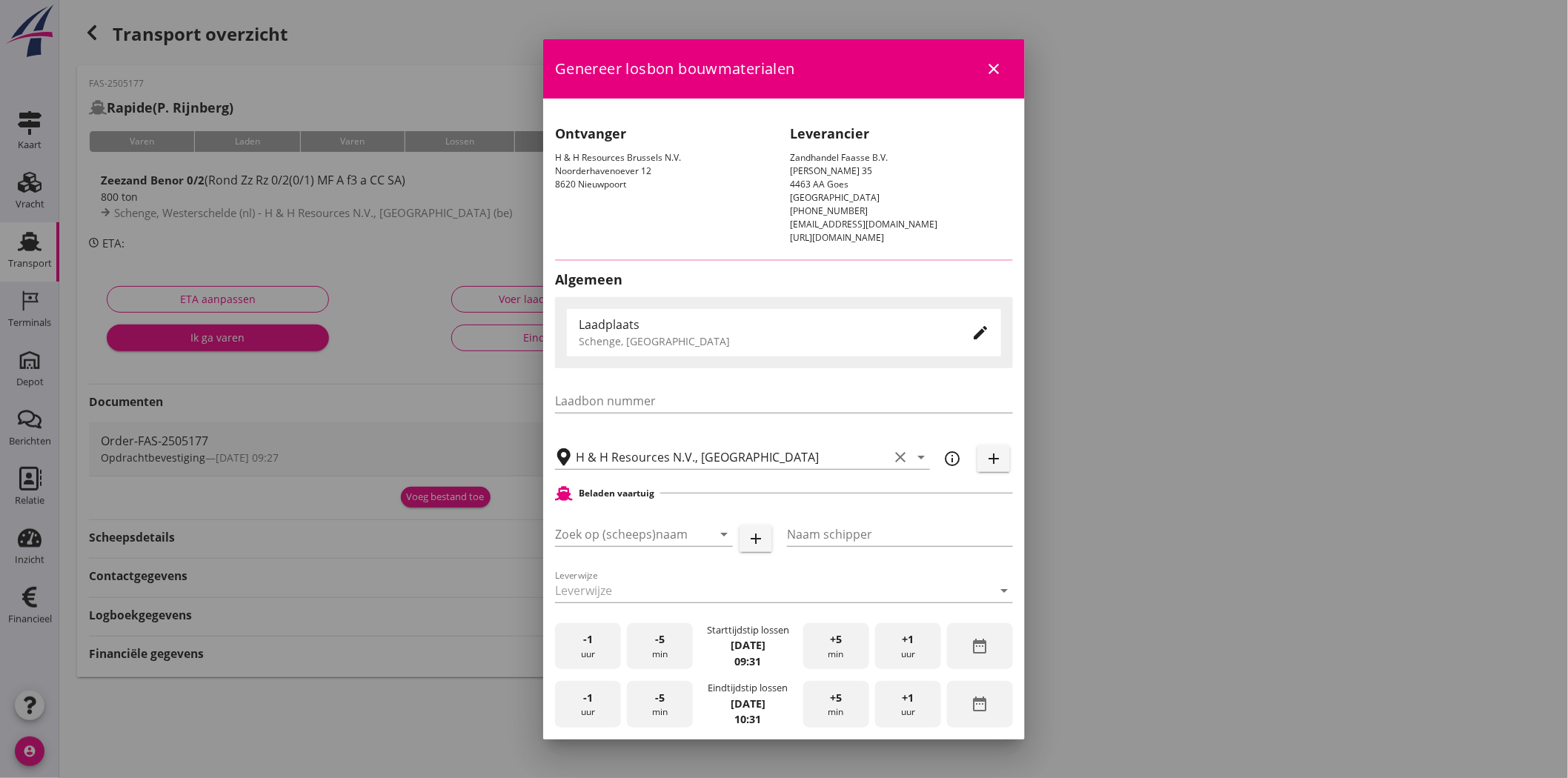
type input "Rapide"
type input "P. Rijnberg"
type input "Zeezand Benor 0/2 (6120)"
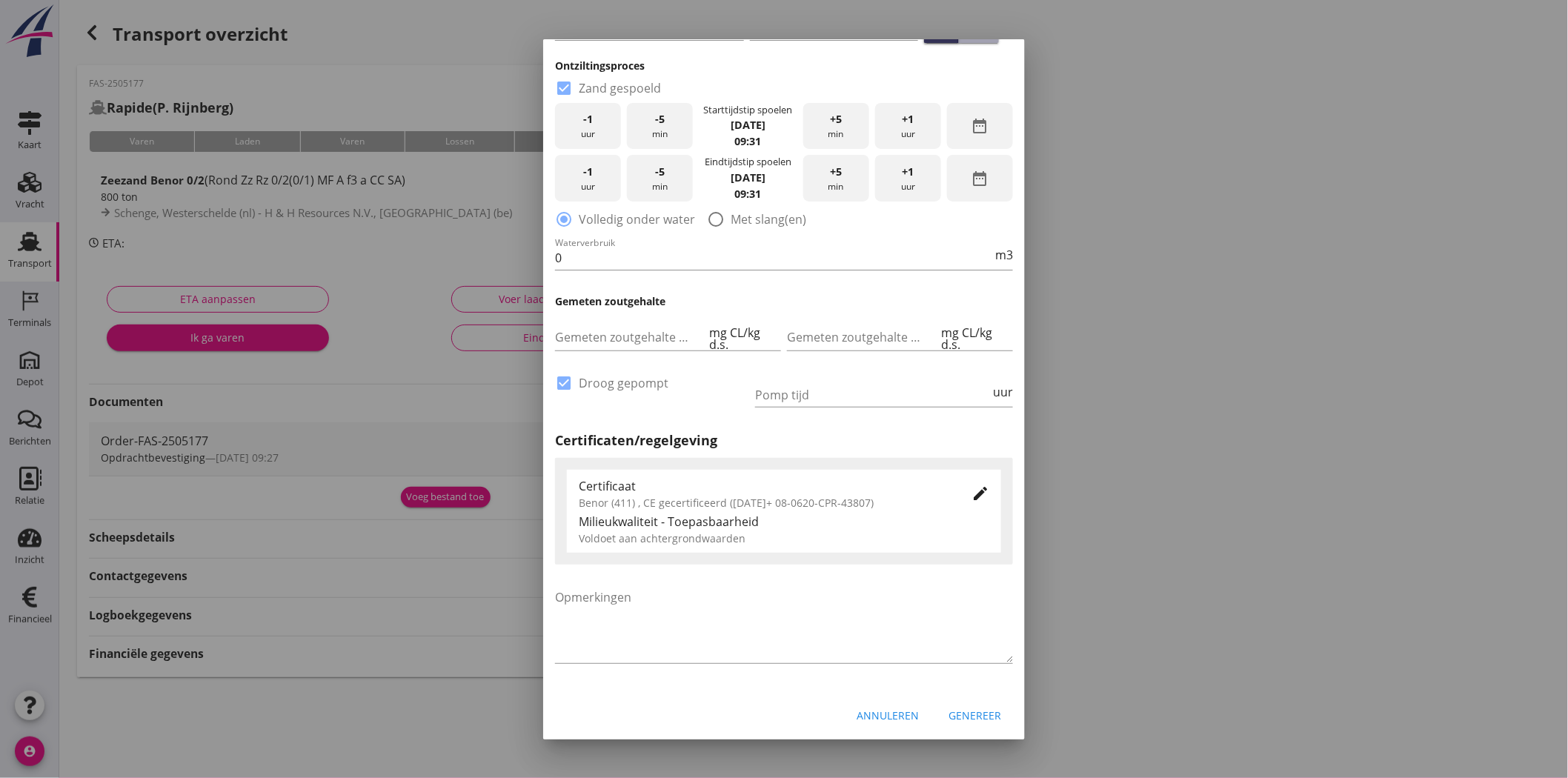
scroll to position [754, 0]
click at [973, 716] on div "Genereer" at bounding box center [974, 712] width 53 height 16
